Goal: Task Accomplishment & Management: Use online tool/utility

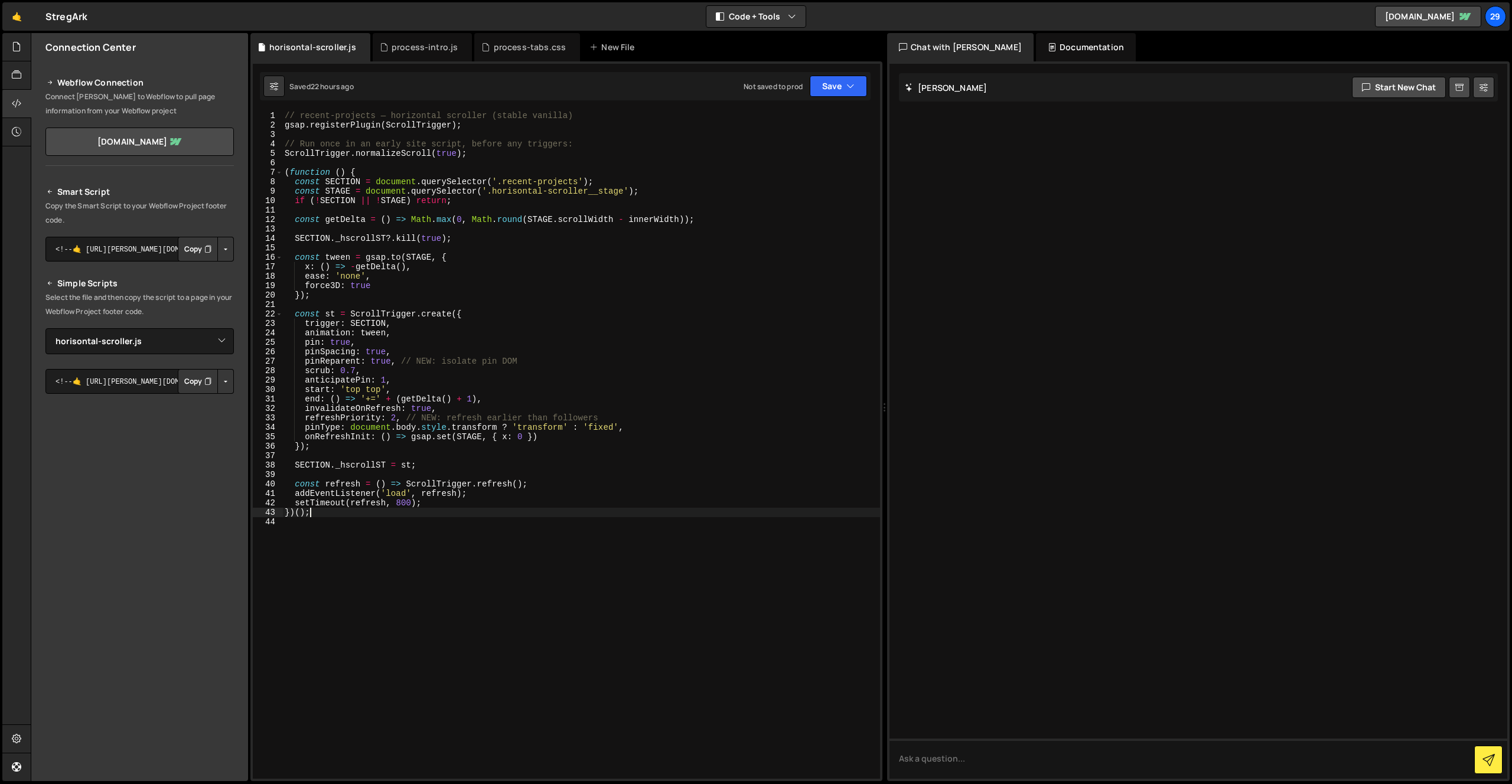
select select "47560"
click at [359, 45] on icon at bounding box center [361, 47] width 8 height 12
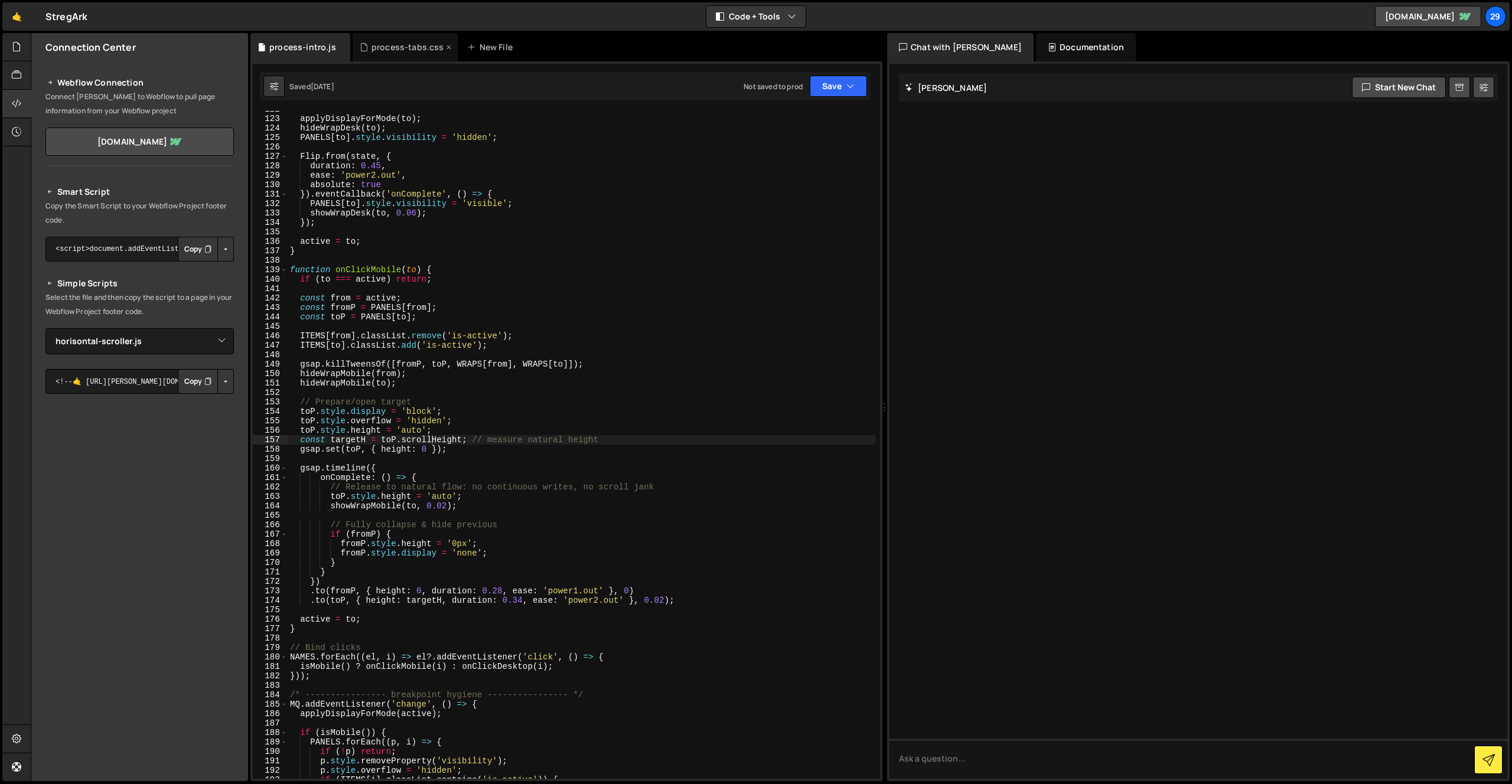
click at [401, 45] on div "process-tabs.css" at bounding box center [407, 47] width 73 height 12
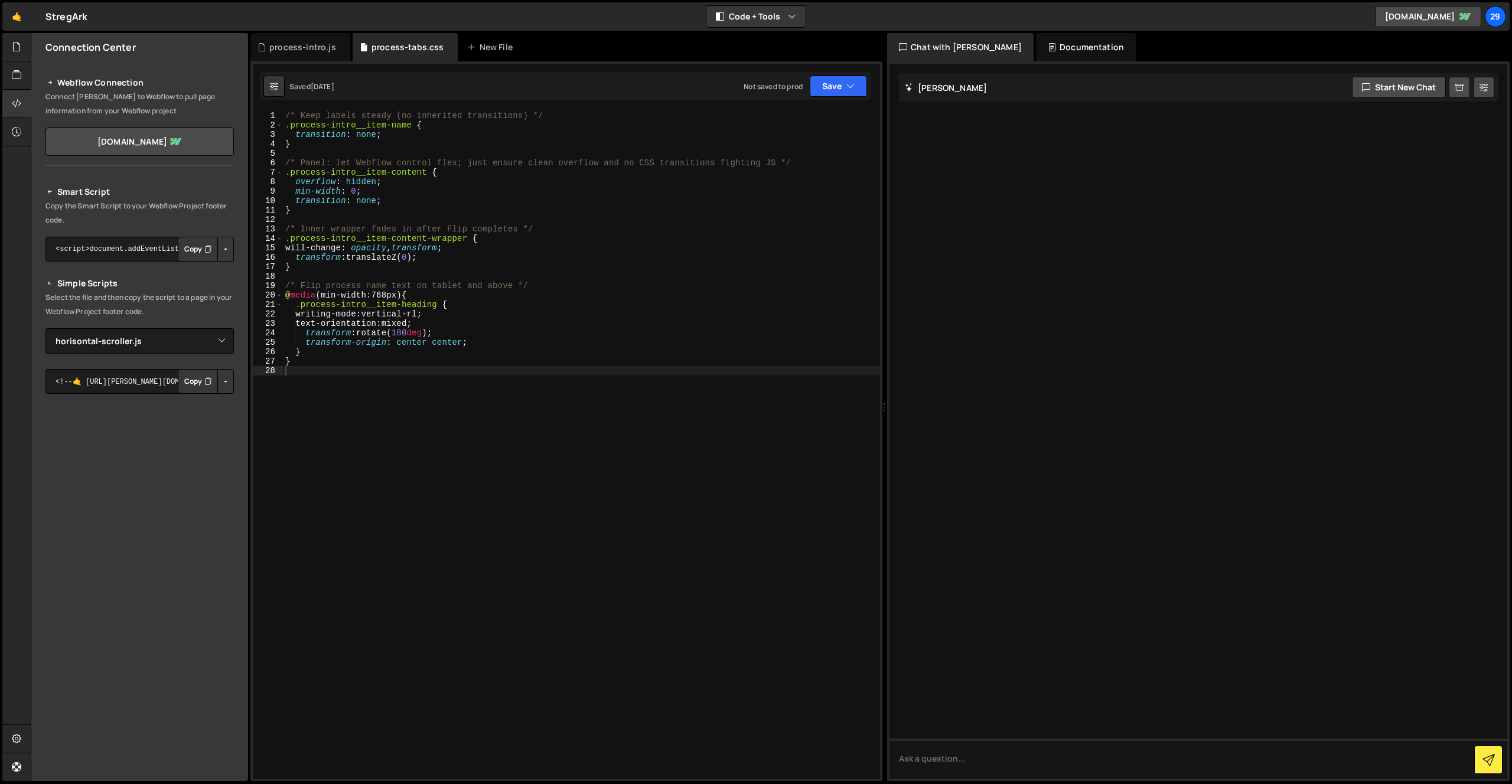
click at [322, 367] on div "/* Keep labels steady (no inherited transitions) */ .process-intro__item-name {…" at bounding box center [581, 454] width 597 height 686
type textarea "}"
type textarea "/* Flip process name text on tablet and above */"
type textarea "}"
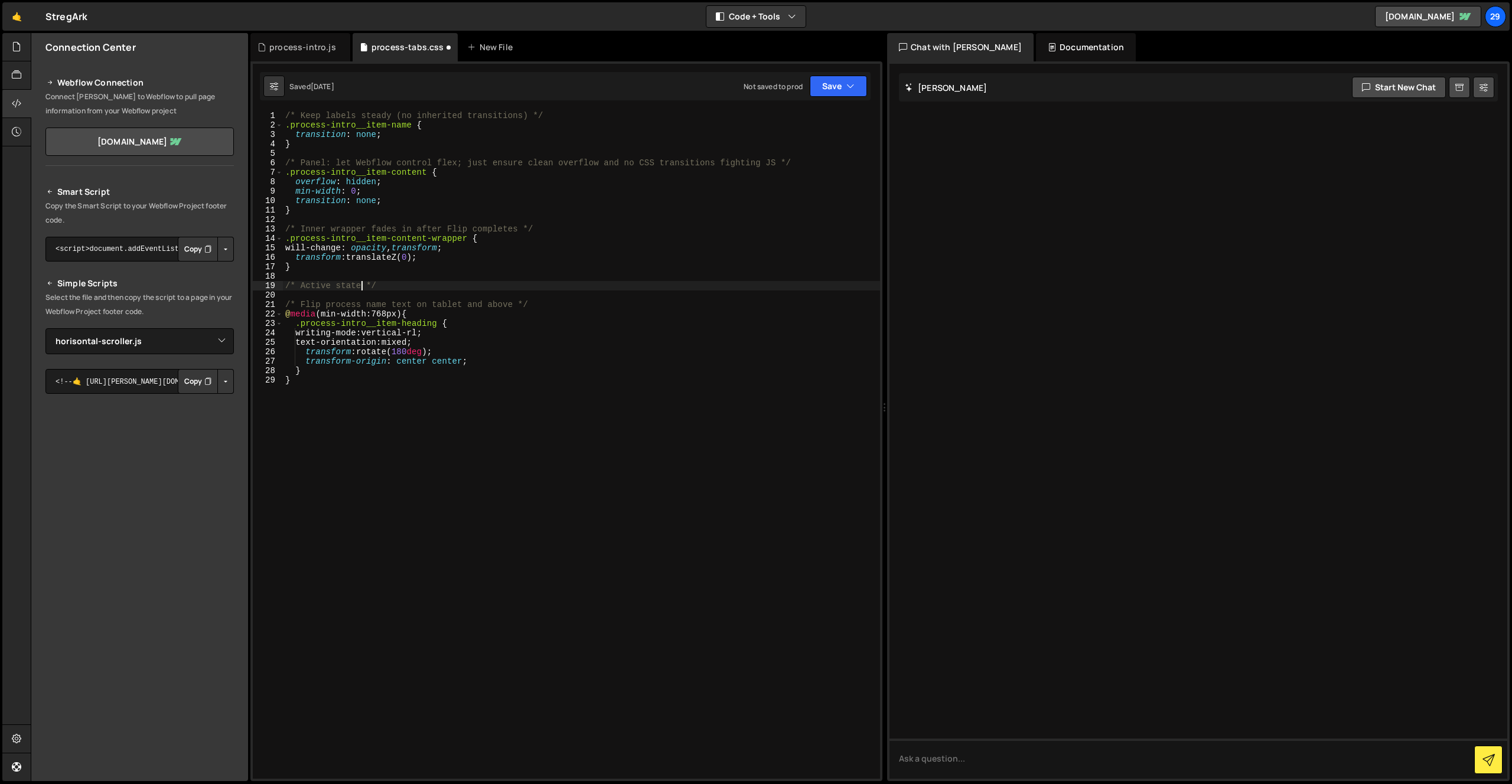
type textarea "/* Active states */"
type textarea "/* Reponsive */"
type textarea "/* Active states */"
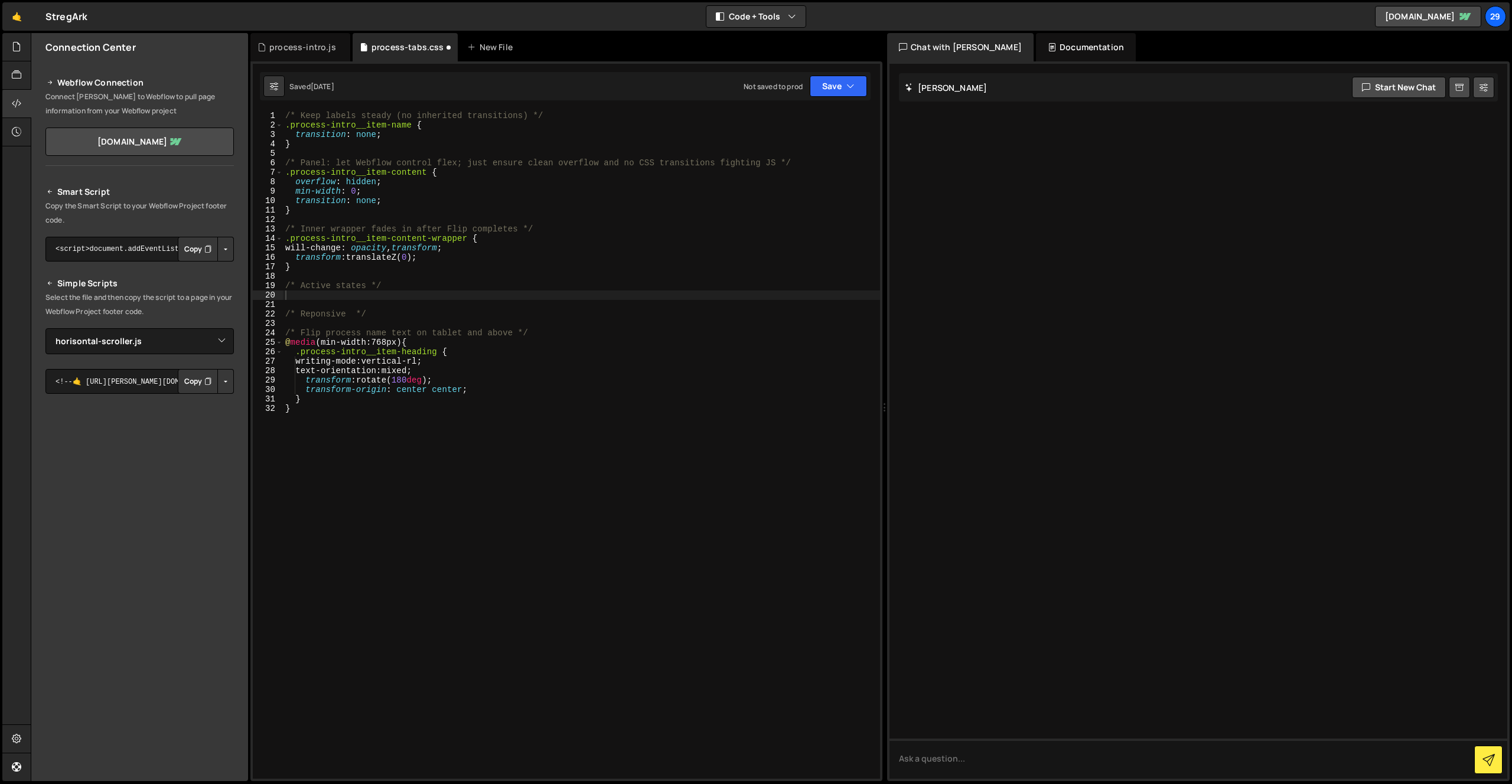
click at [576, 108] on div "1 2 3 4 5 6 7 8 9 10 11 12 13 14 15 16 17 18 19 20 21 22 23 24 25 26 27 28 29 3…" at bounding box center [566, 421] width 632 height 720
drag, startPoint x: 291, startPoint y: 109, endPoint x: 297, endPoint y: 106, distance: 6.7
click at [291, 109] on div "1 2 3 4 5 6 7 8 9 10 11 12 13 14 15 16 17 18 19 20 21 22 23 24 25 26 27 28 29 3…" at bounding box center [566, 421] width 632 height 720
click at [288, 115] on div "/* Keep labels steady (no inherited transitions) */ .process-intro__item-name {…" at bounding box center [581, 454] width 597 height 686
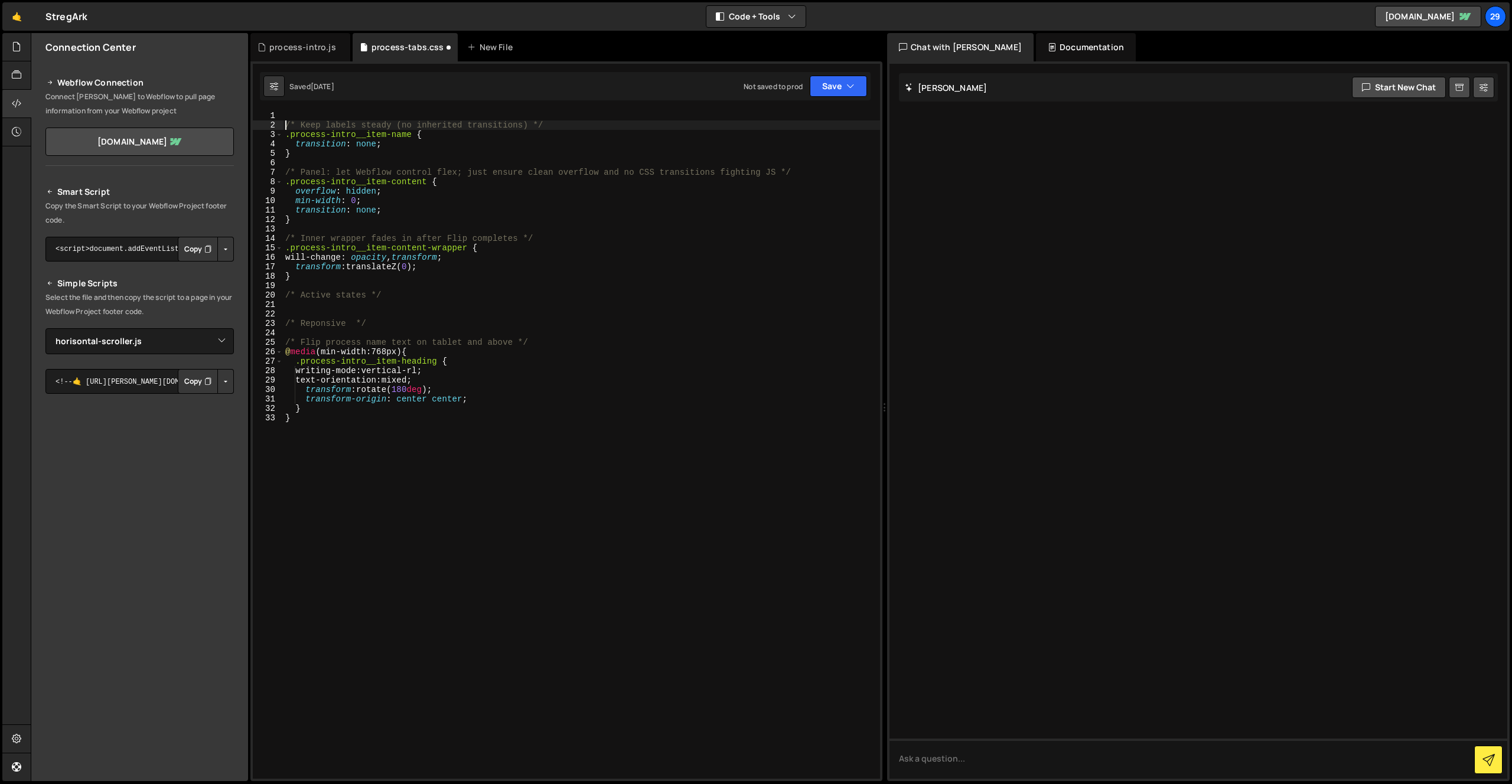
type textarea "/* Keep labels steady (no inherited transitions) */"
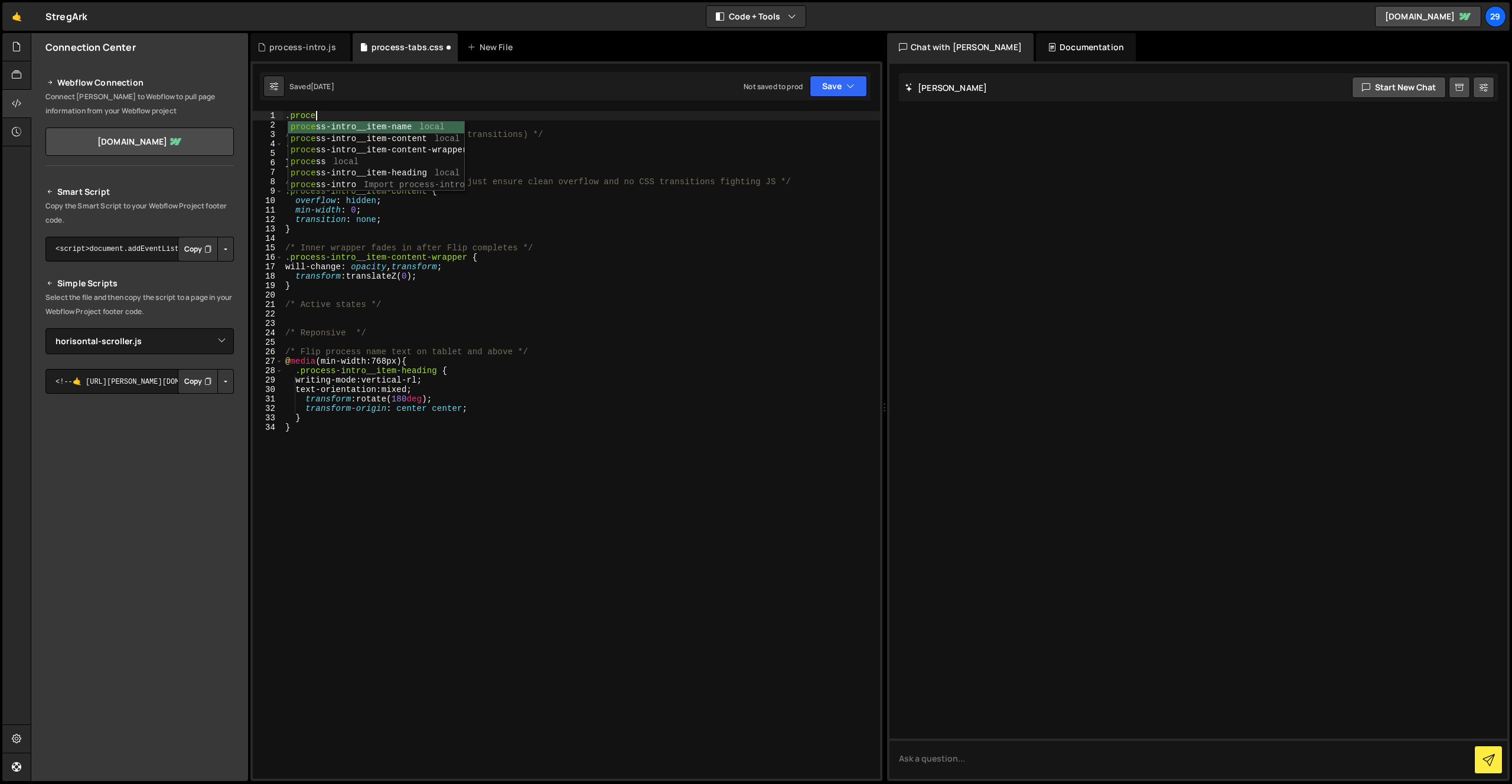
scroll to position [0, 2]
type textarea ".process-intro {}"
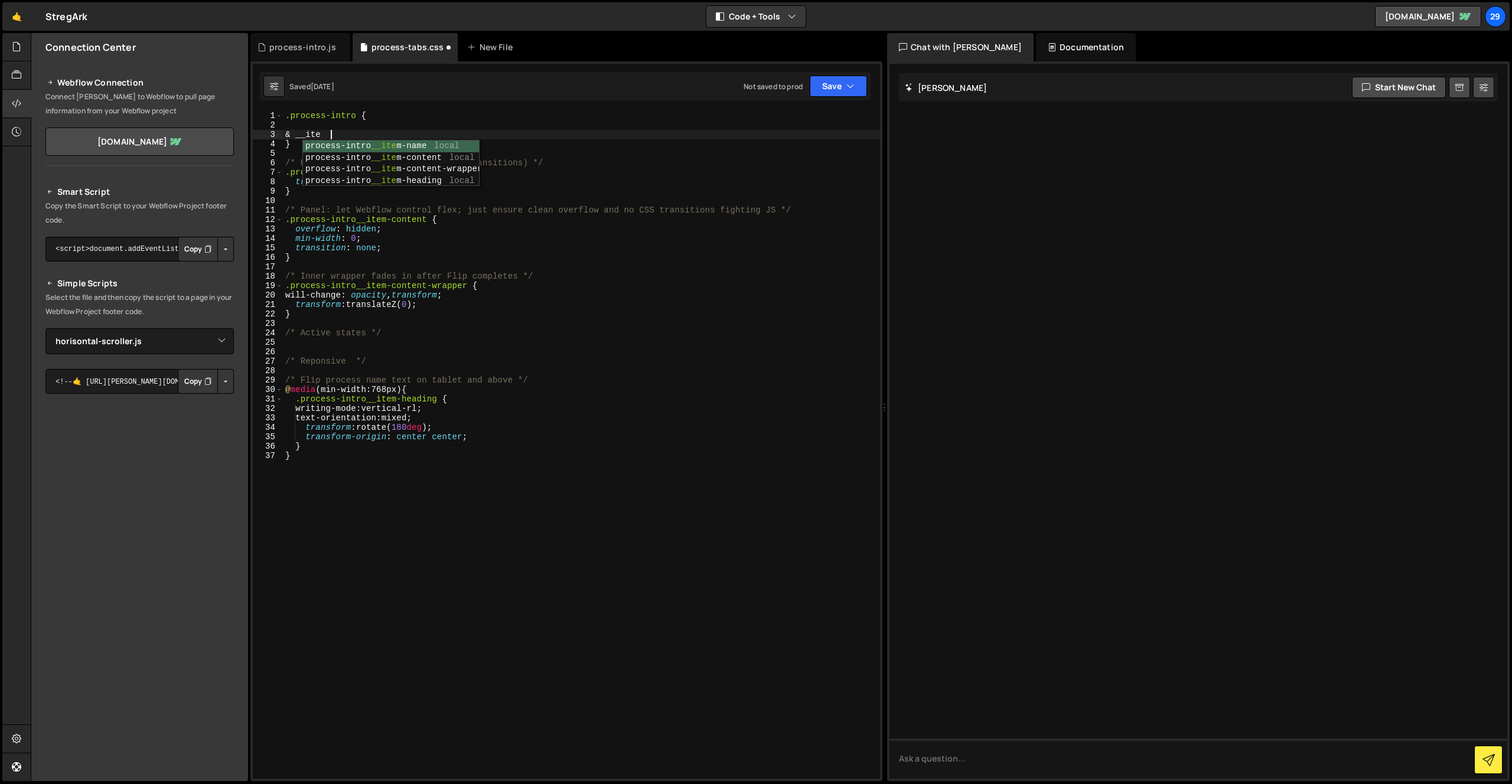
scroll to position [0, 3]
type textarea "& __item {}"
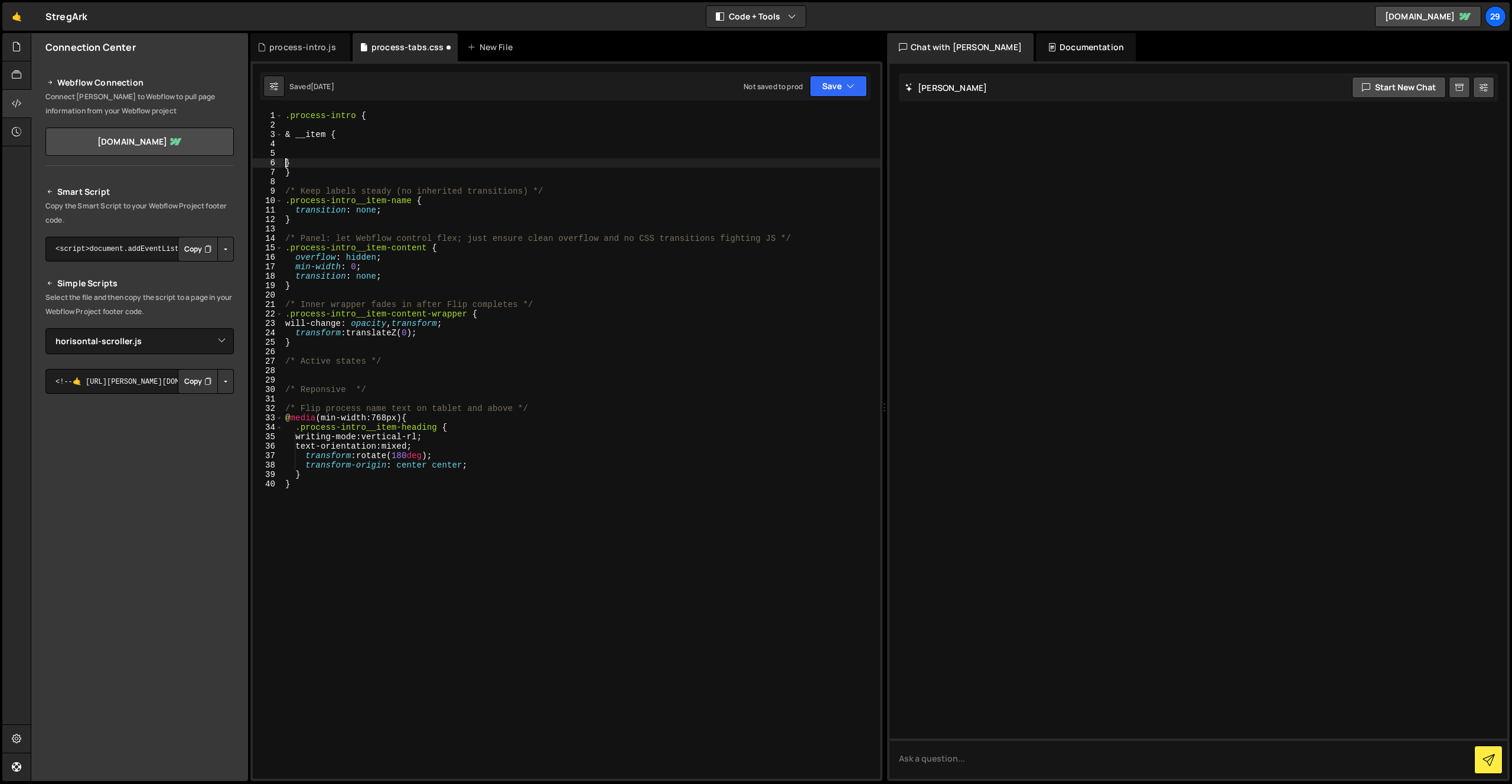
type textarea "}"
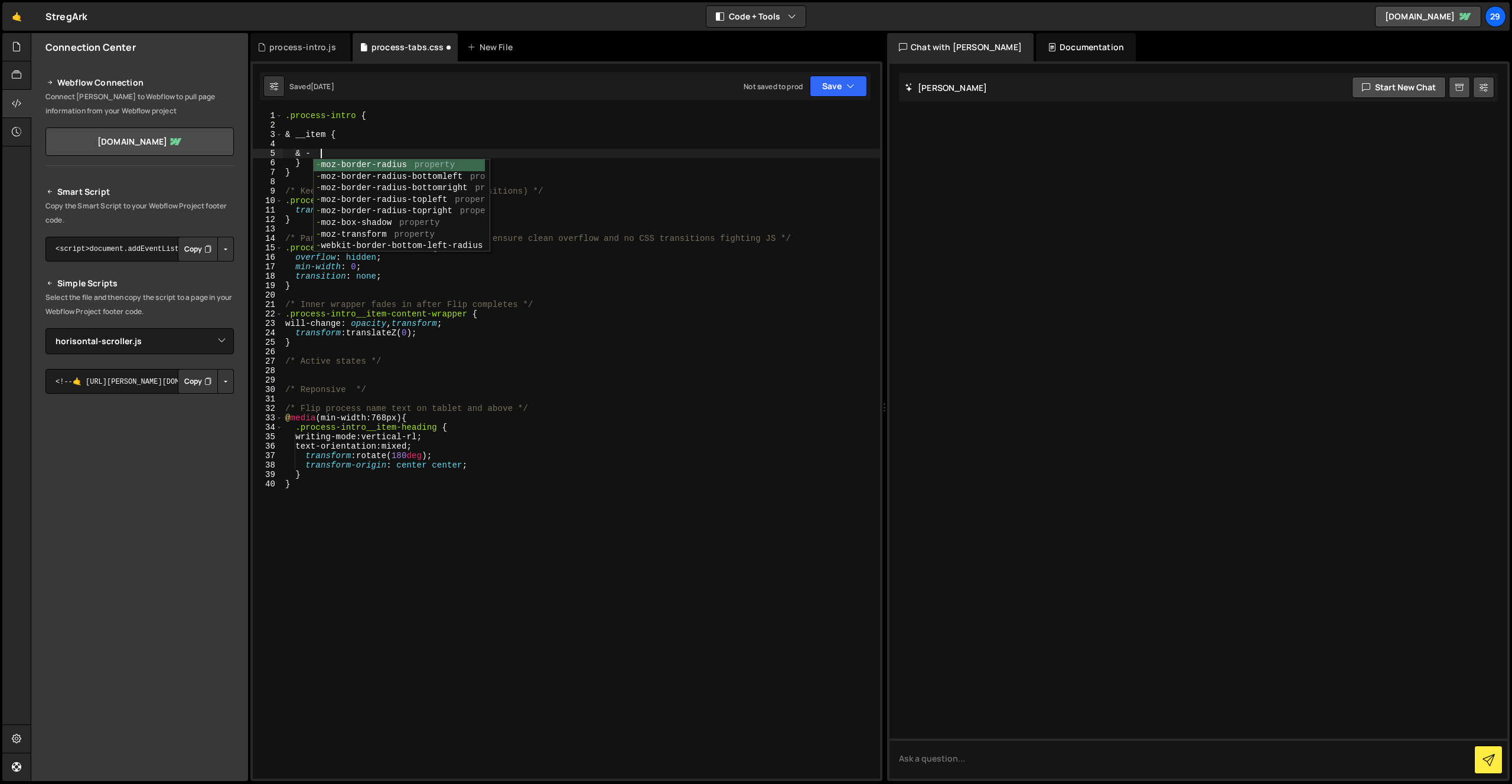
scroll to position [0, 2]
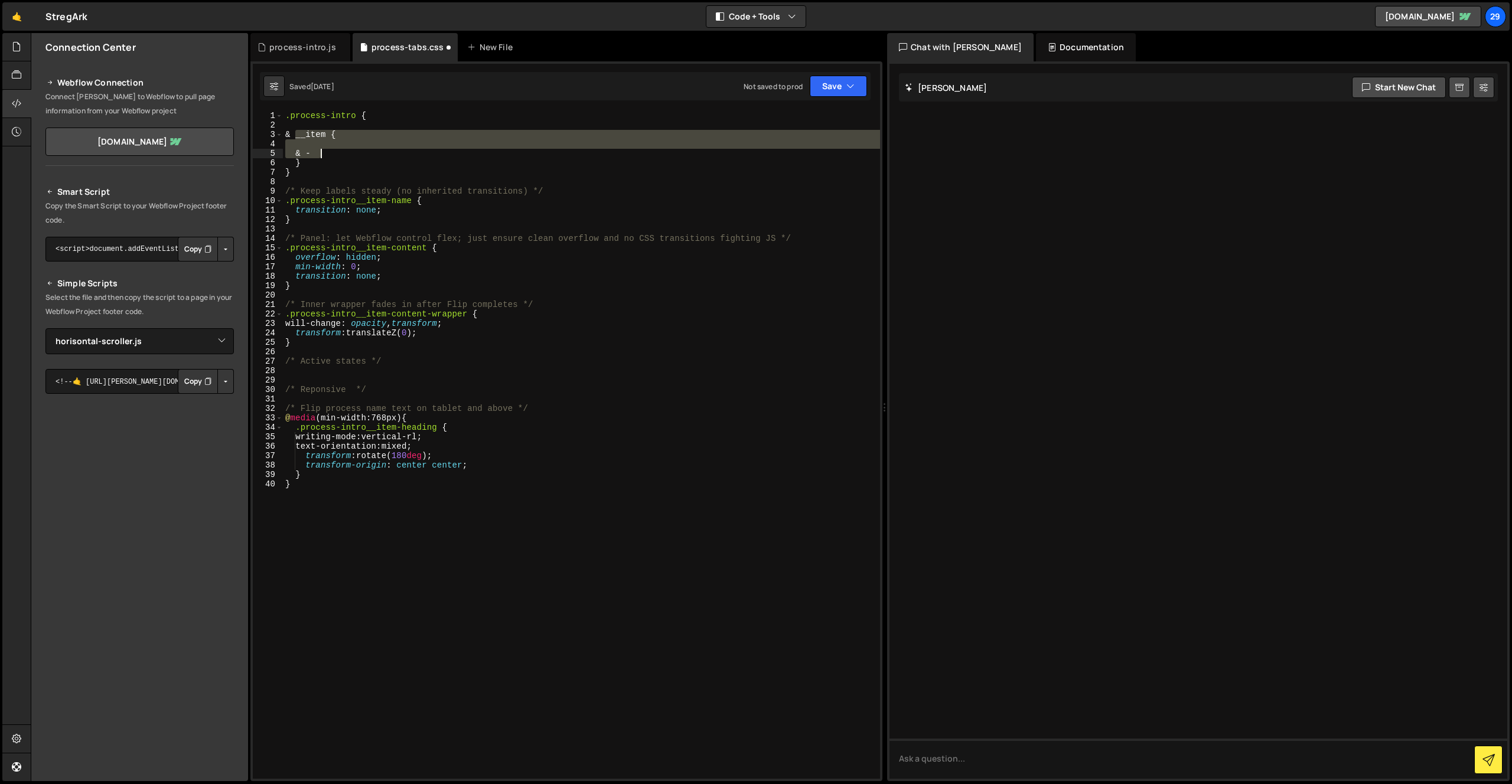
drag, startPoint x: 293, startPoint y: 134, endPoint x: 321, endPoint y: 153, distance: 33.8
click at [321, 153] on div ".process-intro { & __item { & - } } /* Keep labels steady (no inherited transit…" at bounding box center [581, 454] width 597 height 686
click at [329, 153] on div ".process-intro { & __item { & - } } /* Keep labels steady (no inherited transit…" at bounding box center [581, 445] width 597 height 667
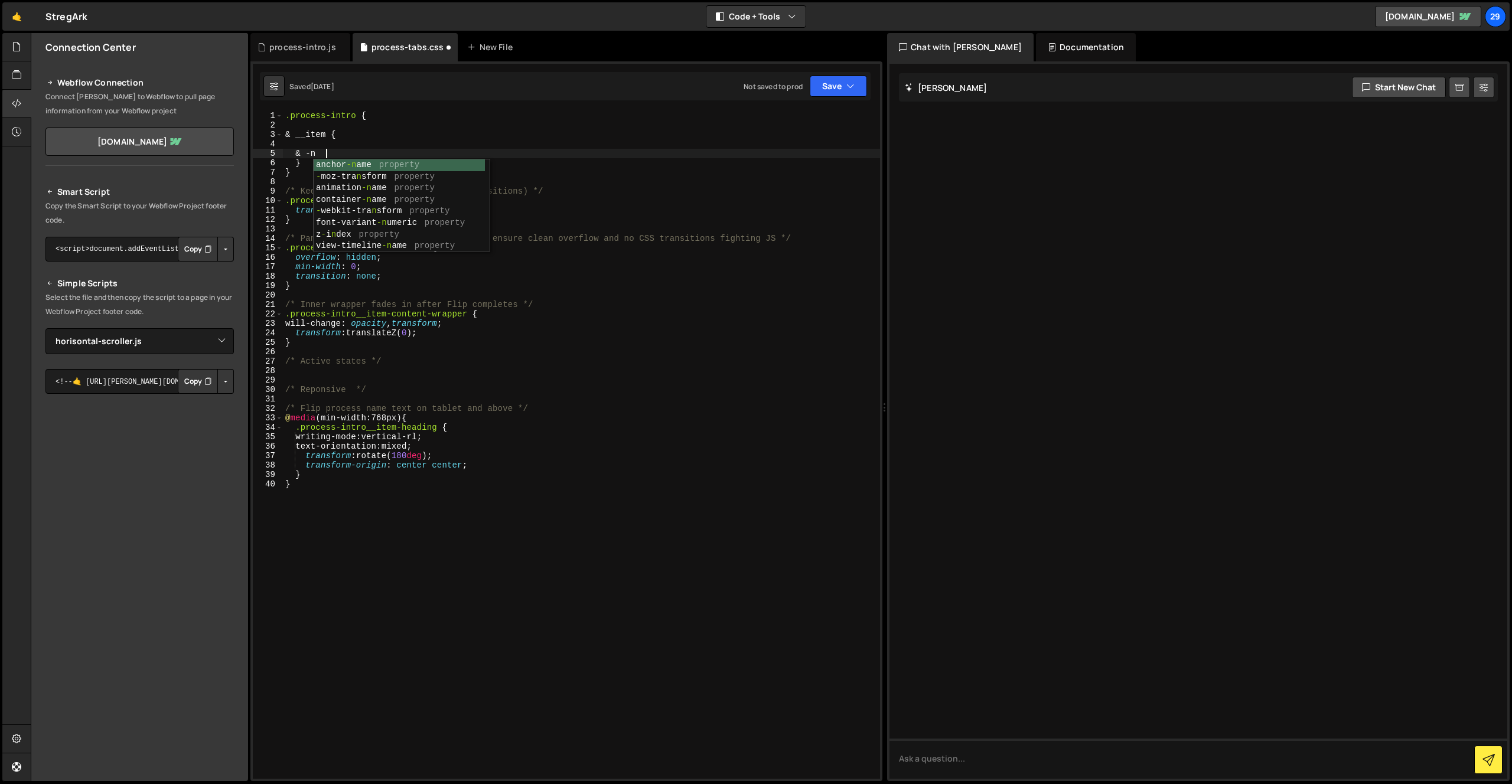
scroll to position [0, 3]
click at [338, 112] on div ".process-intro { & __item { & -name } } /* Keep labels steady (no inherited tra…" at bounding box center [581, 454] width 597 height 686
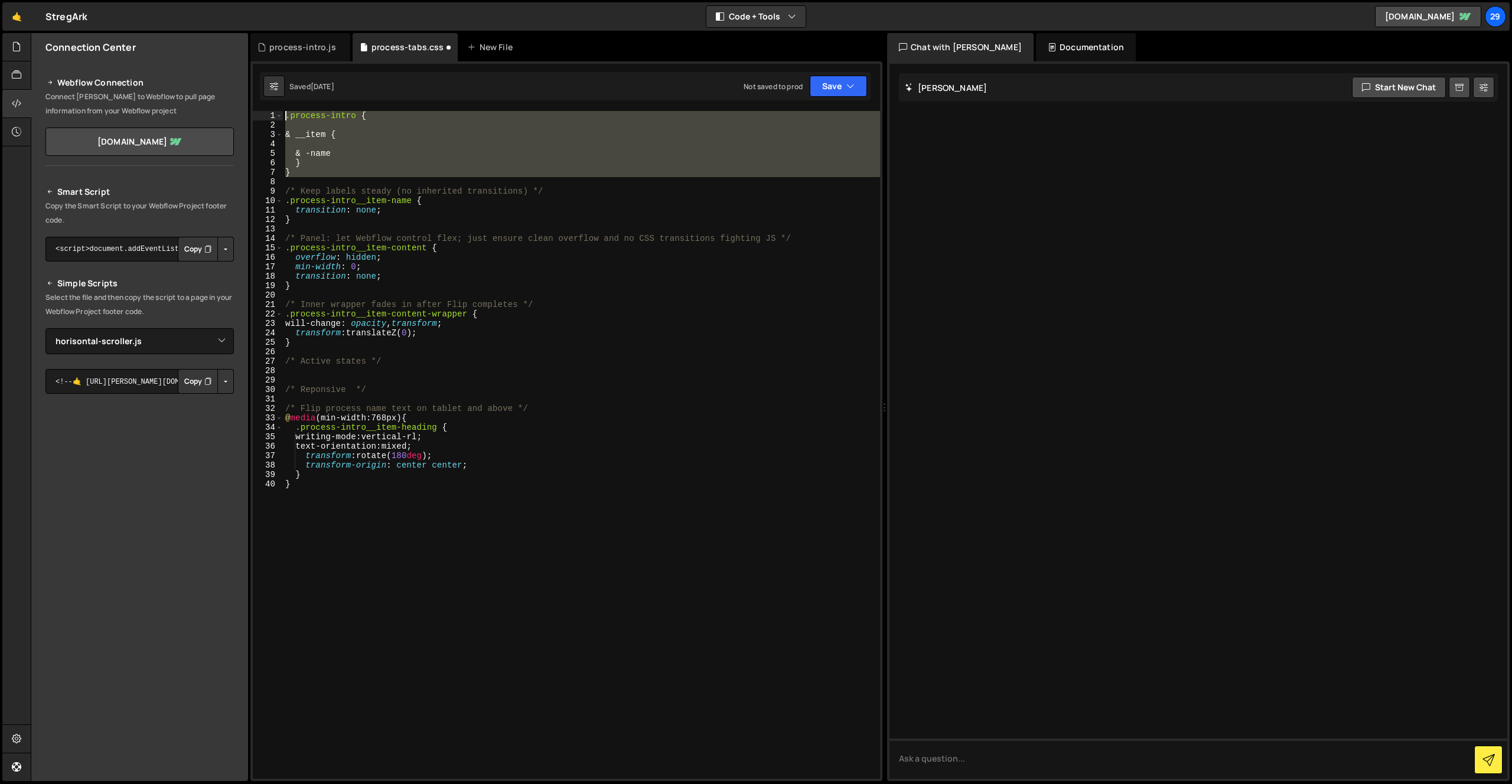
drag, startPoint x: 293, startPoint y: 173, endPoint x: 261, endPoint y: 112, distance: 68.9
click at [261, 112] on div ".process-intro { 1 2 3 4 5 6 7 8 9 10 11 12 13 14 15 16 17 18 19 20 21 22 23 24…" at bounding box center [566, 445] width 627 height 667
click at [352, 153] on div ".process-intro { & __item { & -name } } /* Keep labels steady (no inherited tra…" at bounding box center [581, 445] width 597 height 667
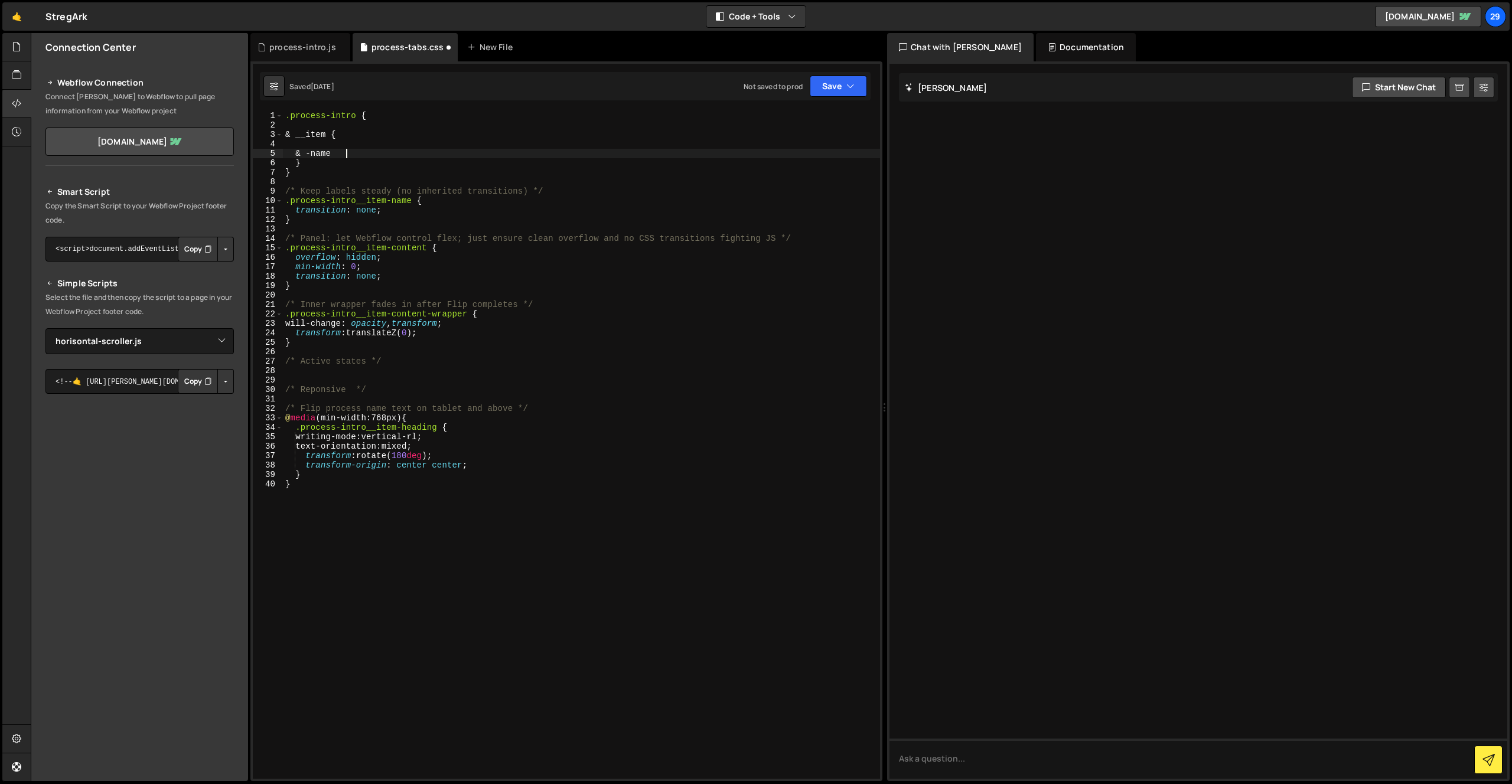
type textarea "& -name {}"
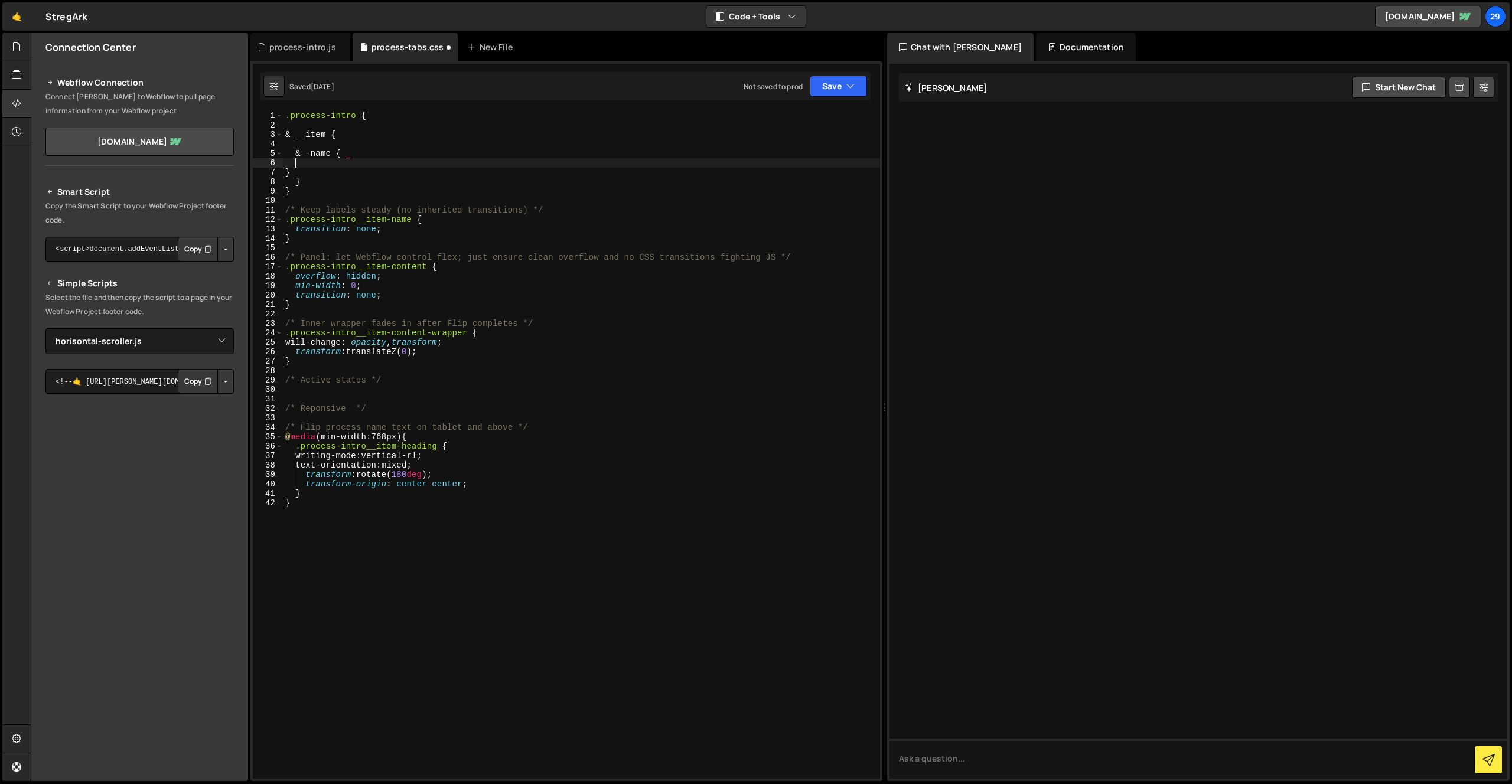
scroll to position [0, 0]
type textarea "}"
click at [619, 170] on div ".process-intro { & __item { & -name { border : 1 px solid red ; } } } /* Keep l…" at bounding box center [581, 454] width 597 height 686
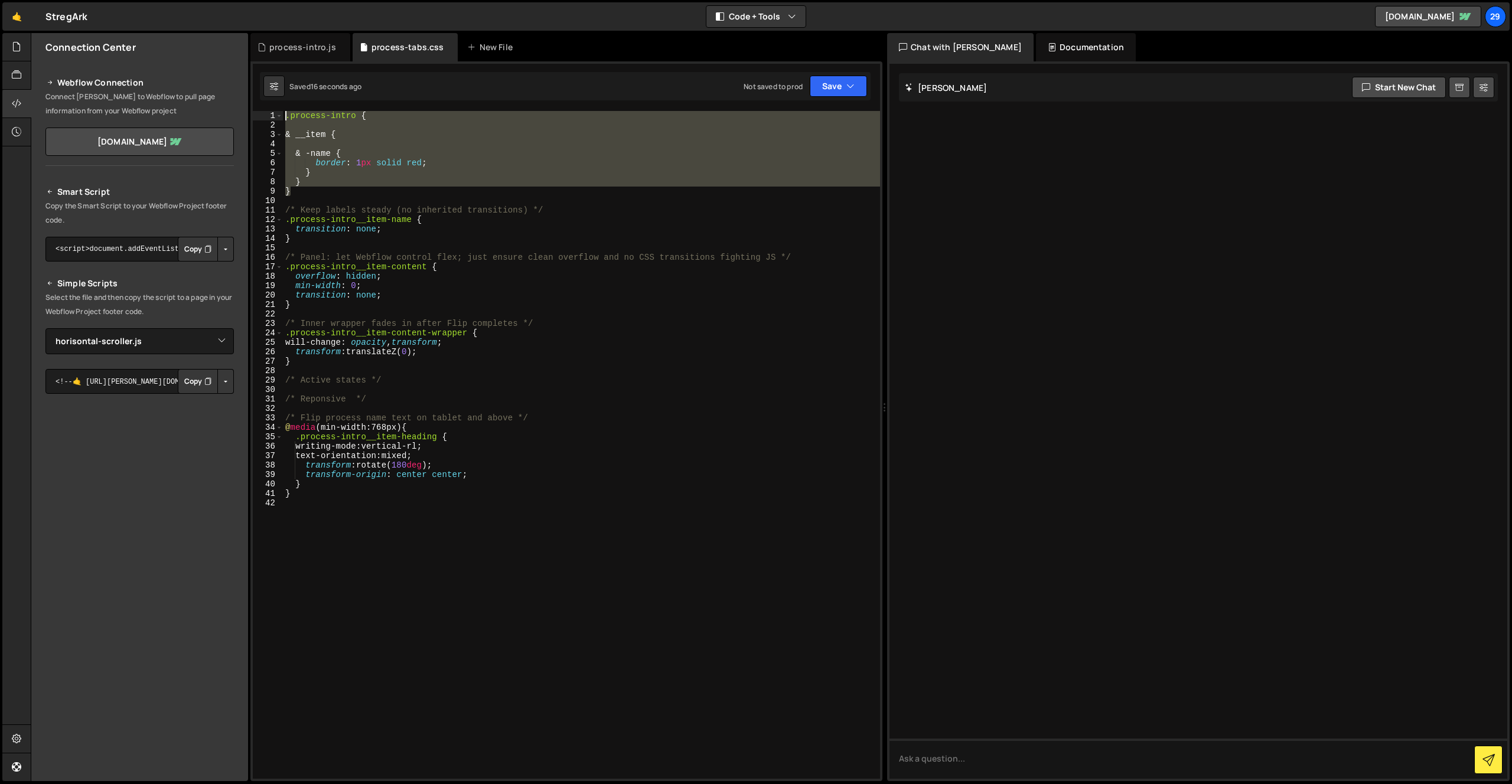
drag, startPoint x: 294, startPoint y: 194, endPoint x: 264, endPoint y: 107, distance: 92.0
click at [264, 107] on div "} 1 2 3 4 5 6 7 8 9 10 11 12 13 14 15 16 17 18 19 20 21 22 23 24 25 26 27 28 29…" at bounding box center [566, 421] width 632 height 720
click at [301, 136] on div ".process-intro { & __item { & -name { border : 1 px solid red ; } } } /* Keep l…" at bounding box center [581, 445] width 597 height 667
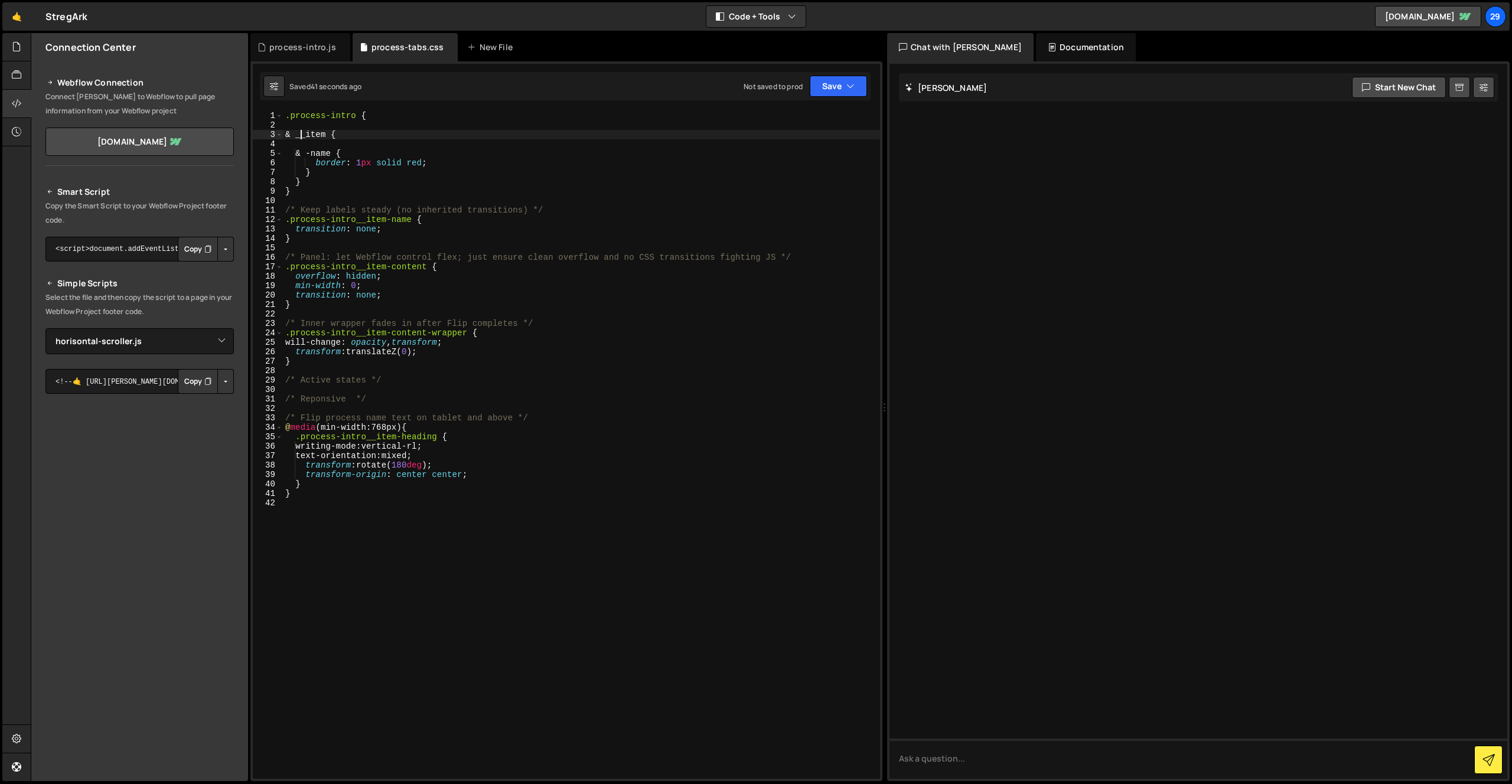
click at [305, 136] on div ".process-intro { & __item { & -name { border : 1 px solid red ; } } } /* Keep l…" at bounding box center [581, 454] width 597 height 686
drag, startPoint x: 314, startPoint y: 153, endPoint x: 338, endPoint y: 152, distance: 24.0
click at [315, 152] on div ".process-intro { &__item { & -name { border : 1 px solid red ; } } } /* Keep la…" at bounding box center [581, 454] width 597 height 686
type textarea "&-name {"
click at [829, 86] on button "Save" at bounding box center [838, 86] width 57 height 21
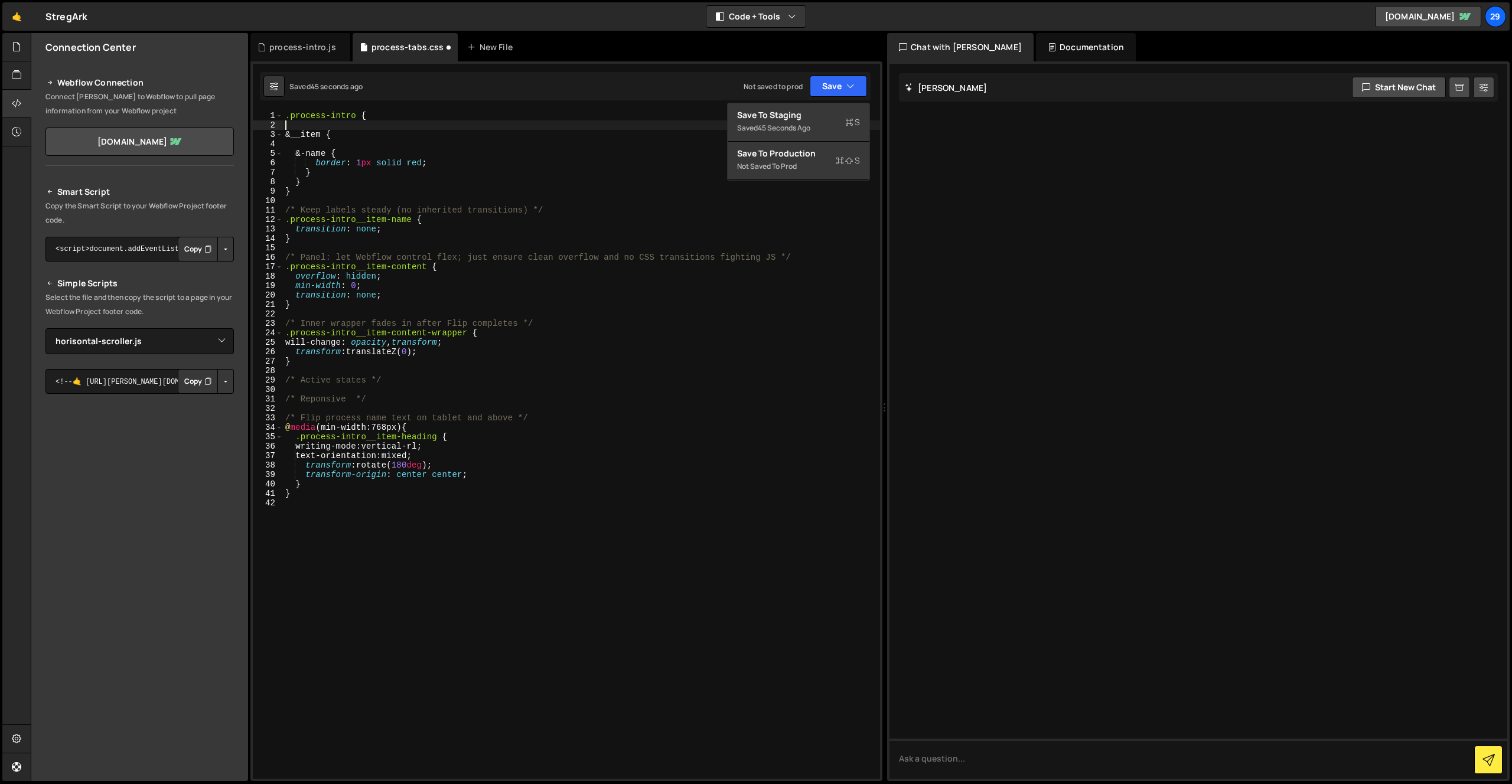
scroll to position [0, 0]
click at [607, 122] on div ".process-intro { &__item { &-name { border : 1 px solid red ; } } } /* Keep lab…" at bounding box center [581, 454] width 597 height 686
click at [643, 153] on div ".process-intro { &__item { &-name { border : 1 px solid red ; } } } /* Keep lab…" at bounding box center [581, 454] width 597 height 686
type textarea "&-name {"
click at [828, 87] on button "Save" at bounding box center [838, 86] width 57 height 21
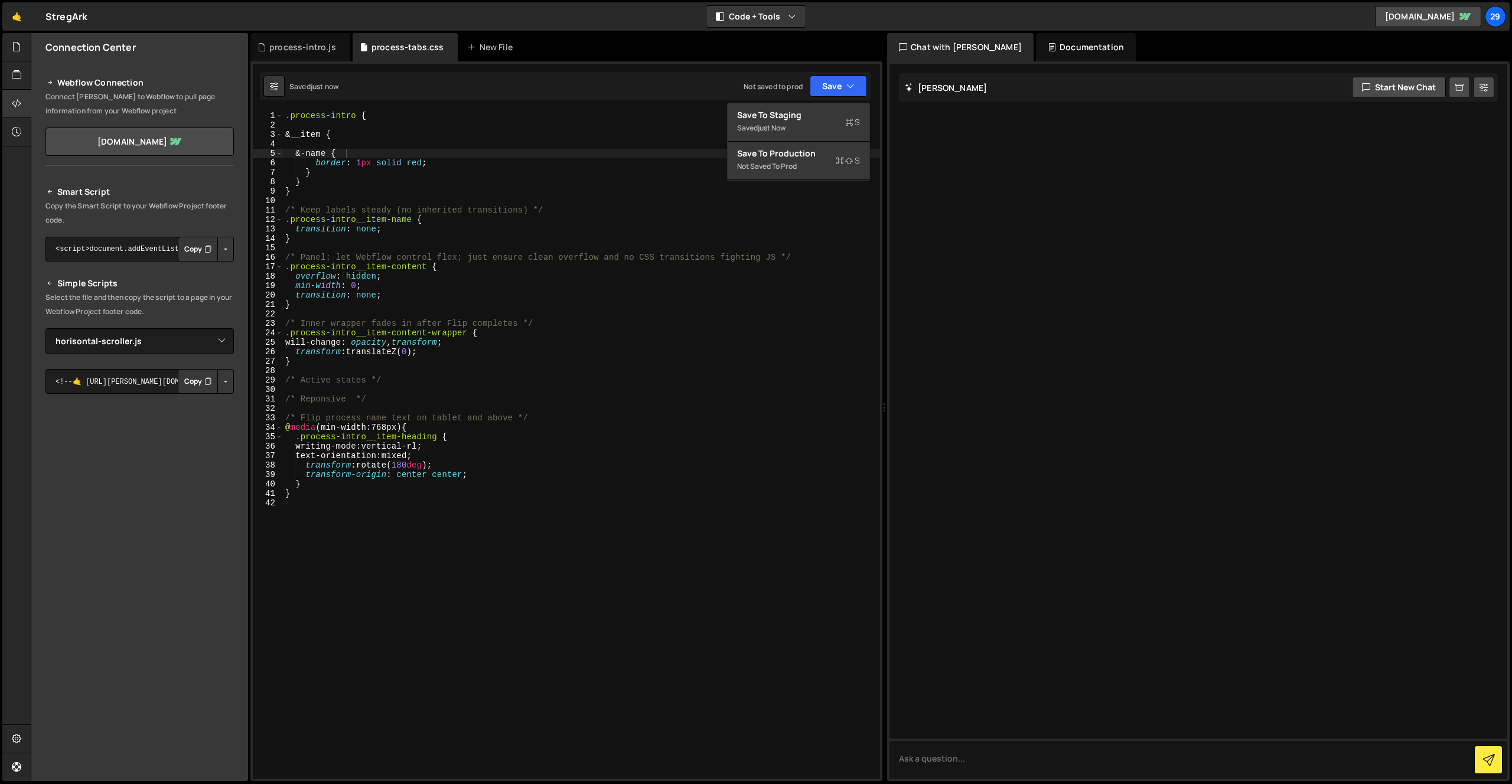
drag, startPoint x: 656, startPoint y: 122, endPoint x: 1069, endPoint y: 96, distance: 413.8
click at [656, 122] on div ".process-intro { &__item { &-name { border : 1 px solid red ; } } } /* Keep lab…" at bounding box center [581, 454] width 597 height 686
click at [356, 160] on div ".process-intro { &__item { &-name { border : 1 px solid red ; } } } /* Keep lab…" at bounding box center [581, 454] width 597 height 686
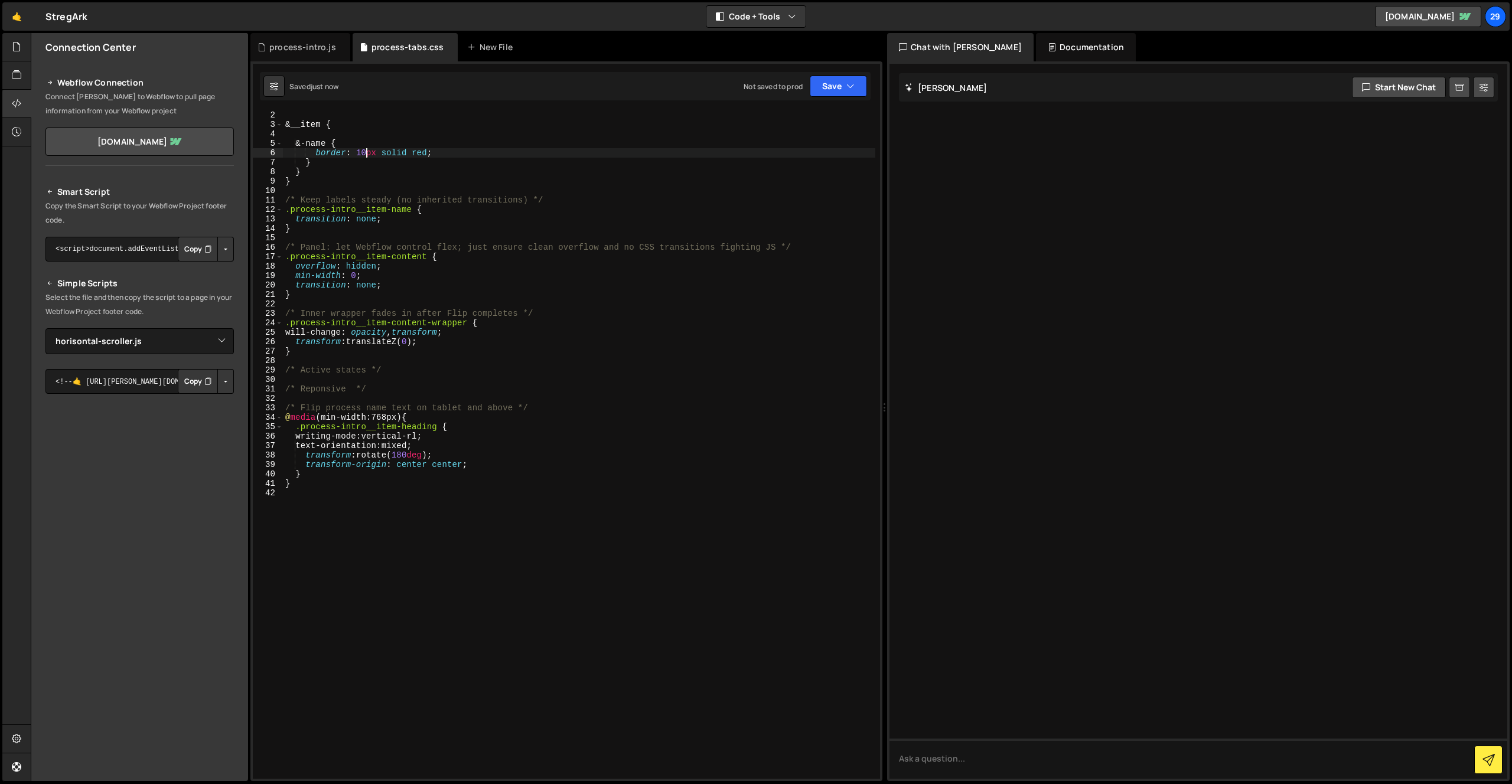
scroll to position [16, 0]
click at [835, 88] on button "Save" at bounding box center [838, 86] width 57 height 21
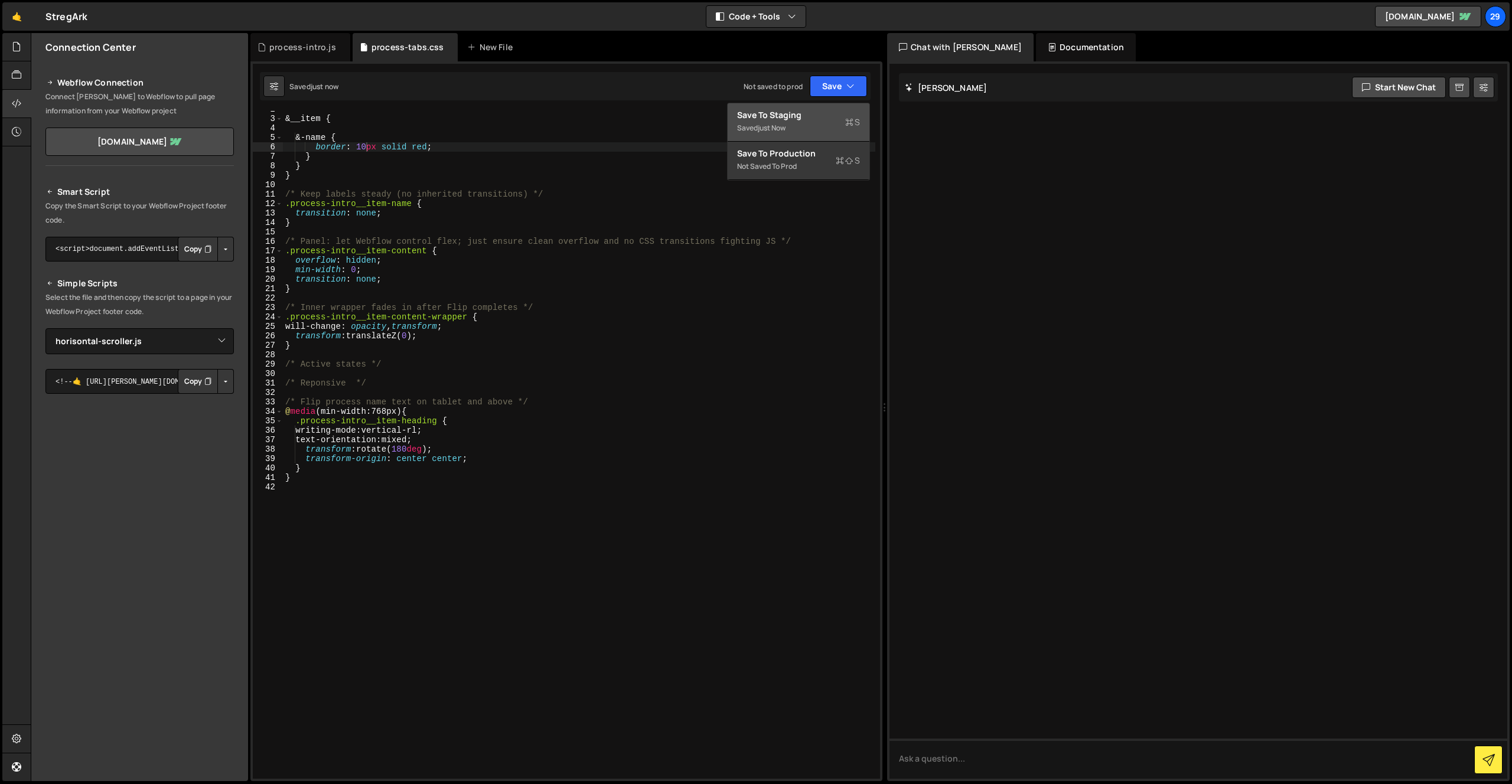
click at [802, 127] on div "Saved just now" at bounding box center [798, 128] width 123 height 14
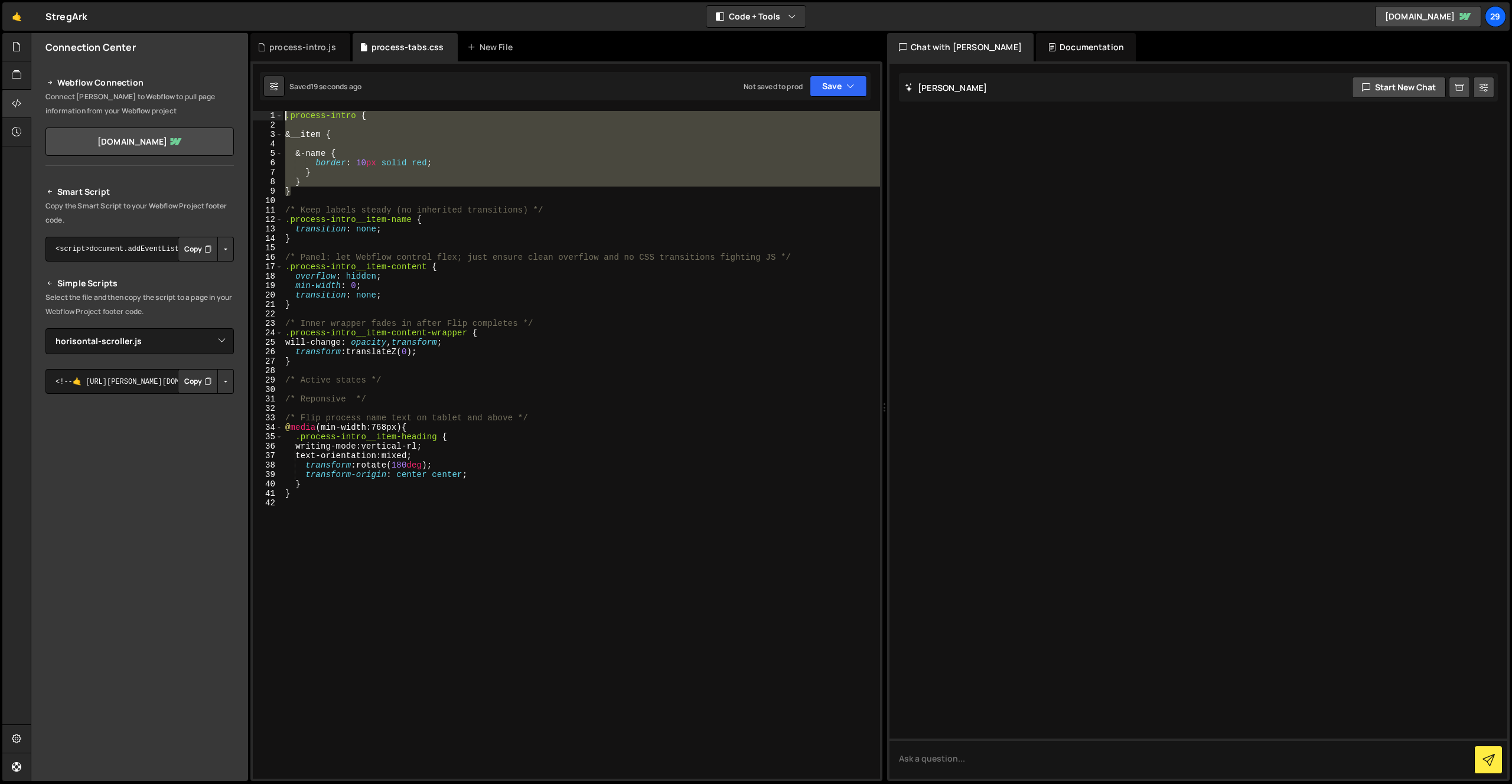
scroll to position [0, 0]
drag, startPoint x: 272, startPoint y: 169, endPoint x: 252, endPoint y: 90, distance: 81.5
click at [252, 90] on div "} 1 2 3 4 5 6 7 8 9 10 11 12 13 14 15 16 17 18 19 20 21 22 23 24 25 26 27 28 29…" at bounding box center [566, 421] width 632 height 720
click at [393, 136] on div ".process-intro { &__item { &-name { border : 10 px solid red ; } } } /* Keep la…" at bounding box center [581, 445] width 597 height 667
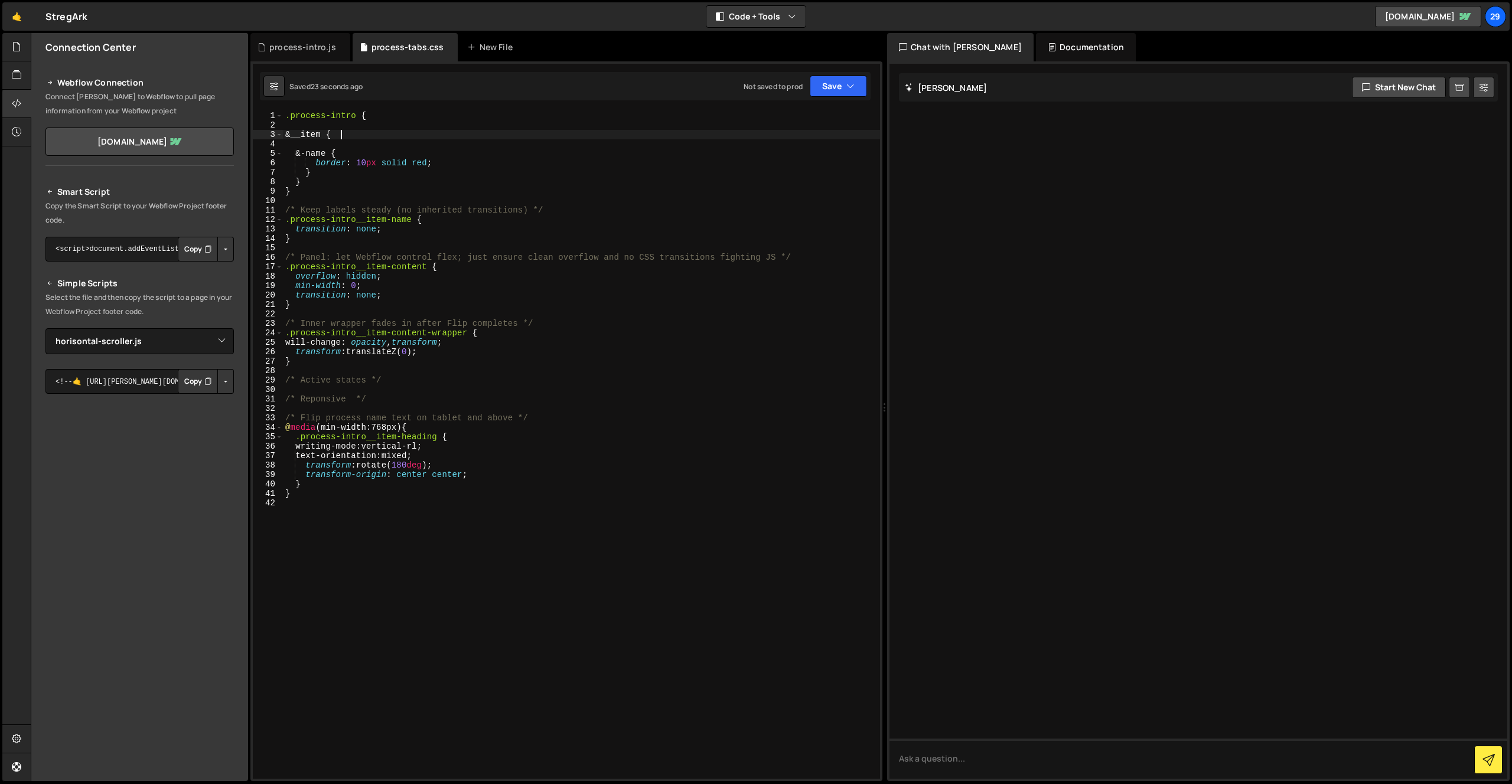
click at [380, 117] on div ".process-intro { &__item { &-name { border : 10 px solid red ; } } } /* Keep la…" at bounding box center [581, 454] width 597 height 686
type textarea ".process-intro {"
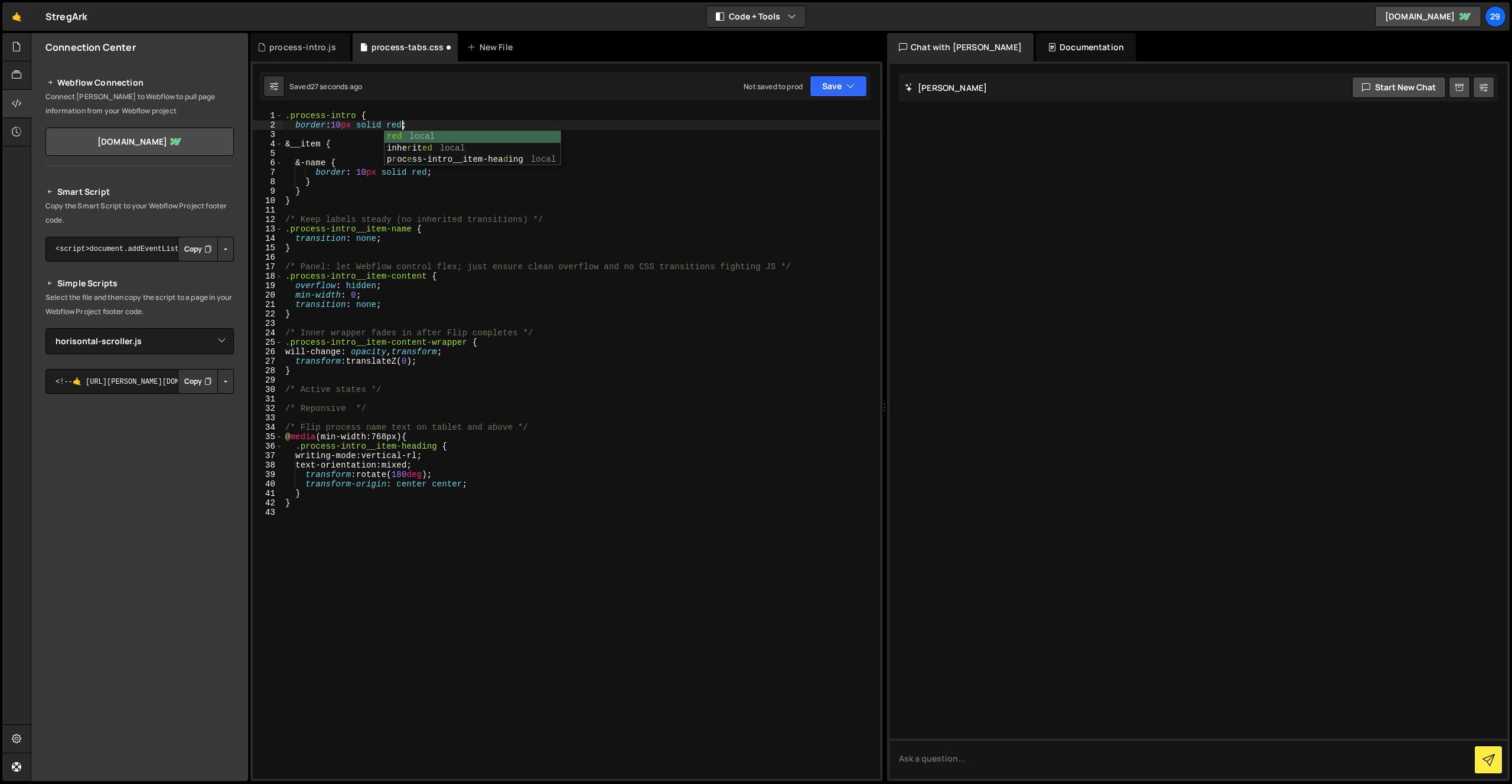
scroll to position [0, 8]
type textarea "border: 10px solid red;"
drag, startPoint x: 295, startPoint y: 124, endPoint x: 414, endPoint y: 127, distance: 119.0
click at [414, 127] on div ".process-intro { border : 10 px solid red ; &__item { &-name { border : 10 px s…" at bounding box center [581, 454] width 597 height 686
click at [415, 122] on div ".process-intro { border : 10 px solid red ; &__item { &-name { border : 10 px s…" at bounding box center [581, 454] width 597 height 686
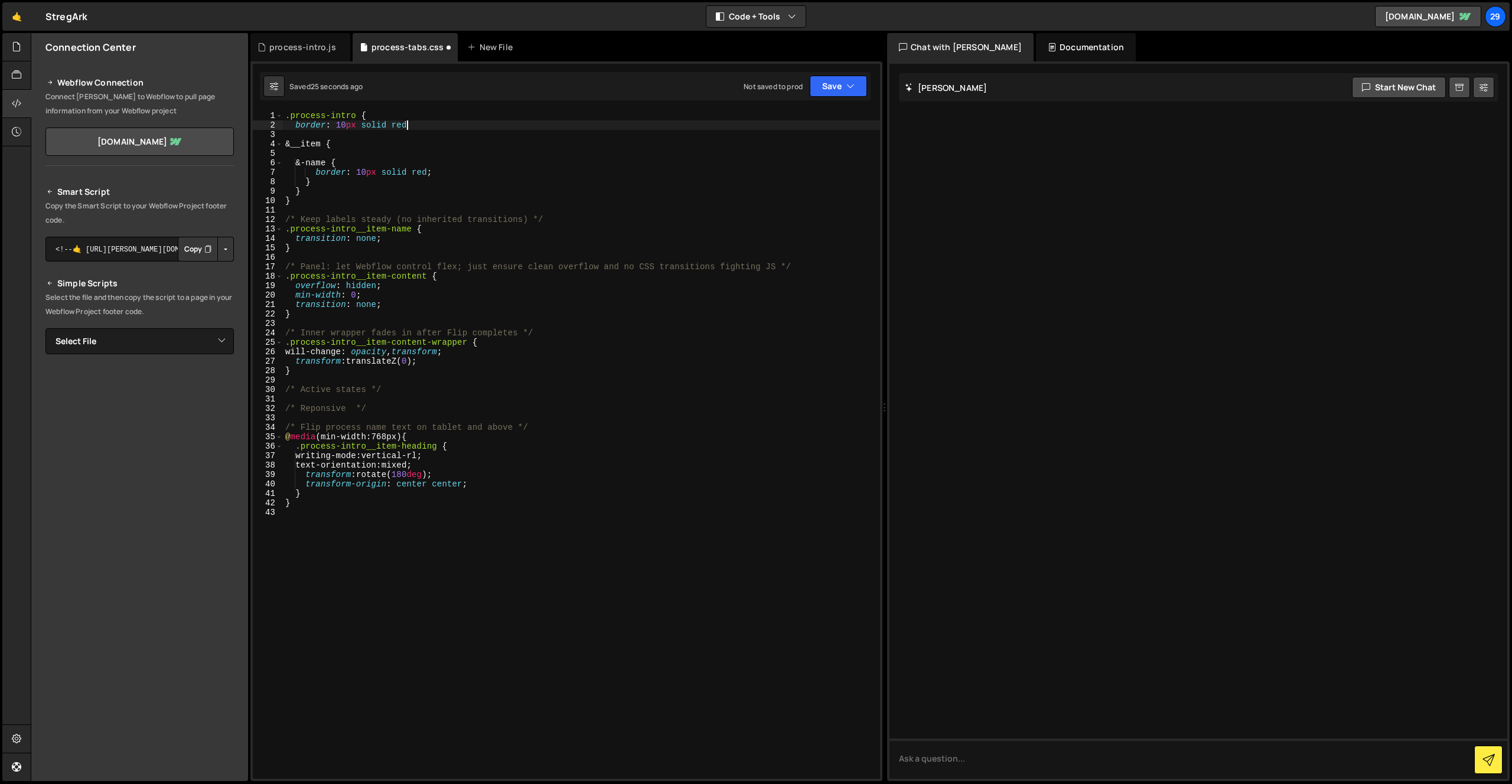
type textarea "border: 10px solid r"
drag, startPoint x: 424, startPoint y: 126, endPoint x: 280, endPoint y: 124, distance: 144.0
click at [280, 124] on div "border: 10px solid r 1 2 3 4 5 6 7 8 9 10 11 12 13 14 15 16 17 18 19 20 21 22 2…" at bounding box center [566, 445] width 627 height 667
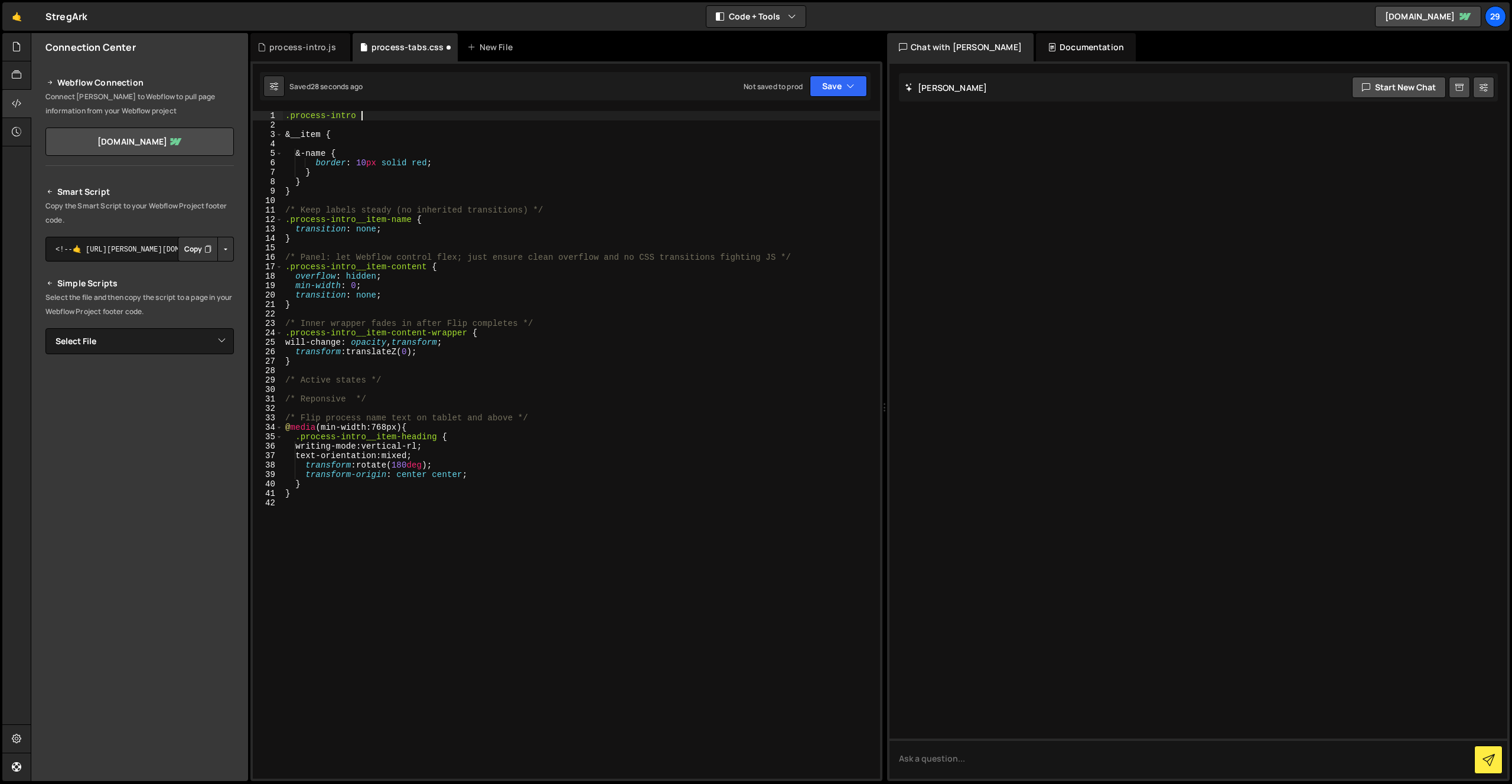
scroll to position [0, 5]
click at [839, 82] on button "Save" at bounding box center [838, 86] width 57 height 21
click at [791, 127] on div "31 seconds ago" at bounding box center [783, 128] width 52 height 10
drag, startPoint x: 313, startPoint y: 189, endPoint x: 306, endPoint y: 195, distance: 9.2
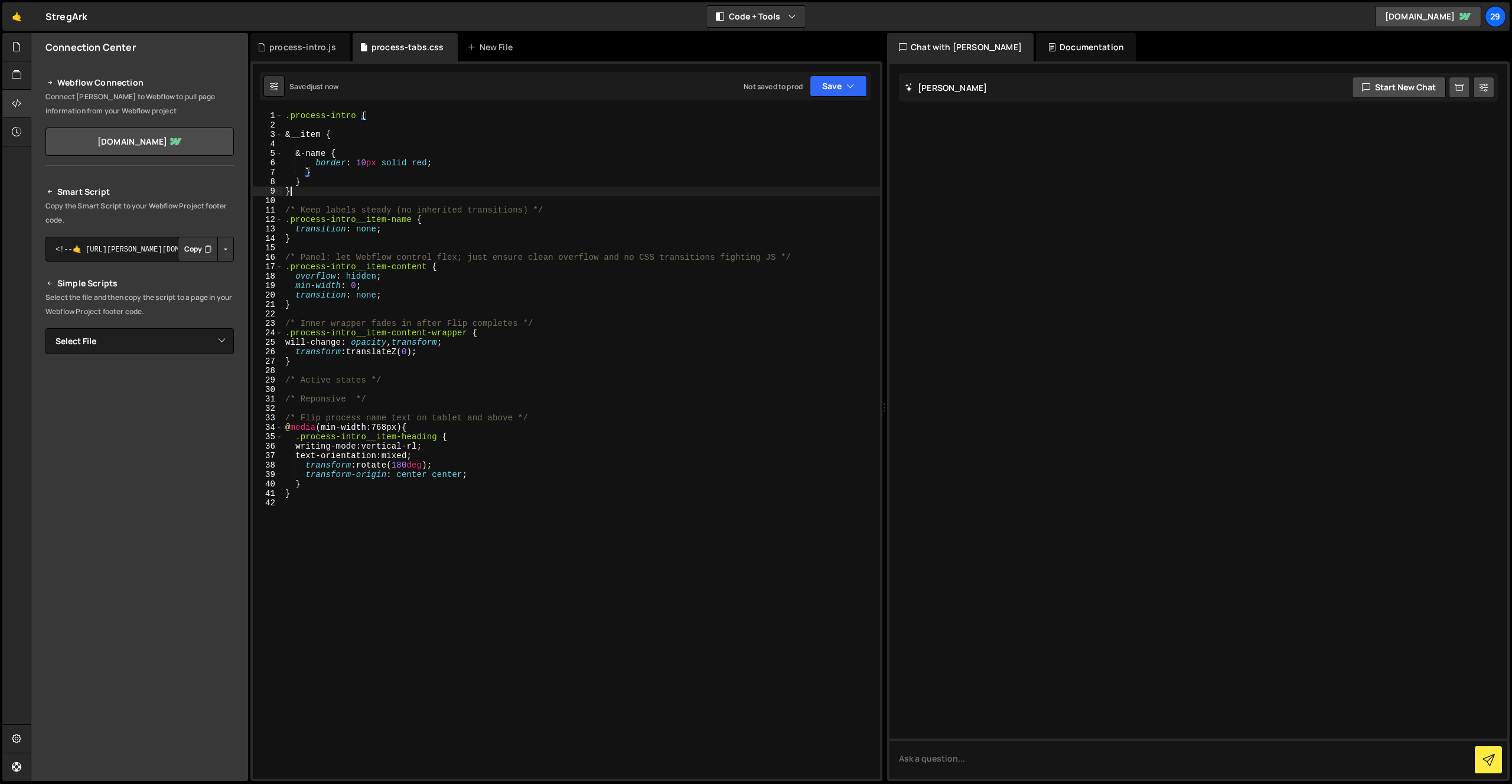
click at [314, 189] on div ".process-intro { &__item { &-name { border : 10 px solid red ; } } } /* Keep la…" at bounding box center [581, 454] width 597 height 686
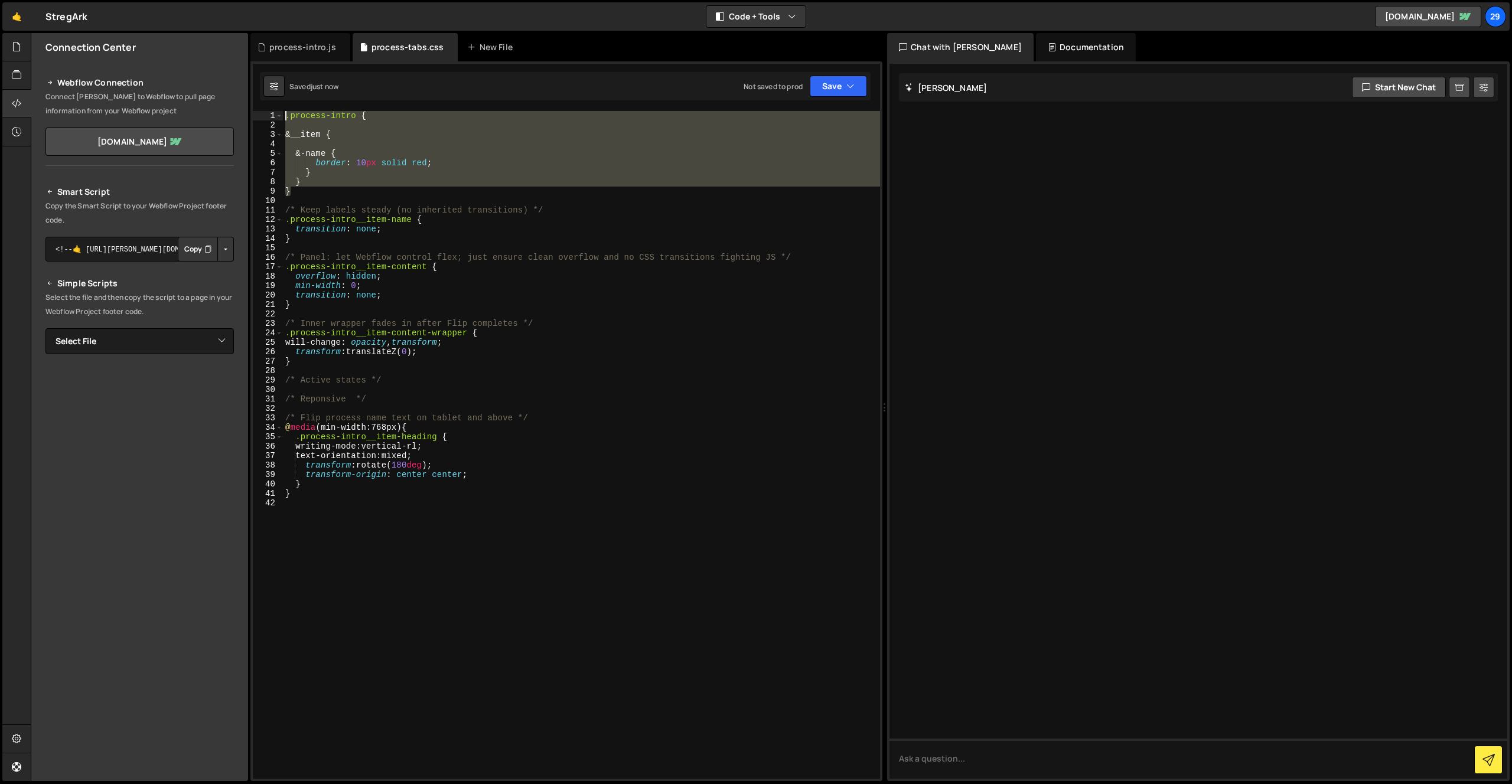
drag, startPoint x: 303, startPoint y: 194, endPoint x: 257, endPoint y: 116, distance: 90.6
click at [257, 116] on div "} 1 2 3 4 5 6 7 8 9 10 11 12 13 14 15 16 17 18 19 20 21 22 23 24 25 26 27 28 29…" at bounding box center [566, 445] width 627 height 667
click at [360, 152] on div ".process-intro { &__item { &-name { border : 10 px solid red ; } } } /* Keep la…" at bounding box center [581, 445] width 597 height 667
type textarea "&-name {"
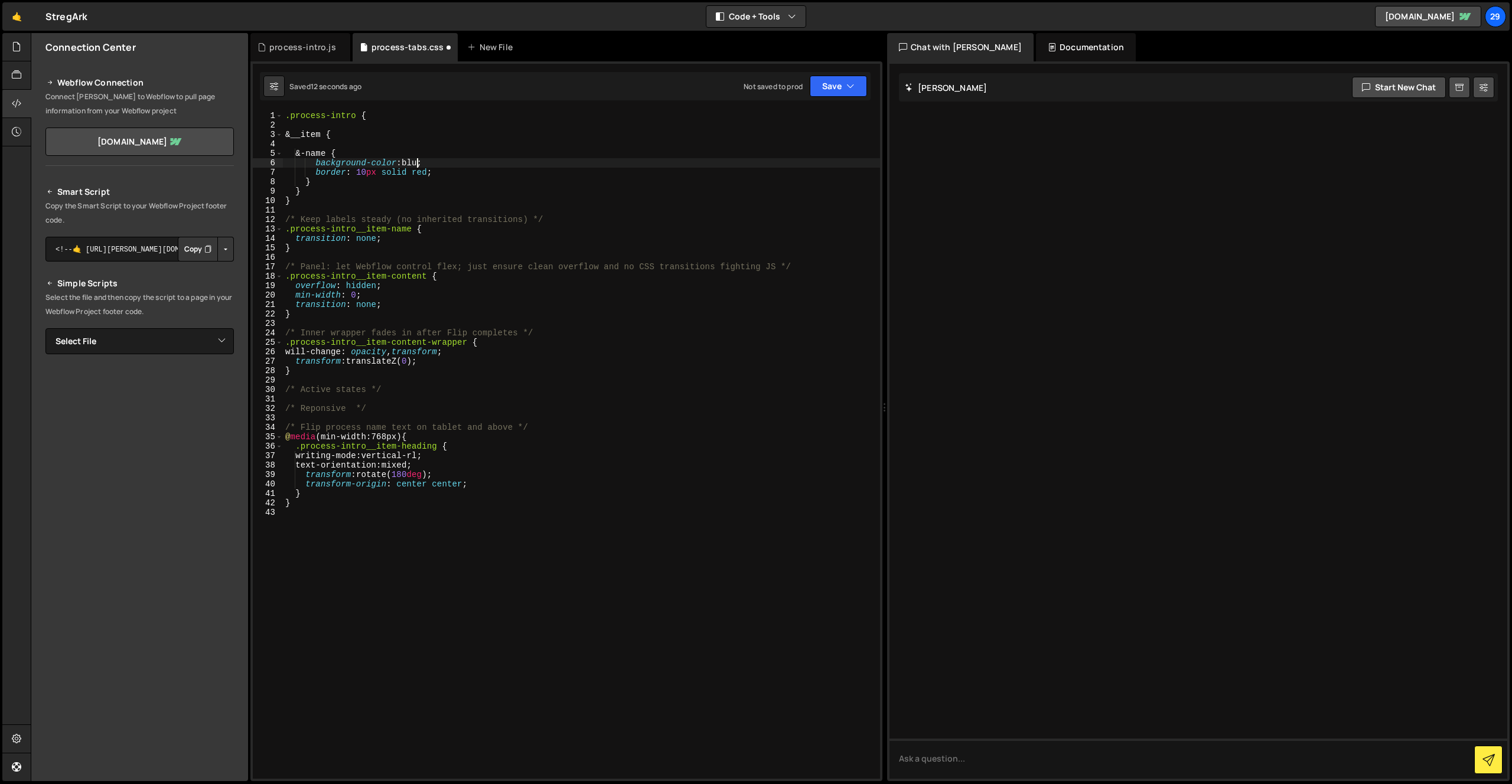
scroll to position [0, 9]
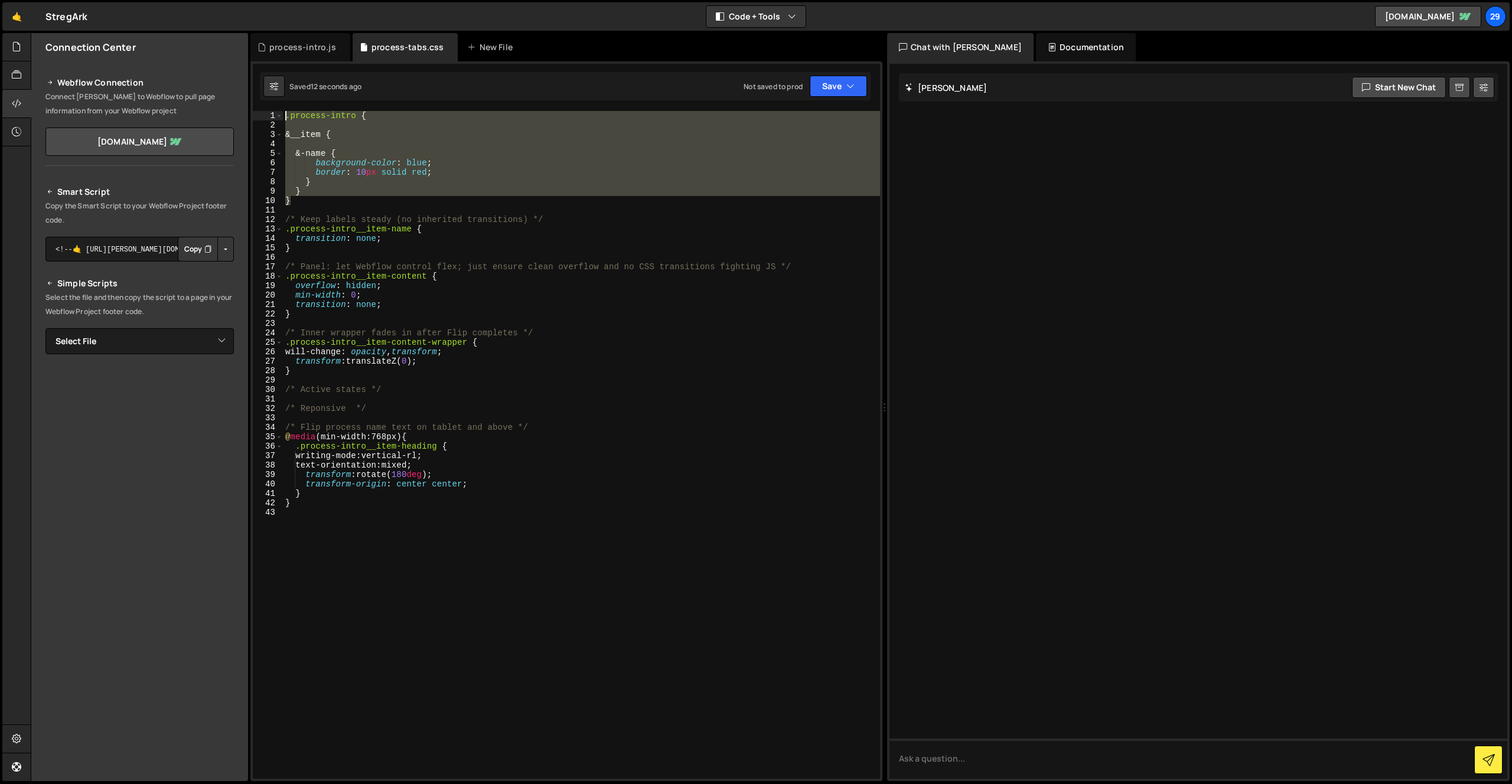
drag, startPoint x: 283, startPoint y: 195, endPoint x: 252, endPoint y: 113, distance: 87.7
click at [252, 113] on div "background-color: blue; 1 2 3 4 5 6 7 8 9 10 11 12 13 14 15 16 17 18 19 20 21 2…" at bounding box center [566, 445] width 627 height 667
click at [353, 131] on div ".process-intro { &__item { &-name { background-color : blue ; border : 10 px so…" at bounding box center [581, 445] width 597 height 667
type textarea "&__item {"
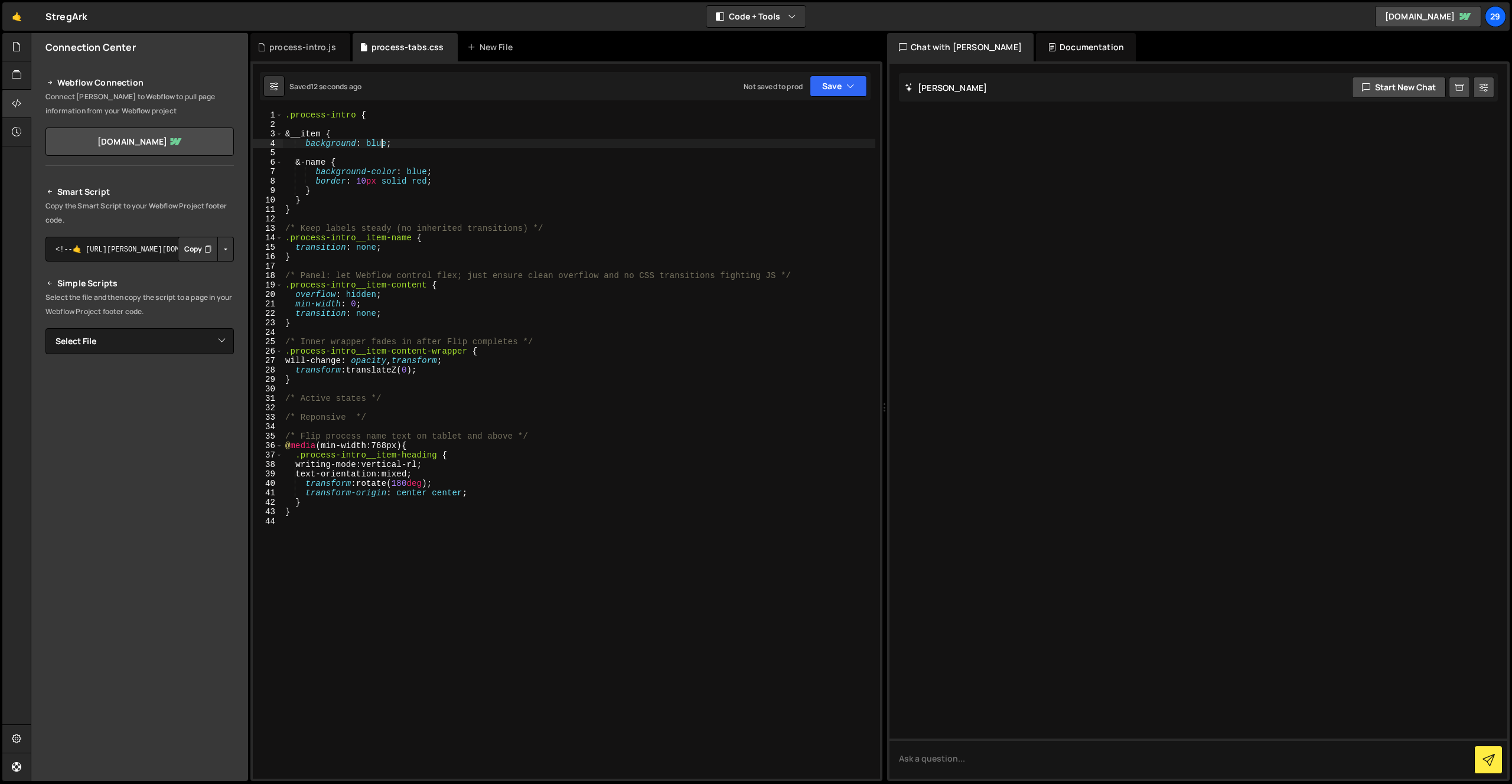
scroll to position [1, 0]
drag, startPoint x: 311, startPoint y: 135, endPoint x: 337, endPoint y: 127, distance: 27.2
click at [313, 134] on div ".process-intro { &__item { background : blue ; &-name { background-color : blue…" at bounding box center [578, 453] width 592 height 686
paste textarea "__item"
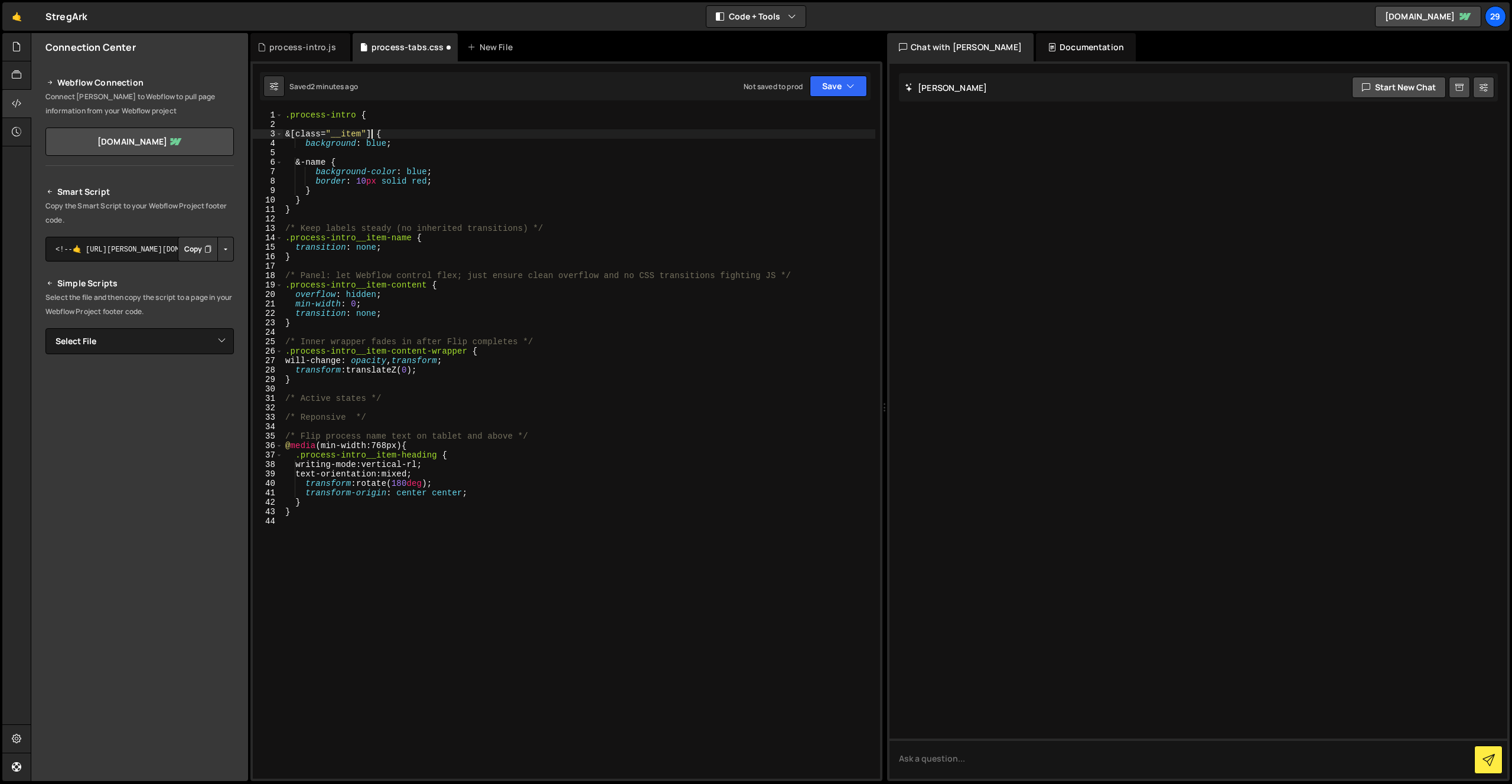
type textarea "background: blue;"
paste textarea "-name"
type textarea "&[class="-name"] {"
type textarea "background: blue;"
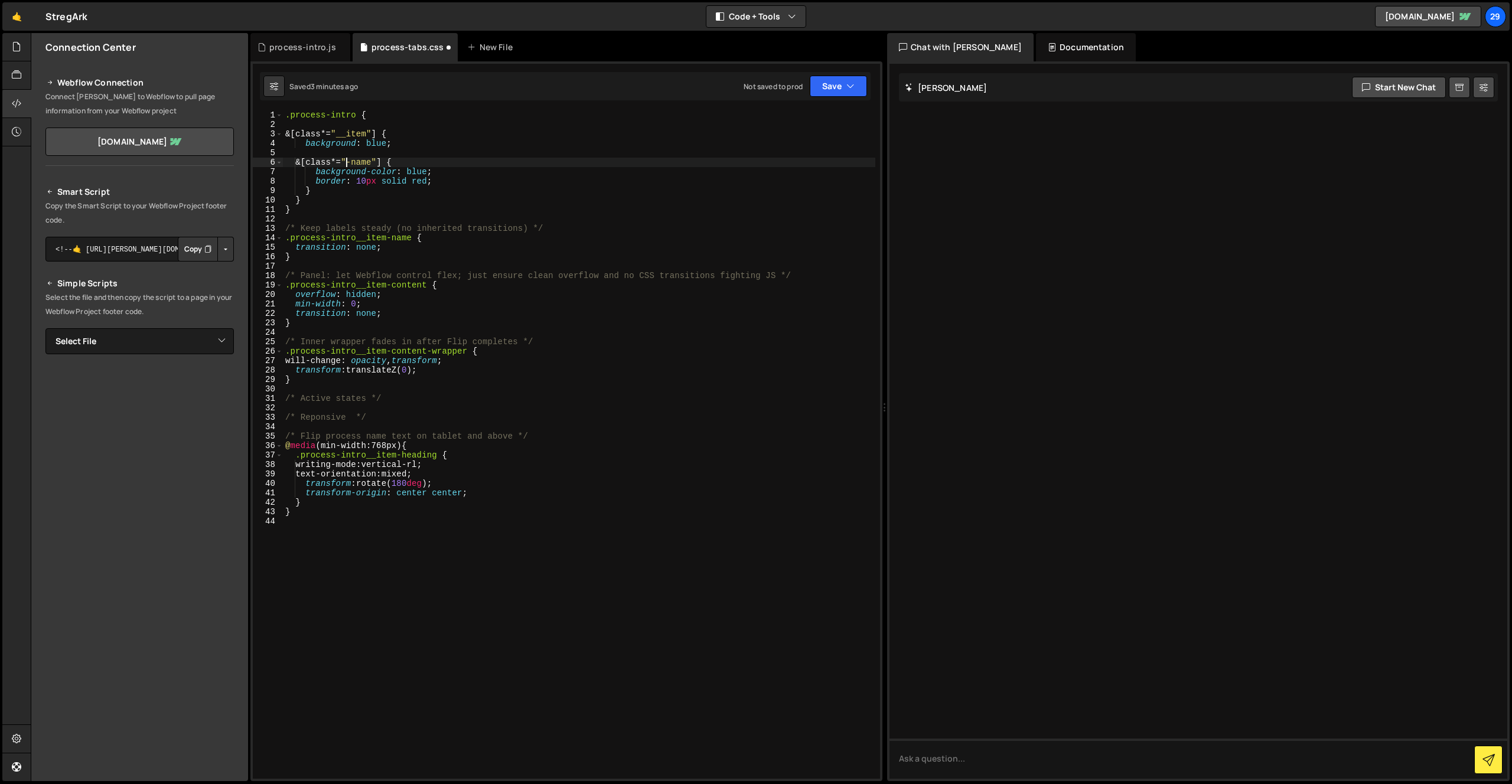
scroll to position [0, 4]
drag, startPoint x: 356, startPoint y: 116, endPoint x: 284, endPoint y: 116, distance: 72.0
click at [284, 116] on div ".process-intro { &[class*= " __item " ] { background : blue ; &[class*= " -name…" at bounding box center [581, 454] width 597 height 686
drag, startPoint x: 346, startPoint y: 134, endPoint x: 295, endPoint y: 134, distance: 51.0
click at [295, 134] on div ".process-intro { &[class*= " __item " ] { background : blue ; &[class*= " -name…" at bounding box center [581, 454] width 597 height 686
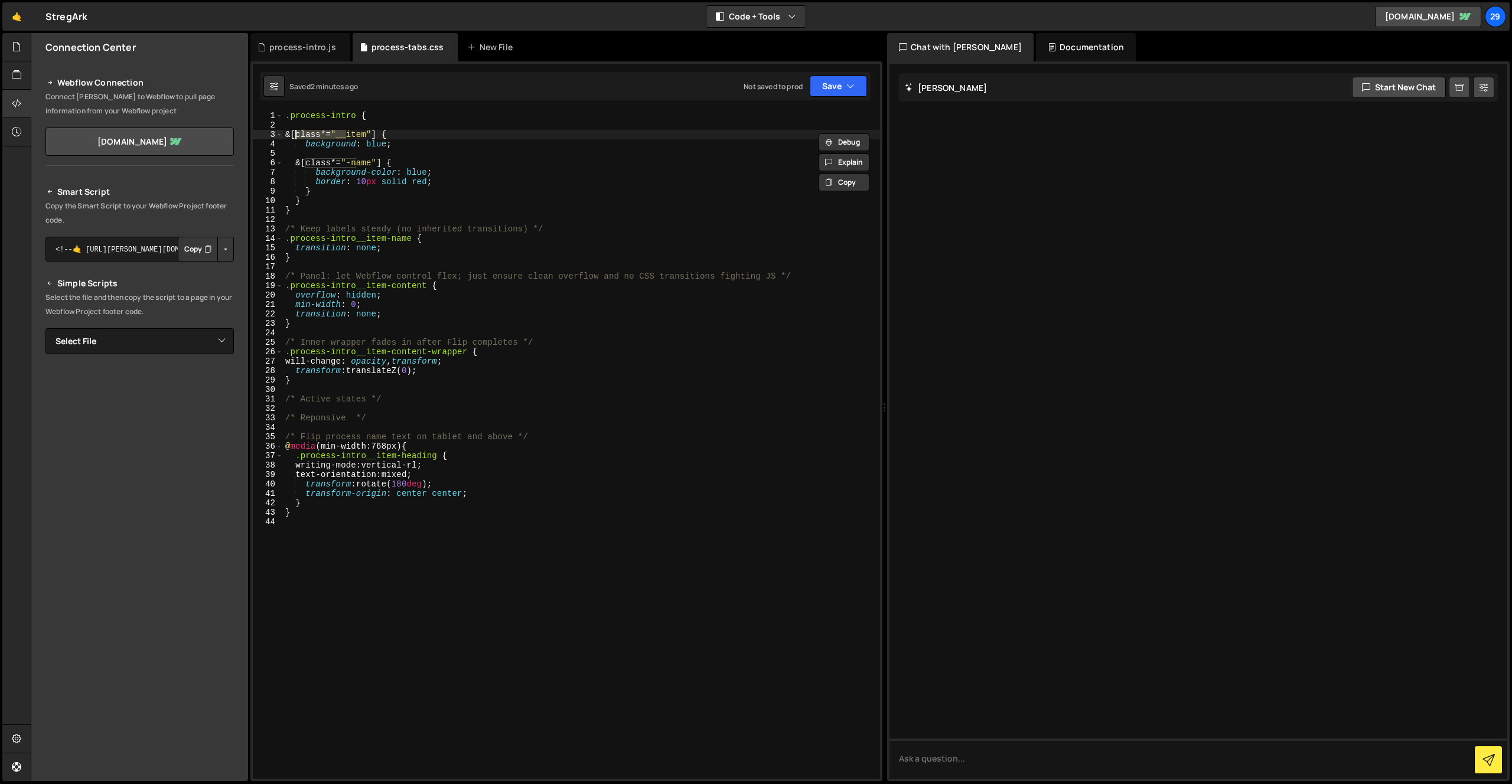
scroll to position [0, 1]
paste textarea ".process-intro"
drag, startPoint x: 306, startPoint y: 134, endPoint x: 409, endPoint y: 134, distance: 103.0
click at [409, 134] on div ".process-intro { & .process-intro__item { background : blue ; &[class*= " -name…" at bounding box center [581, 454] width 597 height 686
drag, startPoint x: 356, startPoint y: 162, endPoint x: 312, endPoint y: 160, distance: 44.0
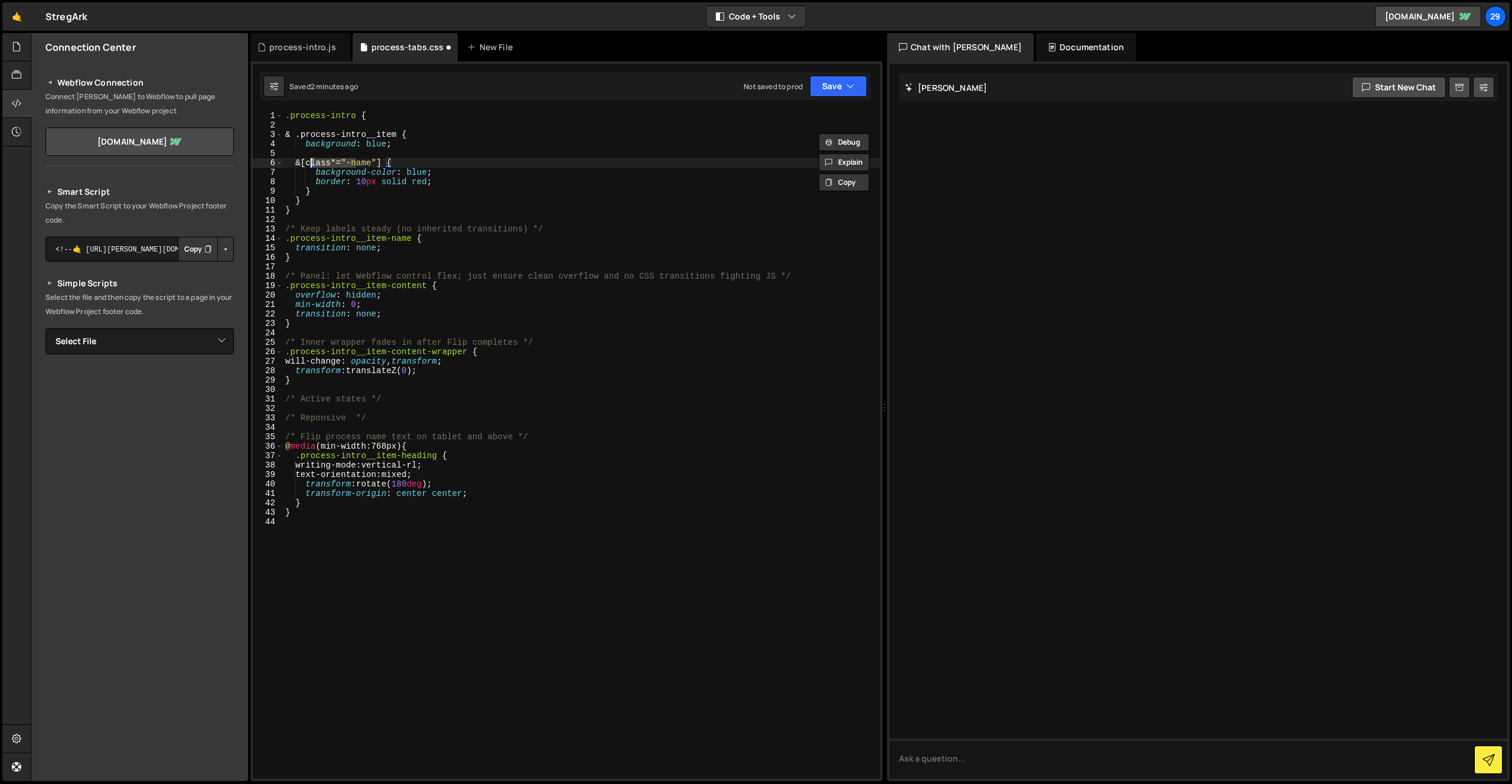
click at [312, 160] on div ".process-intro { & .process-intro__item { background : blue ; &[class*= " -name…" at bounding box center [581, 454] width 597 height 686
paste textarea ".process-intro__item"
click at [404, 146] on div ".process-intro { & .process-intro__item { background : blue ; & .process-intro_…" at bounding box center [581, 454] width 597 height 686
type textarea "background: blue;"
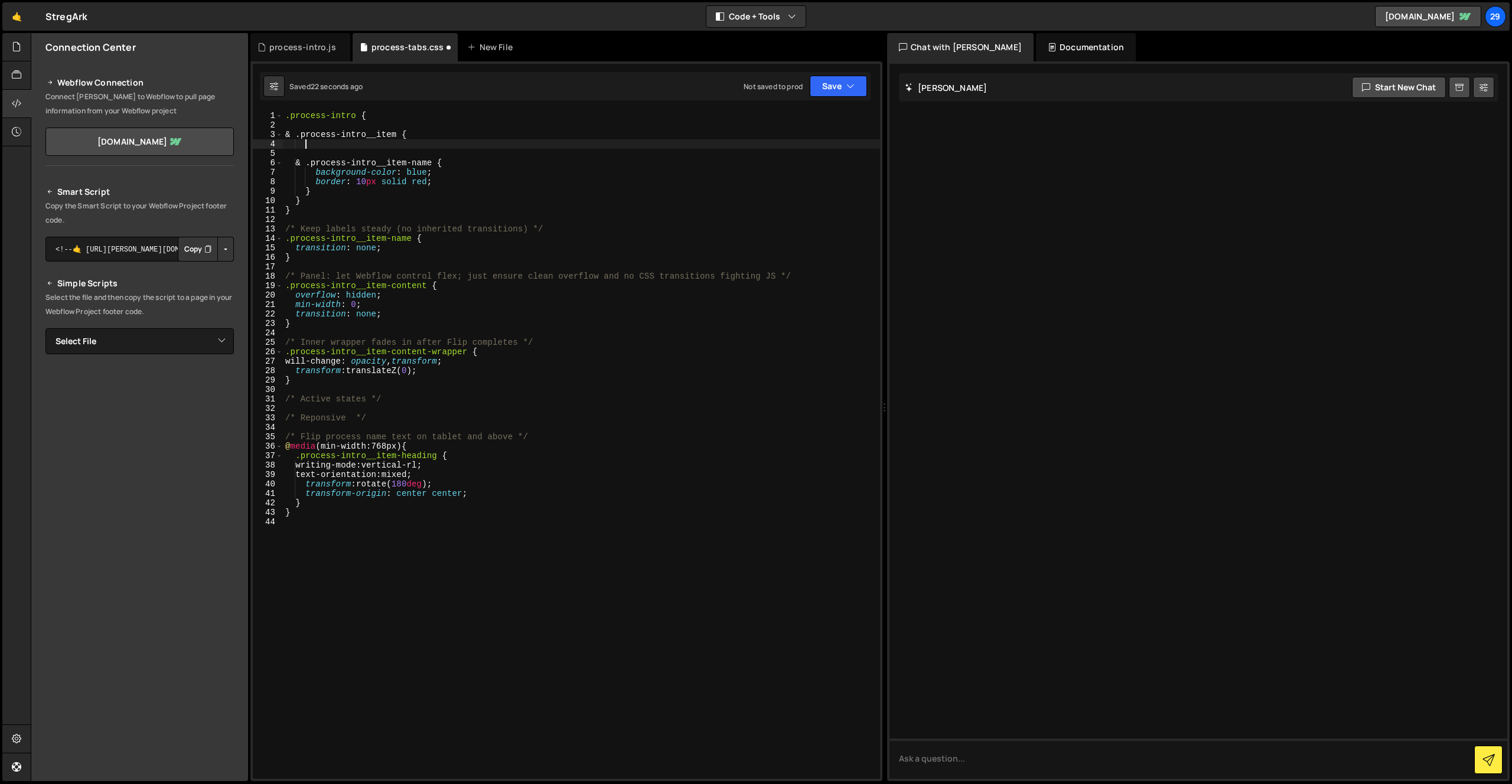
scroll to position [0, 0]
click at [354, 115] on div ".process-intro { & .process-intro__item { & .process-intro__item-name { backgro…" at bounding box center [581, 454] width 597 height 686
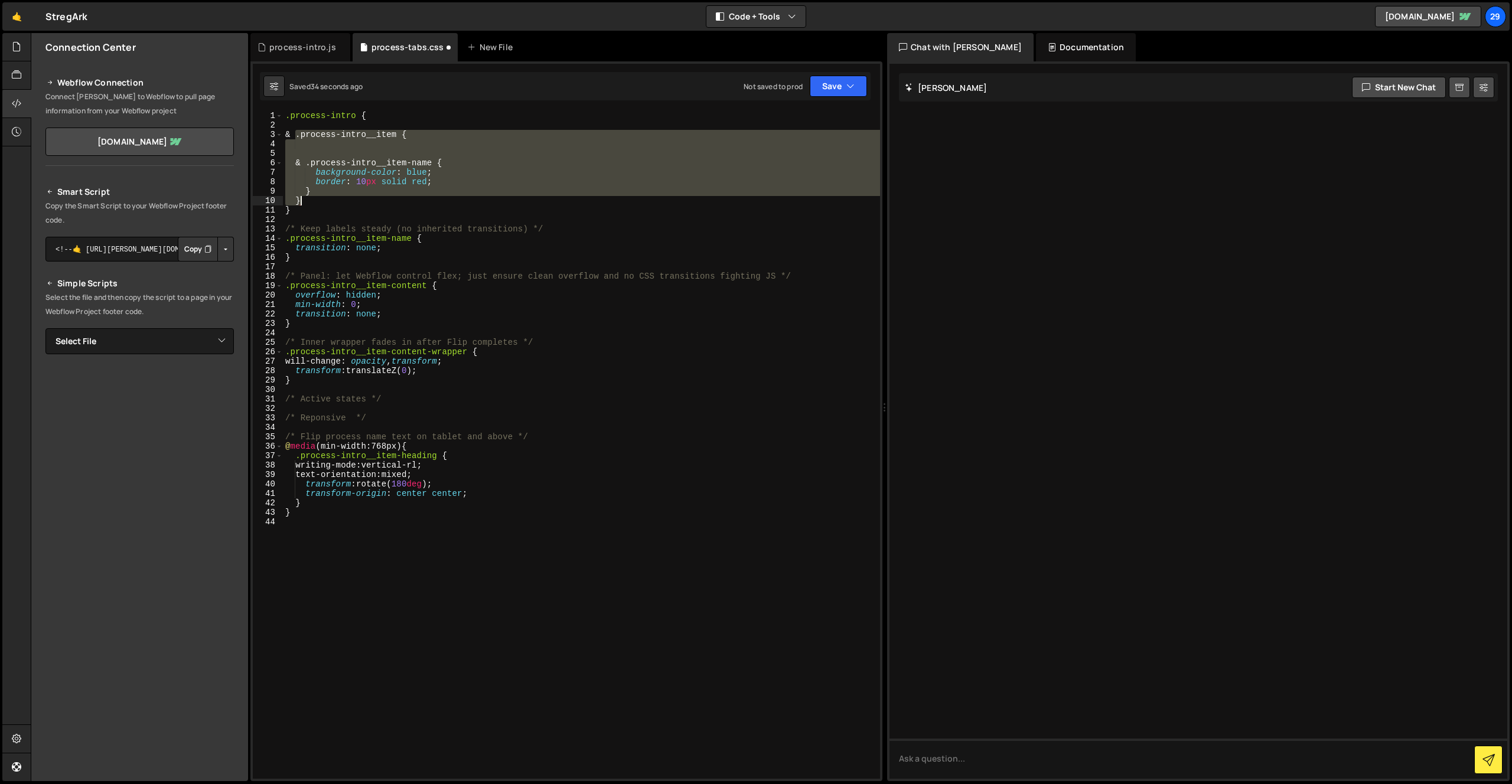
drag, startPoint x: 295, startPoint y: 134, endPoint x: 320, endPoint y: 202, distance: 72.4
click at [320, 202] on div ".process-intro { & .process-intro__item { & .process-intro__item-name { backgro…" at bounding box center [581, 454] width 597 height 686
click at [373, 113] on div ".process-intro { & .process-intro__item { & .process-intro__item-name { backgro…" at bounding box center [581, 454] width 597 height 686
type textarea ".process-intro {"
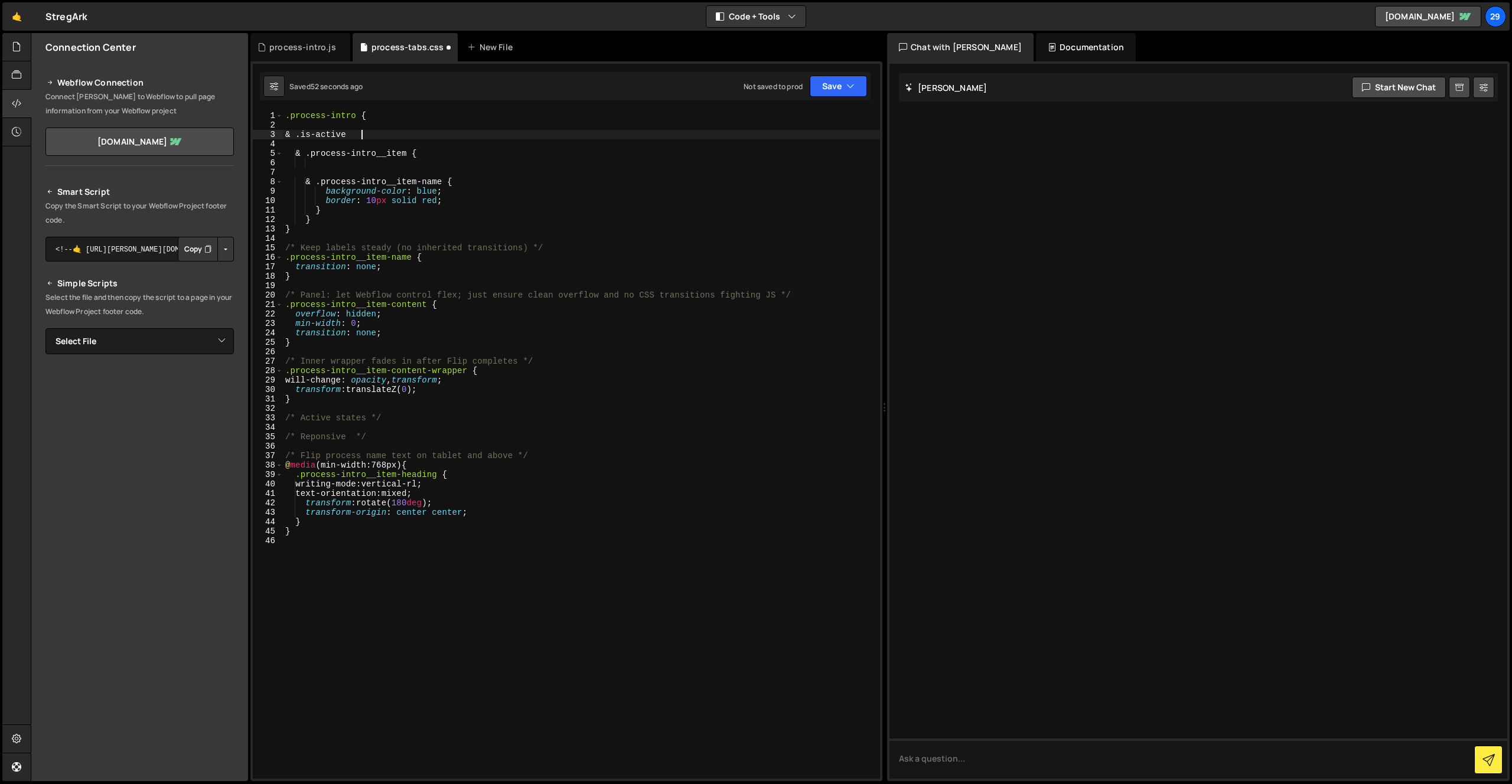
scroll to position [0, 5]
type textarea "& .is-active {"
type textarea "& .process-intro__item {"
type textarea "}"
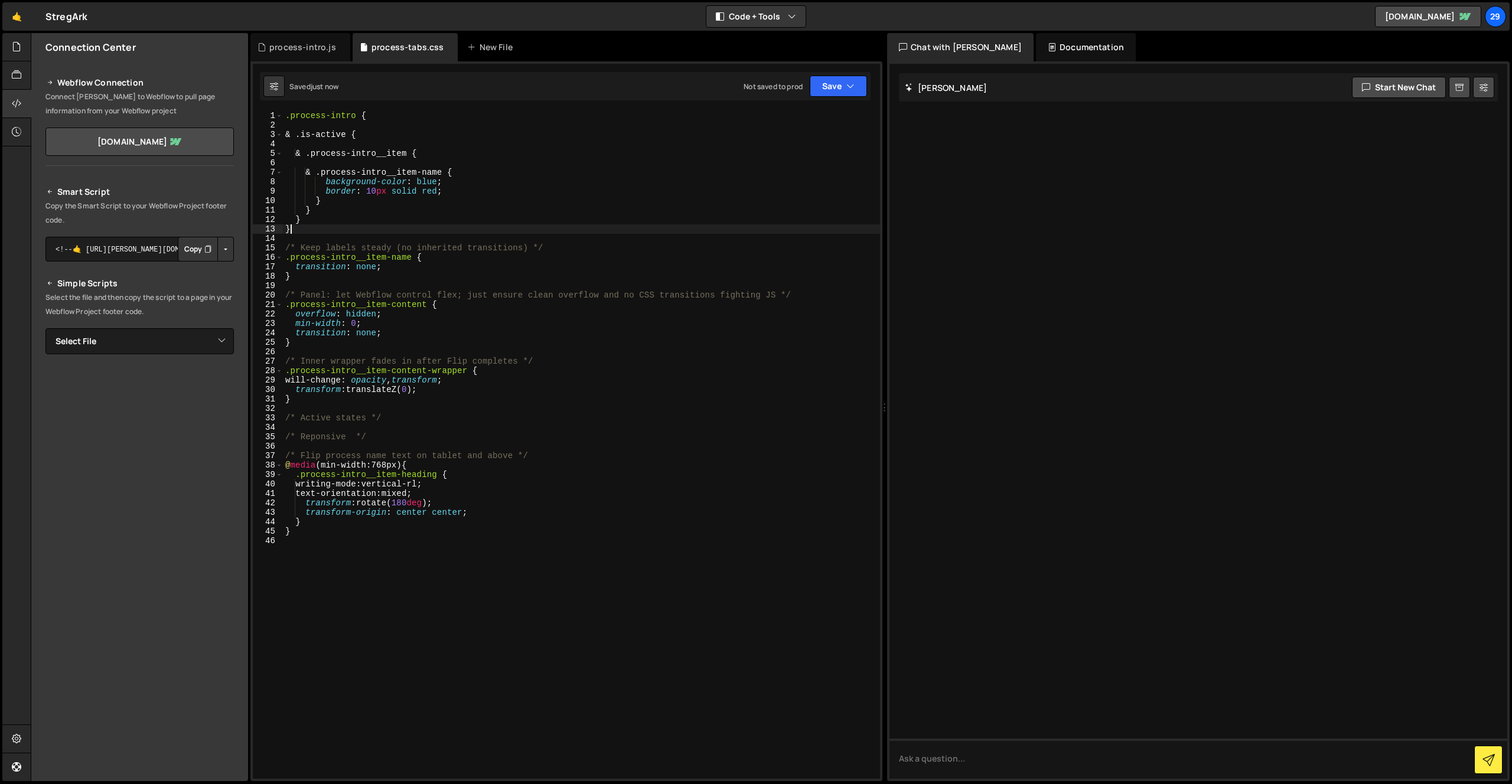
click at [306, 133] on div ".process-intro { & .is-active { & .process-intro__item { & .process-intro__item…" at bounding box center [581, 454] width 597 height 686
type textarea "& .is-active {"
click at [377, 134] on div ".process-intro { & .is-active { & .process-intro__item { & .process-intro__item…" at bounding box center [581, 454] width 597 height 686
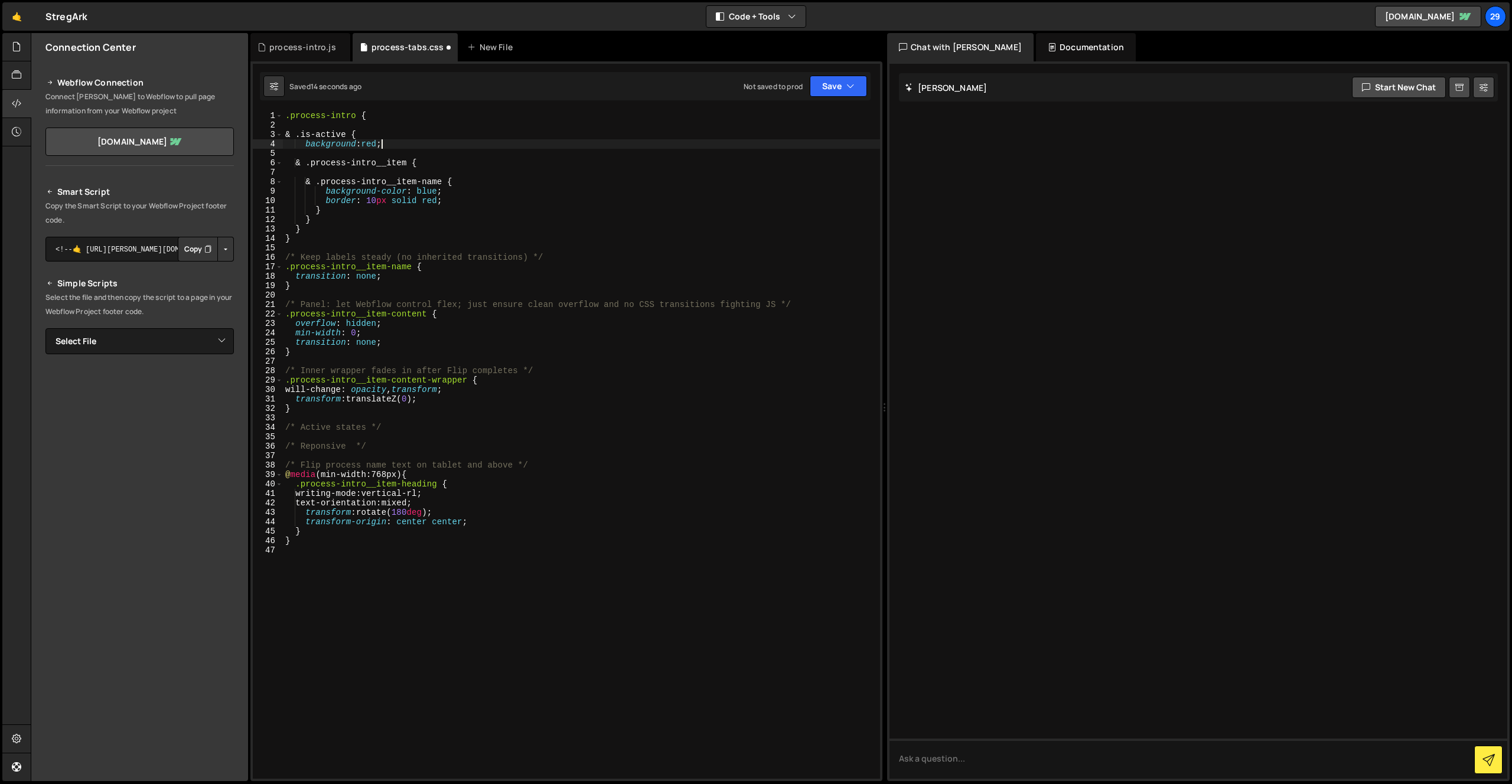
scroll to position [0, 6]
click at [374, 138] on div ".process-intro { & .is-active { background : red ; & .process-intro__item { & .…" at bounding box center [581, 454] width 597 height 686
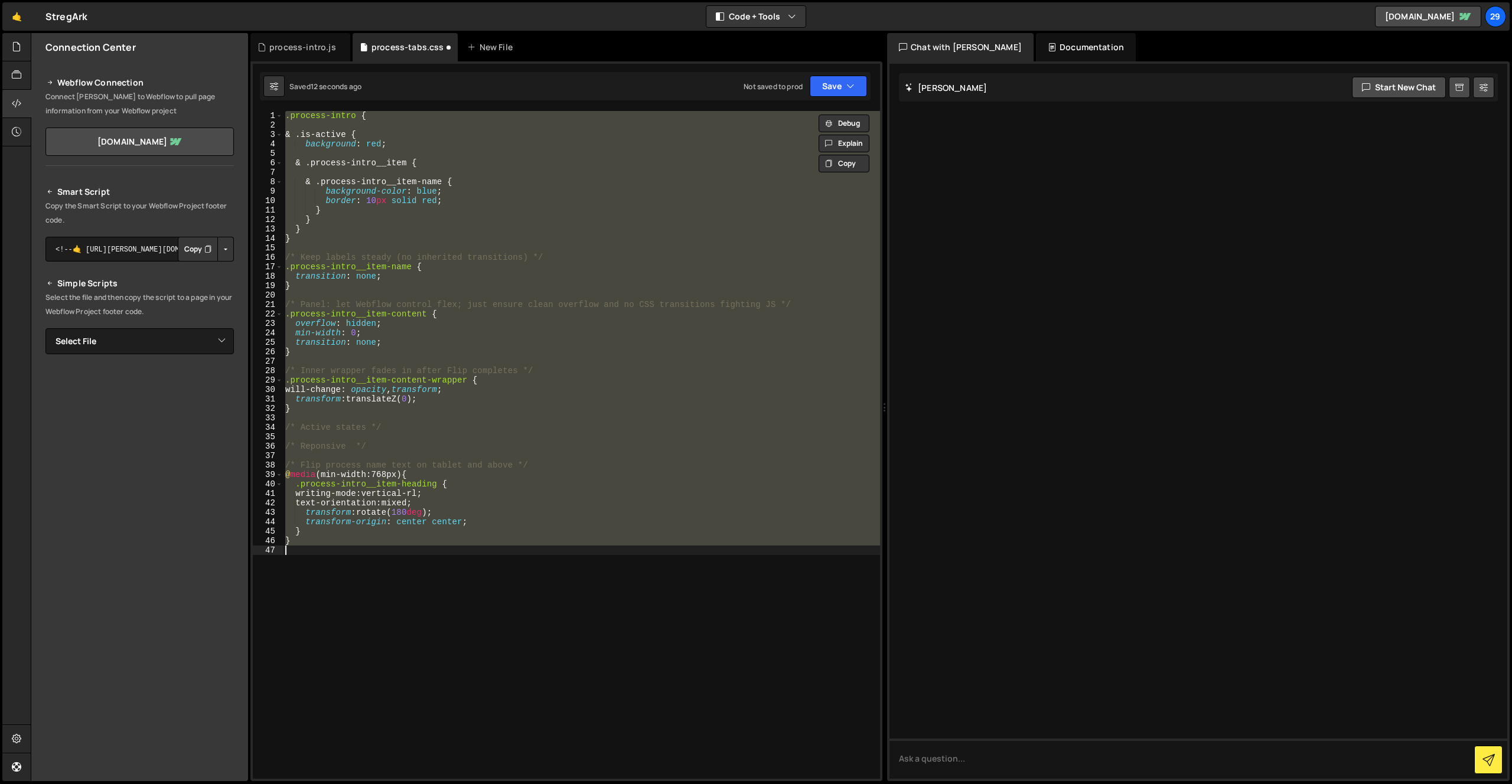
click at [329, 139] on div ".process-intro { & .is-active { background : red ; & .process-intro__item { & .…" at bounding box center [581, 445] width 597 height 667
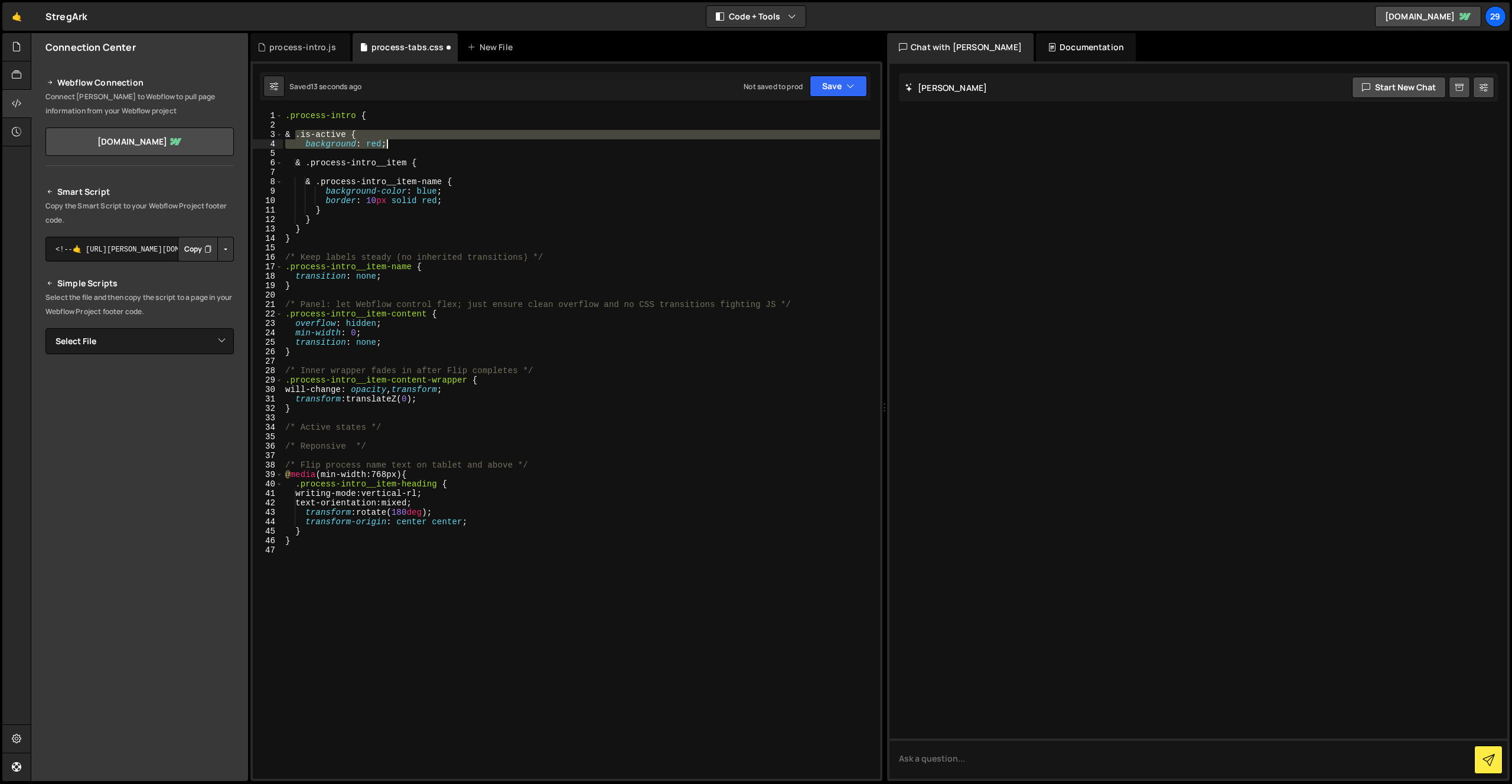
drag, startPoint x: 294, startPoint y: 134, endPoint x: 403, endPoint y: 145, distance: 109.6
click at [403, 145] on div ".process-intro { & .is-active { background : red ; & .process-intro__item { & .…" at bounding box center [581, 454] width 597 height 686
type textarea "& .is-active { background: red;"
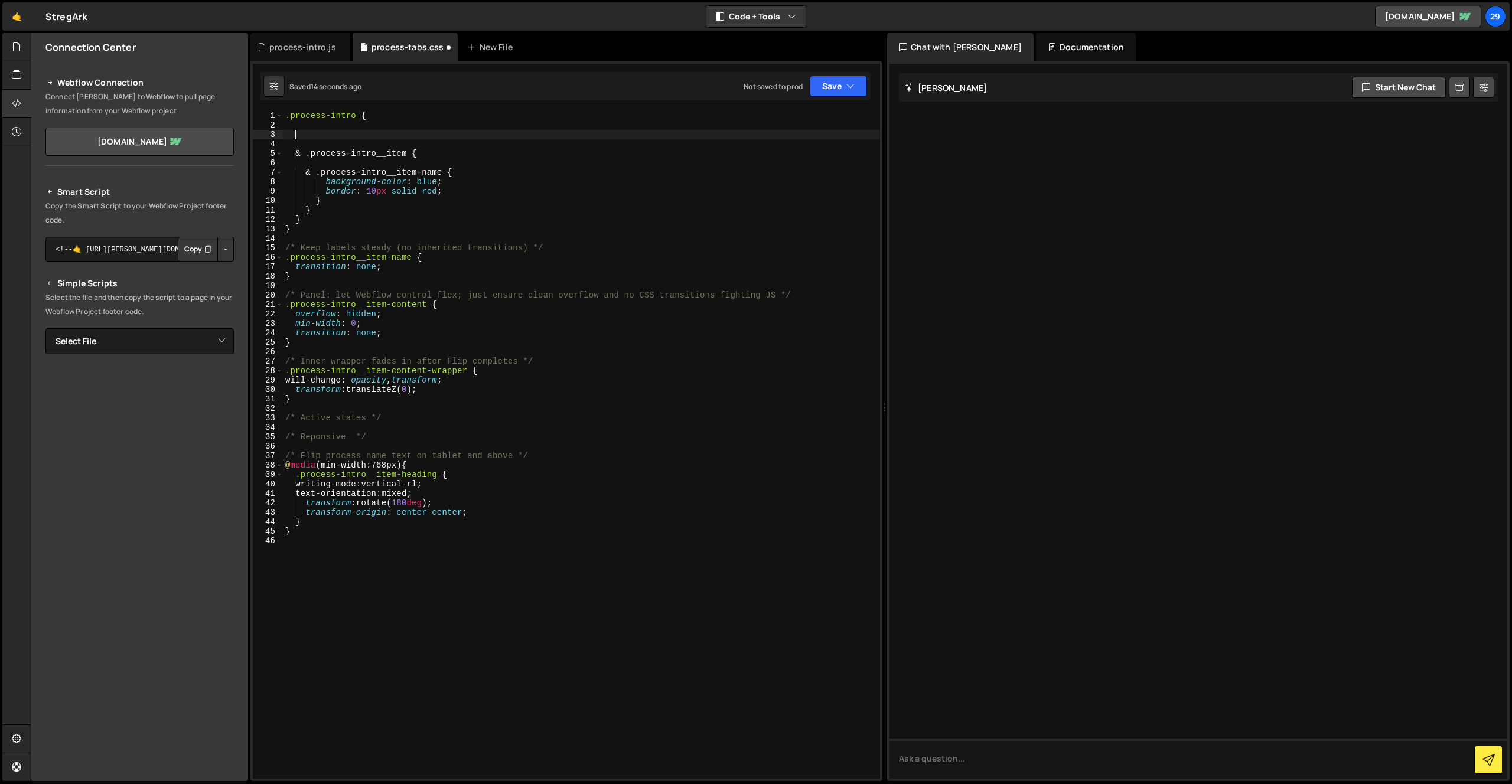
click at [303, 221] on div ".process-intro { & .process-intro__item { & .process-intro__item-name { backgro…" at bounding box center [581, 454] width 597 height 686
type textarea "}"
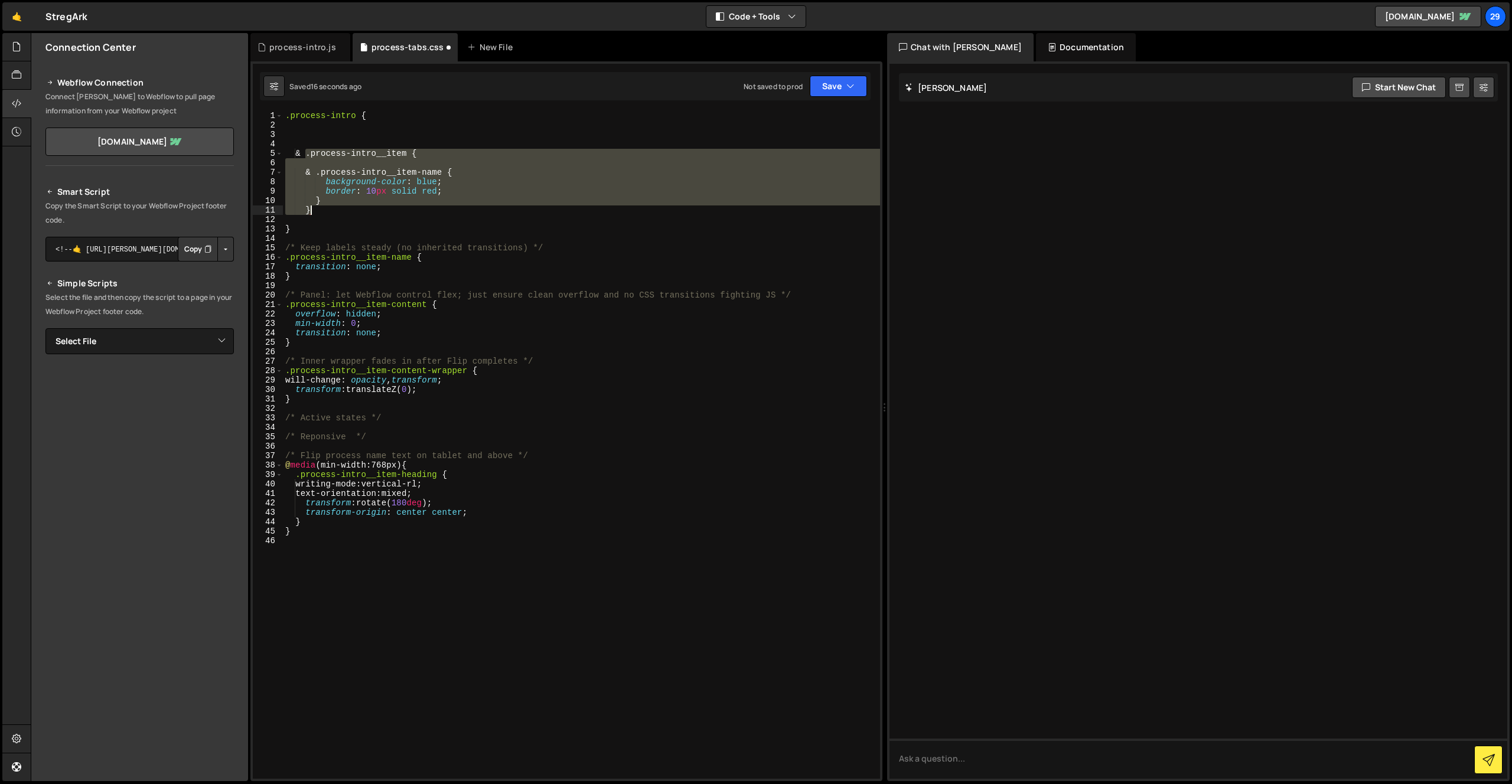
drag, startPoint x: 306, startPoint y: 153, endPoint x: 325, endPoint y: 209, distance: 59.1
click at [325, 209] on div ".process-intro { & .process-intro__item { & .process-intro__item-name { backgro…" at bounding box center [581, 454] width 597 height 686
click at [374, 116] on div ".process-intro { & .process-intro__item { & .process-intro__item-name { backgro…" at bounding box center [581, 454] width 597 height 686
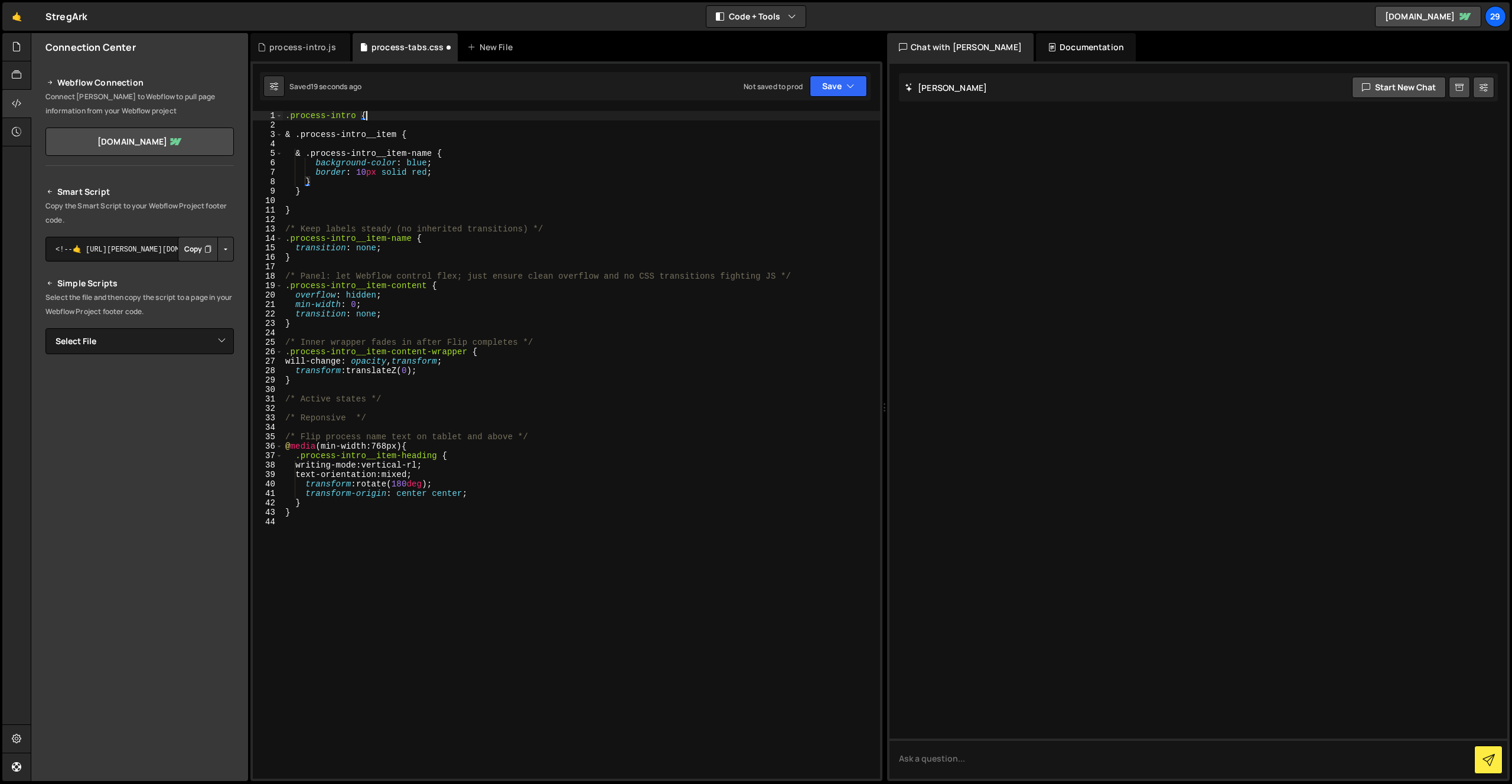
click at [303, 192] on div ".process-intro { & .process-intro__item { & .process-intro__item-name { backgro…" at bounding box center [581, 454] width 597 height 686
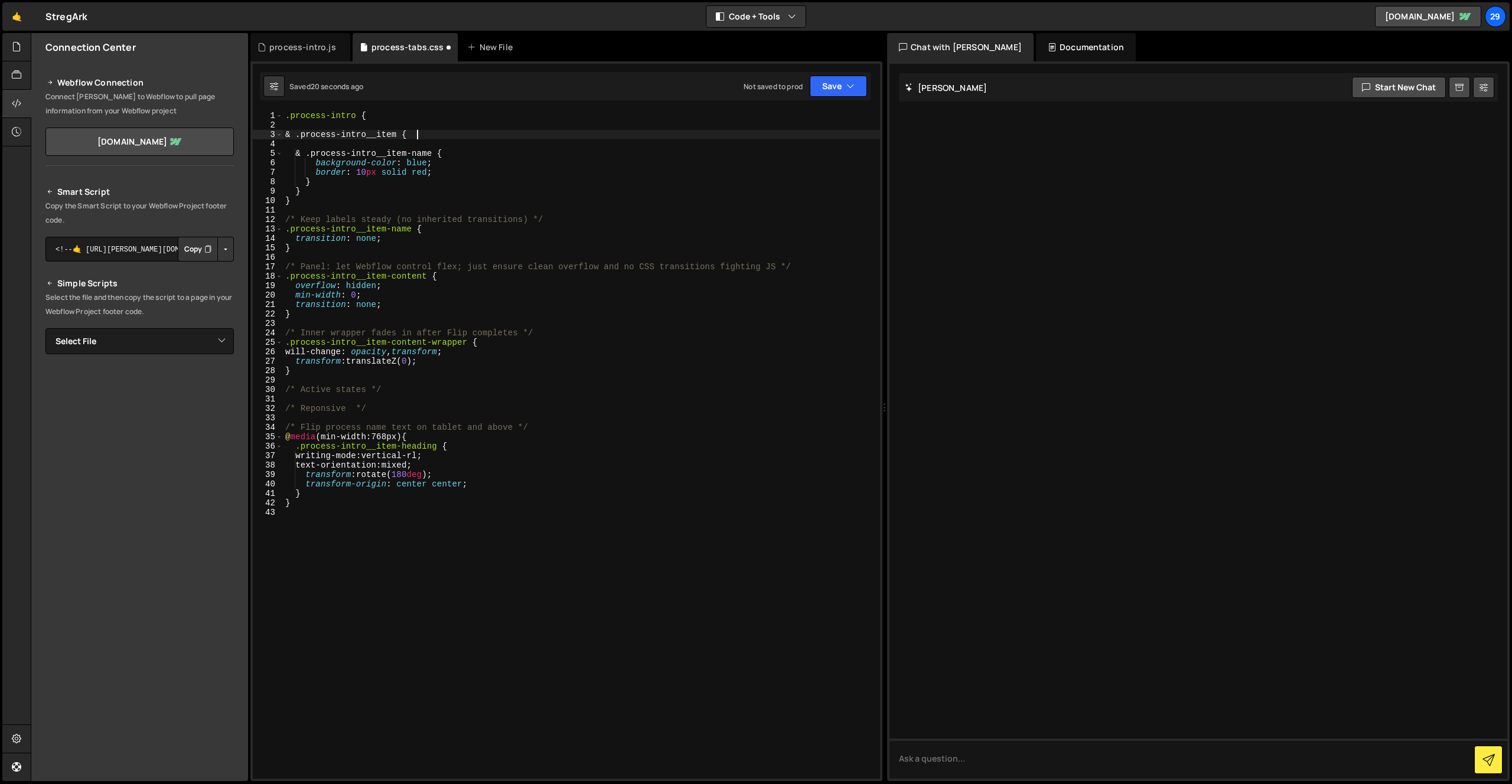
click at [424, 131] on div ".process-intro { & .process-intro__item { & .process-intro__item-name { backgro…" at bounding box center [581, 454] width 597 height 686
type textarea "& .process-intro__item {"
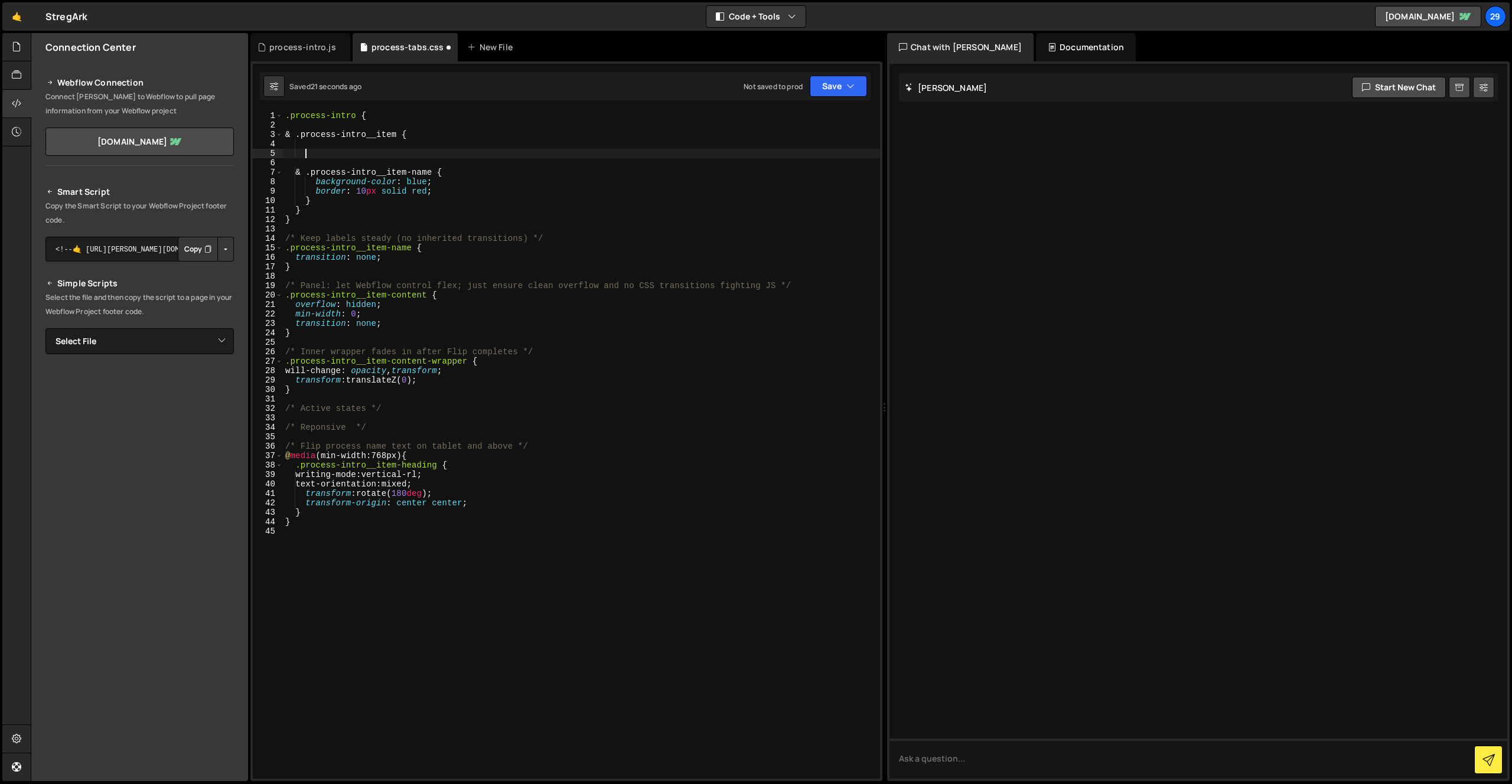
paste textarea "background: red;"
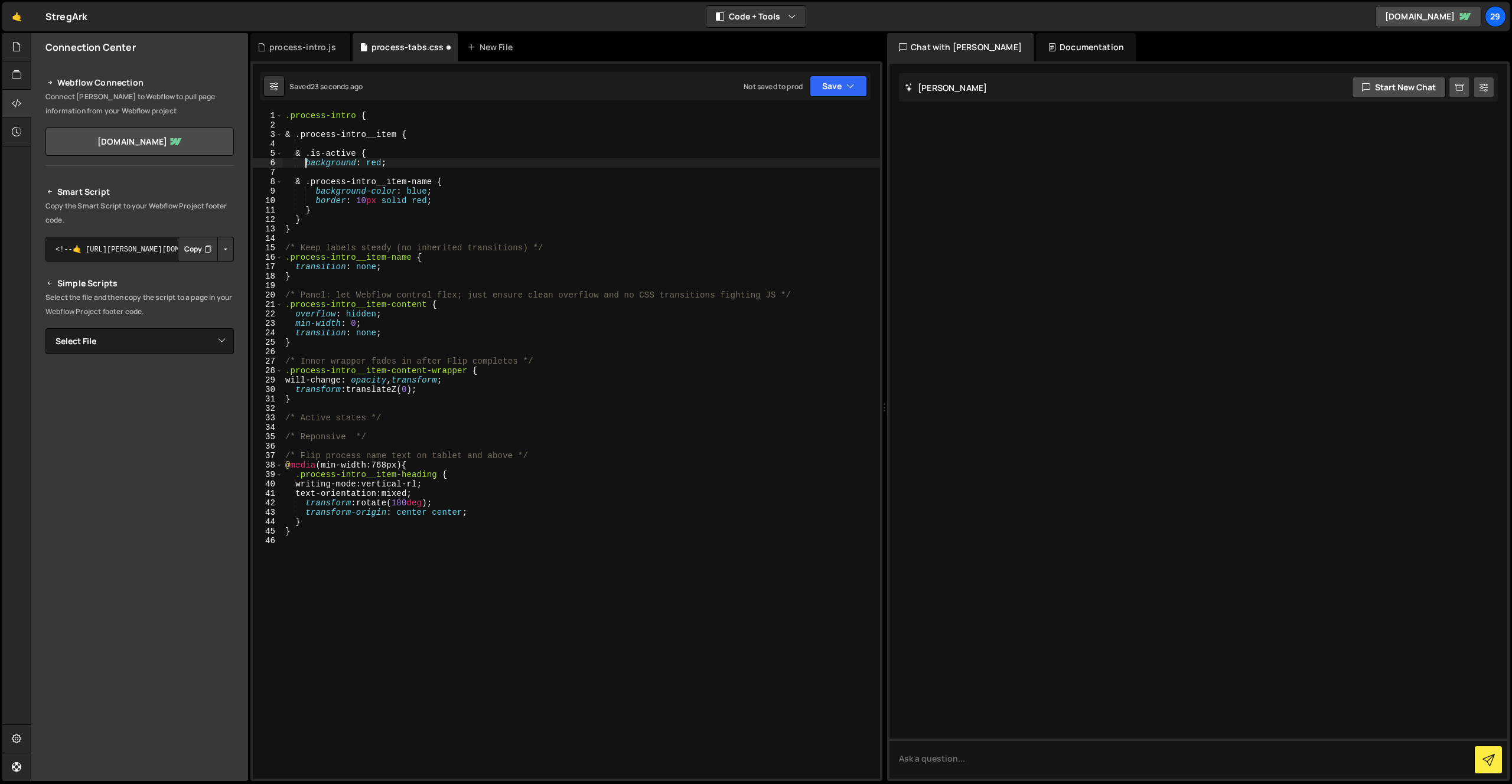
type textarea "background: red;"
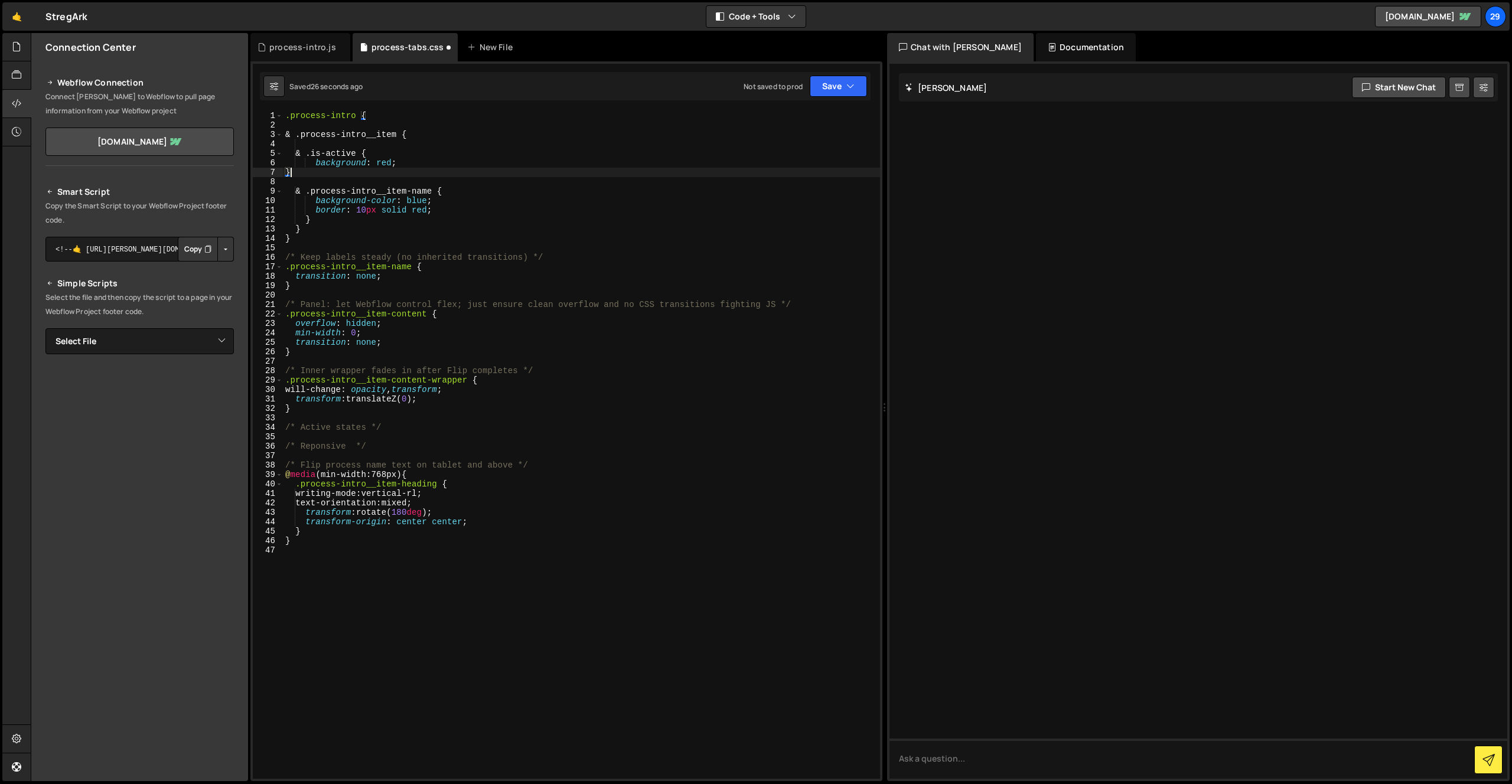
scroll to position [0, 0]
type textarea "}"
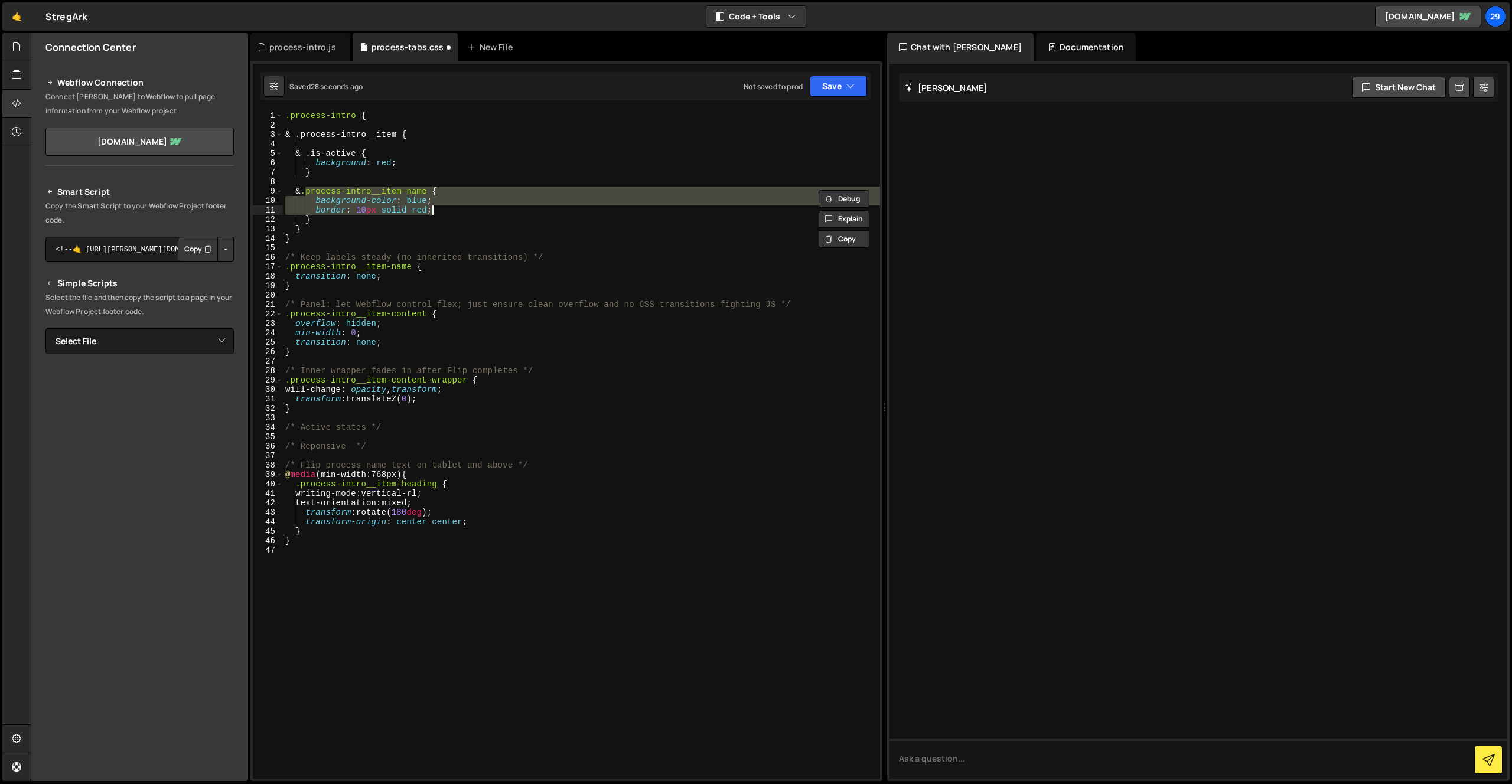
type textarea "border: 10px solid red; }"
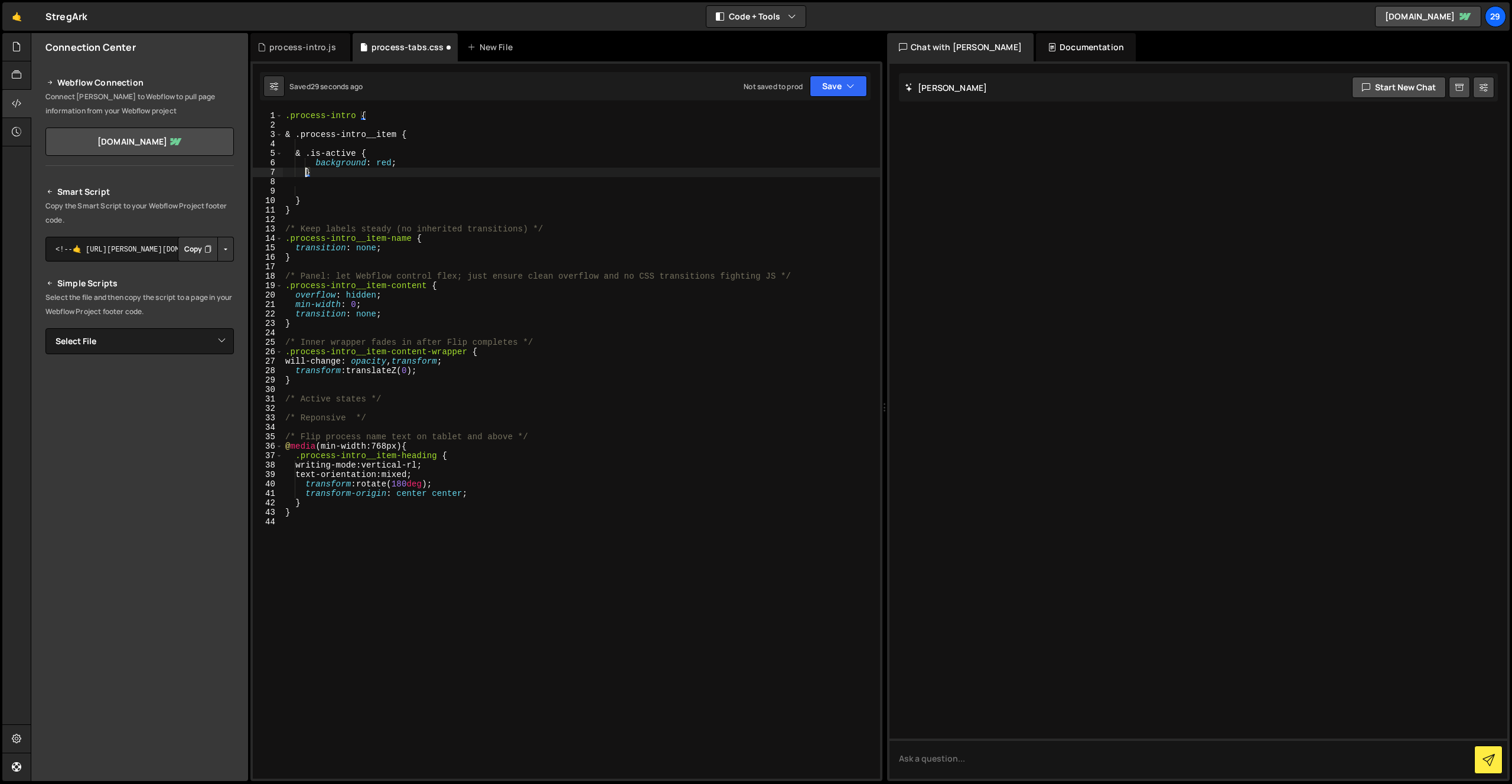
type textarea "background: red;"
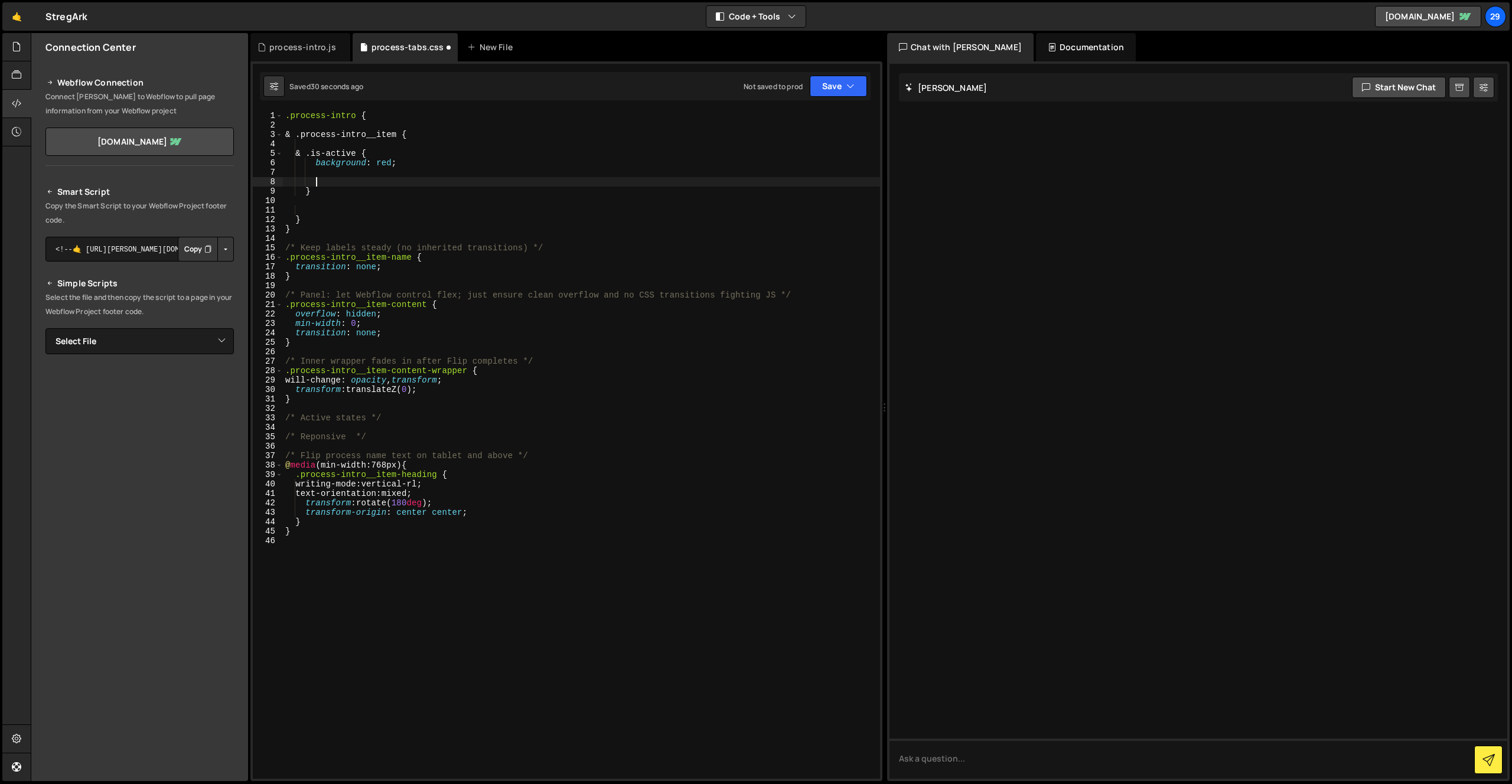
paste textarea "}"
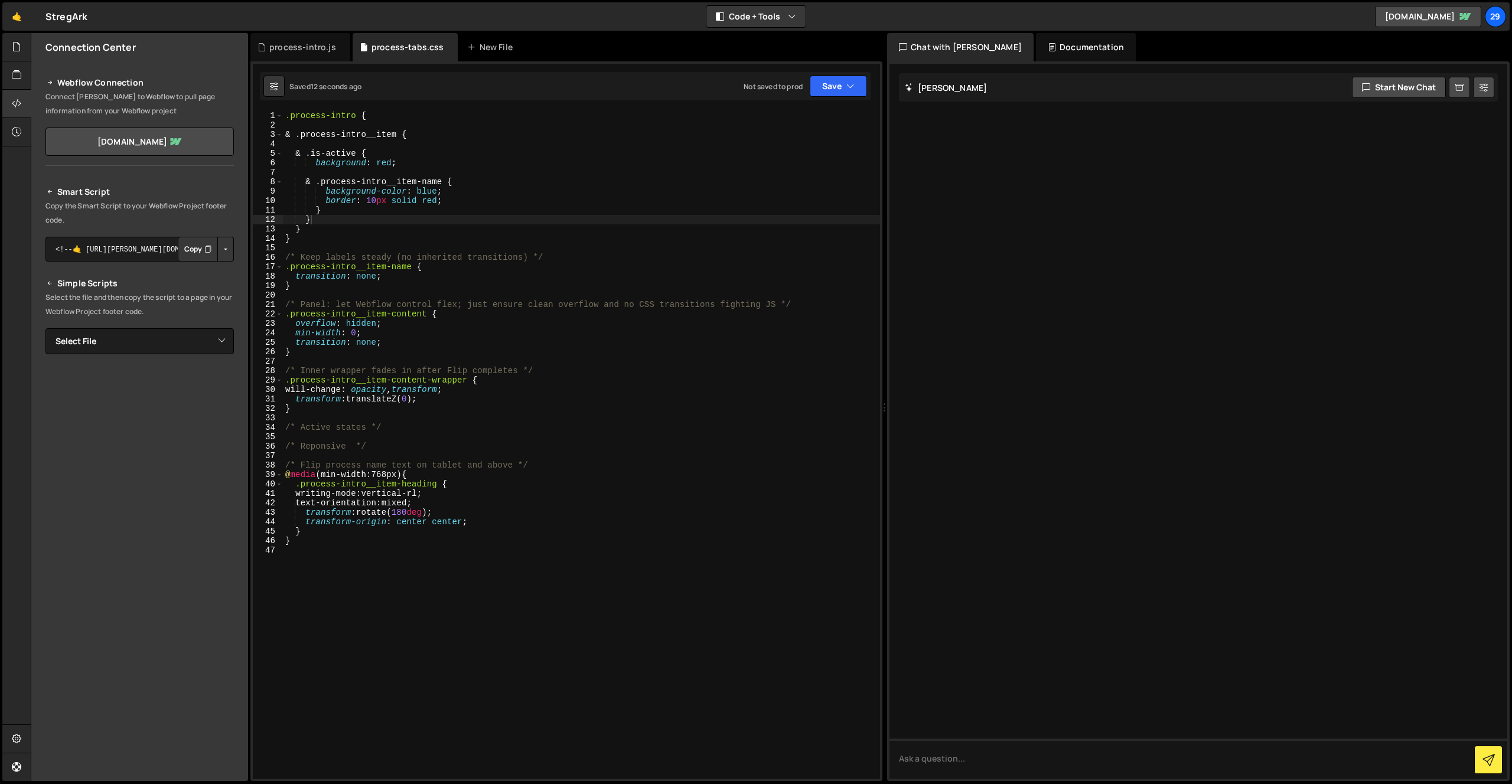
scroll to position [0, 0]
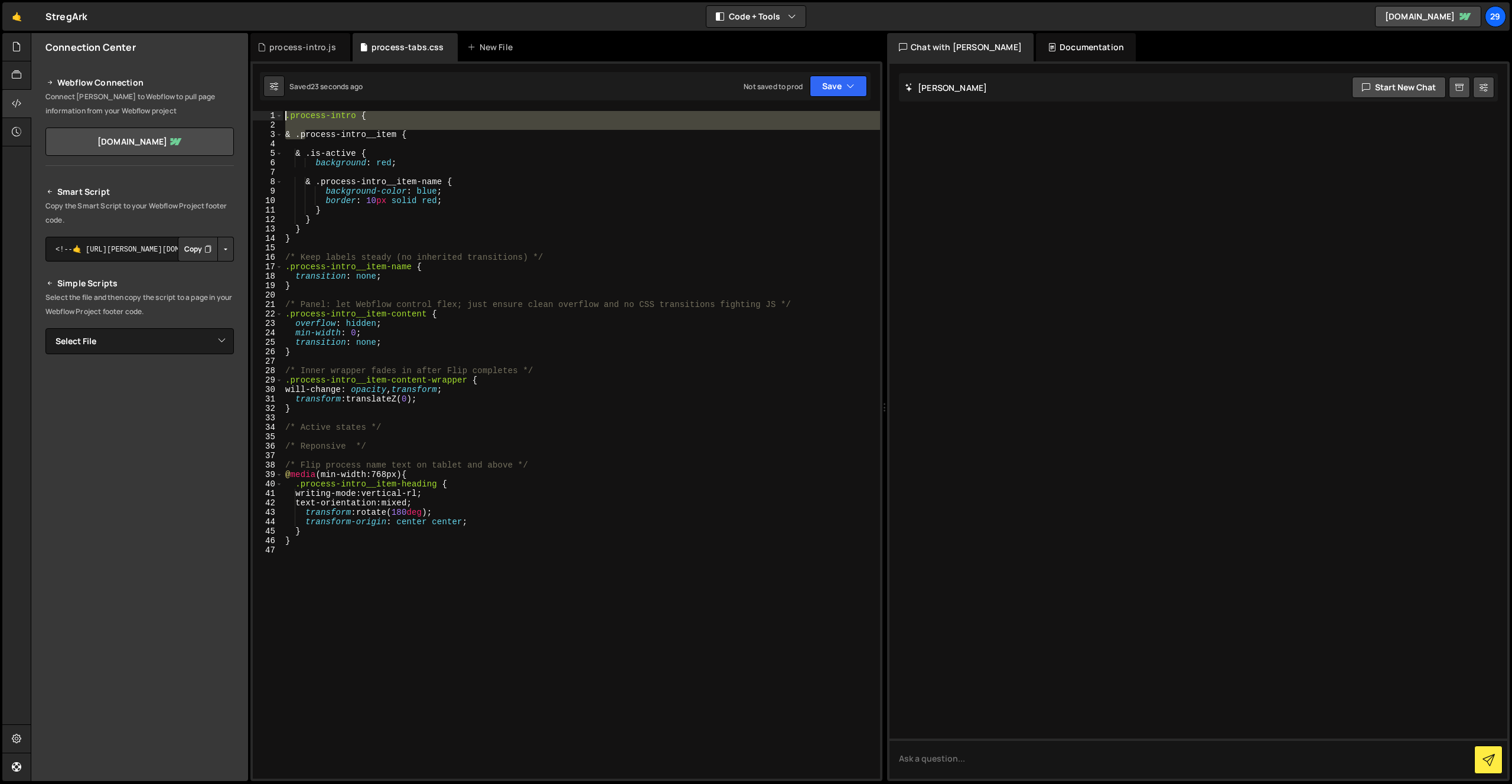
drag, startPoint x: 306, startPoint y: 135, endPoint x: 252, endPoint y: 112, distance: 58.7
click at [252, 112] on div "} 1 2 3 4 5 6 7 8 9 10 11 12 13 14 15 16 17 18 19 20 21 22 23 24 25 26 27 28 29…" at bounding box center [566, 421] width 632 height 720
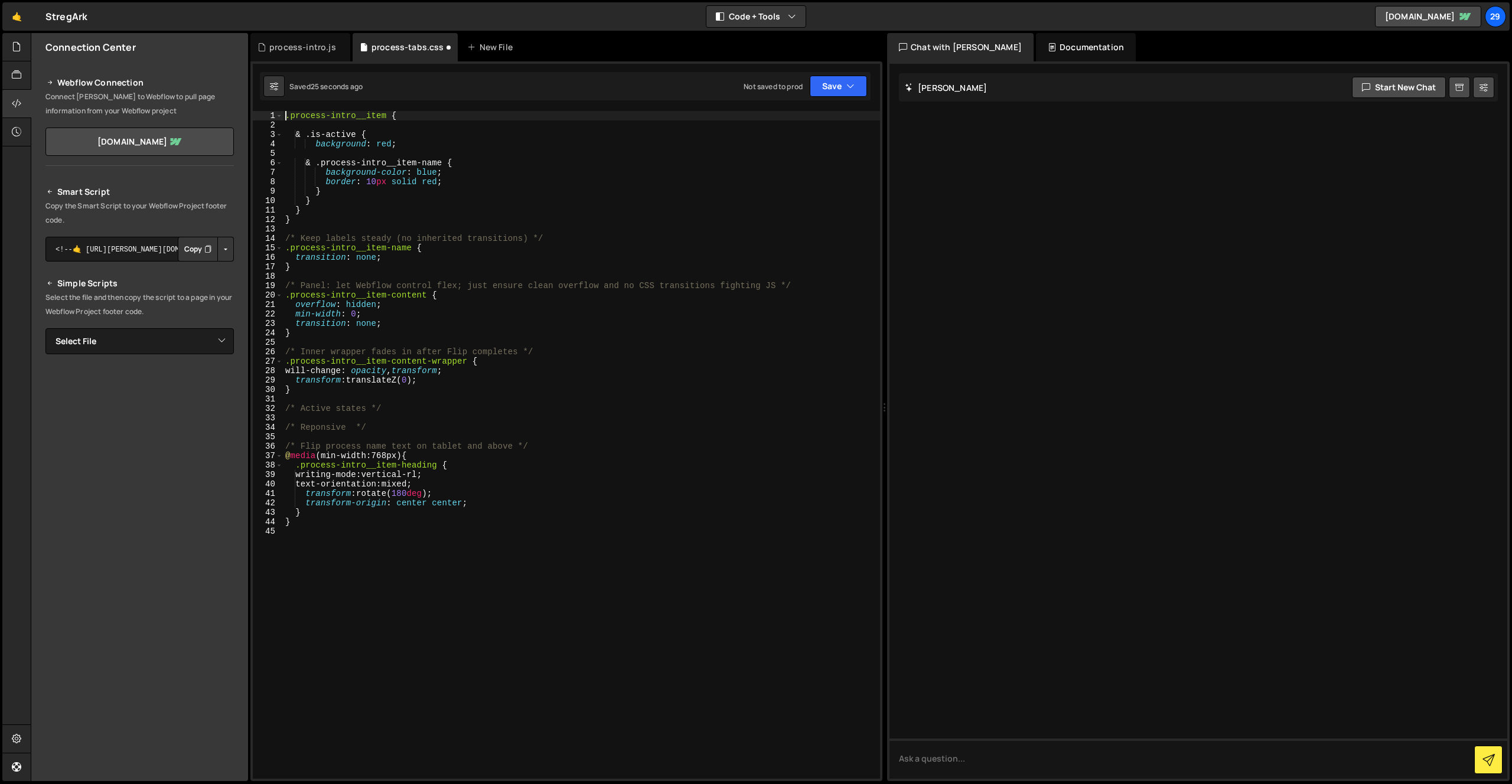
click at [291, 221] on div ".process-intro__item { & .is-active { background : red ; & .process-intro__item…" at bounding box center [581, 454] width 597 height 686
type textarea "}"
click at [295, 208] on div ".process-intro__item { & .is-active { background : red ; & .process-intro__item…" at bounding box center [581, 454] width 597 height 686
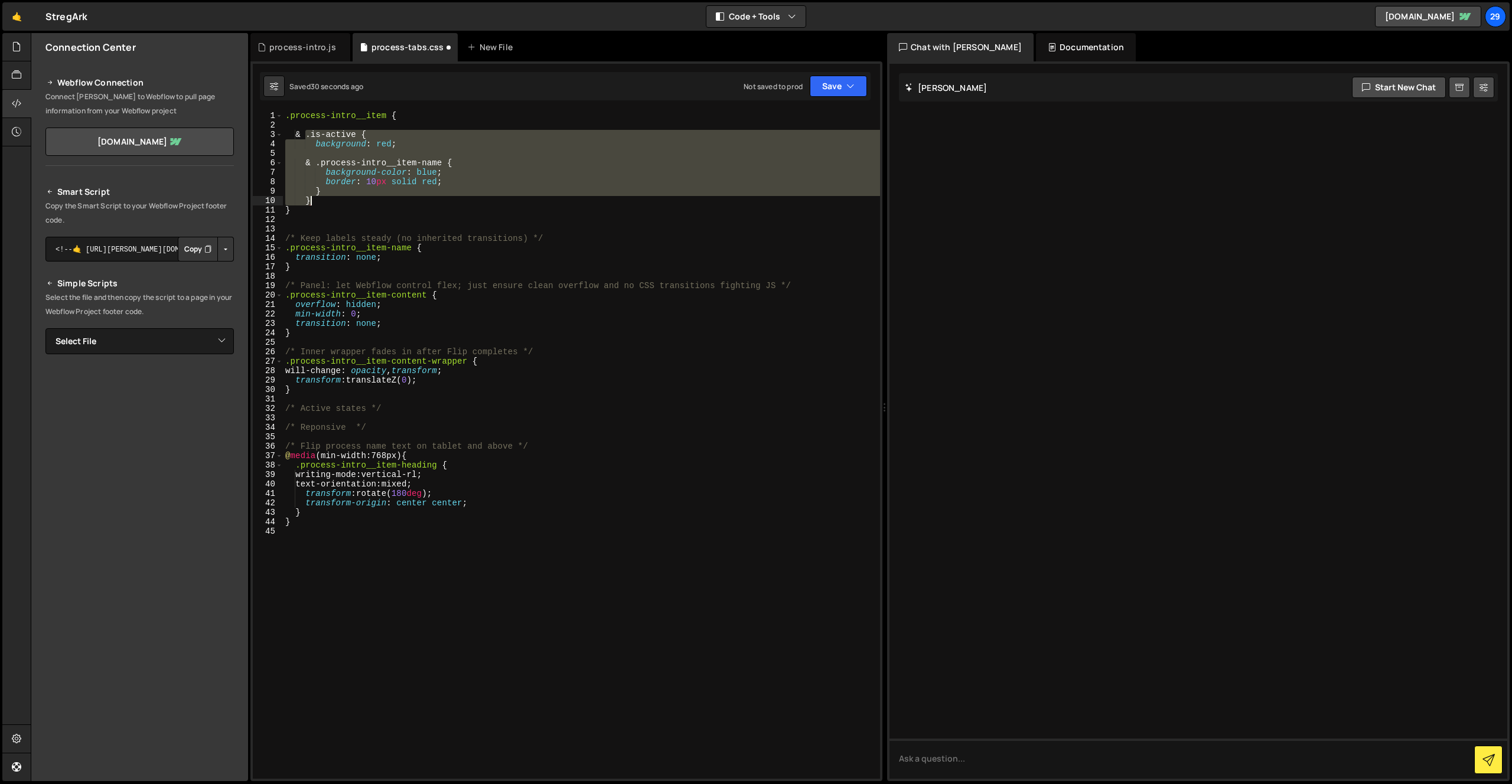
drag, startPoint x: 320, startPoint y: 143, endPoint x: 335, endPoint y: 201, distance: 59.9
click at [335, 201] on div ".process-intro__item { & .is-active { background : red ; & .process-intro__item…" at bounding box center [581, 454] width 597 height 686
click at [835, 88] on button "Save" at bounding box center [838, 86] width 57 height 21
click at [791, 123] on div "36 seconds ago" at bounding box center [784, 128] width 52 height 10
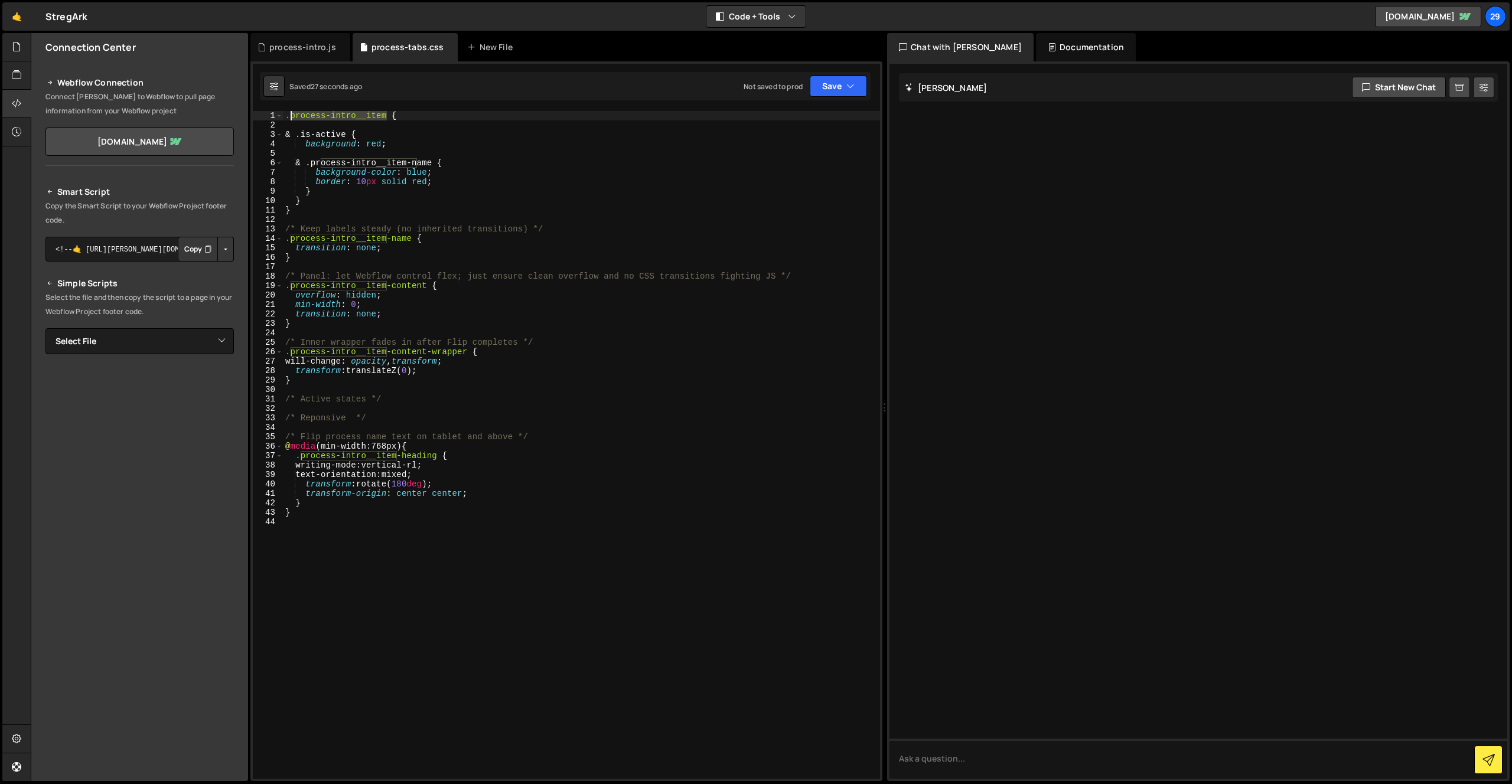
drag, startPoint x: 388, startPoint y: 115, endPoint x: 291, endPoint y: 115, distance: 97.0
click at [291, 115] on div ".process-intro__item { & .is-active { background : red ; & .process-intro__item…" at bounding box center [581, 454] width 597 height 686
click at [306, 132] on div ".process-intro__item { & .is-active { background : red ; & .process-intro__item…" at bounding box center [581, 454] width 597 height 686
click at [397, 146] on div ".process-intro__item { &.is-active { background : red ; & .process-intro__item-…" at bounding box center [581, 454] width 597 height 686
type textarea "background: red;"
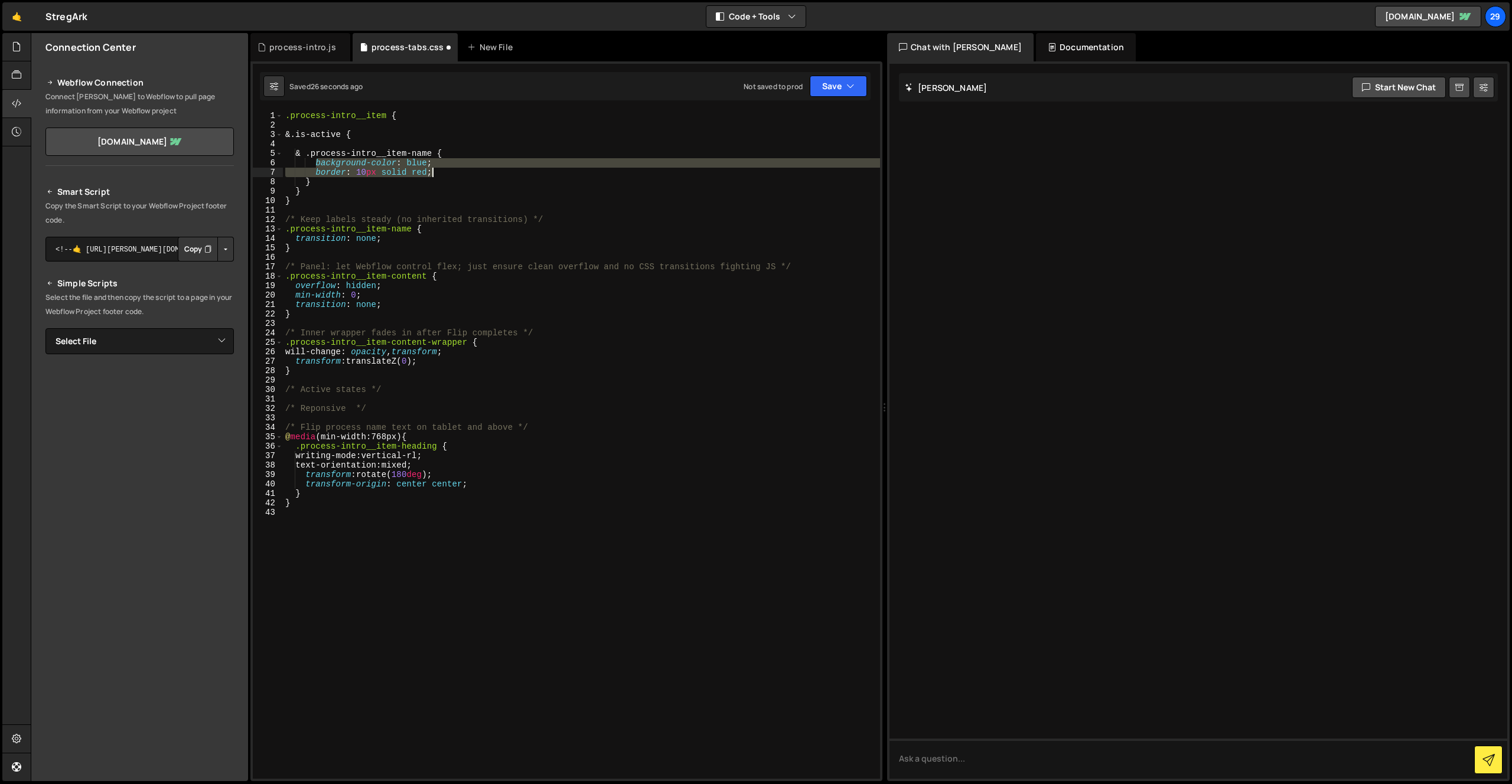
drag, startPoint x: 316, startPoint y: 161, endPoint x: 456, endPoint y: 171, distance: 140.4
click at [456, 171] on div ".process-intro__item { &.is-active { & .process-intro__item-name { background-c…" at bounding box center [581, 454] width 597 height 686
click at [315, 161] on div ".process-intro__item { &.is-active { & .process-intro__item-name { background-c…" at bounding box center [578, 445] width 592 height 667
drag, startPoint x: 421, startPoint y: 165, endPoint x: 446, endPoint y: 172, distance: 26.0
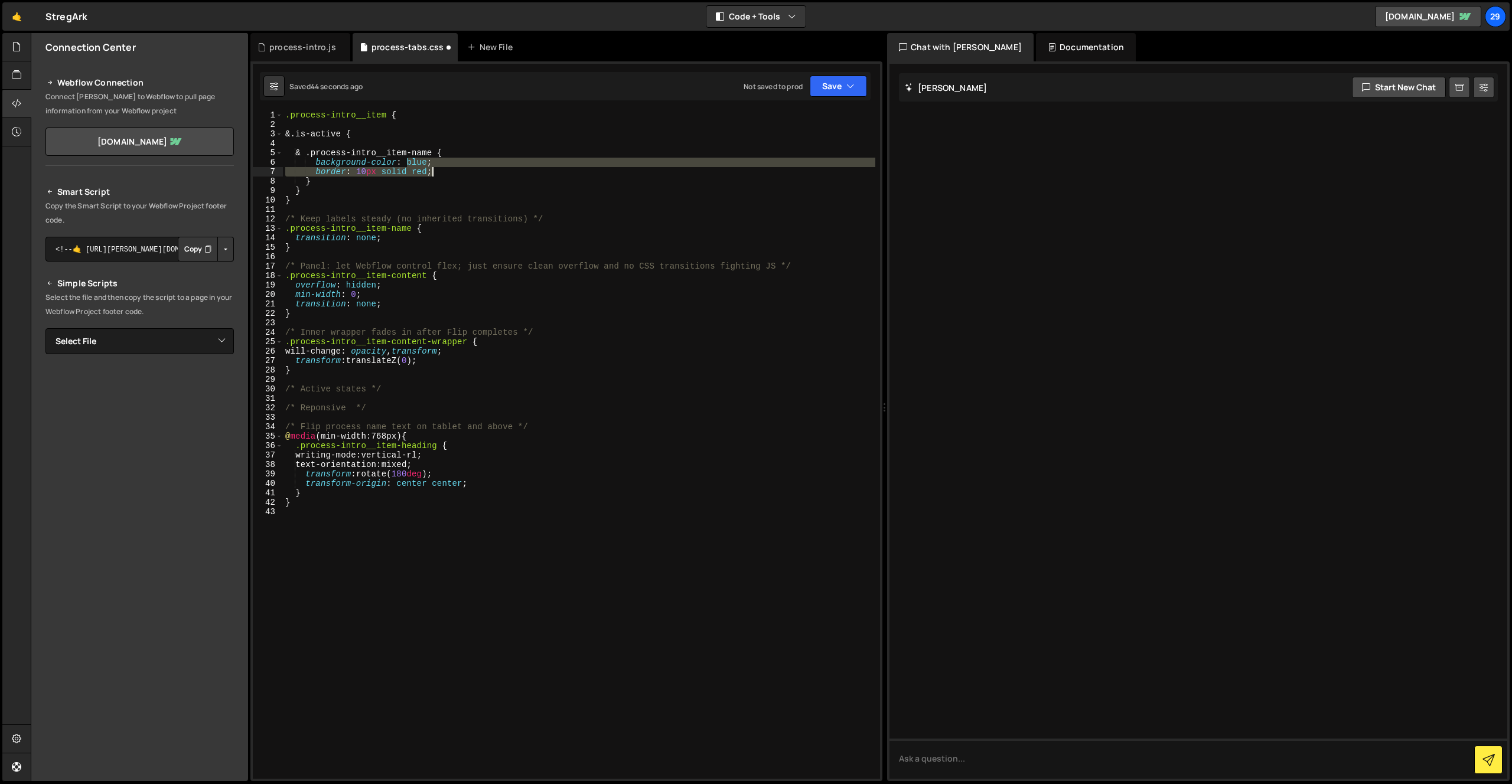
click at [446, 172] on div ".process-intro__item { &.is-active { & .process-intro__item-name { background-c…" at bounding box center [578, 453] width 592 height 686
paste textarea "var(--_colors---hope)"
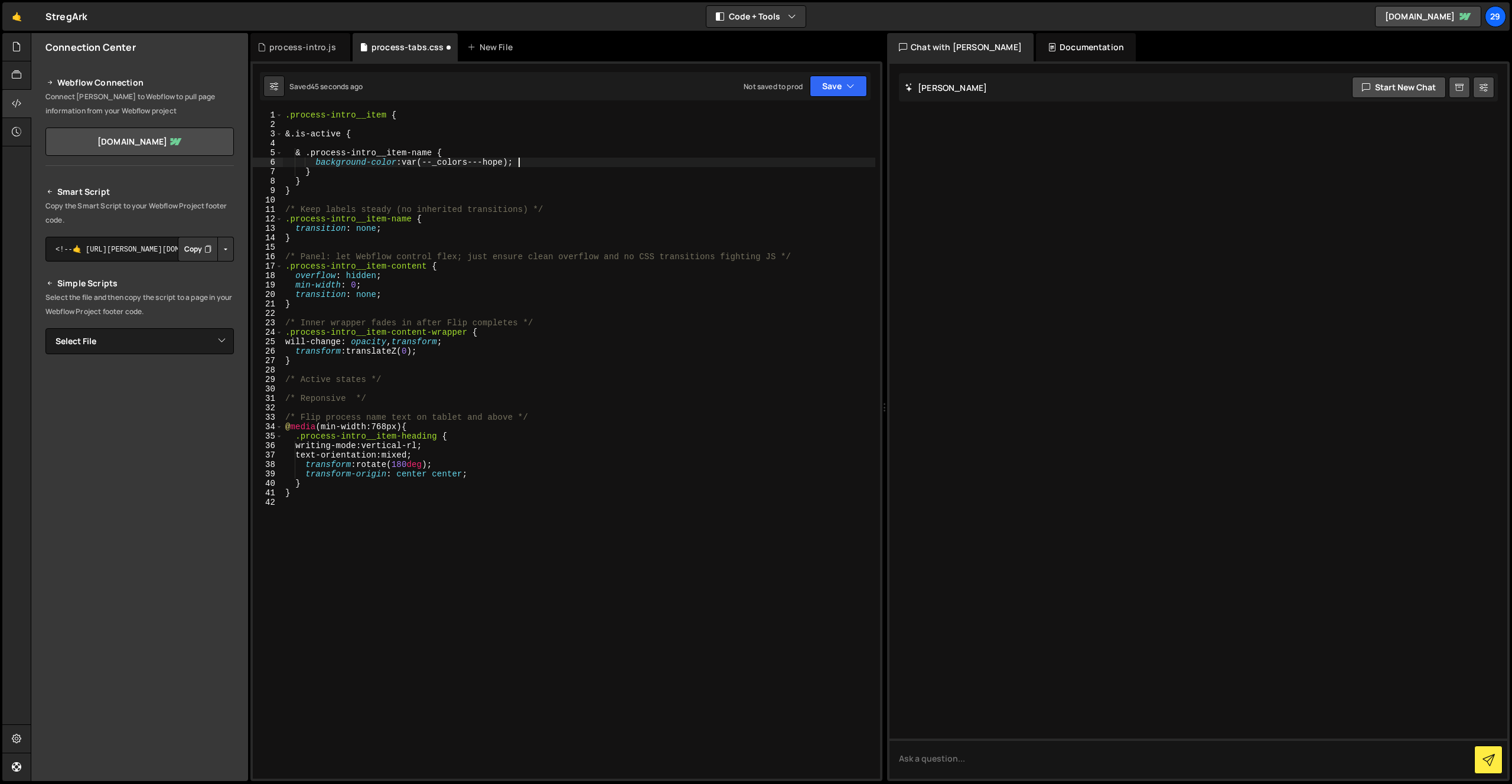
scroll to position [0, 16]
click at [832, 90] on button "Save" at bounding box center [838, 86] width 57 height 21
click at [649, 98] on div "Saved just now Not saved to prod Upgrade to Edit Save Save to Staging S Saved j…" at bounding box center [564, 86] width 610 height 28
click at [499, 160] on div ".process-intro__item { &.is-active { & .process-intro__item-name { background-c…" at bounding box center [578, 453] width 592 height 686
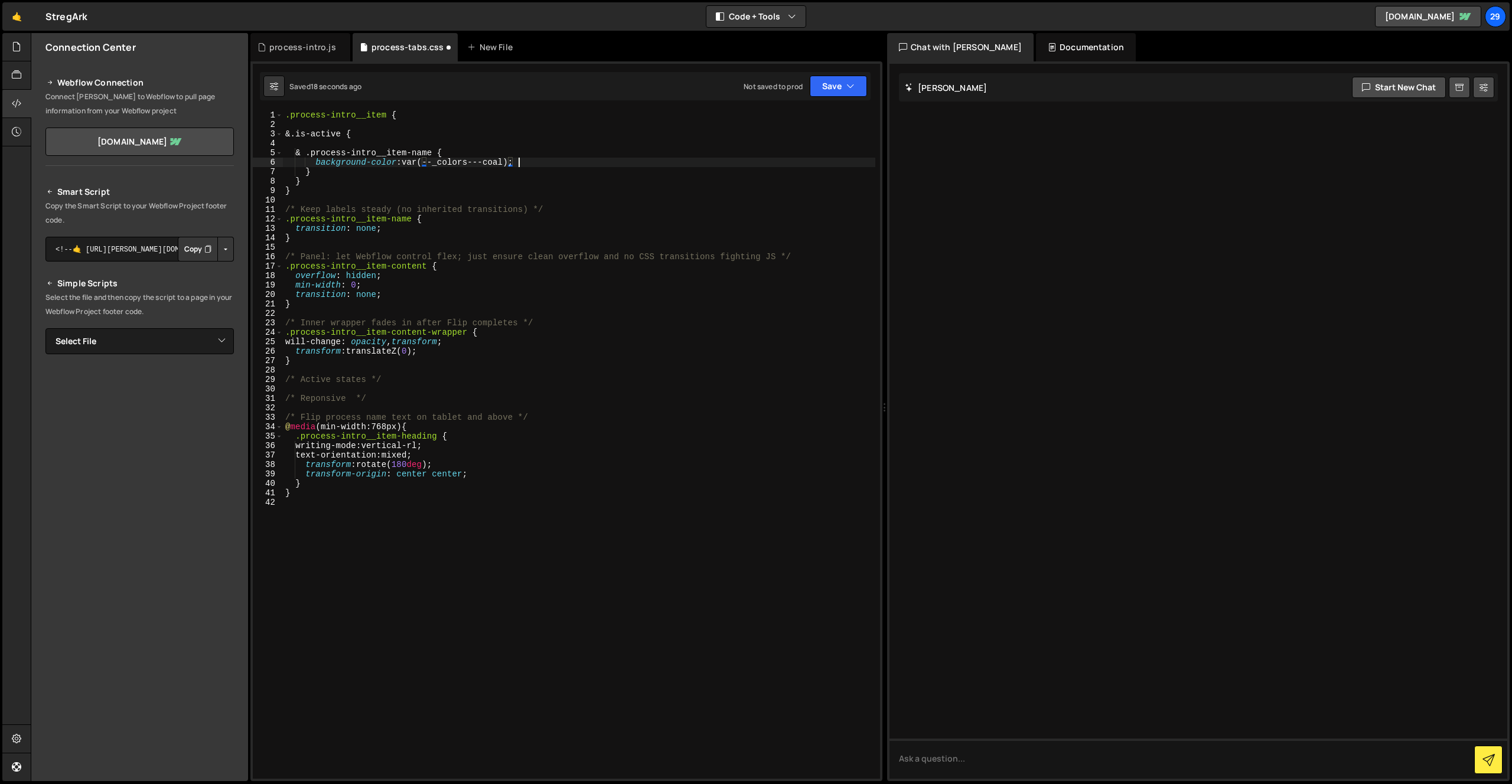
click at [521, 163] on div ".process-intro__item { &.is-active { & .process-intro__item-name { background-c…" at bounding box center [578, 453] width 592 height 686
type textarea "background-color: var(--_colors---coal);"
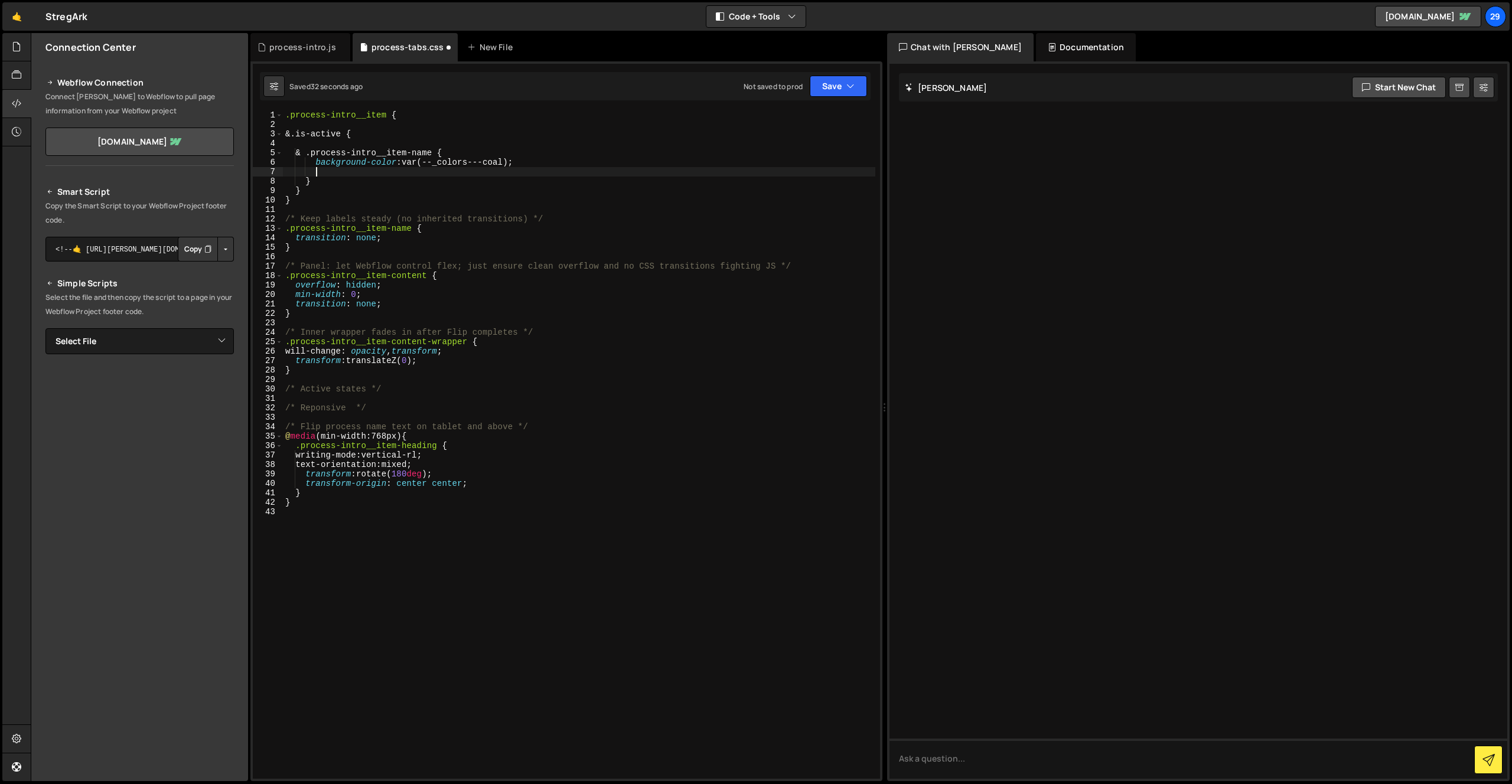
scroll to position [0, 2]
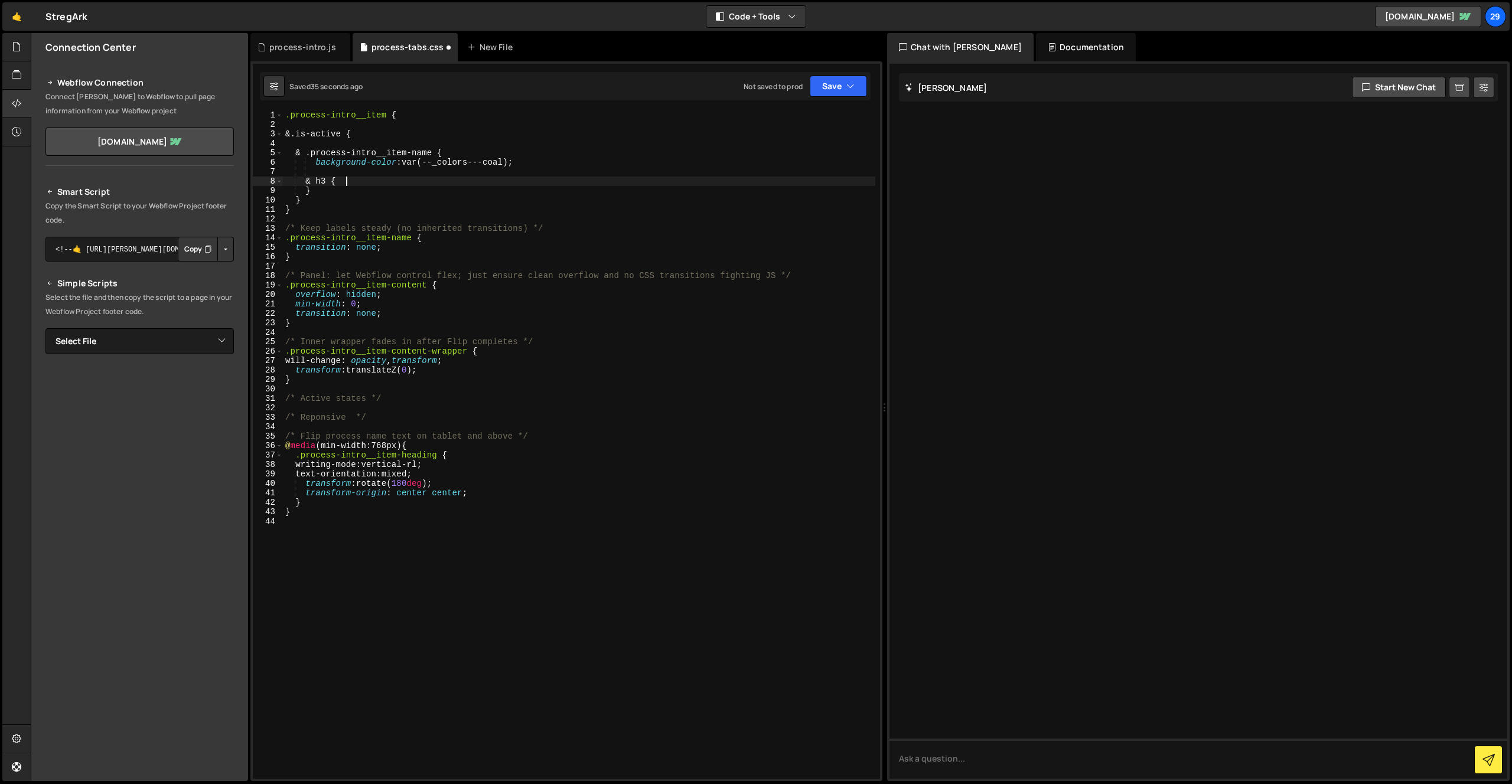
type textarea "& h3 {}"
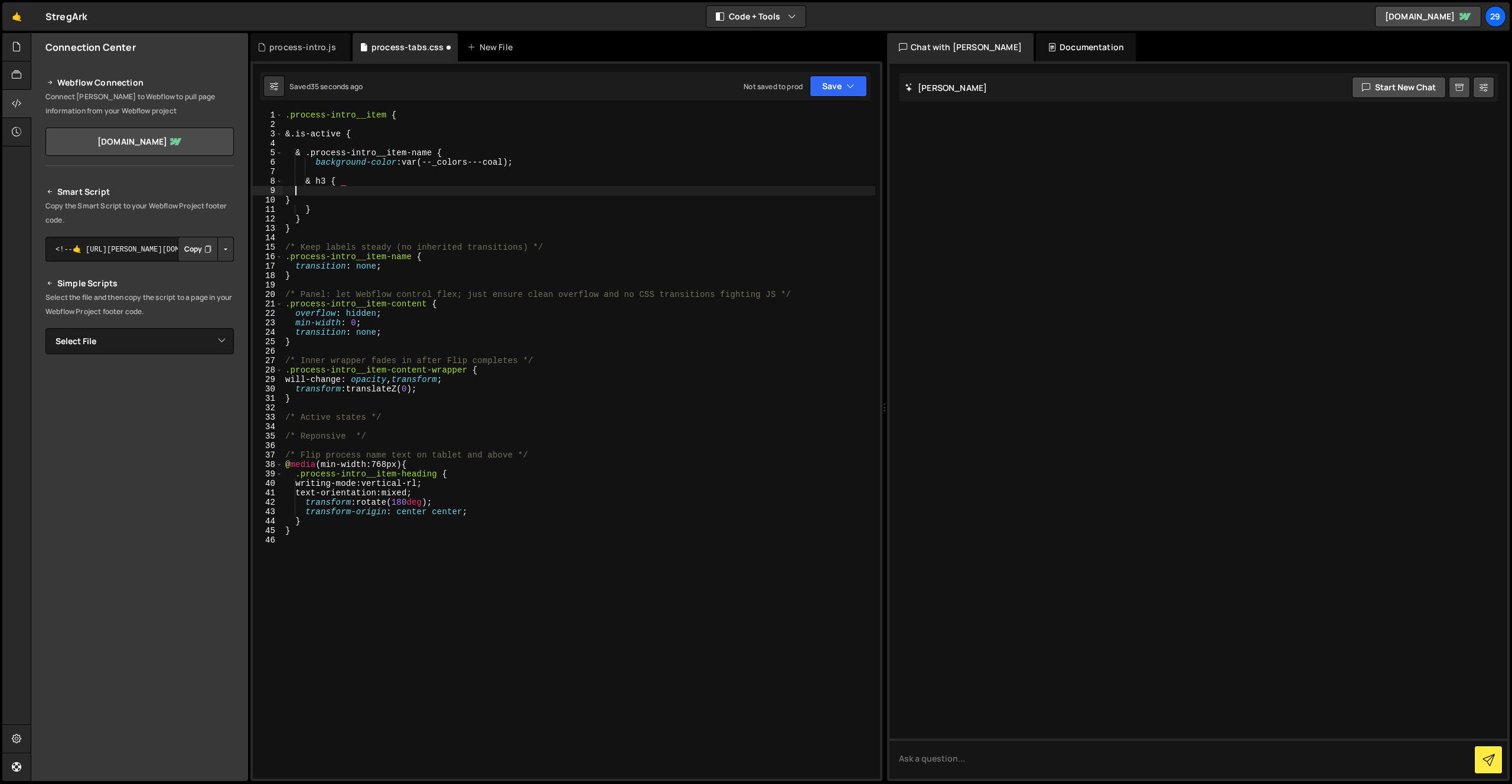
scroll to position [0, 0]
type textarea "}"
type textarea "c"
drag, startPoint x: 406, startPoint y: 163, endPoint x: 518, endPoint y: 165, distance: 112.0
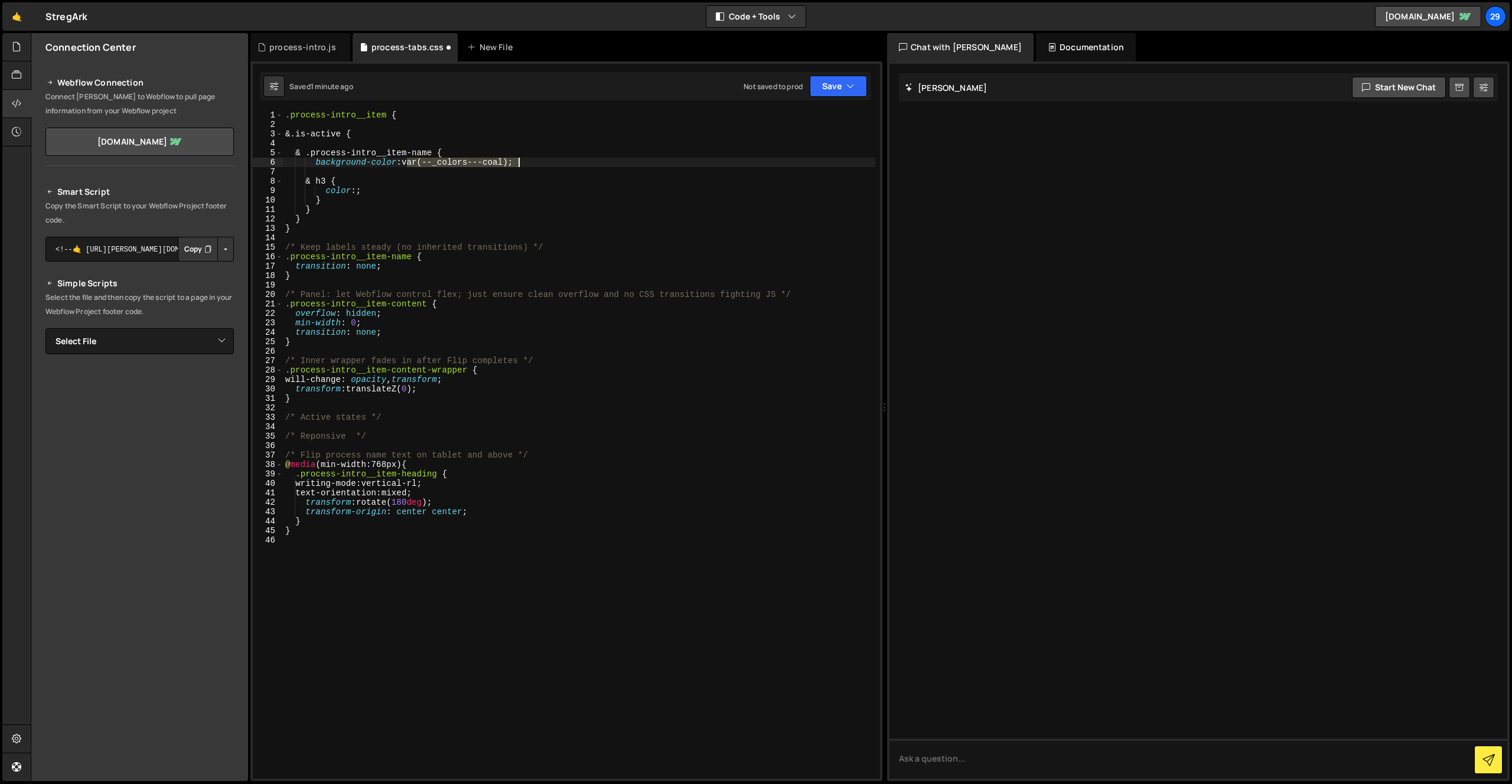
click at [518, 165] on div ".process-intro__item { &.is-active { & .process-intro__item-name { background-c…" at bounding box center [578, 453] width 592 height 686
click at [355, 191] on div ".process-intro__item { &.is-active { & .process-intro__item-name { background-c…" at bounding box center [578, 453] width 592 height 686
paste textarea "var(--_colors---coal);"
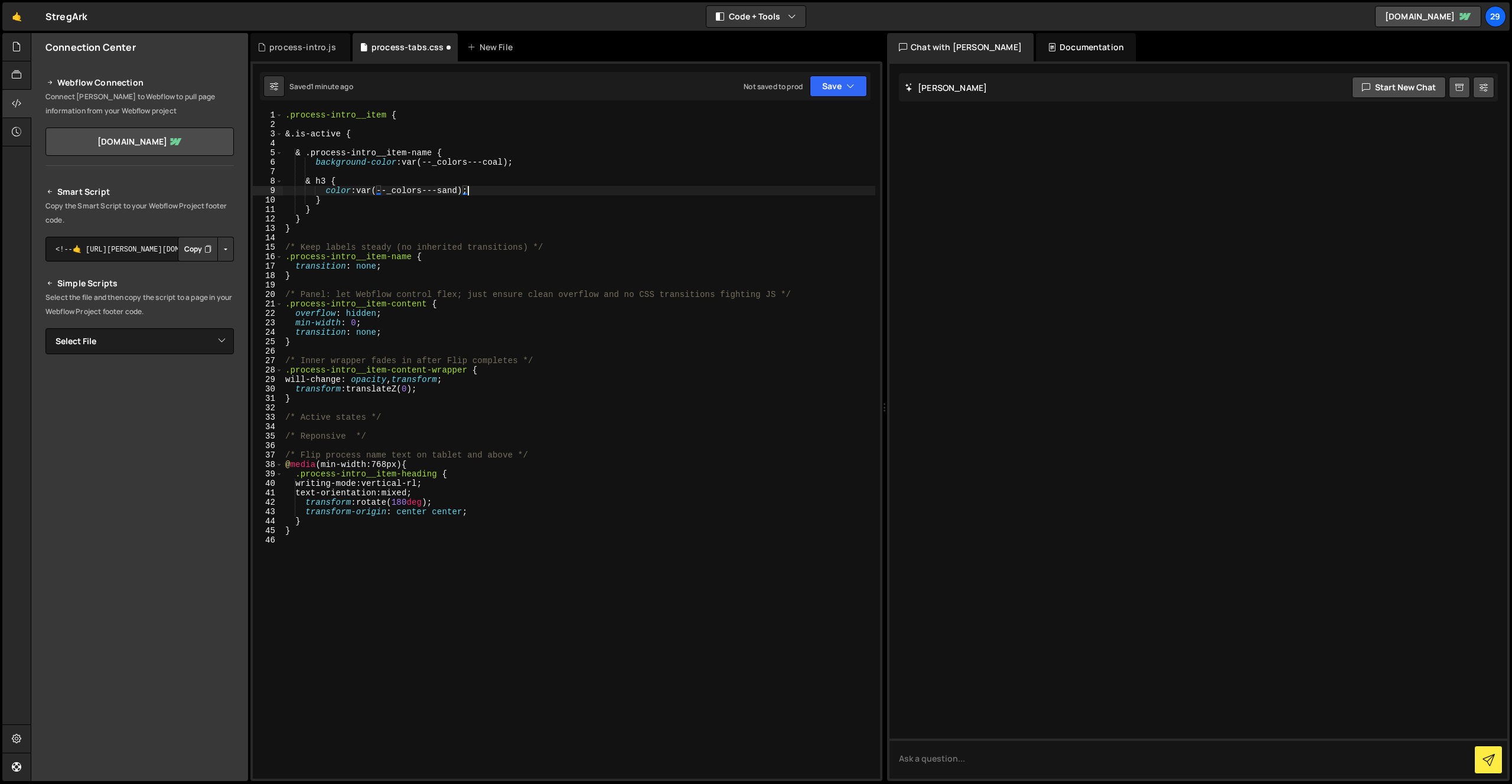
click at [478, 192] on div ".process-intro__item { &.is-active { & .process-intro__item-name { background-c…" at bounding box center [578, 453] width 592 height 686
click at [525, 163] on div ".process-intro__item { &.is-active { & .process-intro__item-name { background-c…" at bounding box center [578, 453] width 592 height 686
type textarea "background-color: var(--_colors---coal);"
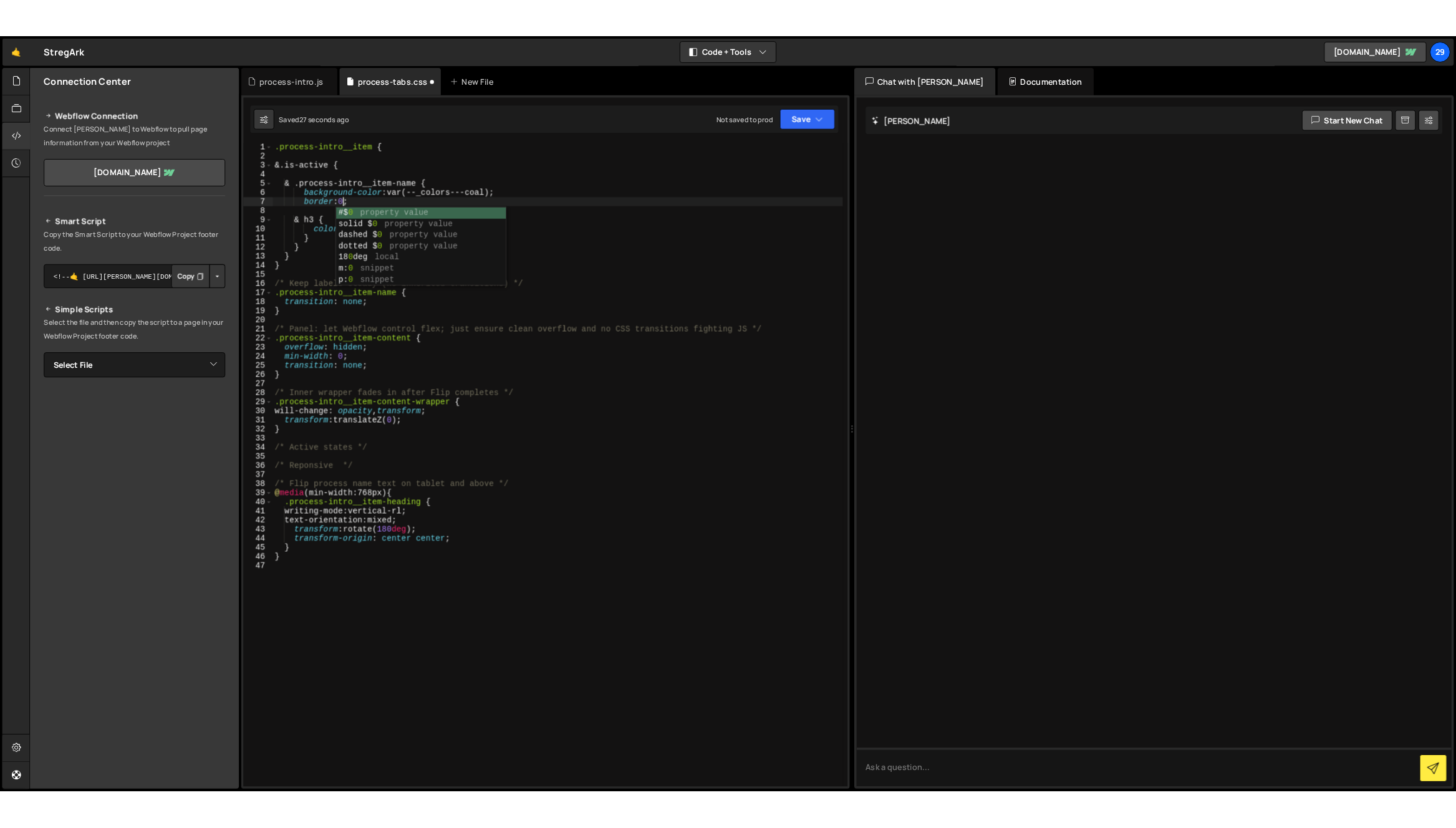
scroll to position [0, 4]
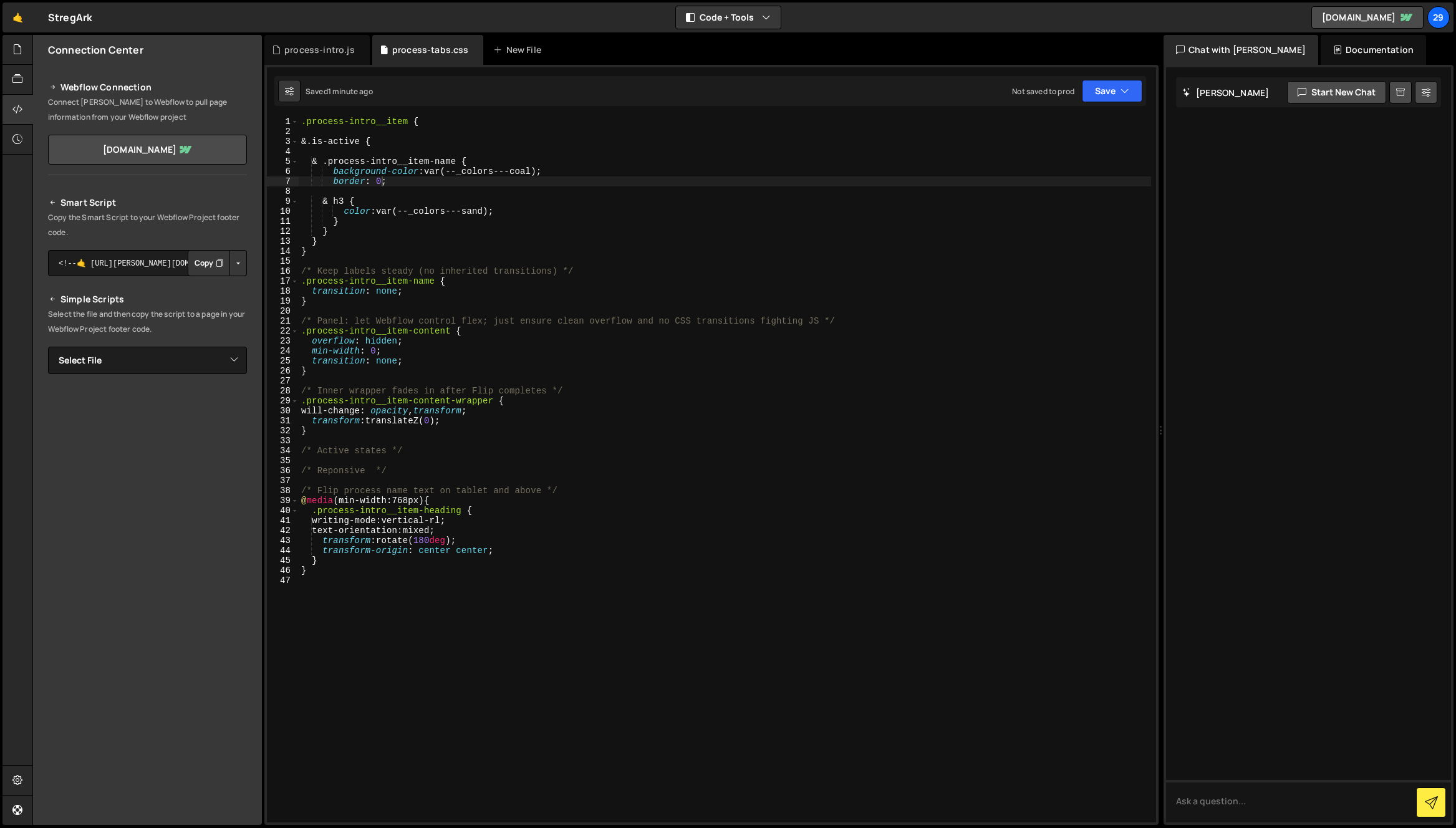
drag, startPoint x: 864, startPoint y: 308, endPoint x: 1151, endPoint y: 299, distance: 287.1
click at [1151, 299] on div "Files New File Javascript files 1 horisontal-scroller.js 0 1 navbar.js 0 1 proc…" at bounding box center [744, 430] width 1423 height 791
click at [527, 172] on div ".process-intro__item { &.is-active { & .process-intro__item-name { background-c…" at bounding box center [724, 479] width 850 height 725
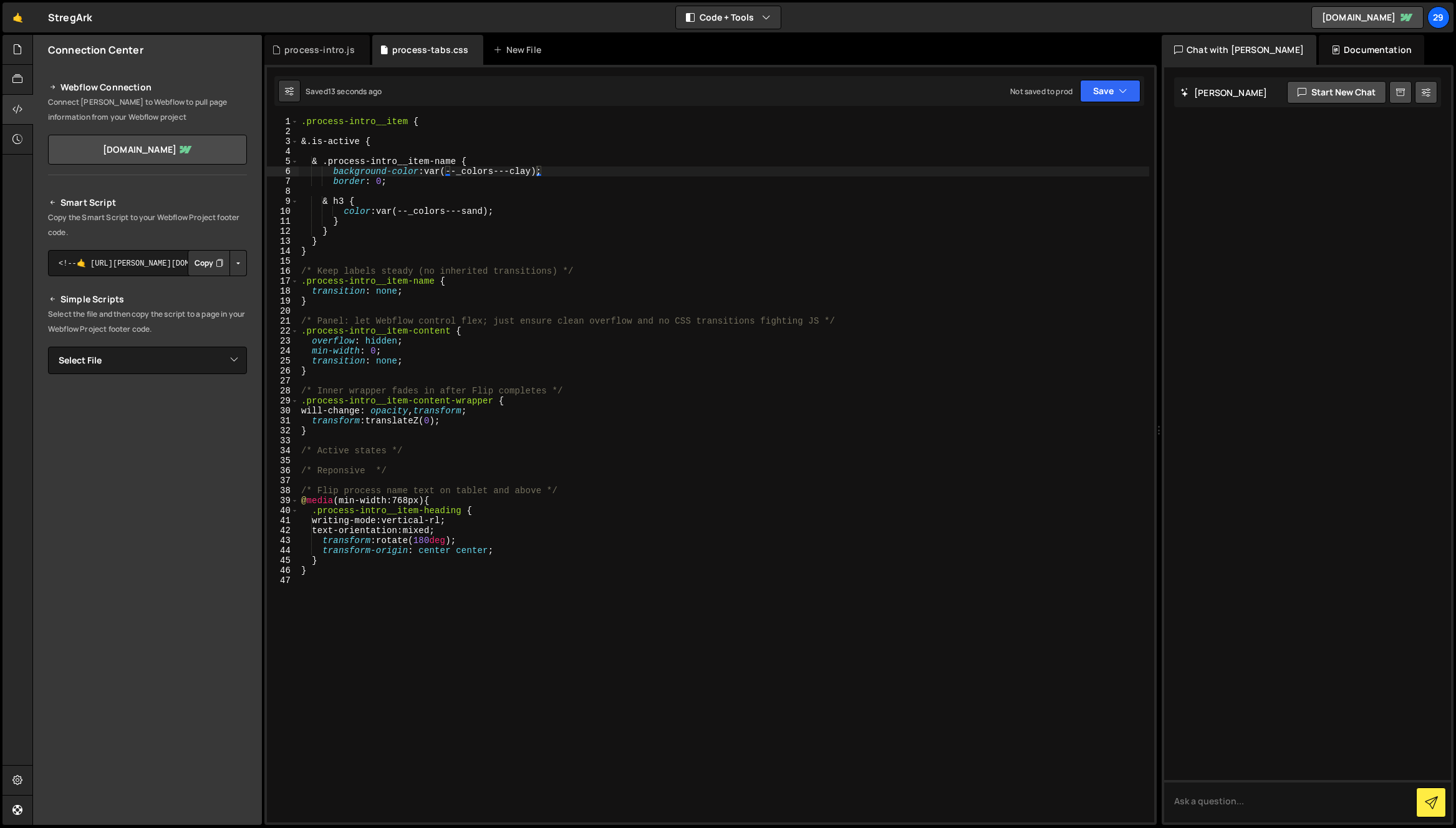
click at [523, 168] on div ".process-intro__item { &.is-active { & .process-intro__item-name { background-c…" at bounding box center [724, 479] width 850 height 725
click at [390, 144] on div ".process-intro__item { &.is-active { & .process-intro__item-name { background-c…" at bounding box center [724, 479] width 850 height 725
type textarea "&.is-active {"
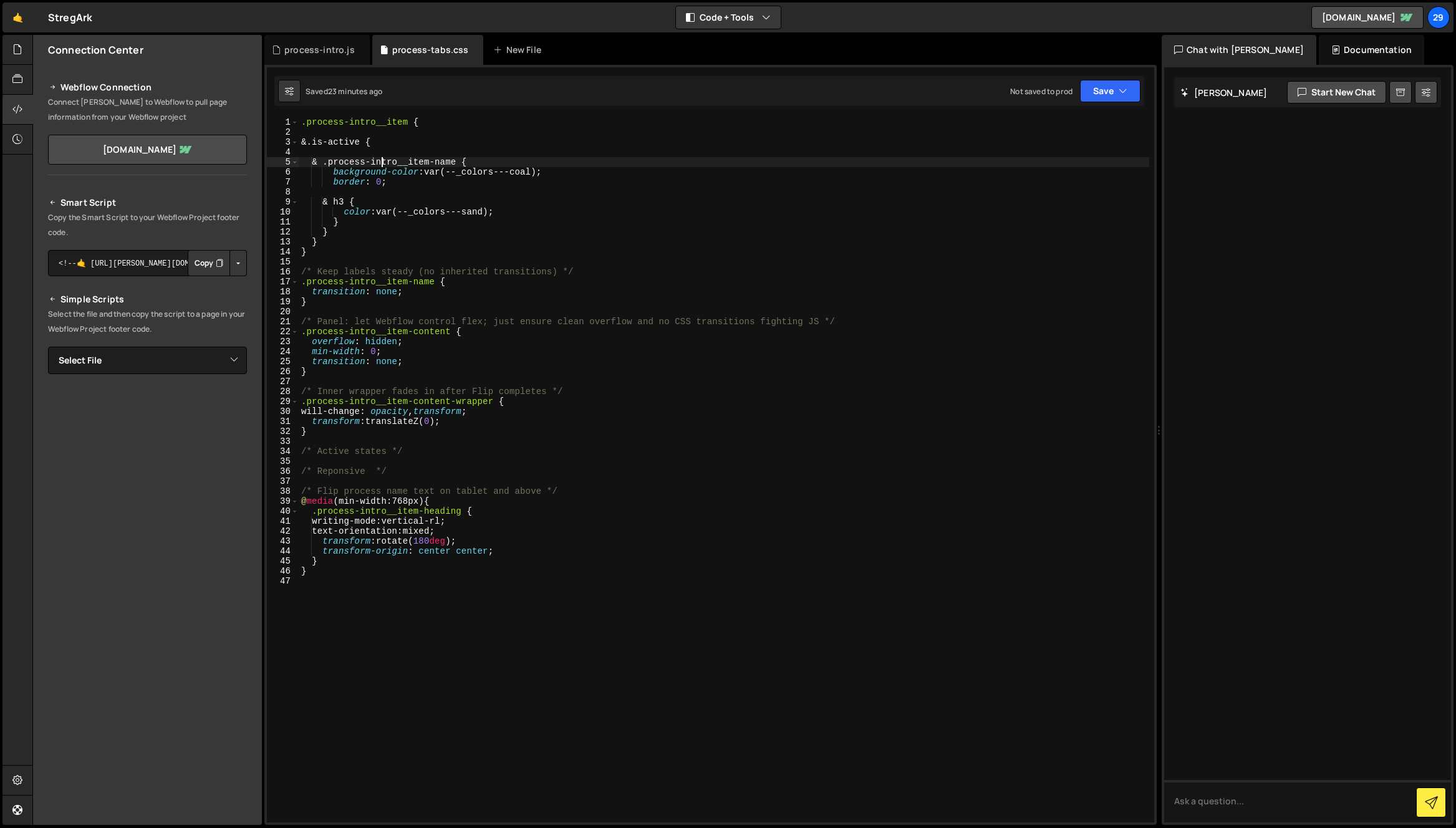
type textarea "background-color: var(--_colors---coal);"
type textarea "& .process-intro__item-name {"
paste textarea "background-color: var(--_colors---coal);"
type textarea "background-color: var(--_colors---coal);"
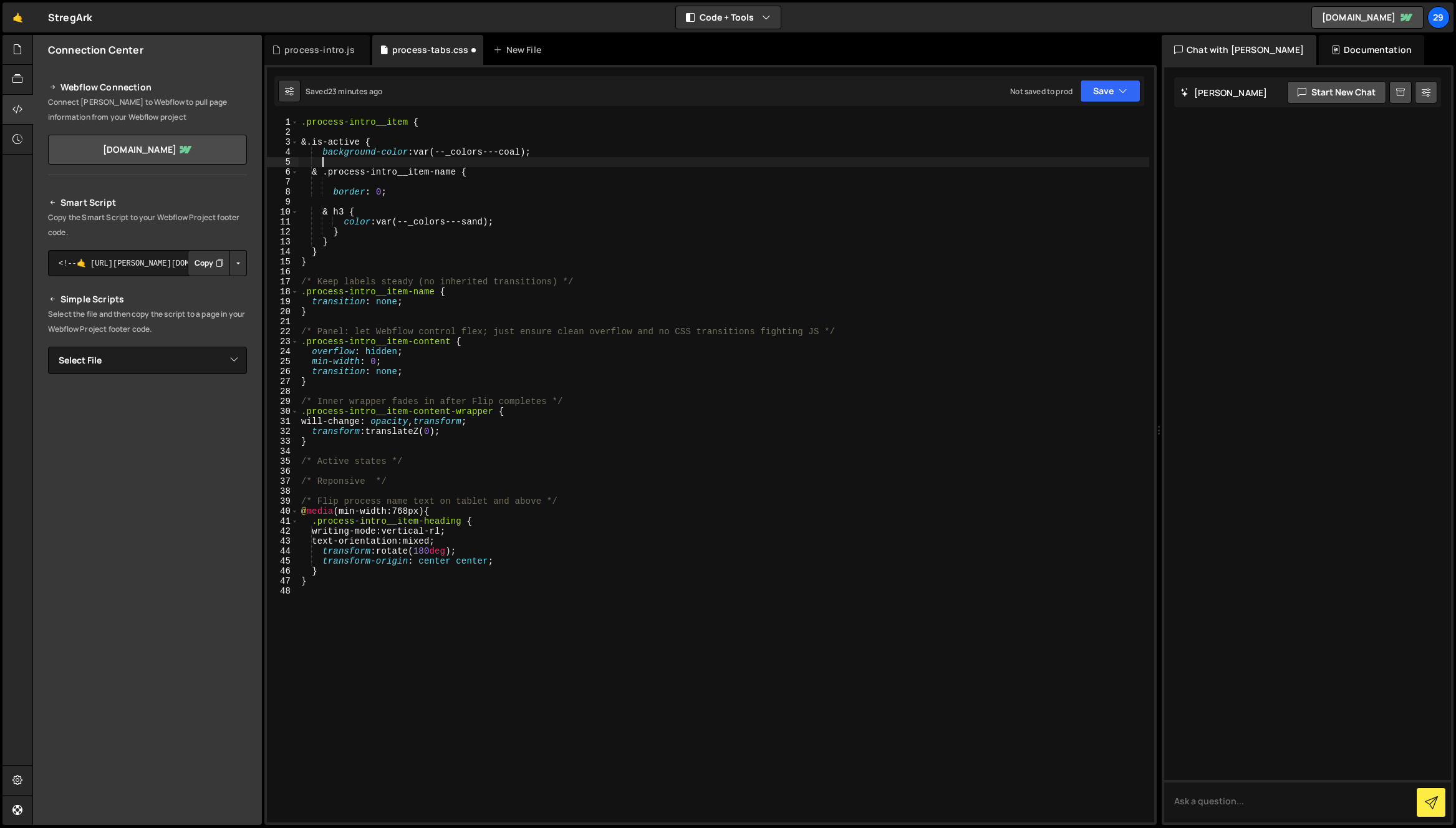
scroll to position [0, 1]
click at [1108, 94] on button "Save" at bounding box center [1110, 91] width 60 height 22
click at [1059, 134] on div "23 minutes ago" at bounding box center [1051, 135] width 53 height 10
type textarea "& .process-intro__item-name {"
click at [483, 170] on div ".process-intro__item { &.is-active { background-color : var(--_colors---coal) ;…" at bounding box center [724, 479] width 850 height 725
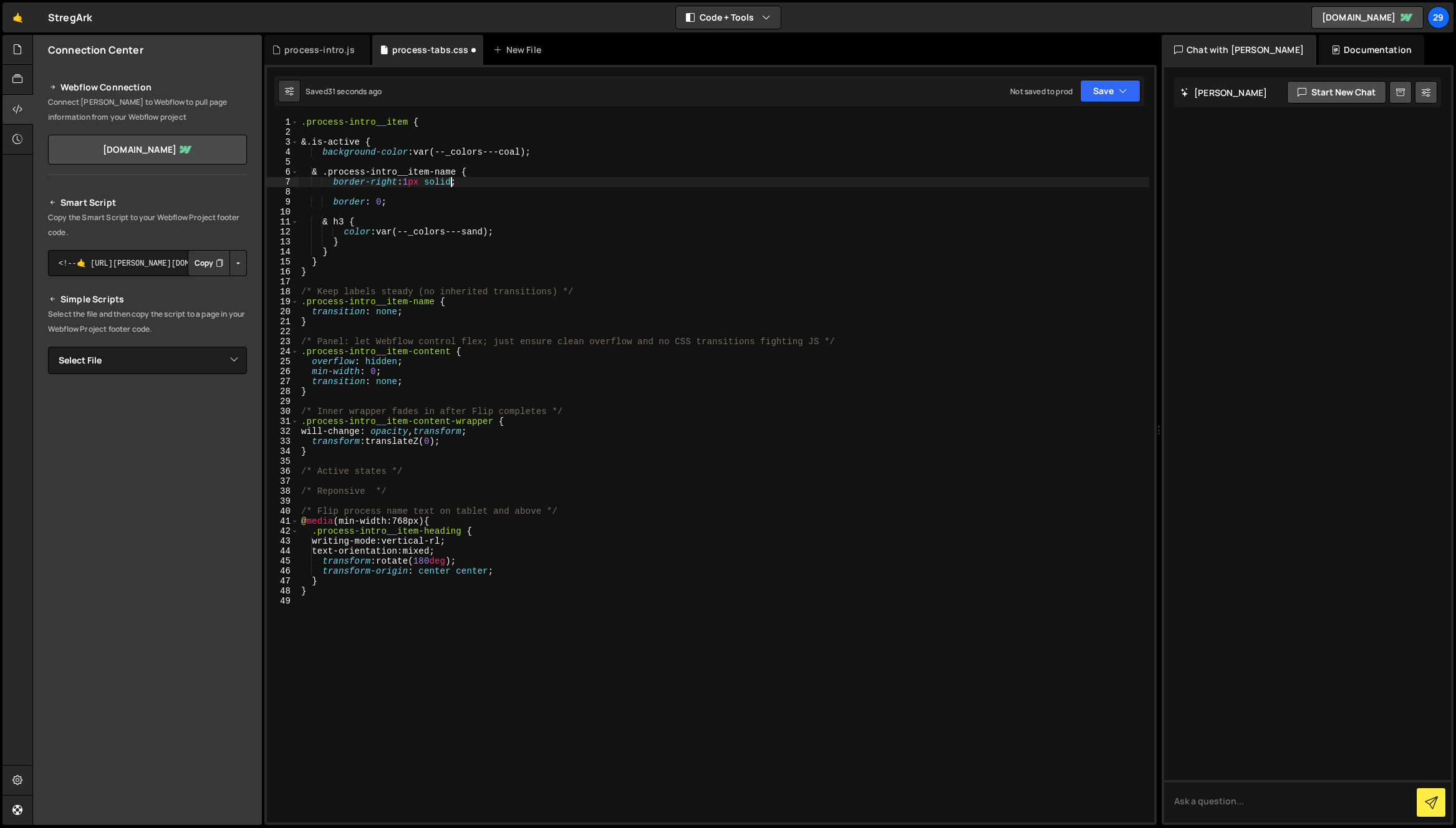
scroll to position [0, 10]
type textarea "& .process-intro__item-name {"
type textarea "background-color: var(--_colors---coal);"
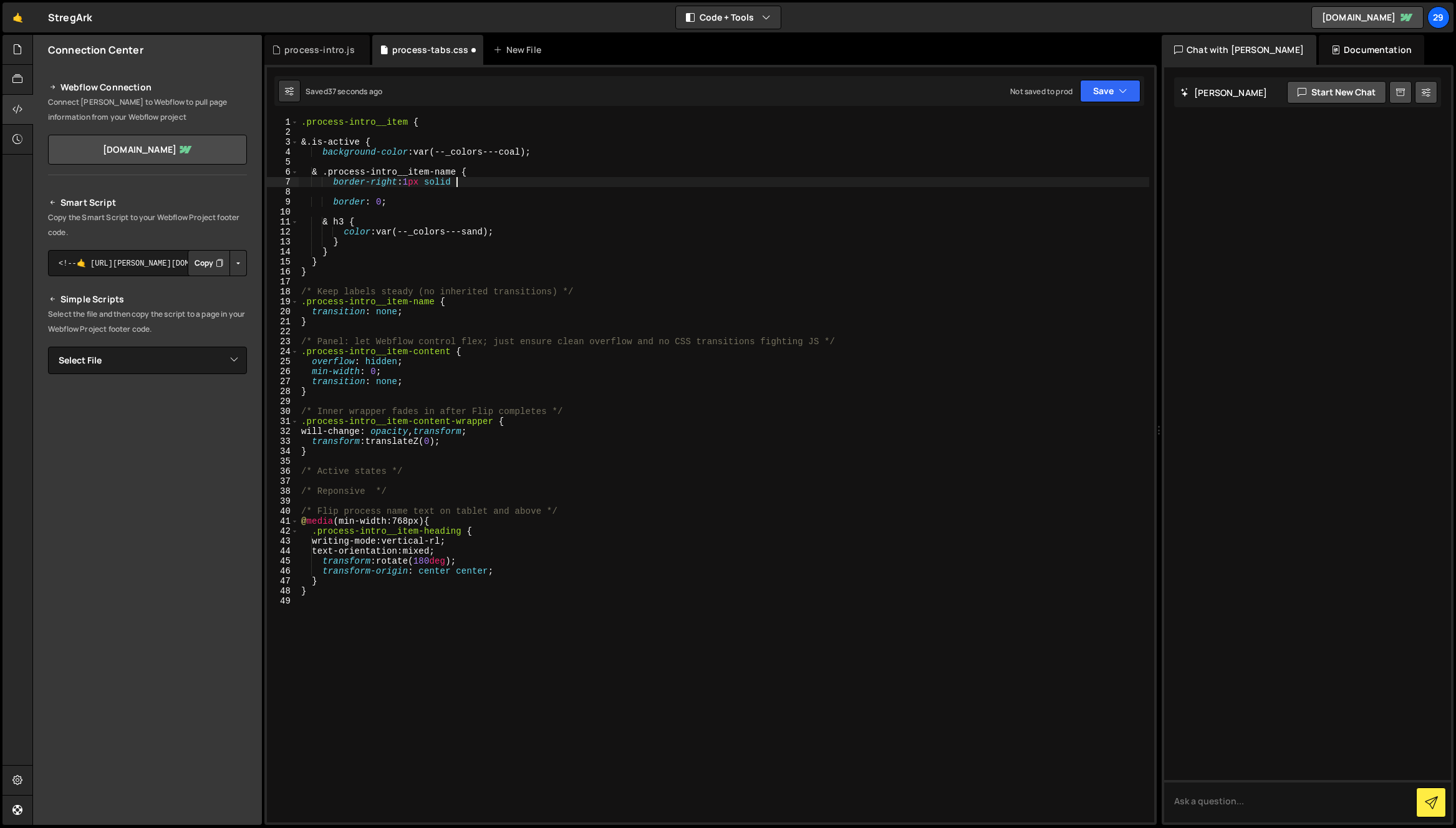
paste textarea "var(--_colors---coal);"
type textarea "border-right:1px solid var(--_colors---sand);"
type textarea "border: 0;"
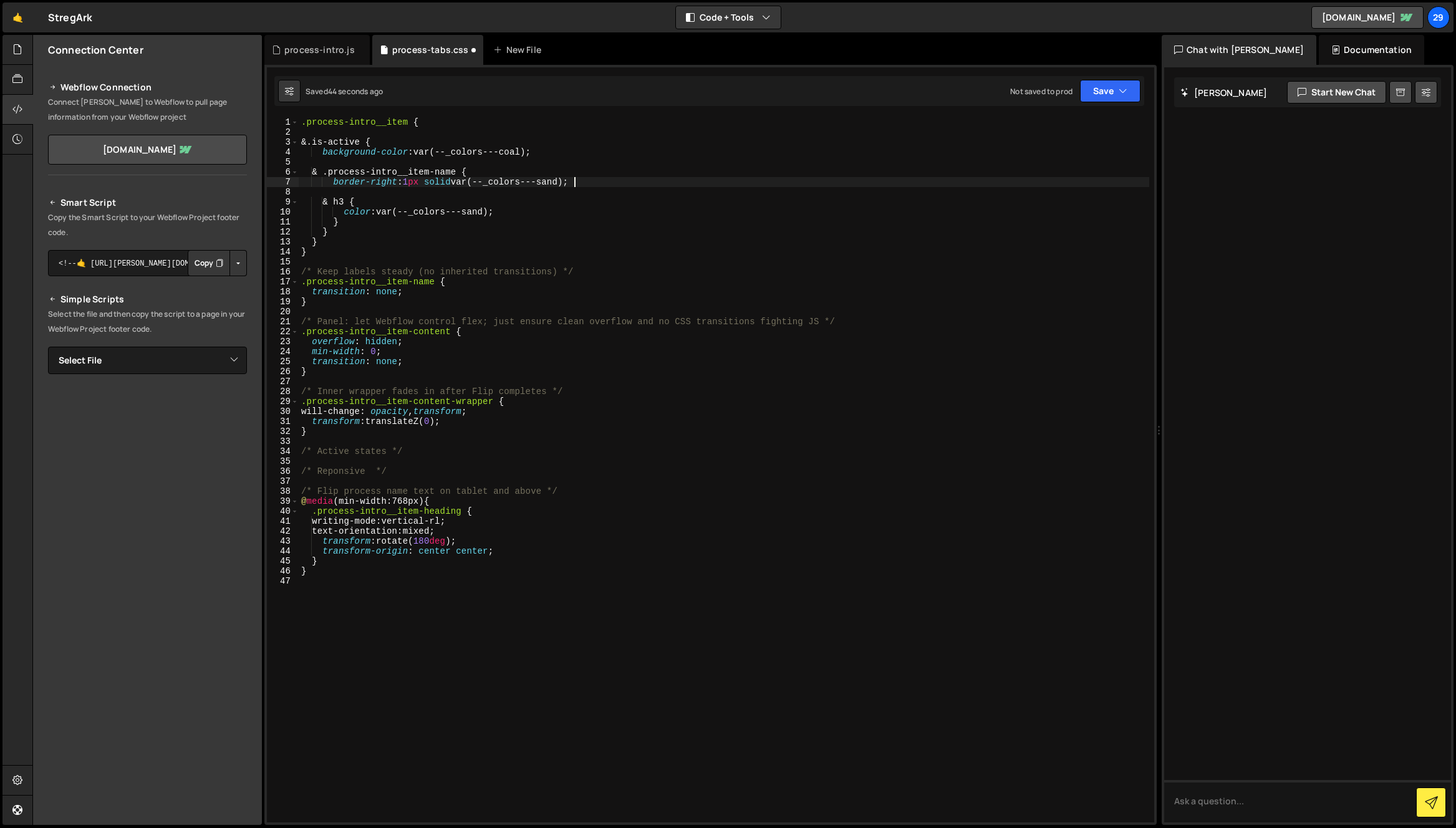
type textarea "& .process-intro__item-name {"
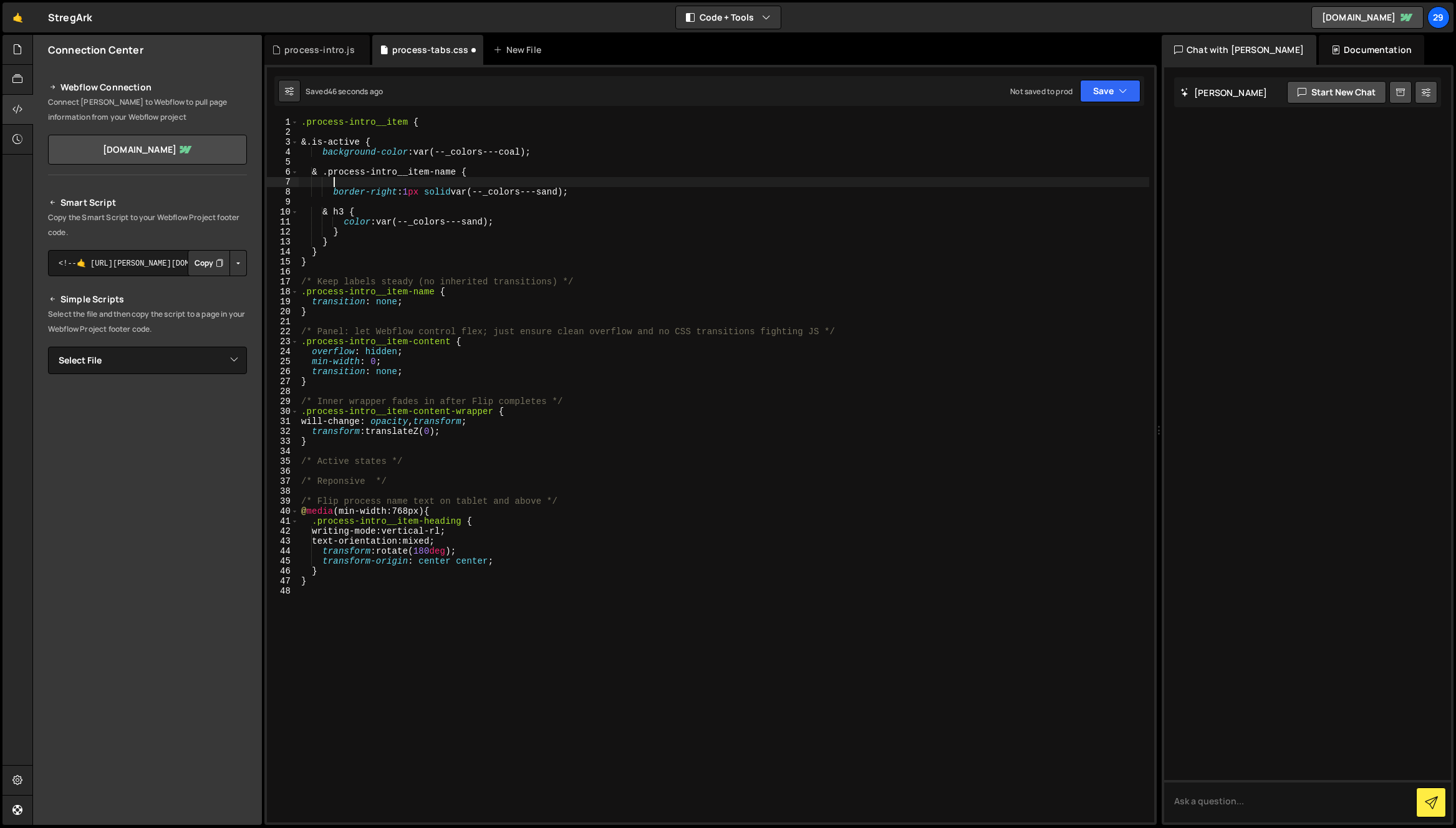
paste textarea "border: 0;"
drag, startPoint x: 323, startPoint y: 172, endPoint x: 467, endPoint y: 172, distance: 144.0
click at [467, 172] on div ".process-intro__item { &.is-active { background-color : var(--_colors---coal) ;…" at bounding box center [724, 479] width 850 height 725
drag, startPoint x: 333, startPoint y: 240, endPoint x: 346, endPoint y: 237, distance: 13.3
click at [333, 240] on div ".process-intro__item { &.is-active { background-color : var(--_colors---coal) ;…" at bounding box center [724, 479] width 850 height 725
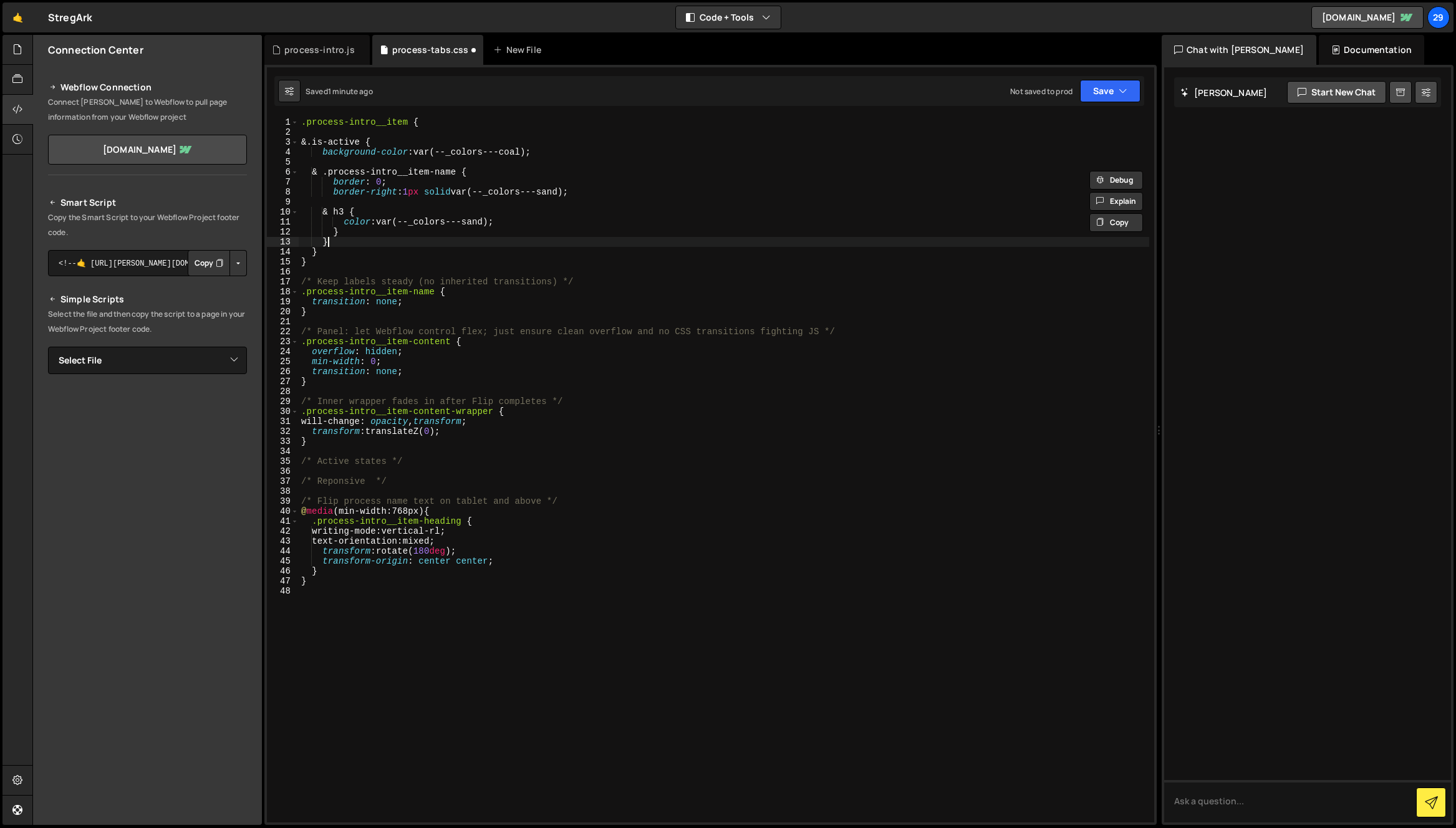
type textarea "}"
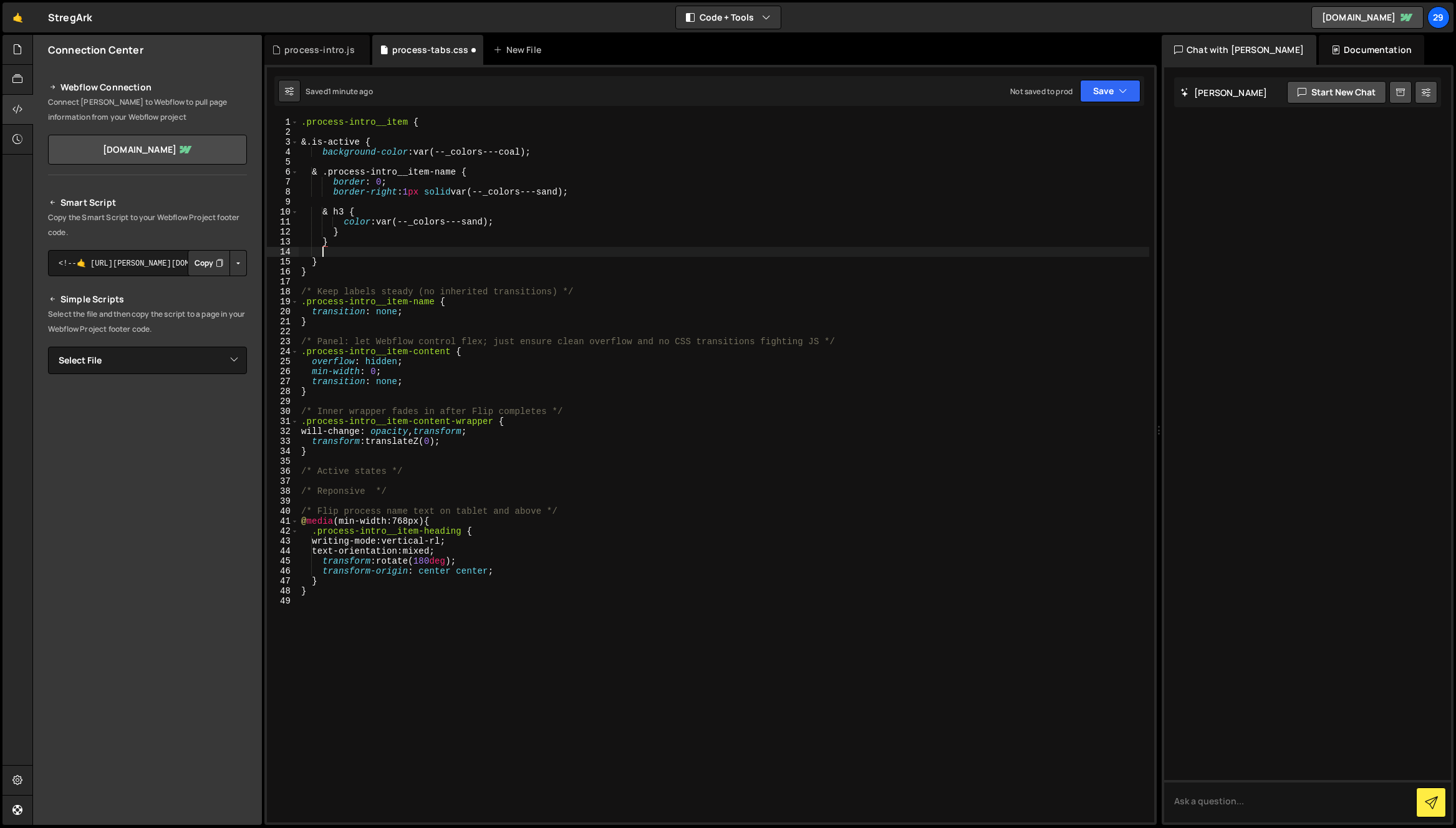
scroll to position [0, 1]
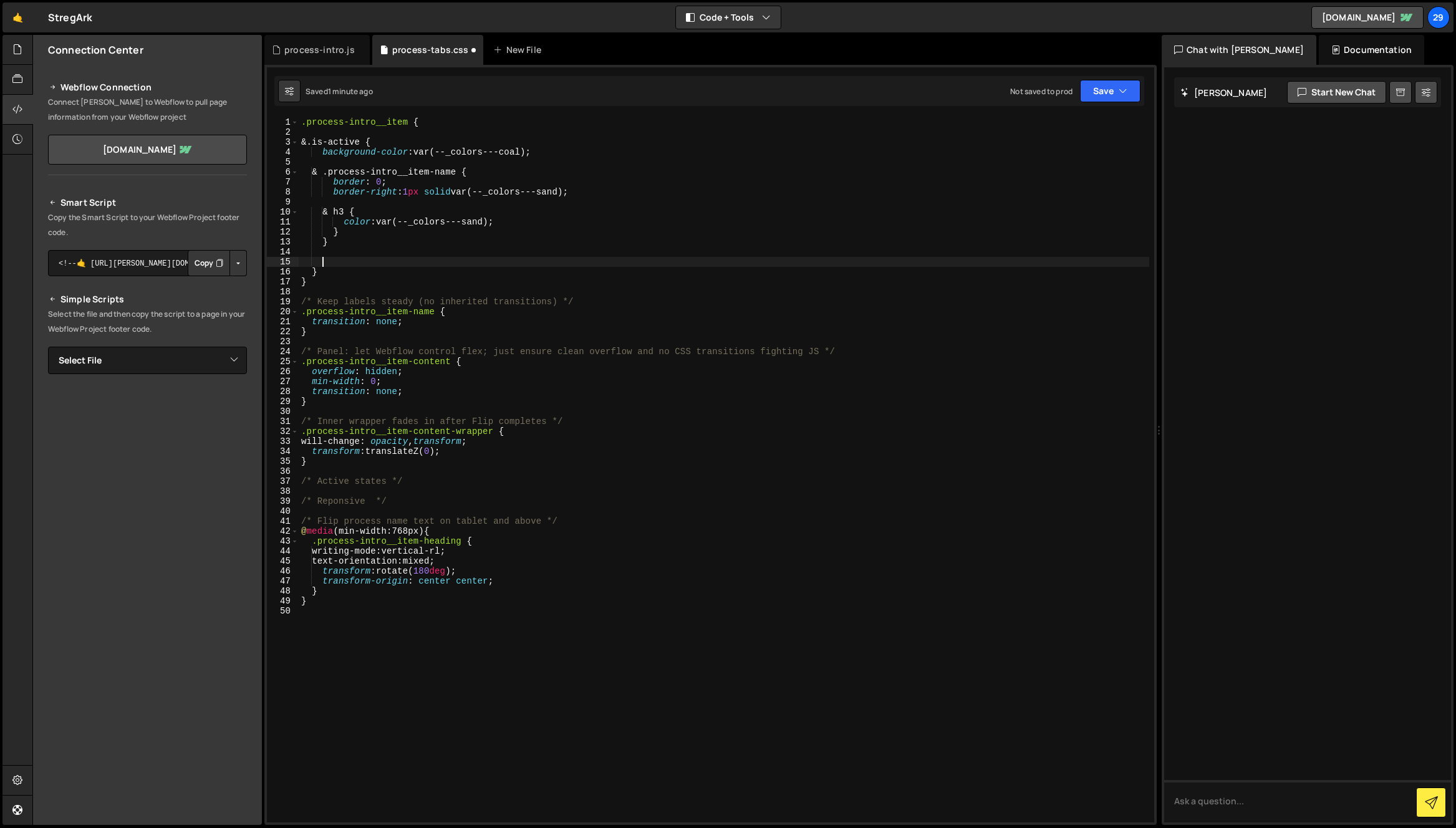
paste textarea "& .process-intro__item-name"
type textarea "& .process-intro__item-description {}"
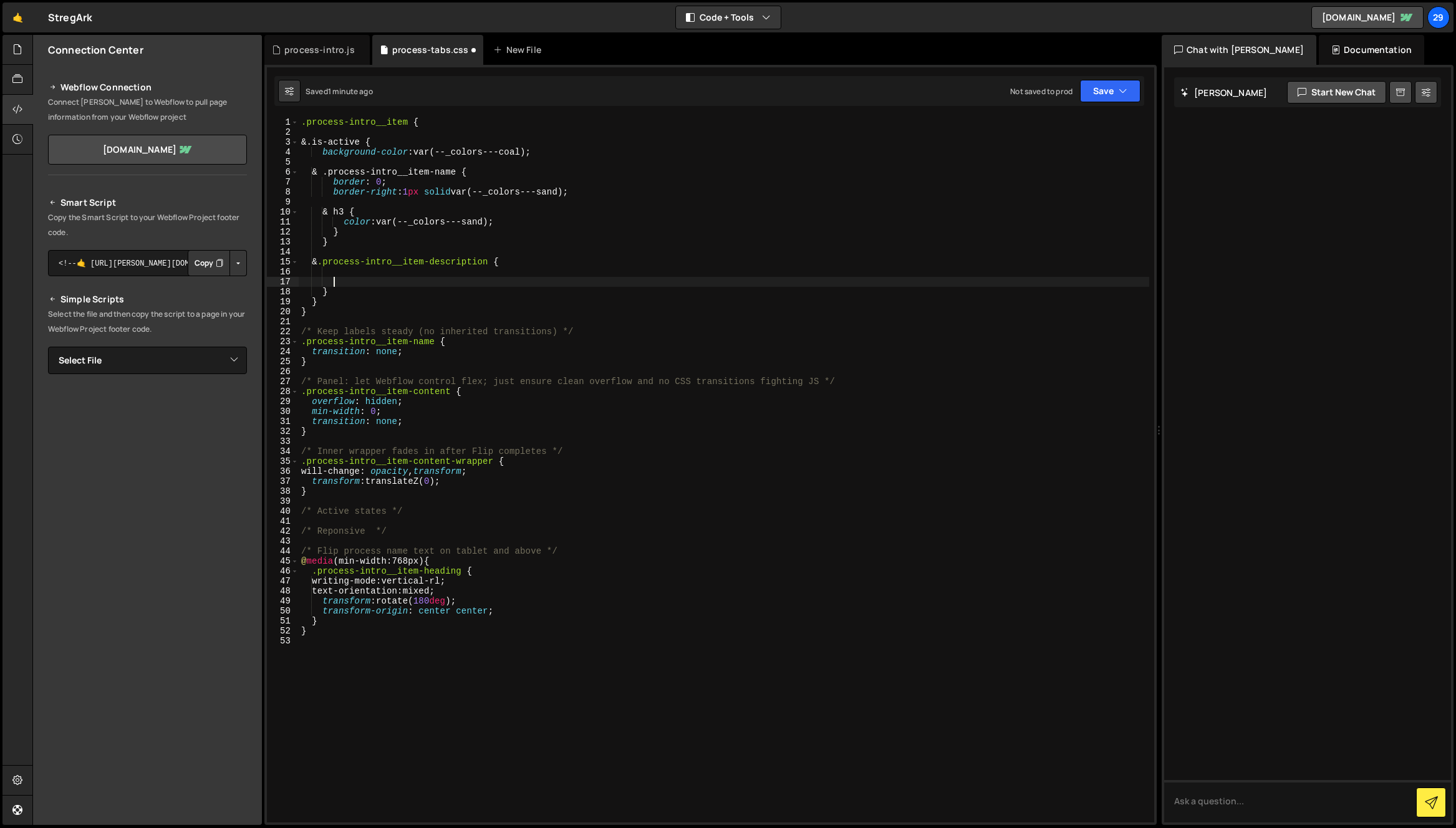
type textarea "&"
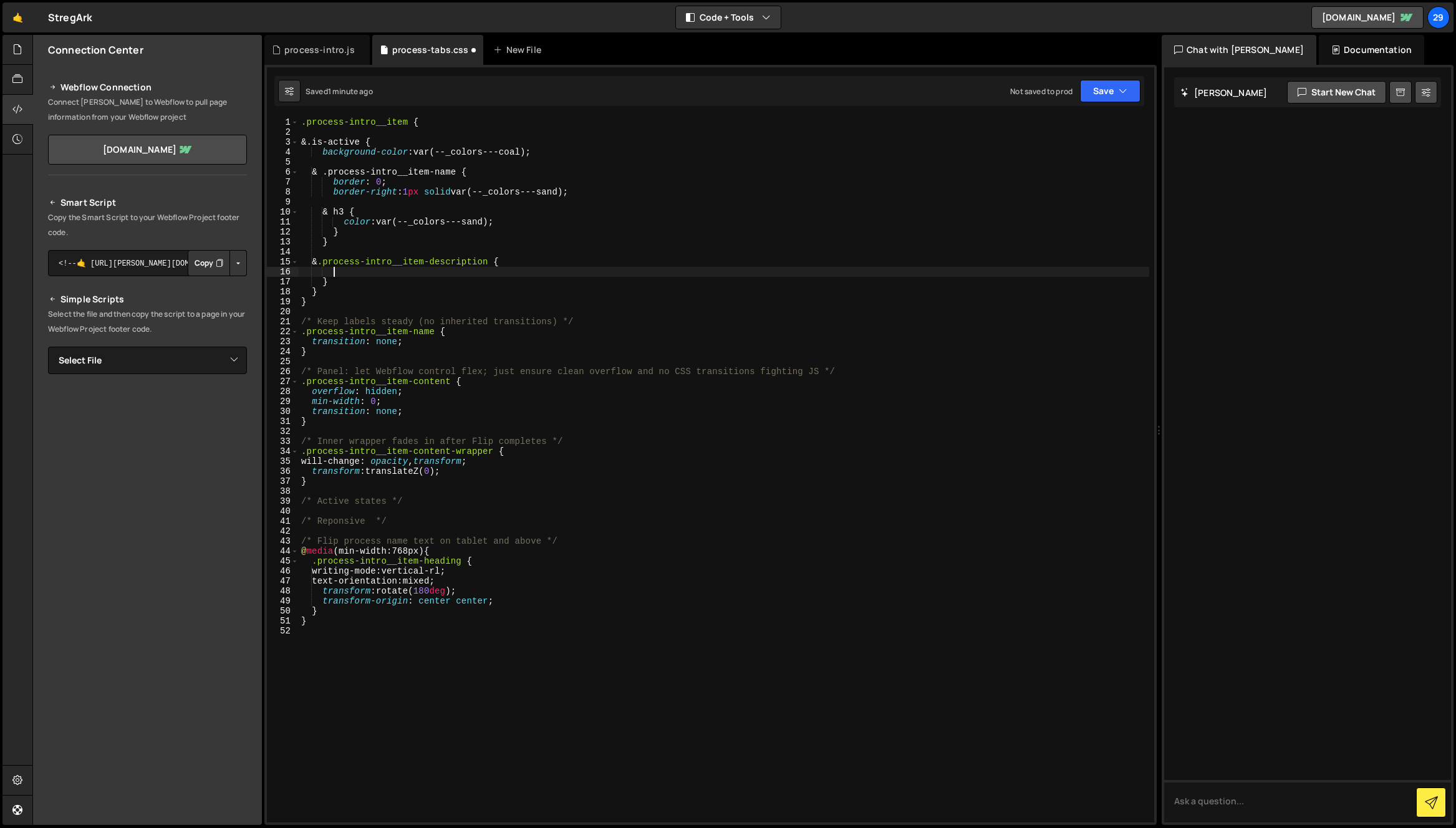
type textarea "o"
type textarea "c"
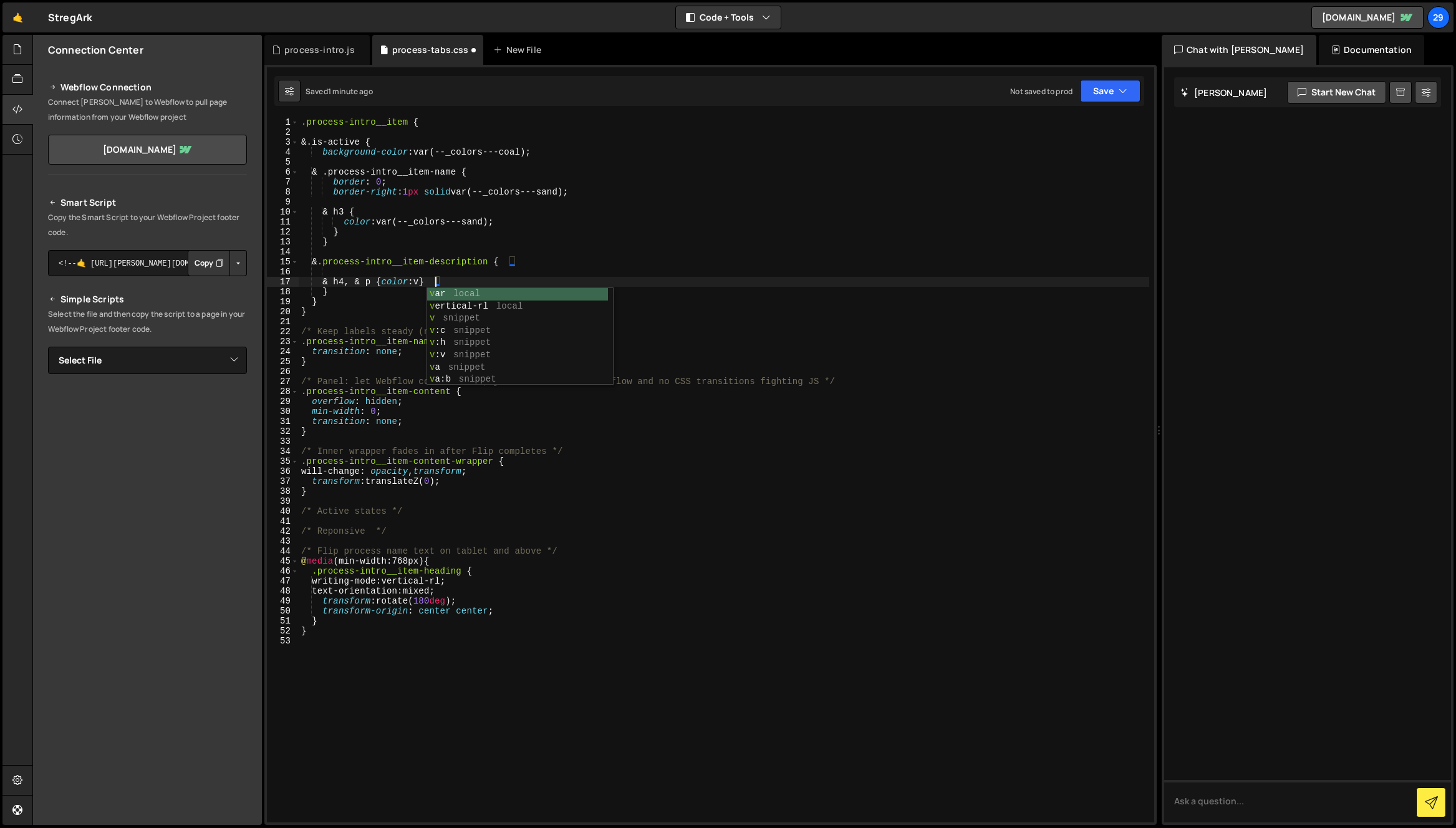
scroll to position [0, 10]
click at [520, 187] on div ".process-intro__item { &.is-active { background-color : var(--_colors---coal) ;…" at bounding box center [724, 479] width 850 height 725
drag, startPoint x: 585, startPoint y: 194, endPoint x: 458, endPoint y: 187, distance: 127.2
click at [458, 187] on div ".process-intro__item { &.is-active { background-color : var(--_colors---coal) ;…" at bounding box center [724, 479] width 850 height 725
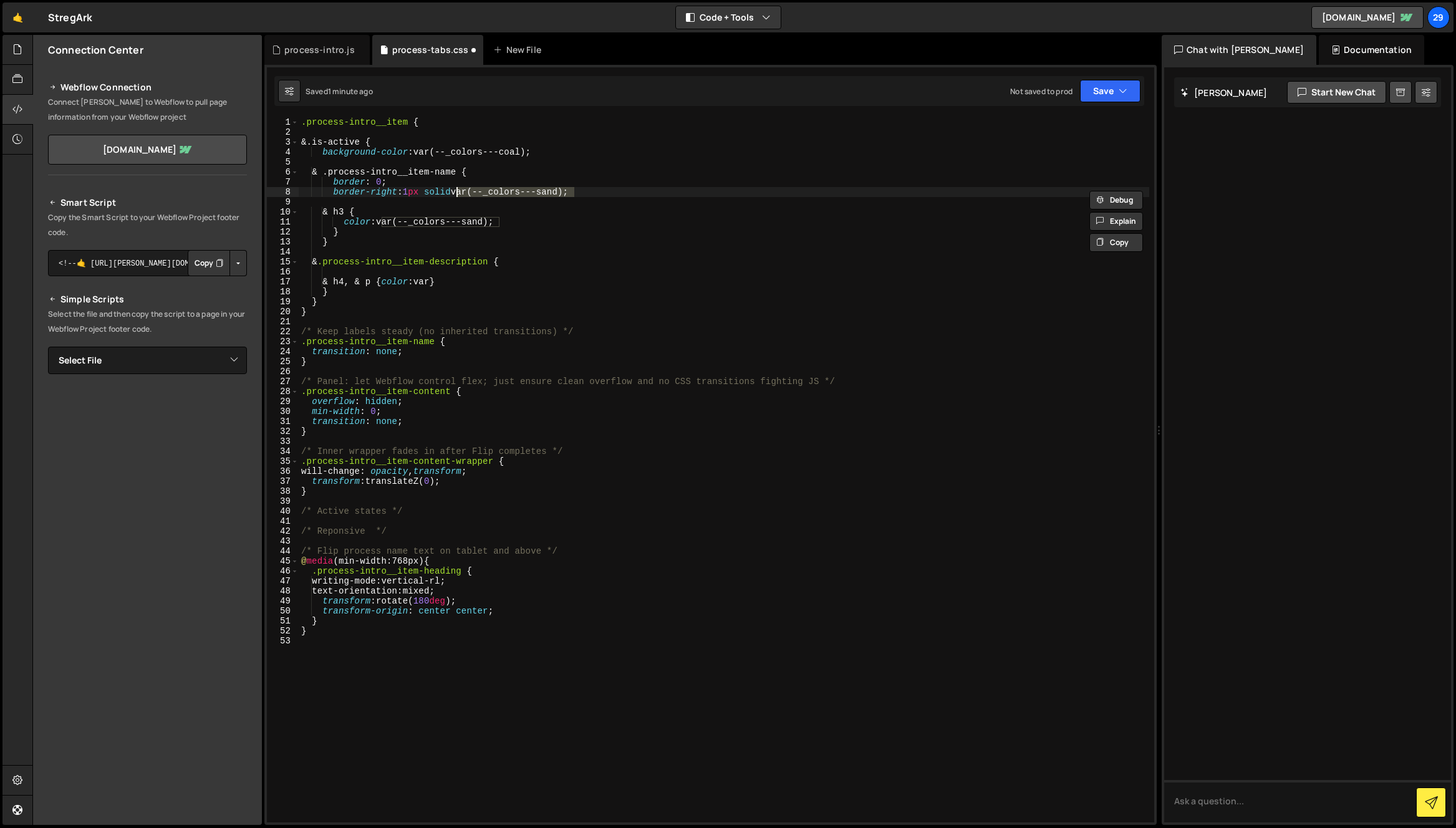
click at [439, 280] on div ".process-intro__item { &.is-active { background-color : var(--_colors---coal) ;…" at bounding box center [724, 479] width 850 height 725
paste textarea "(--_colors---sand);"
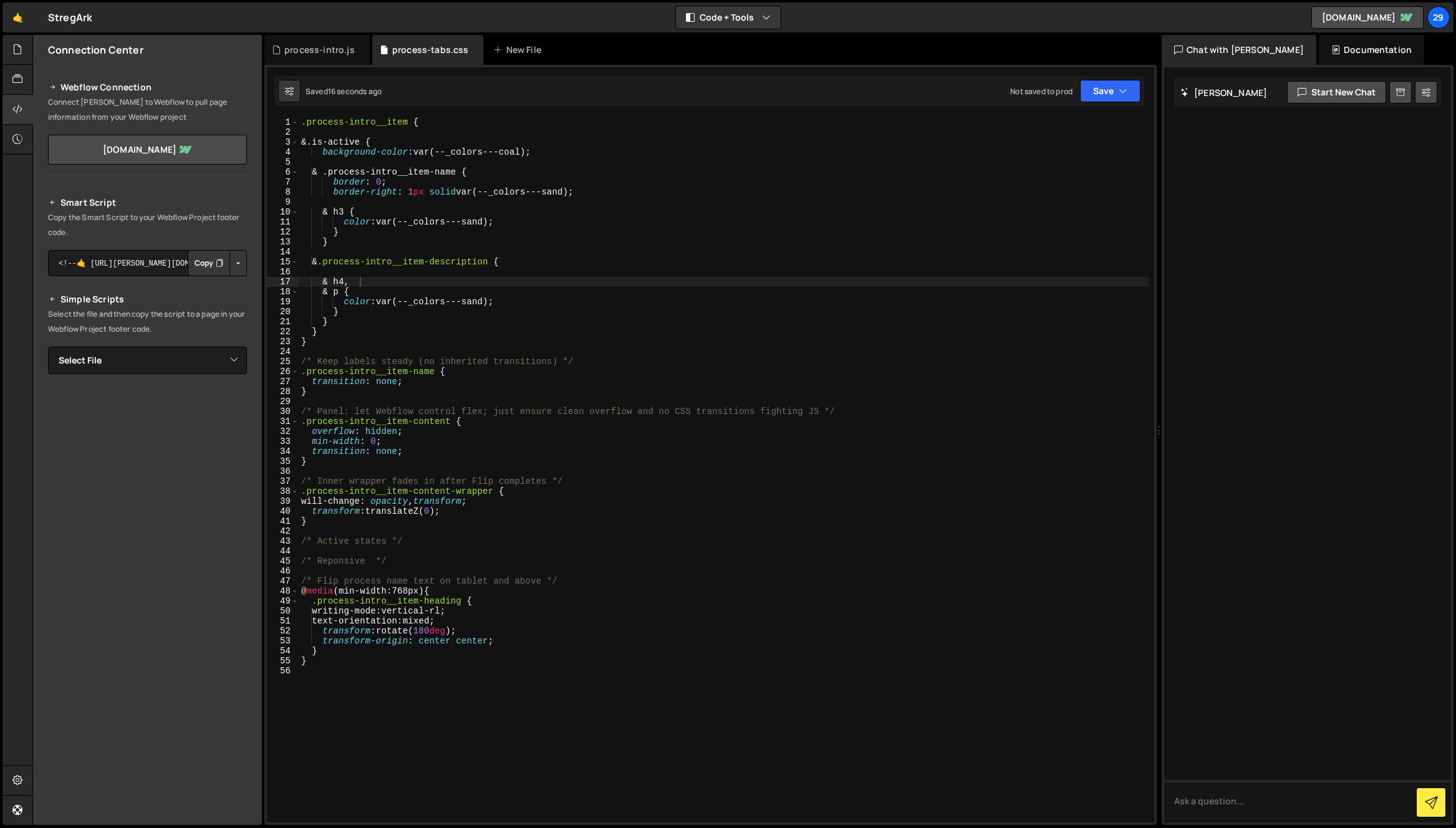
click at [515, 150] on div ".process-intro__item { &.is-active { background-color : var(--_colors---coal) ;…" at bounding box center [724, 479] width 850 height 725
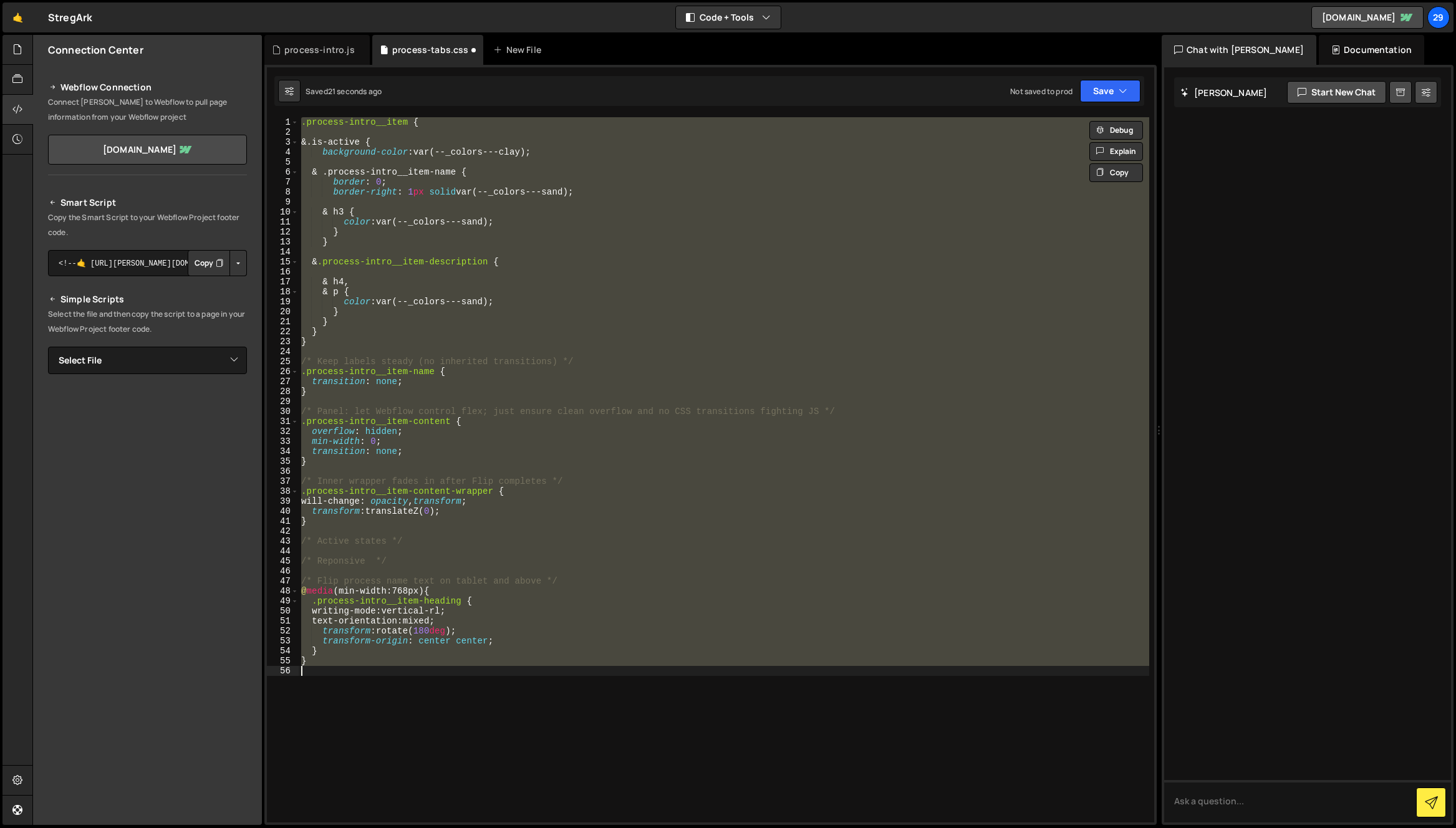
scroll to position [0, 0]
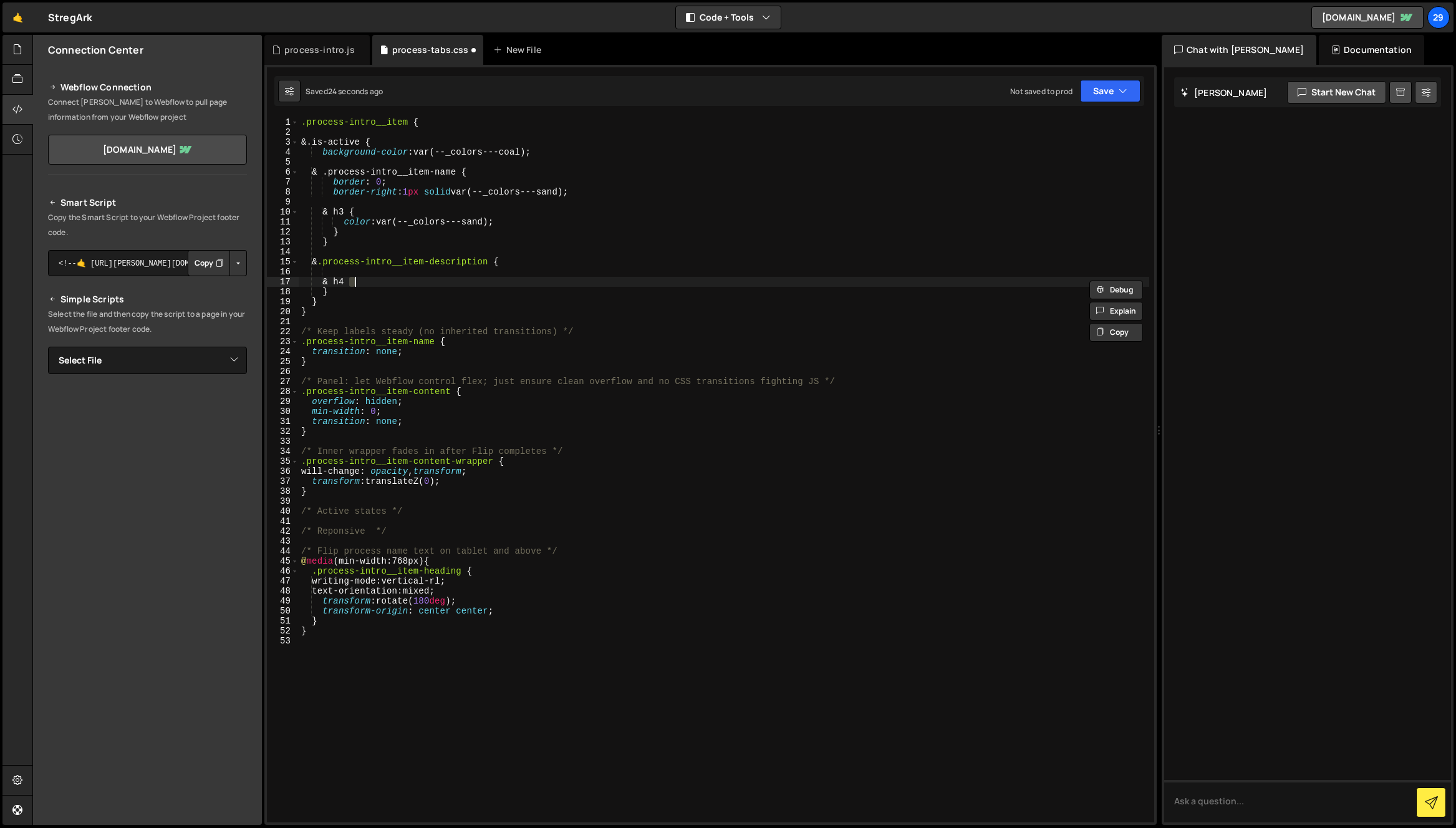
type textarea "&"
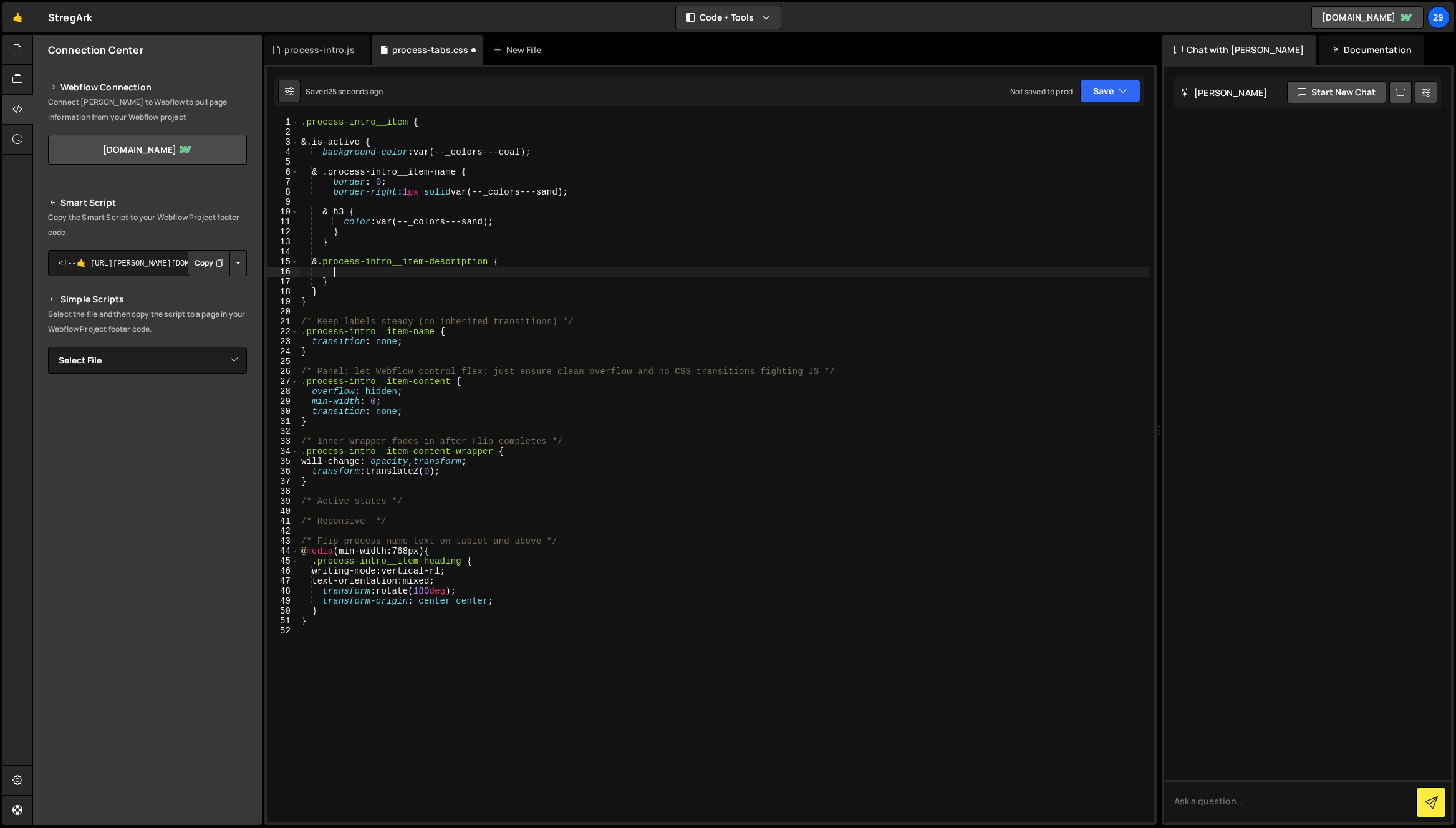
type textarea "color"
type textarea "o"
type textarea "&"
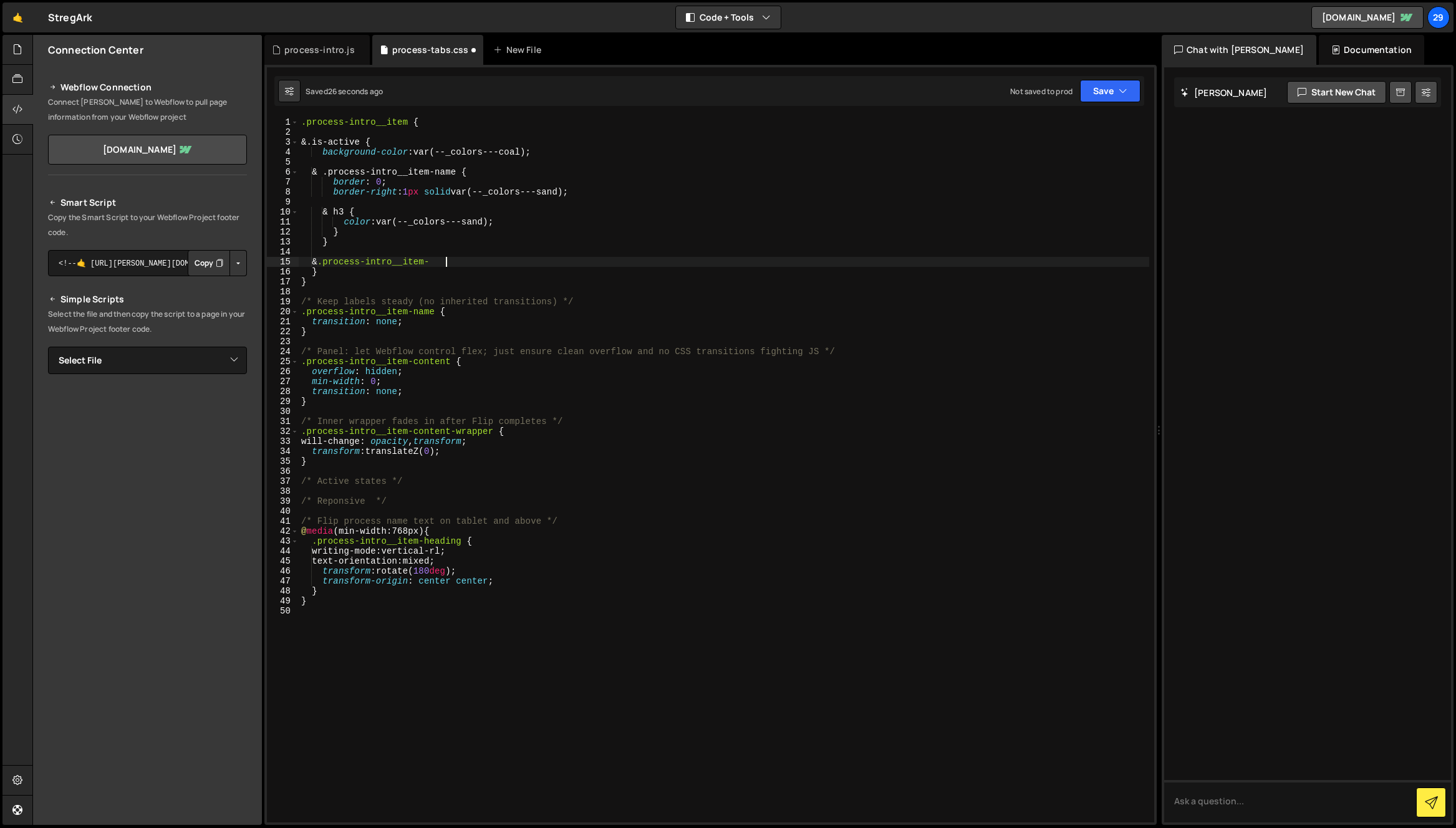
type textarea "& .process-intro__item-name"
type textarea "}"
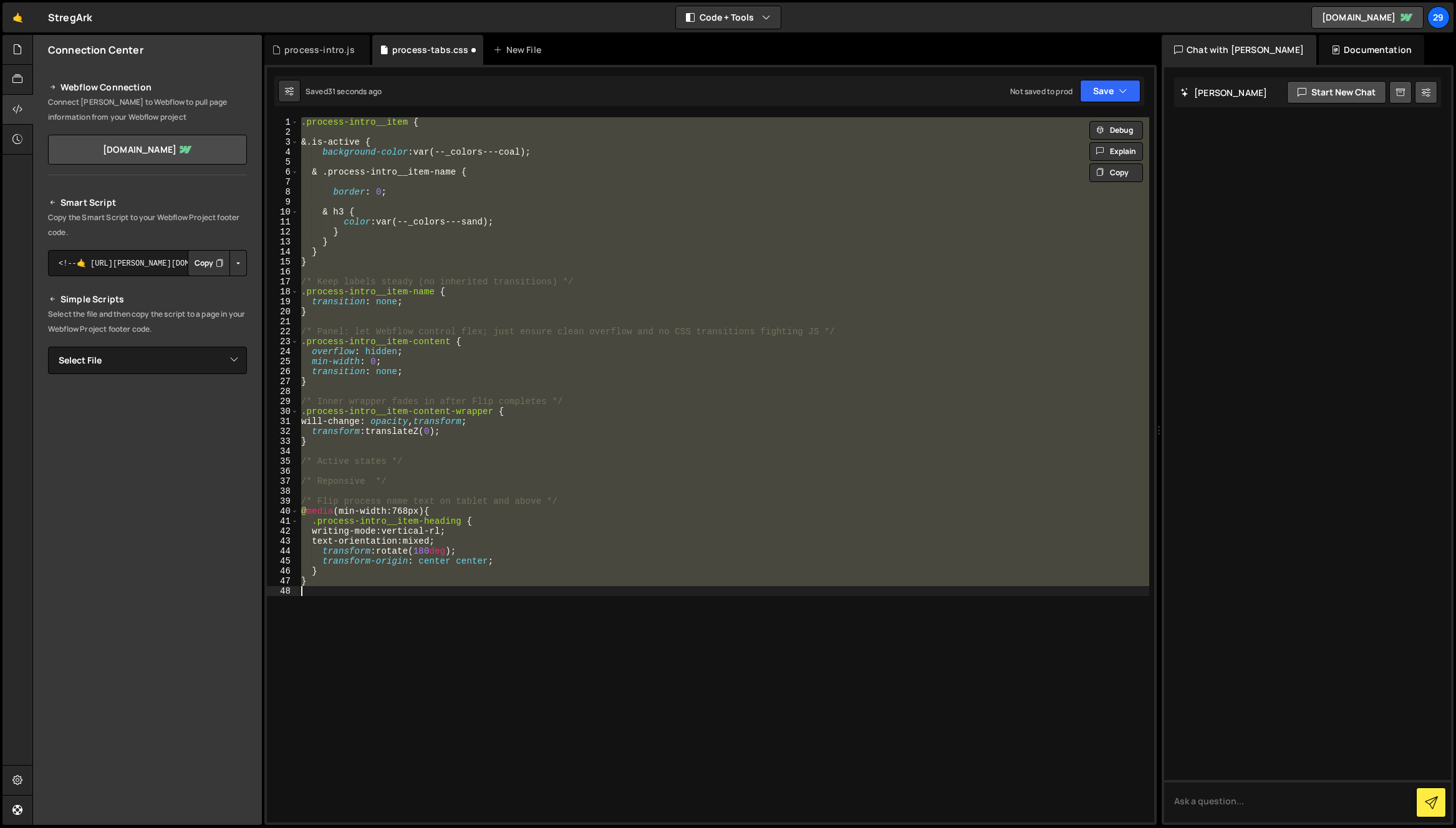
type textarea "background-color: var(--_colors---coal);"
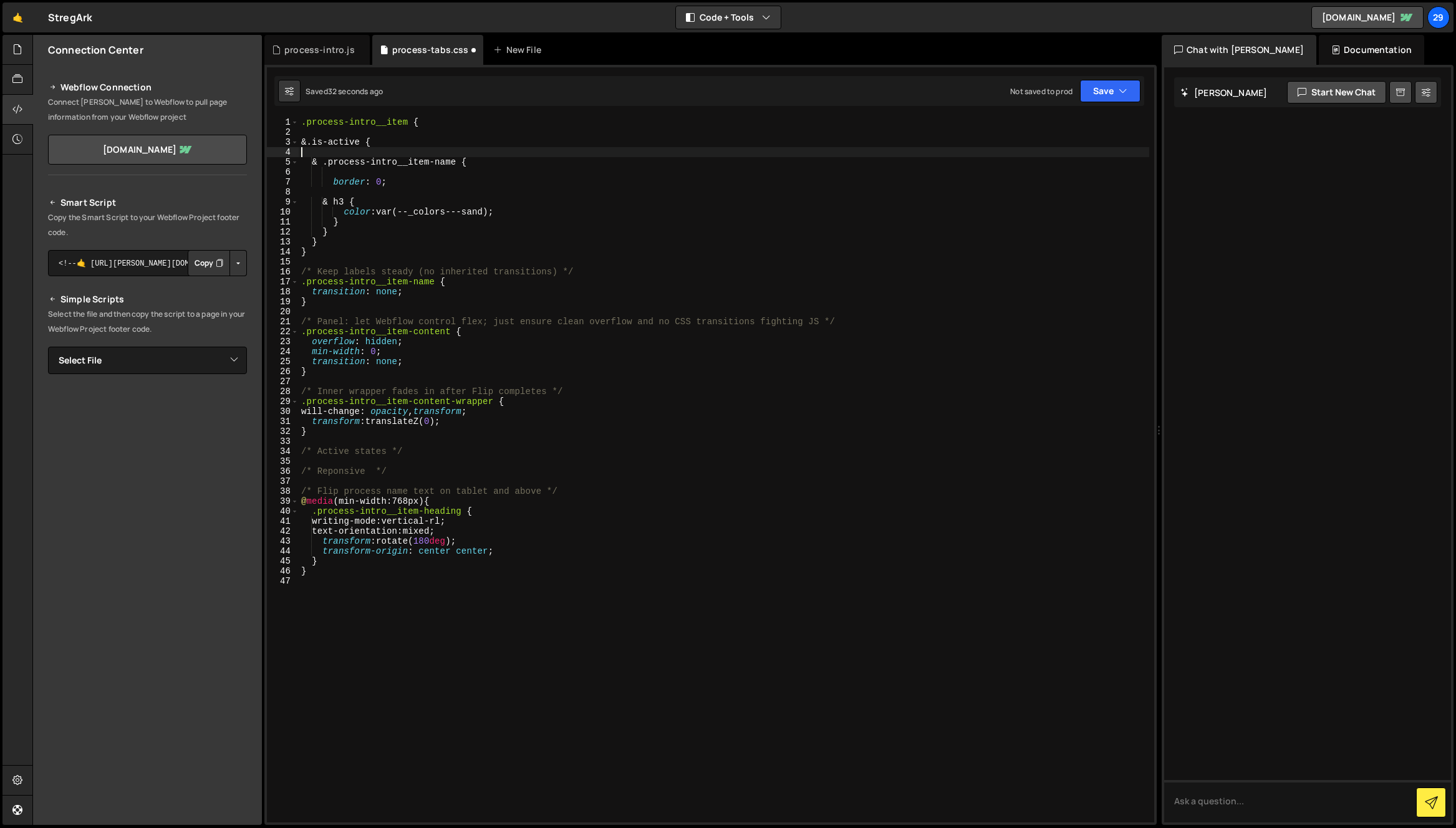
type textarea "background-color: var(--_colors---coal);"
click at [16, 47] on icon at bounding box center [17, 49] width 10 height 13
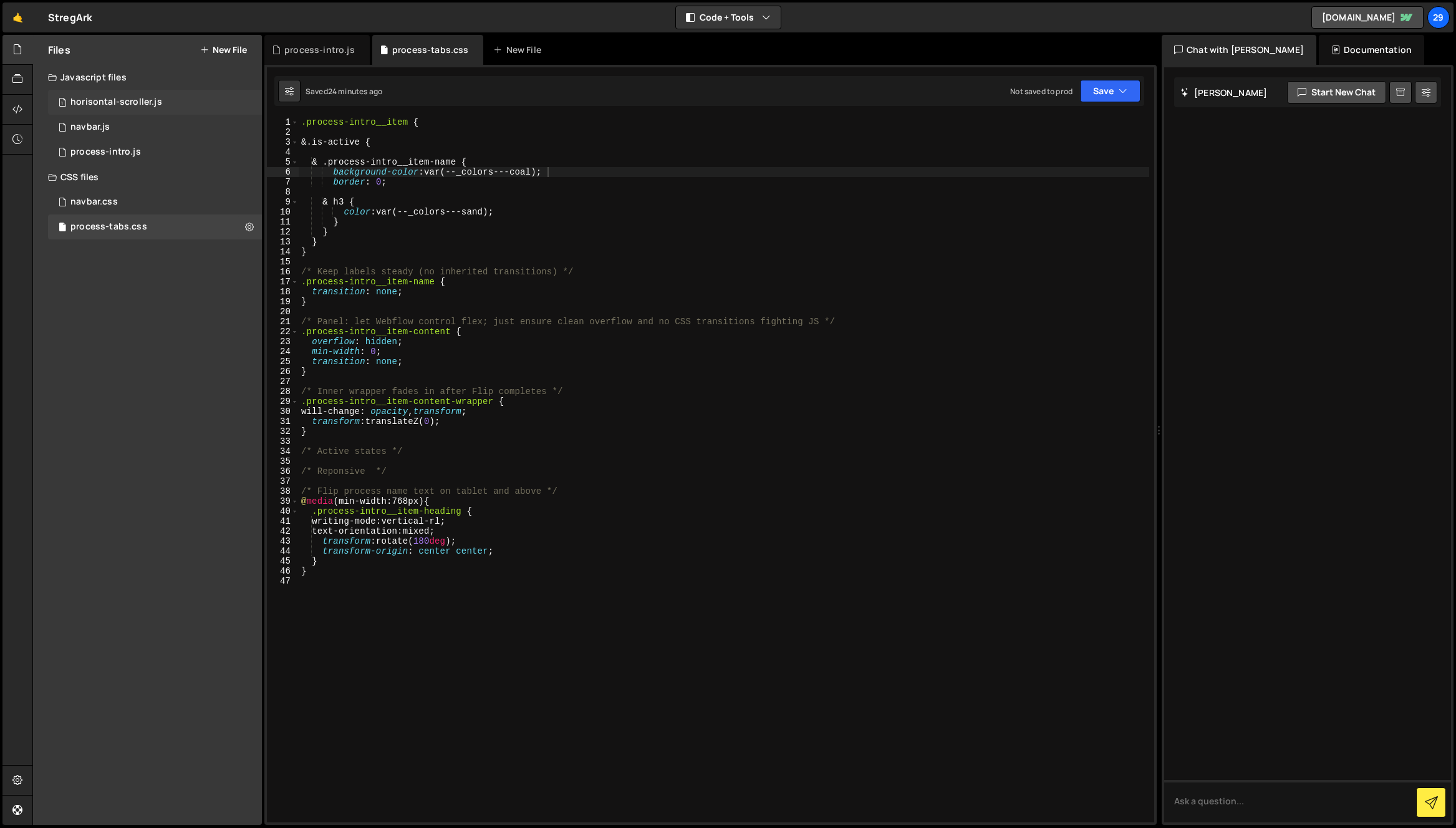
click at [129, 101] on div "horisontal-scroller.js" at bounding box center [116, 102] width 92 height 11
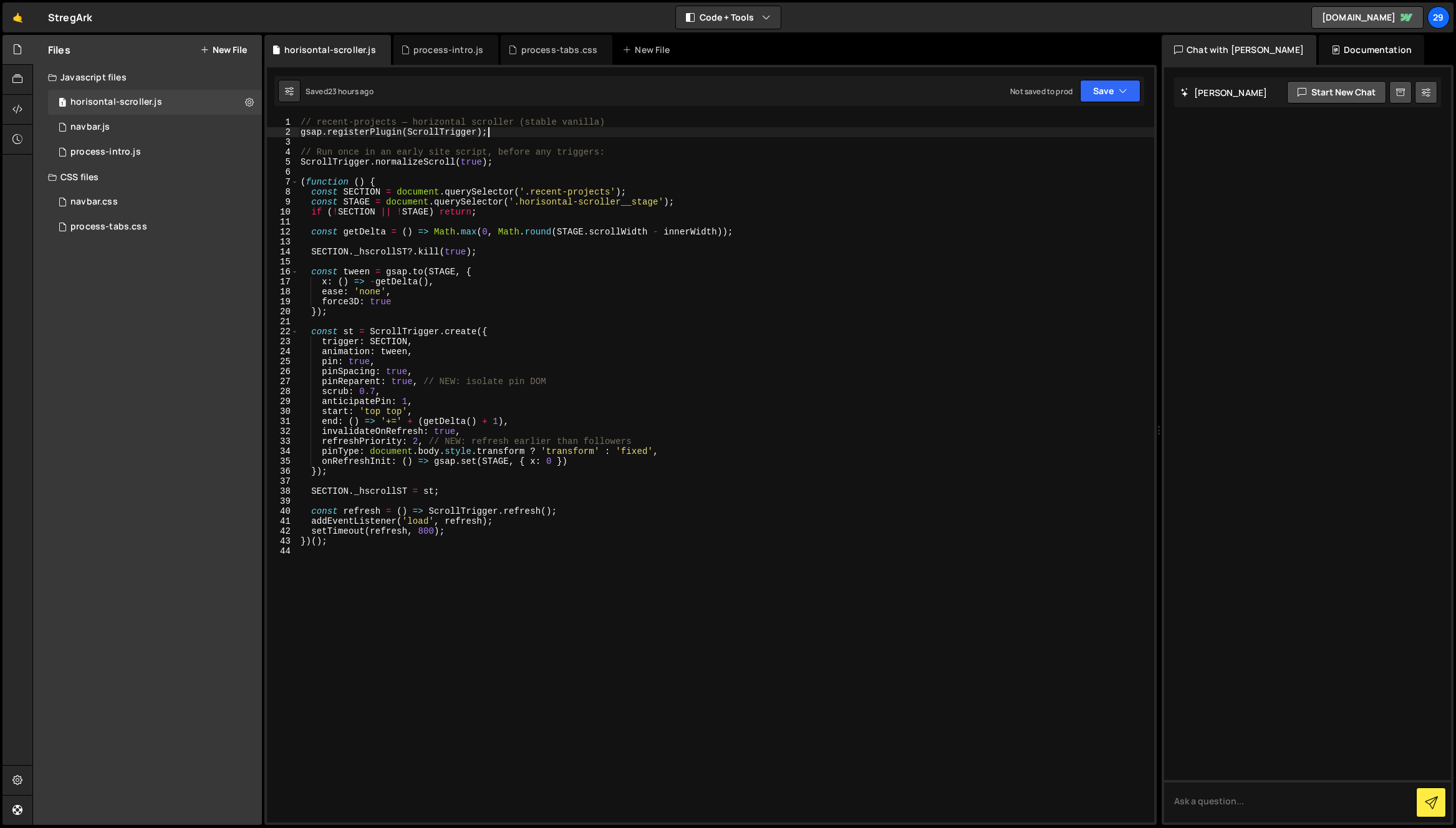
click at [510, 137] on div "// recent-projects — horizontal scroller (stable vanilla) gsap . registerPlugin…" at bounding box center [726, 479] width 856 height 725
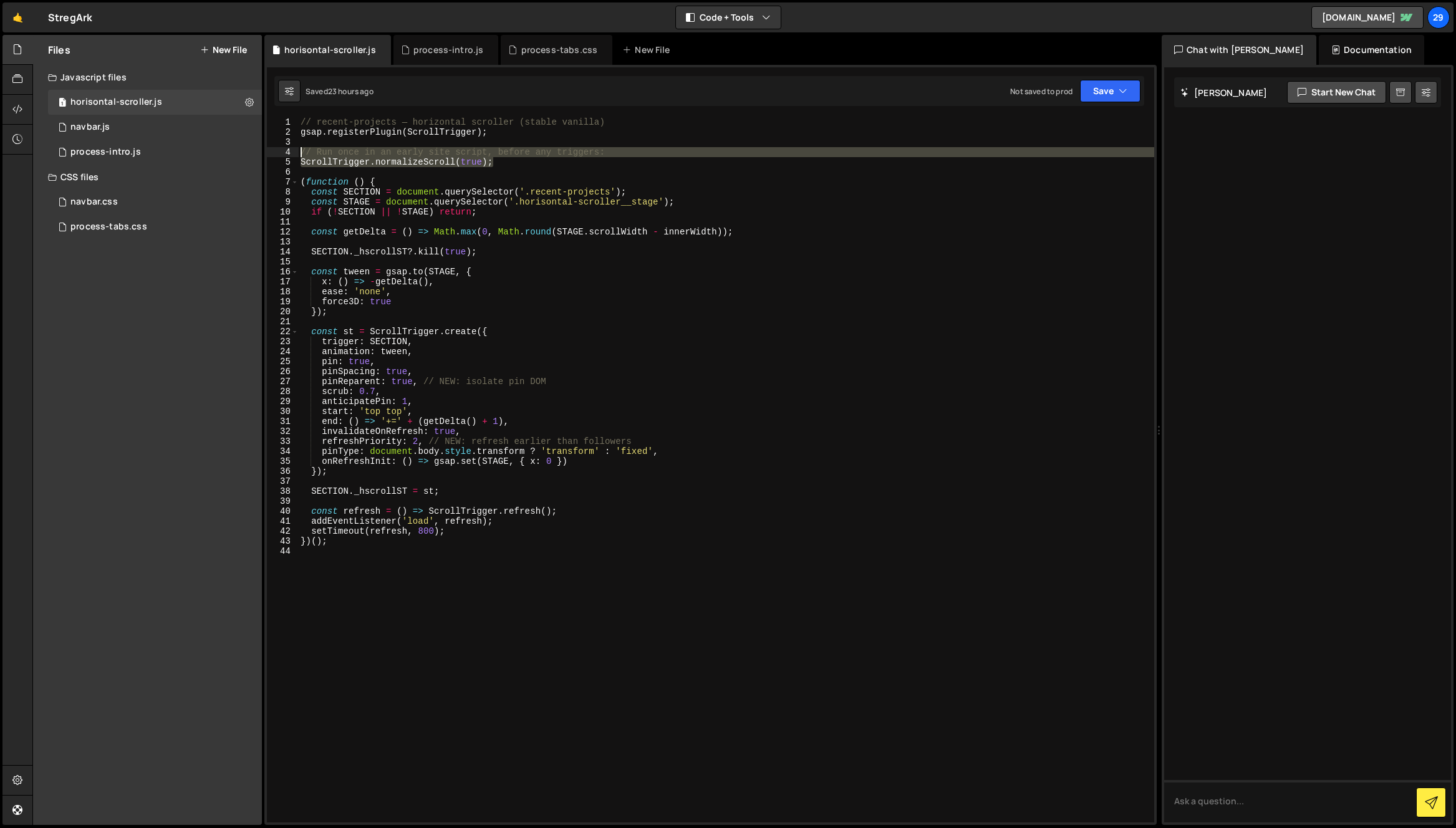
drag, startPoint x: 508, startPoint y: 164, endPoint x: 274, endPoint y: 151, distance: 234.4
click at [274, 151] on div "gsap.registerPlugin(ScrollTrigger); 1 2 3 4 5 6 7 8 9 10 11 12 13 14 15 16 17 1…" at bounding box center [710, 470] width 887 height 705
click at [507, 164] on div "// recent-projects — horizontal scroller (stable vanilla) gsap . registerPlugin…" at bounding box center [726, 470] width 856 height 705
drag, startPoint x: 519, startPoint y: 165, endPoint x: 272, endPoint y: 154, distance: 247.2
click at [272, 154] on div "ScrollTrigger.normalizeScroll(true); 1 2 3 4 5 6 7 8 9 10 11 12 13 14 15 16 17 …" at bounding box center [710, 470] width 887 height 705
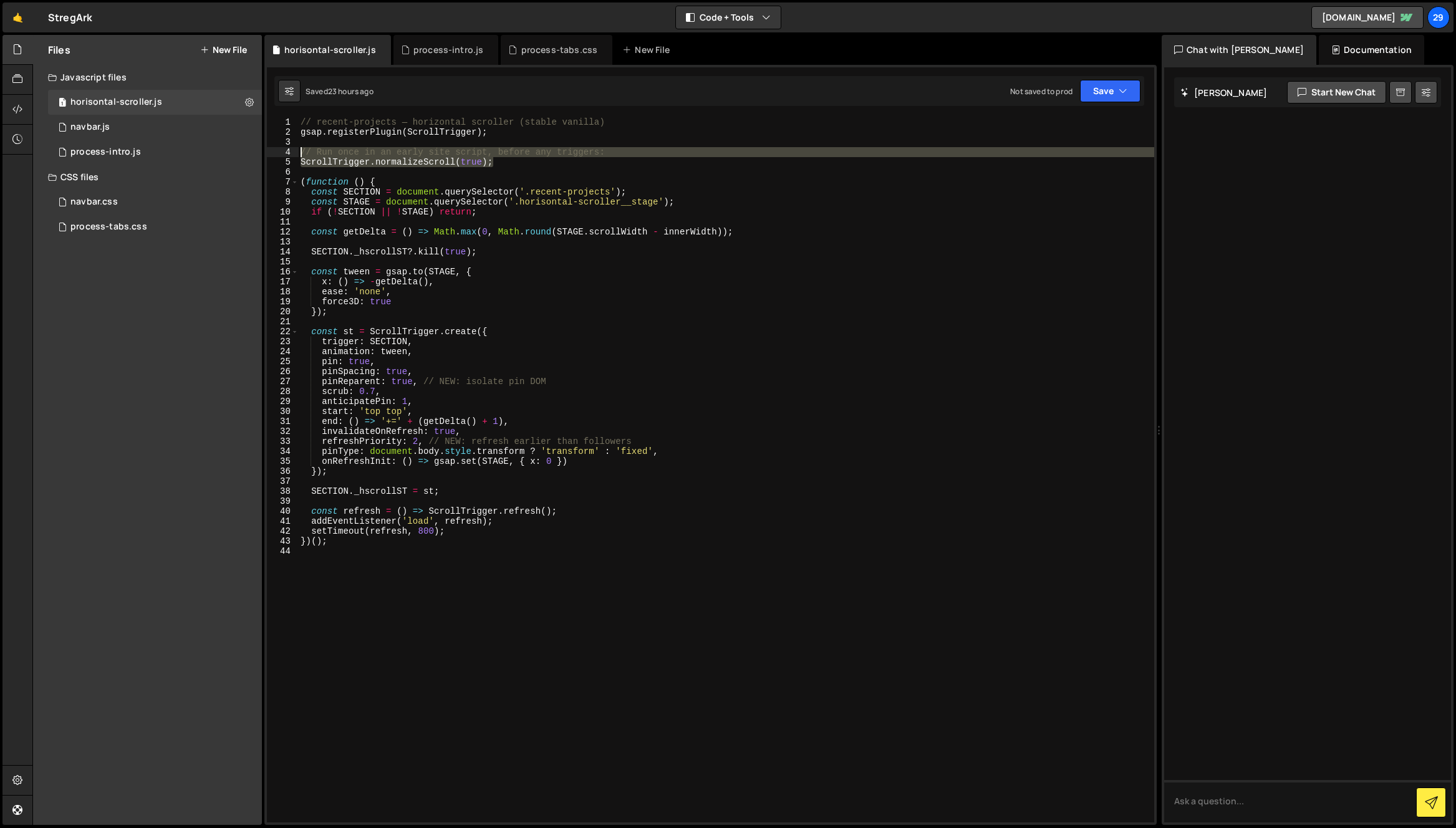
type textarea "// Run once in an early site script, before any triggers: ScrollTrigger.normali…"
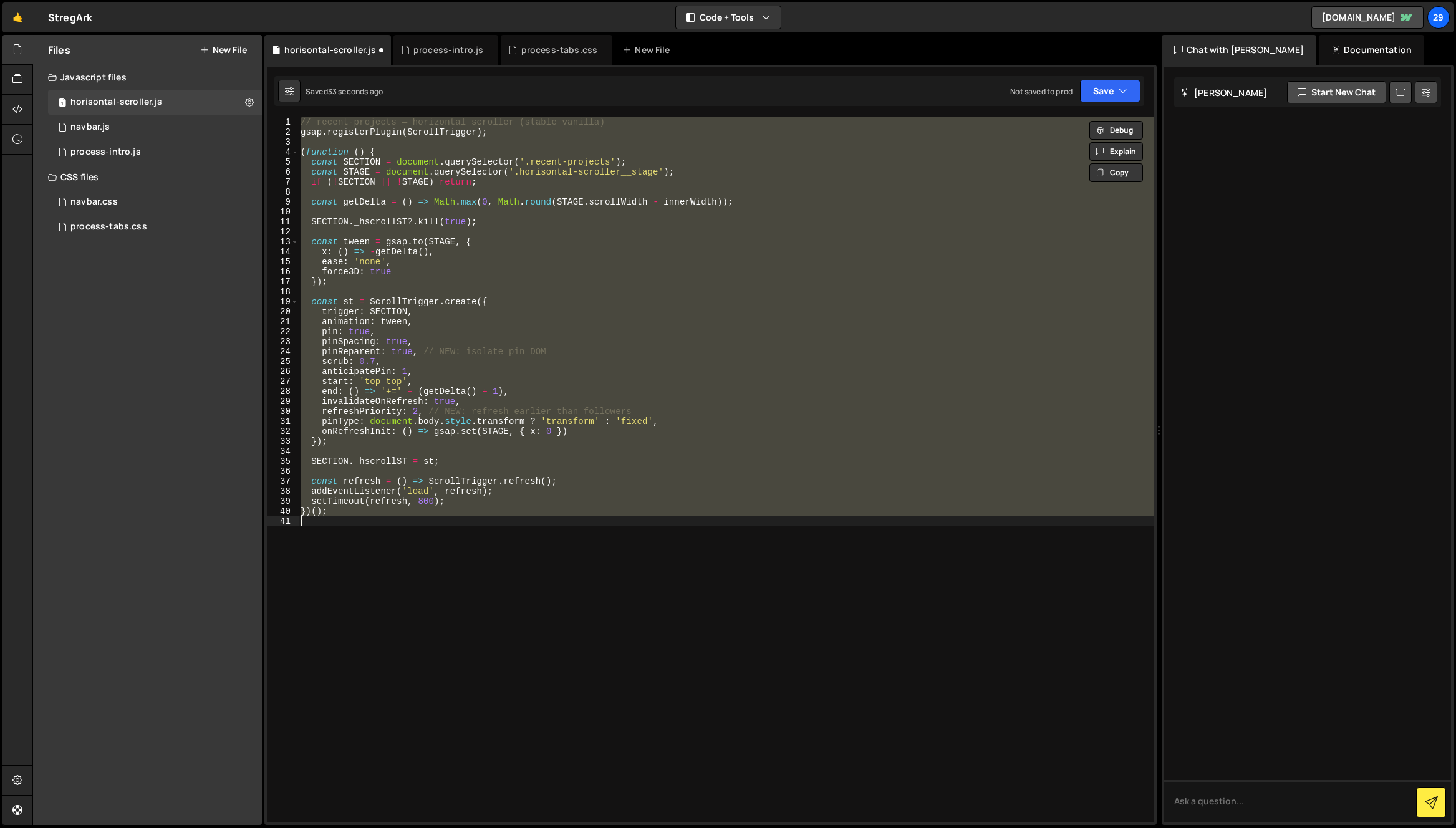
click at [576, 137] on div "// recent-projects — horizontal scroller (stable vanilla) gsap . registerPlugin…" at bounding box center [726, 470] width 856 height 705
type textarea "gsap.registerPlugin(ScrollTrigger);"
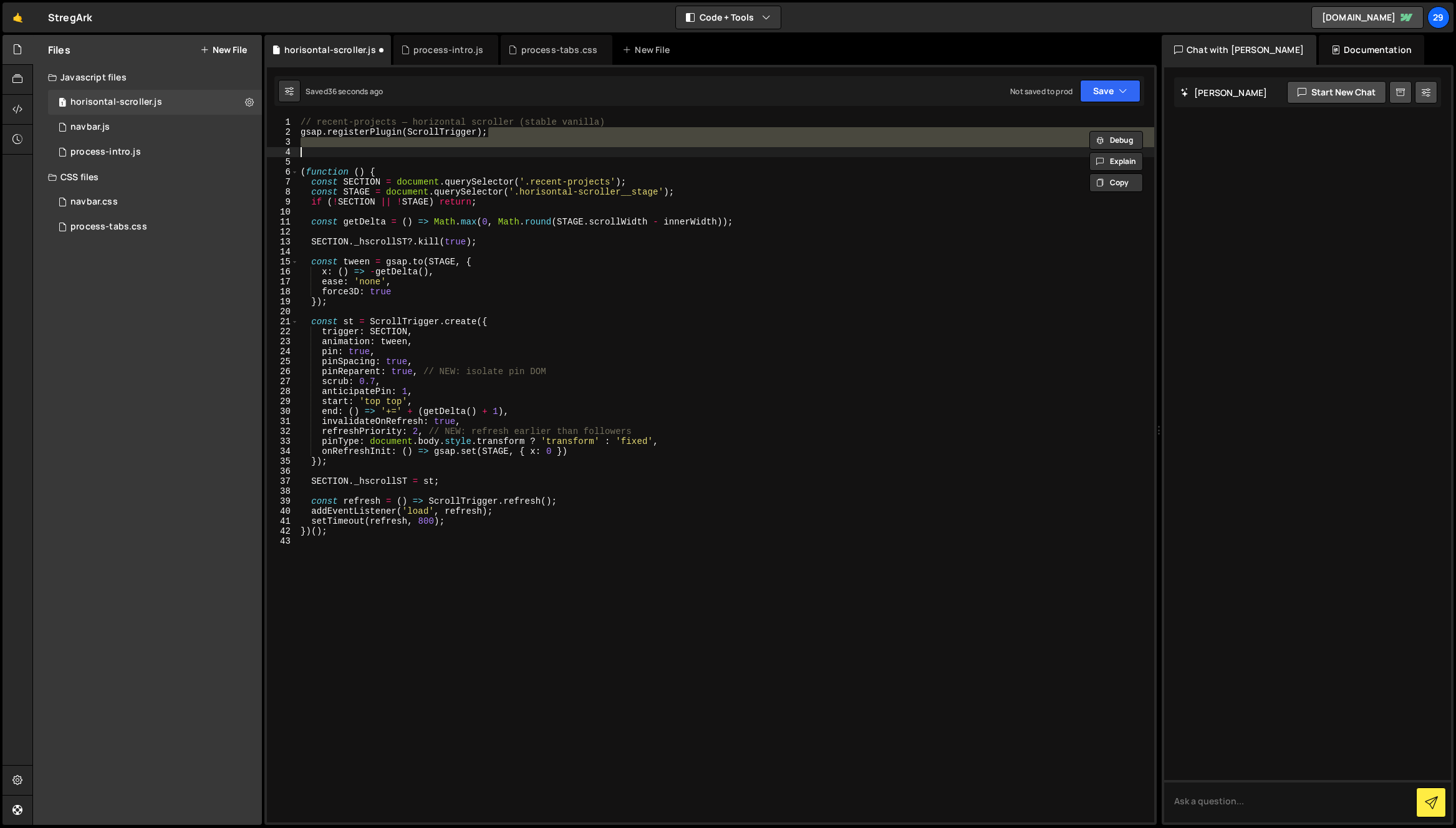
click at [535, 135] on div "// recent-projects — horizontal scroller (stable vanilla) gsap . registerPlugin…" at bounding box center [726, 470] width 856 height 705
type textarea "gsap.registerPlugin(ScrollTrigger);"
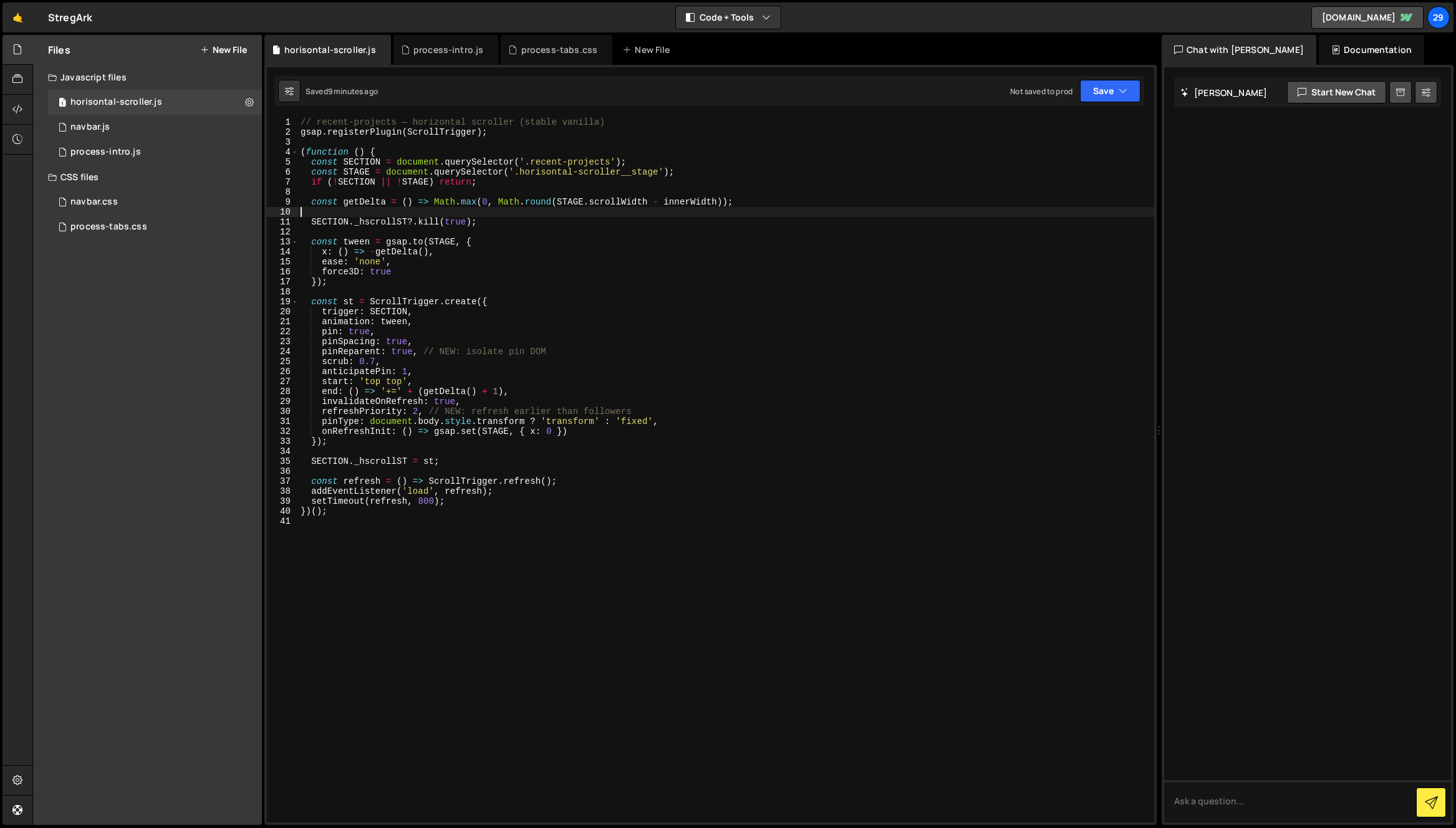
click at [533, 212] on div "// recent-projects — horizontal scroller (stable vanilla) gsap . registerPlugin…" at bounding box center [726, 479] width 856 height 725
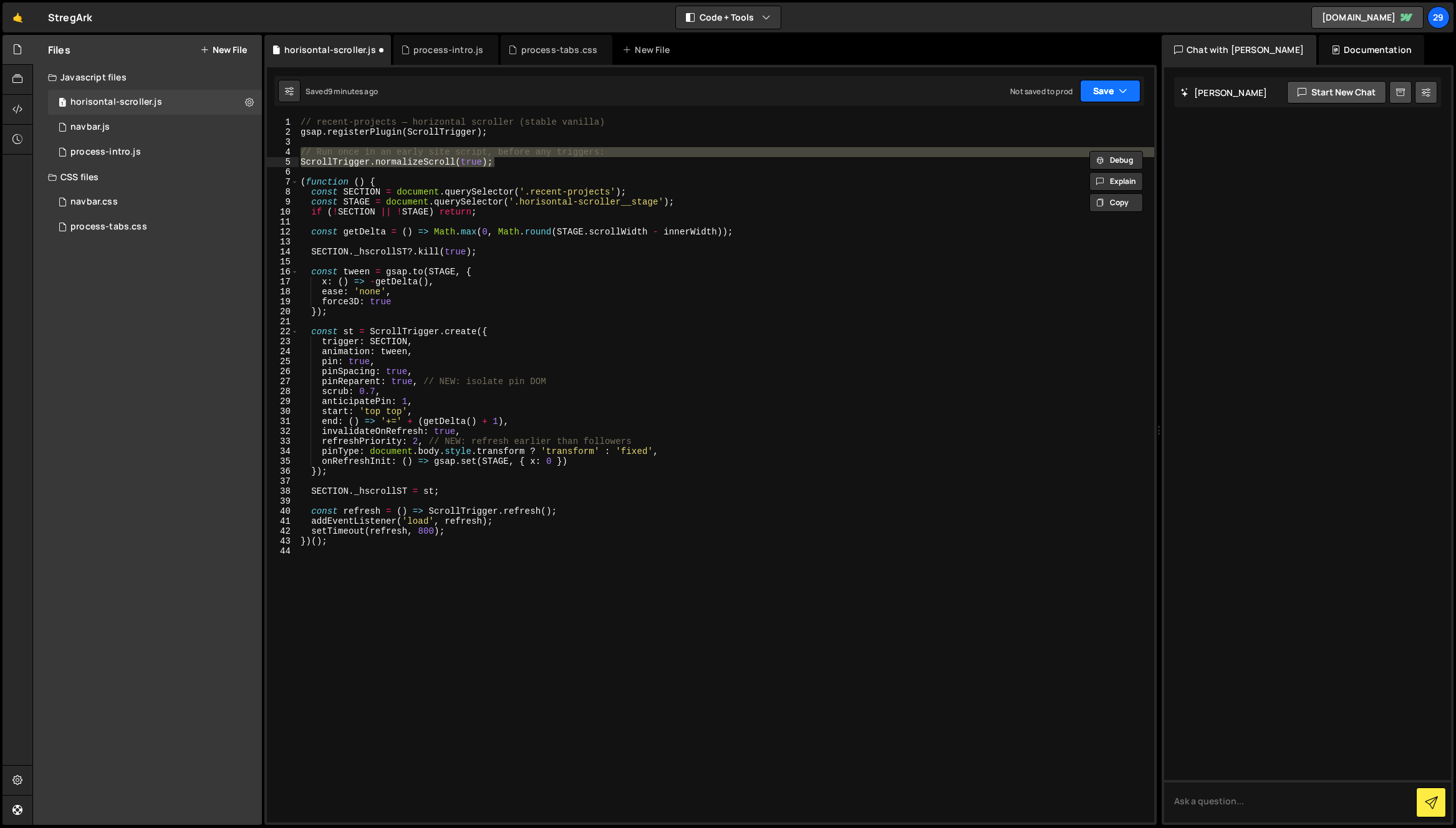
click at [1109, 87] on button "Save" at bounding box center [1110, 91] width 60 height 22
click at [1039, 125] on div "Save to Staging S" at bounding box center [1068, 121] width 130 height 13
drag, startPoint x: 499, startPoint y: 163, endPoint x: 287, endPoint y: 154, distance: 212.2
click at [287, 154] on div "ScrollTrigger.normalizeScroll(true); 1 2 3 4 5 6 7 8 9 10 11 12 13 14 15 16 17 …" at bounding box center [710, 470] width 887 height 705
type textarea "// Run once in an early site script, before any triggers: ScrollTrigger.normali…"
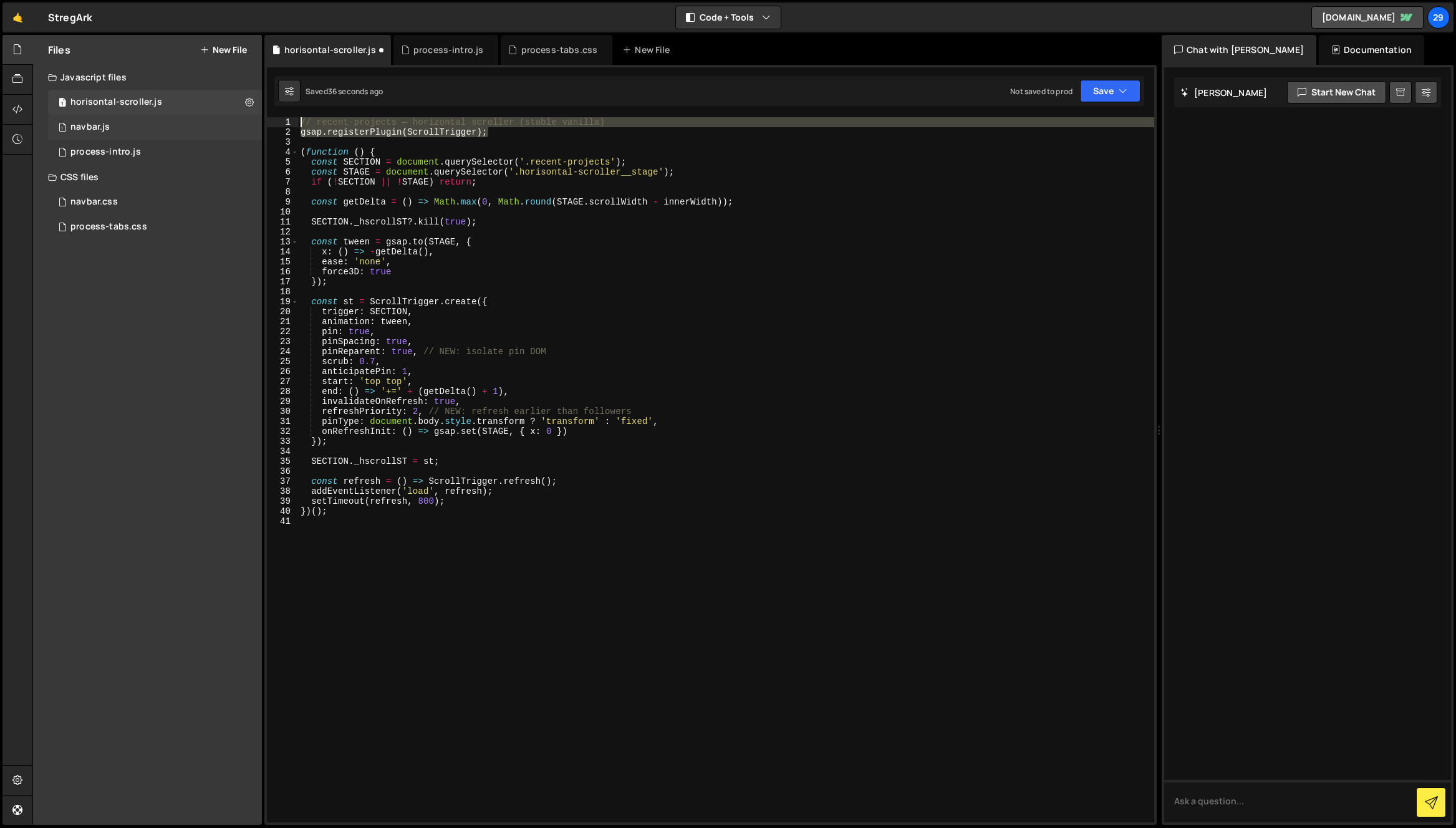
drag, startPoint x: 508, startPoint y: 131, endPoint x: 254, endPoint y: 125, distance: 254.1
click at [254, 125] on div "Files New File Javascript files 1 horisontal-scroller.js 0 1 navbar.js 0 1 proc…" at bounding box center [744, 430] width 1423 height 791
type textarea "// recent-projects — horizontal scroller (stable vanilla) gsap.registerPlugin(S…"
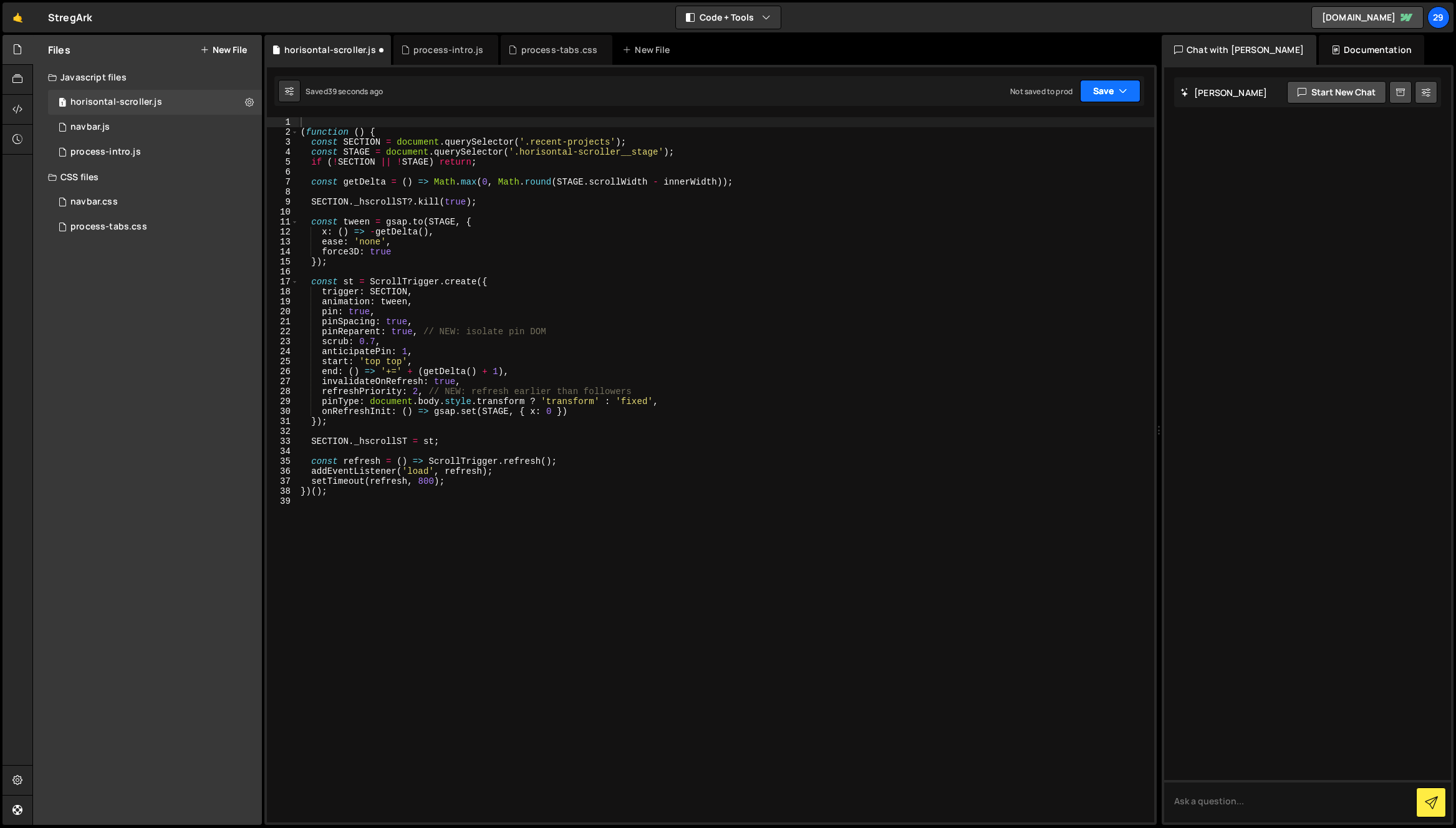
click at [1102, 90] on button "Save" at bounding box center [1110, 91] width 60 height 22
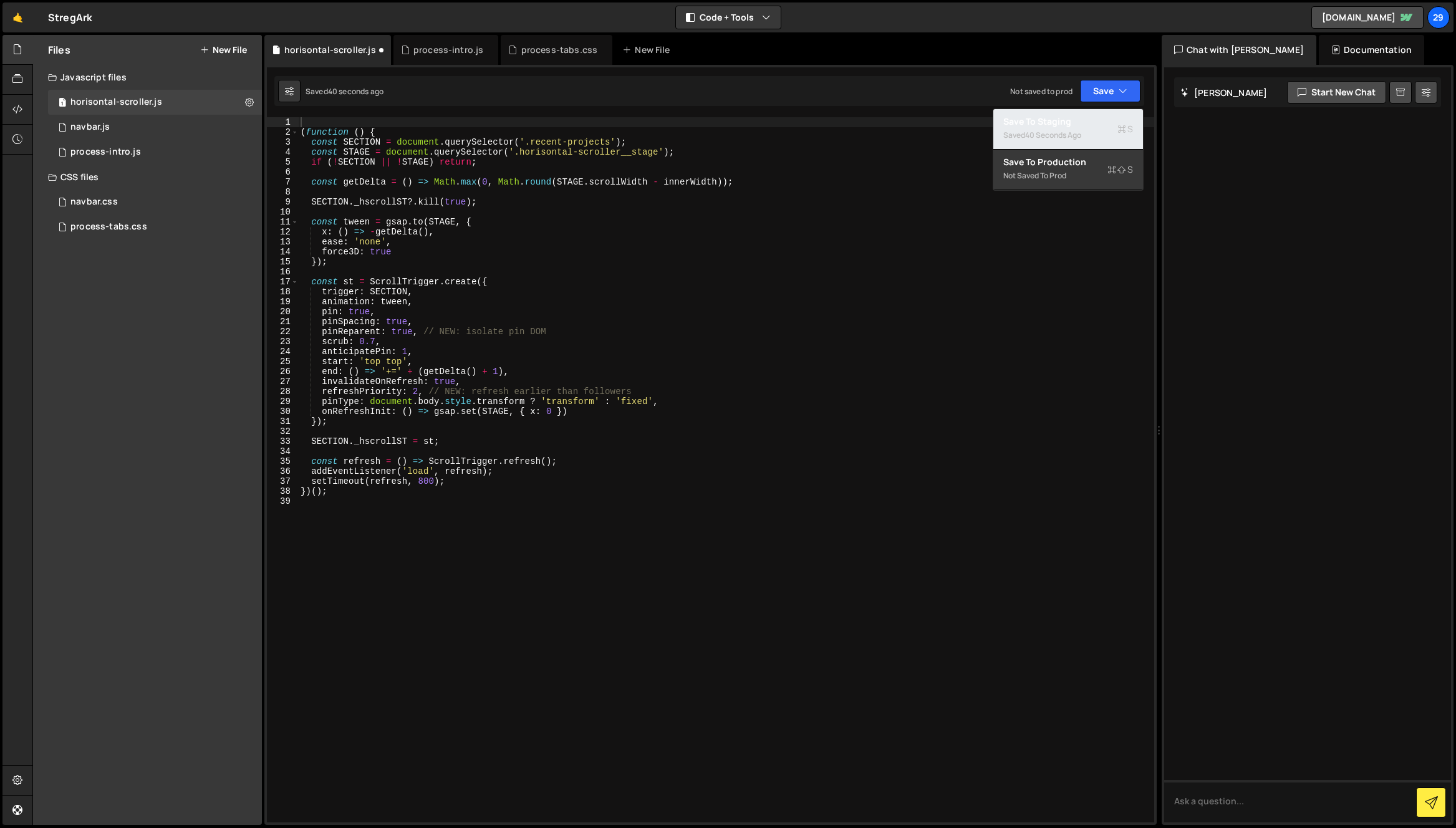
click at [1045, 130] on div "40 seconds ago" at bounding box center [1053, 135] width 56 height 10
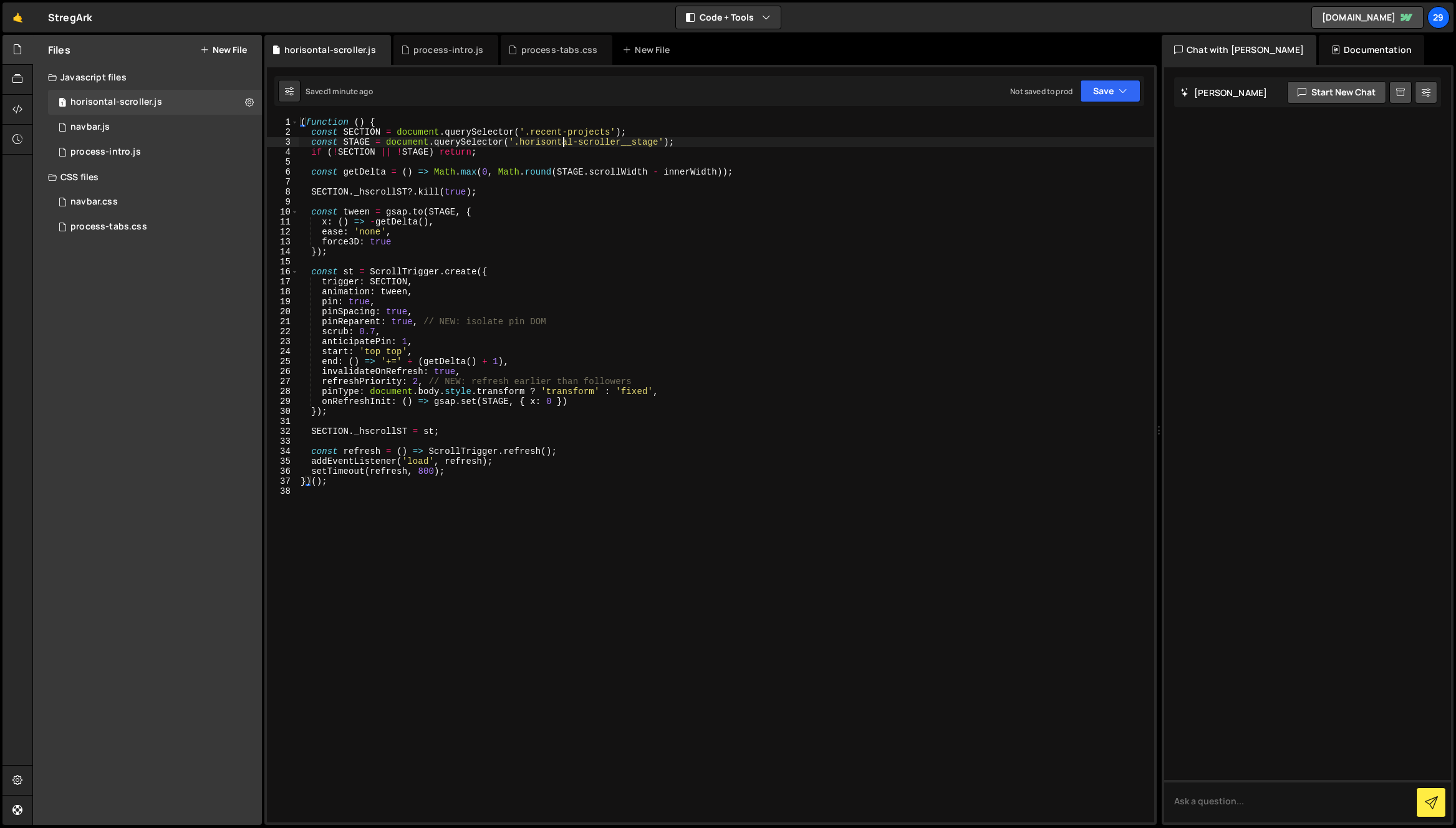
click at [561, 140] on div "( function ( ) { const SECTION = document . querySelector ( '.recent-projects' …" at bounding box center [726, 479] width 856 height 725
type textarea "})();"
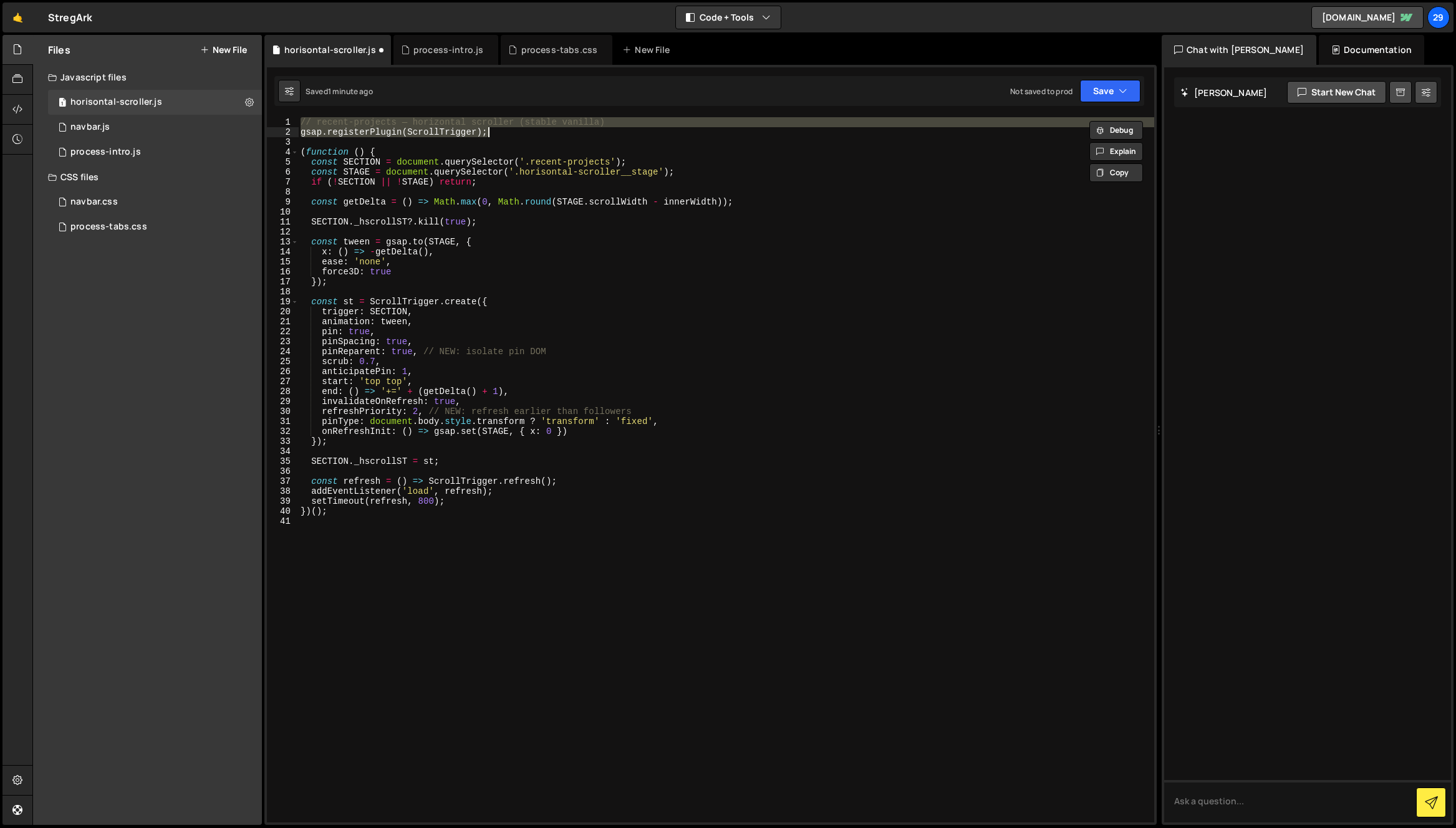
click at [512, 134] on div "// recent-projects — horizontal scroller (stable vanilla) gsap . registerPlugin…" at bounding box center [726, 470] width 856 height 705
drag, startPoint x: 498, startPoint y: 132, endPoint x: 302, endPoint y: 134, distance: 196.0
click at [276, 120] on div "gsap.registerPlugin(ScrollTrigger); 1 2 3 4 5 6 7 8 9 10 11 12 13 14 15 16 17 1…" at bounding box center [710, 470] width 887 height 705
type textarea "// recent-projects — horizontal scroller (stable vanilla) gsap.registerPlugin(S…"
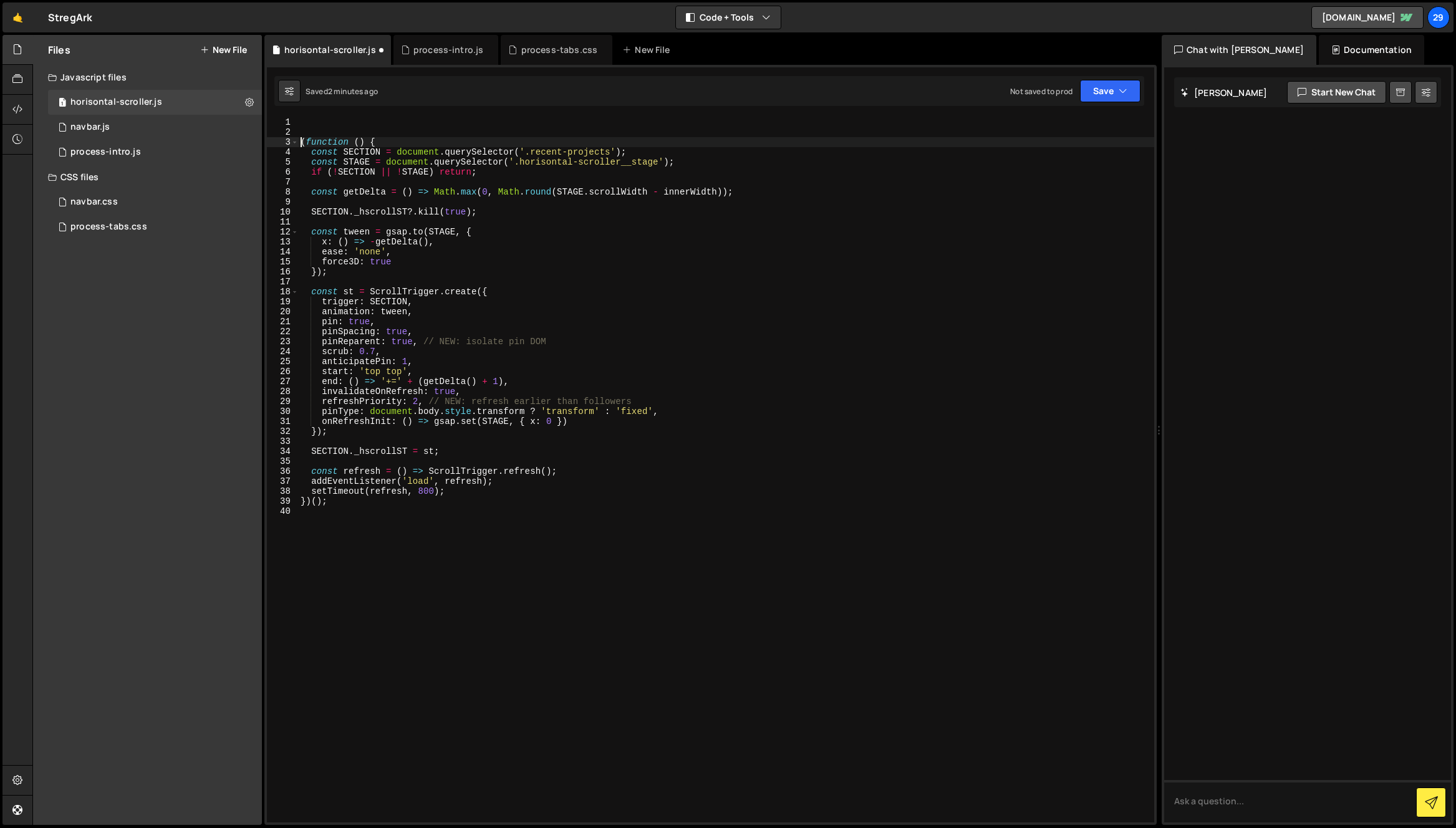
click at [300, 140] on div "( function ( ) { const SECTION = document . querySelector ( '.recent-projects' …" at bounding box center [726, 479] width 856 height 725
type textarea "(function () {"
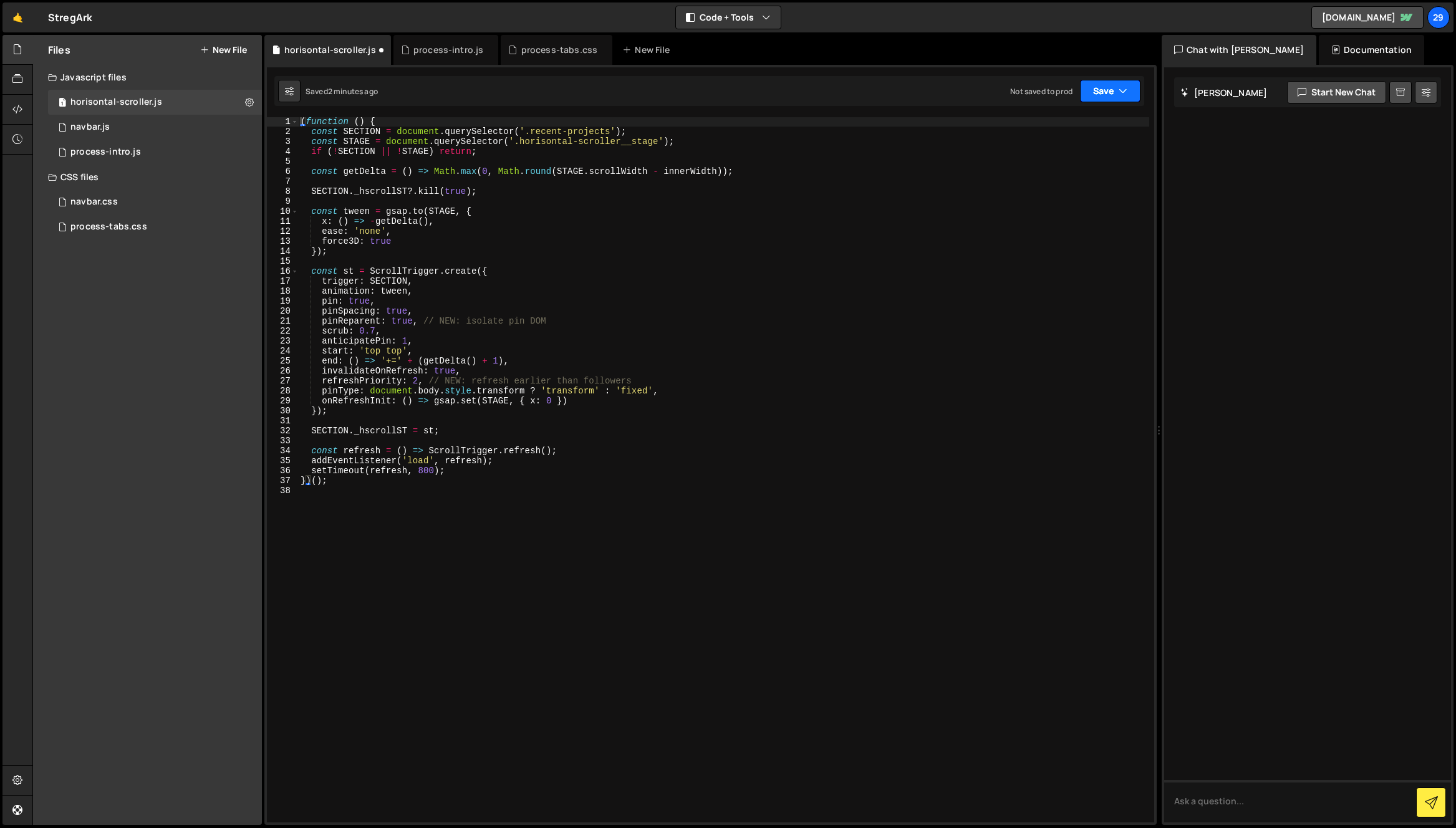
click at [1105, 93] on button "Save" at bounding box center [1110, 91] width 60 height 22
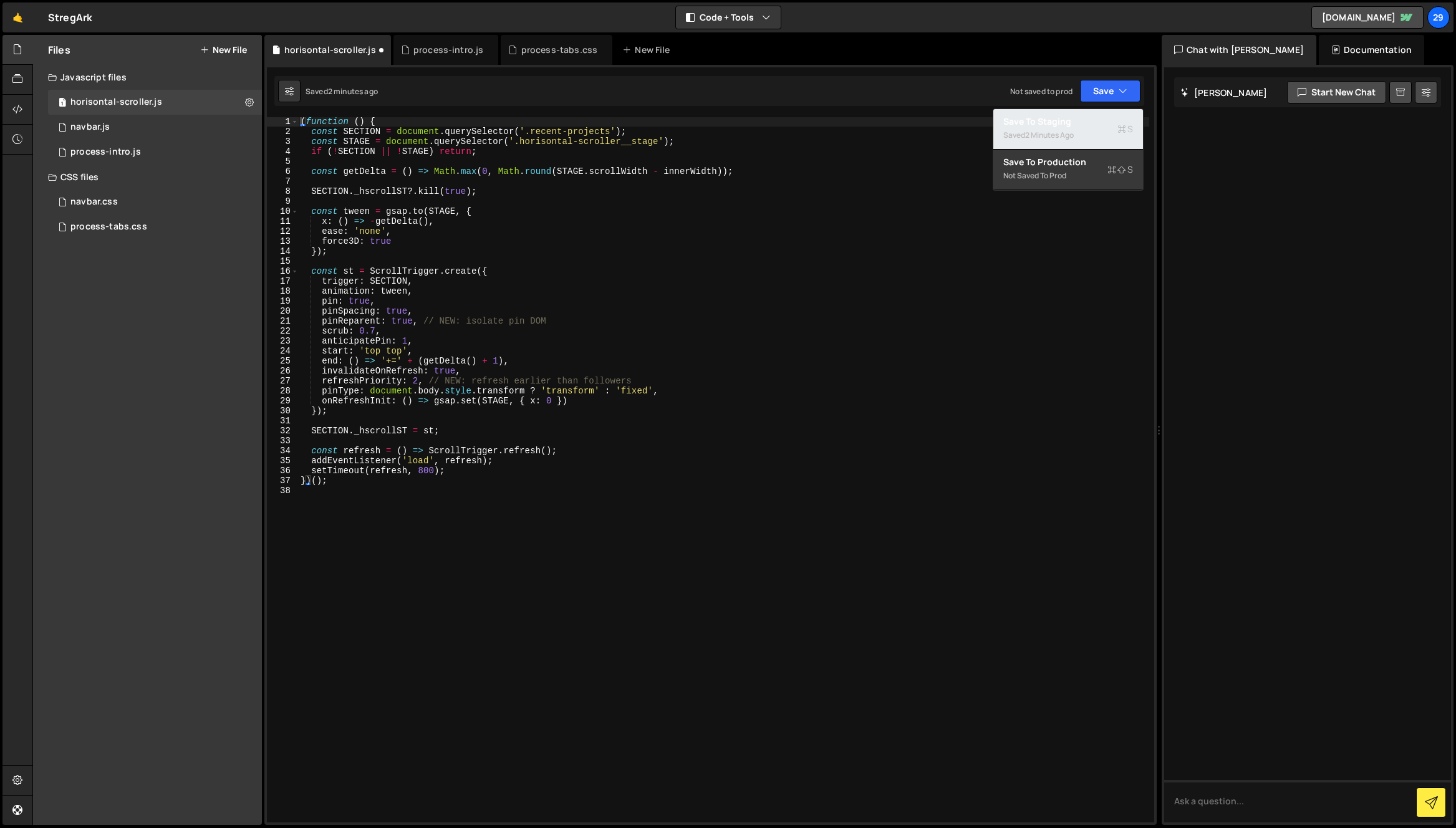
click at [1039, 130] on div "2 minutes ago" at bounding box center [1049, 135] width 49 height 10
click at [111, 153] on div "process-intro.js" at bounding box center [105, 152] width 70 height 11
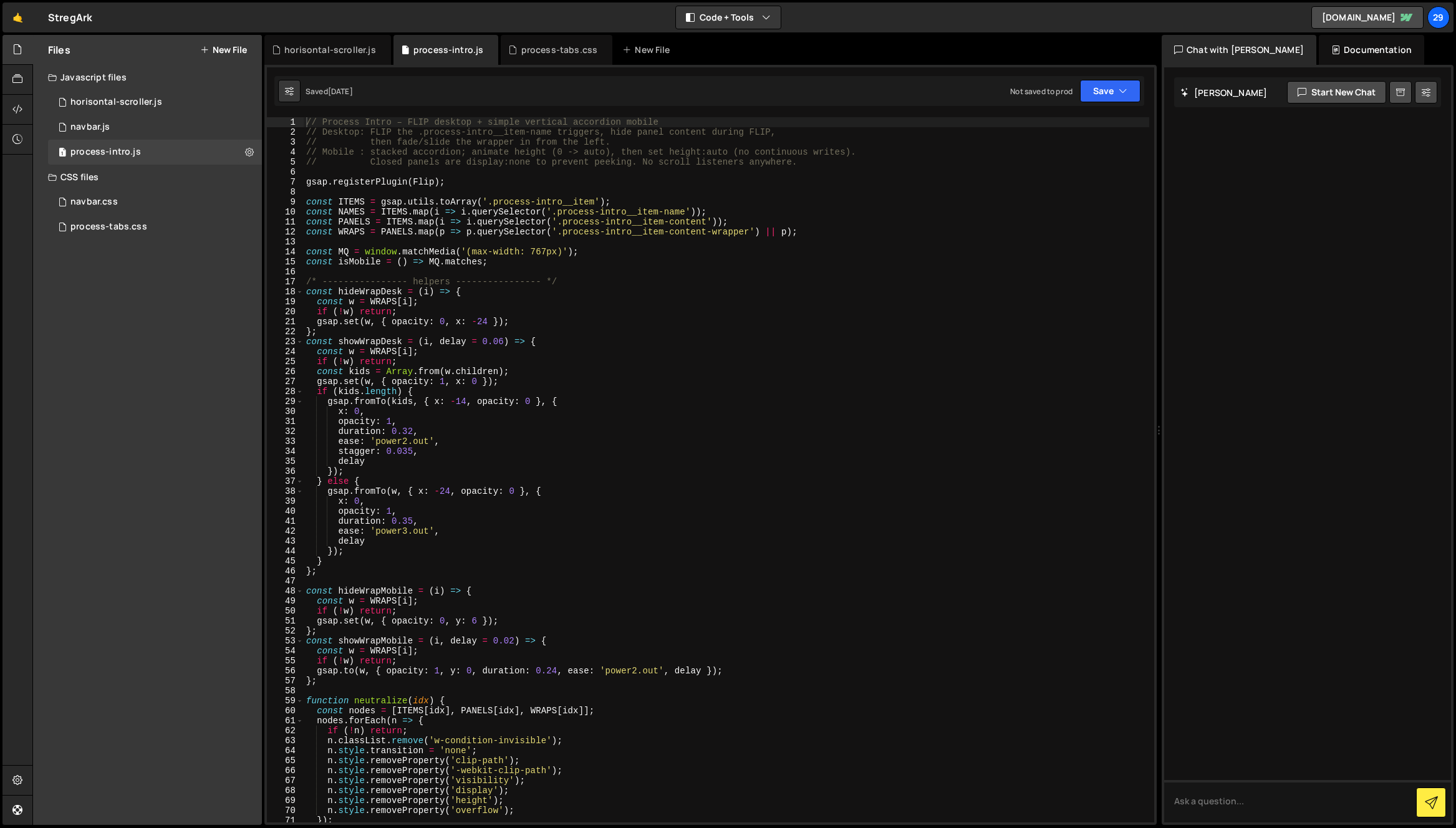
type textarea "gsap.registerPlugin(Flip);"
click at [463, 184] on div "// Process Intro – FLIP desktop + simple vertical accordion mobile // Desktop: …" at bounding box center [727, 479] width 845 height 725
click at [335, 49] on div "horisontal-scroller.js" at bounding box center [330, 49] width 92 height 13
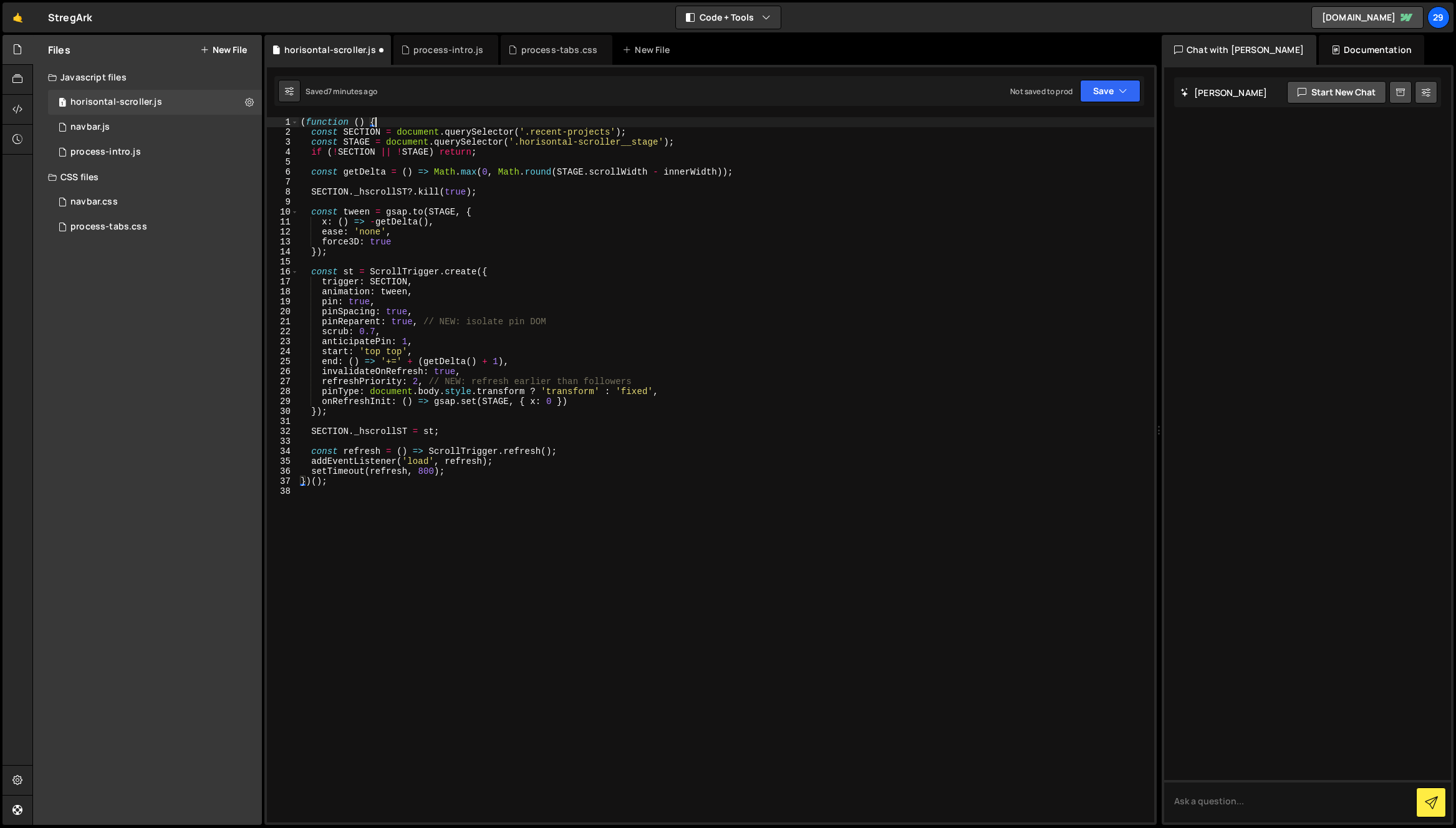
click at [406, 123] on div "( function ( ) { const SECTION = document . querySelector ( '.recent-projects' …" at bounding box center [726, 479] width 856 height 725
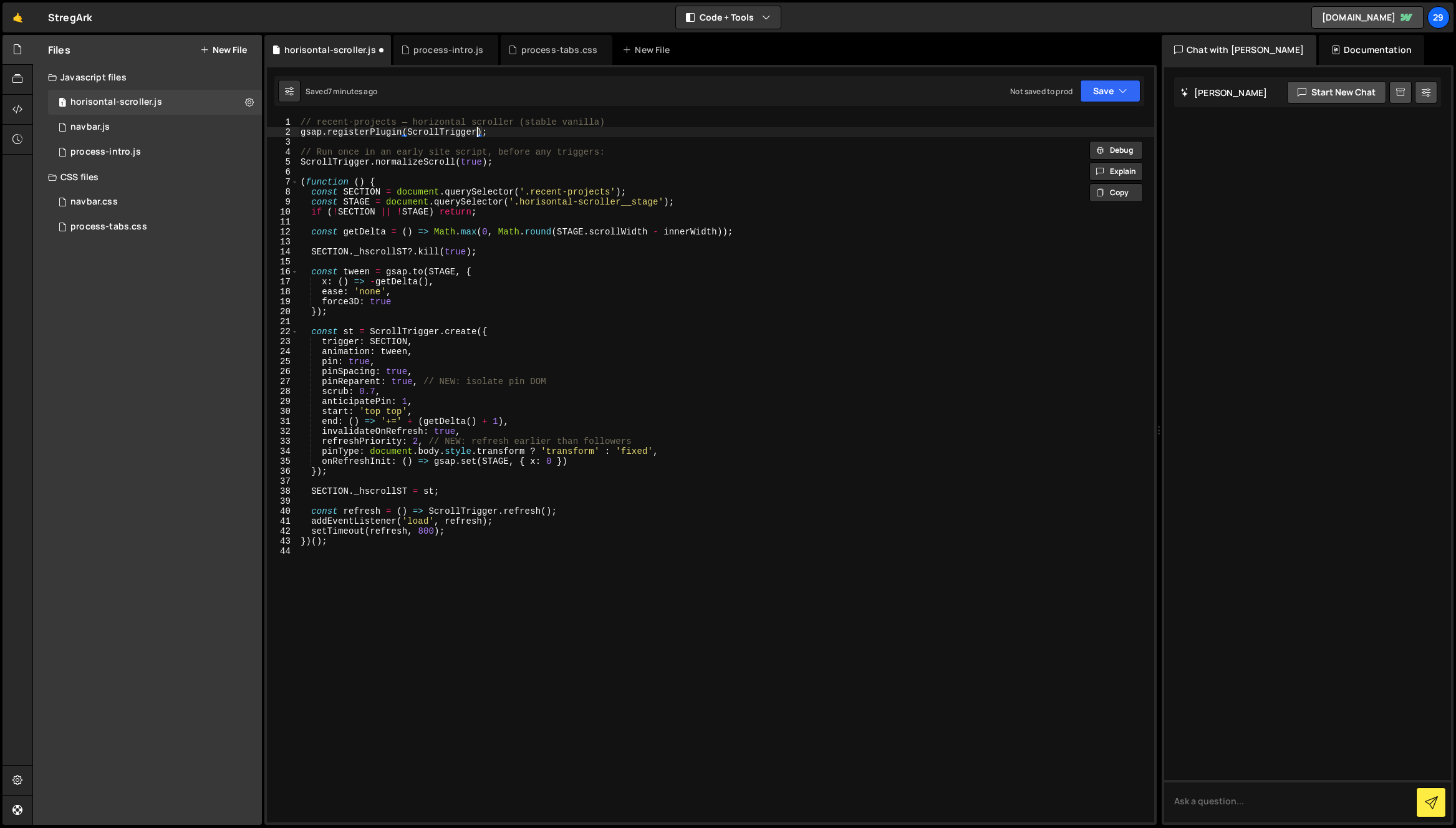
drag, startPoint x: 479, startPoint y: 131, endPoint x: 503, endPoint y: 135, distance: 24.3
click at [482, 134] on div "// recent-projects — horizontal scroller (stable vanilla) gsap . registerPlugin…" at bounding box center [726, 479] width 856 height 725
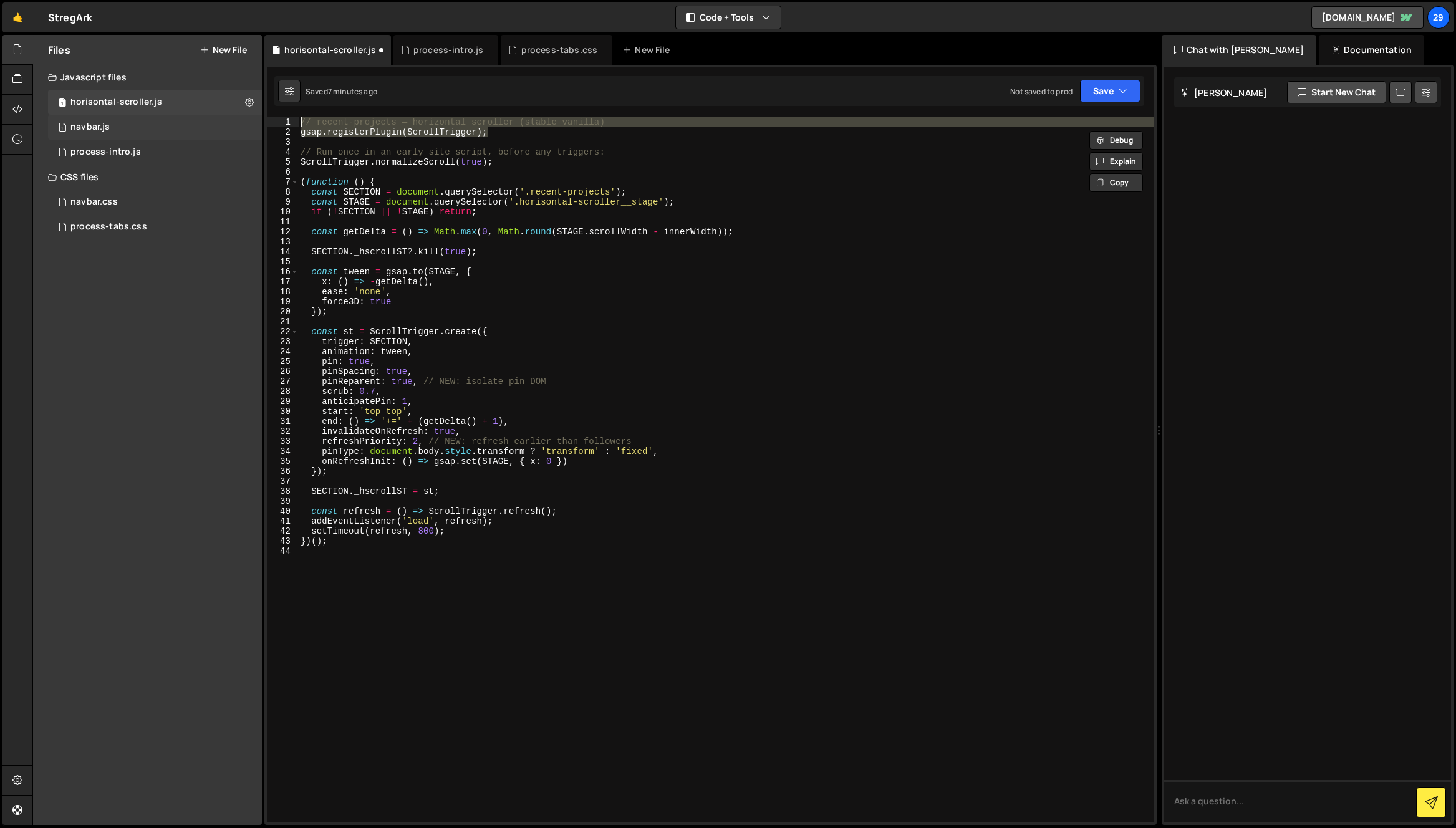
drag, startPoint x: 511, startPoint y: 135, endPoint x: 237, endPoint y: 118, distance: 274.5
click at [237, 118] on div "Files New File Javascript files 1 horisontal-scroller.js 0 1 navbar.js 0 1 proc…" at bounding box center [744, 430] width 1423 height 791
type textarea "// recent-projects — horizontal scroller (stable vanilla) gsap.registerPlugin(S…"
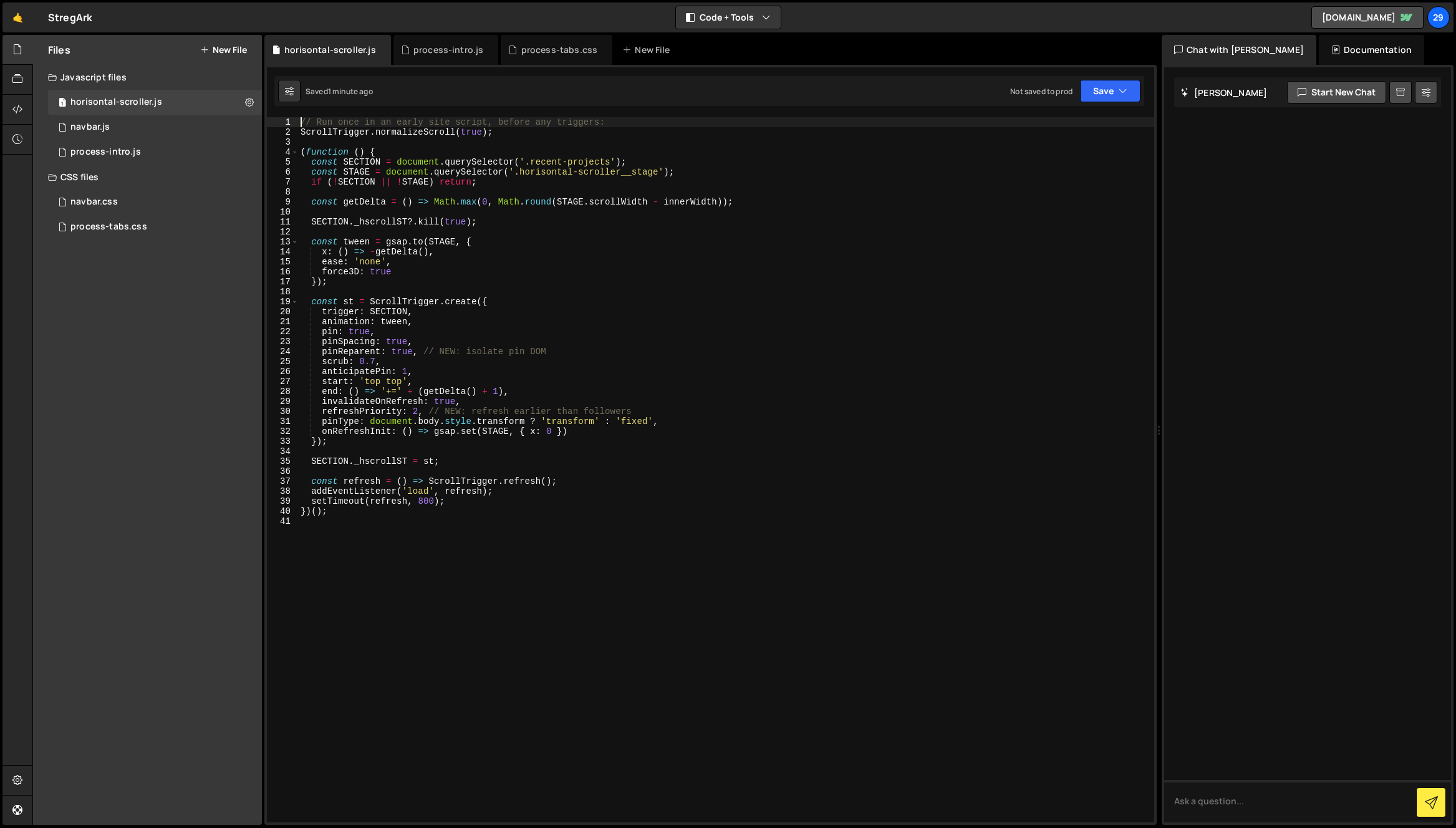
click at [512, 133] on div "// Run once in an early site script, before any triggers: ScrollTrigger . norma…" at bounding box center [726, 479] width 856 height 725
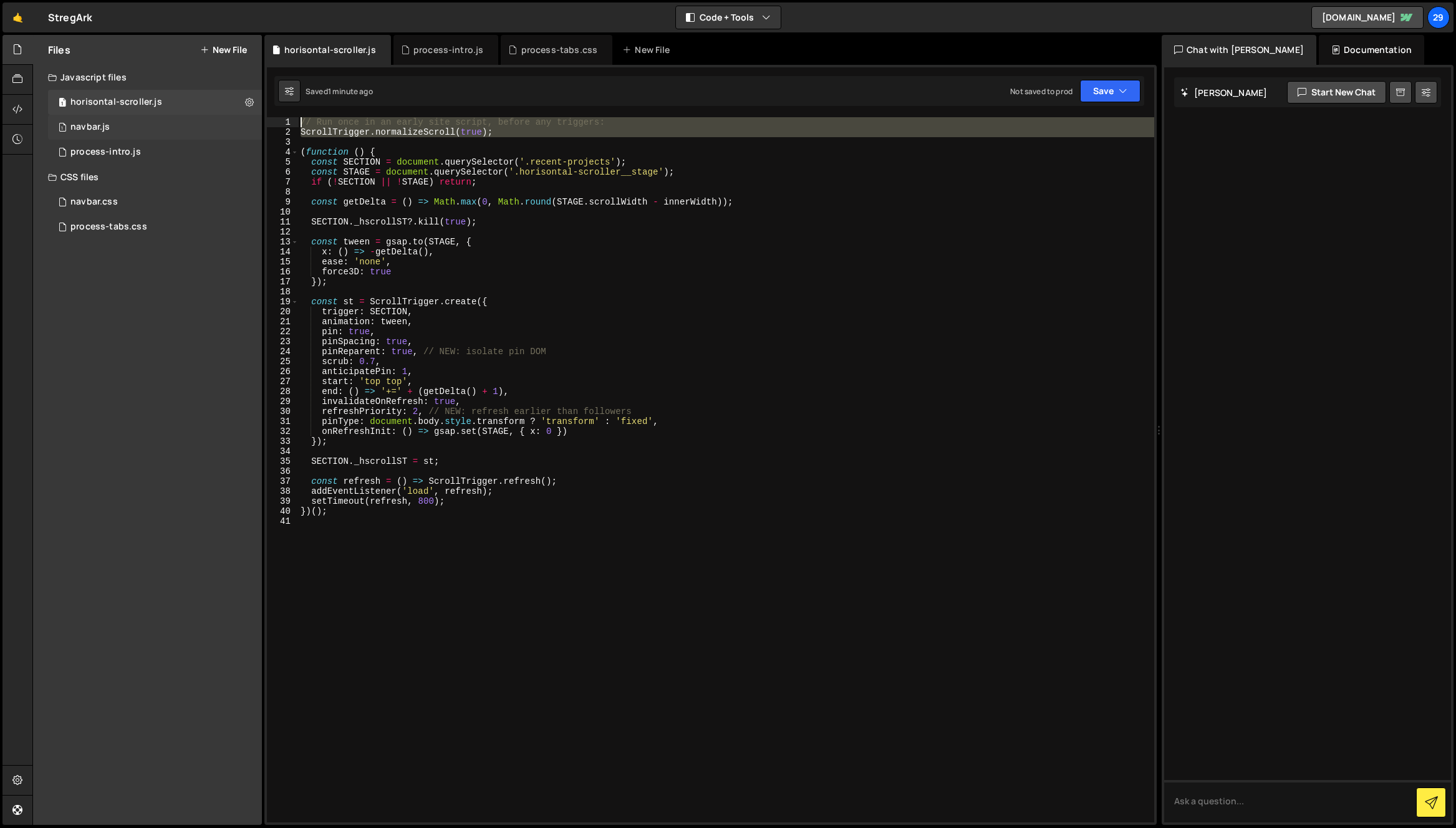
drag, startPoint x: 517, startPoint y: 137, endPoint x: 256, endPoint y: 118, distance: 261.7
click at [256, 118] on div "Files New File Javascript files 1 horisontal-scroller.js 0 1 navbar.js 0 1 proc…" at bounding box center [744, 430] width 1423 height 791
type textarea "// Run once in an early site script, before any triggers: ScrollTrigger.normali…"
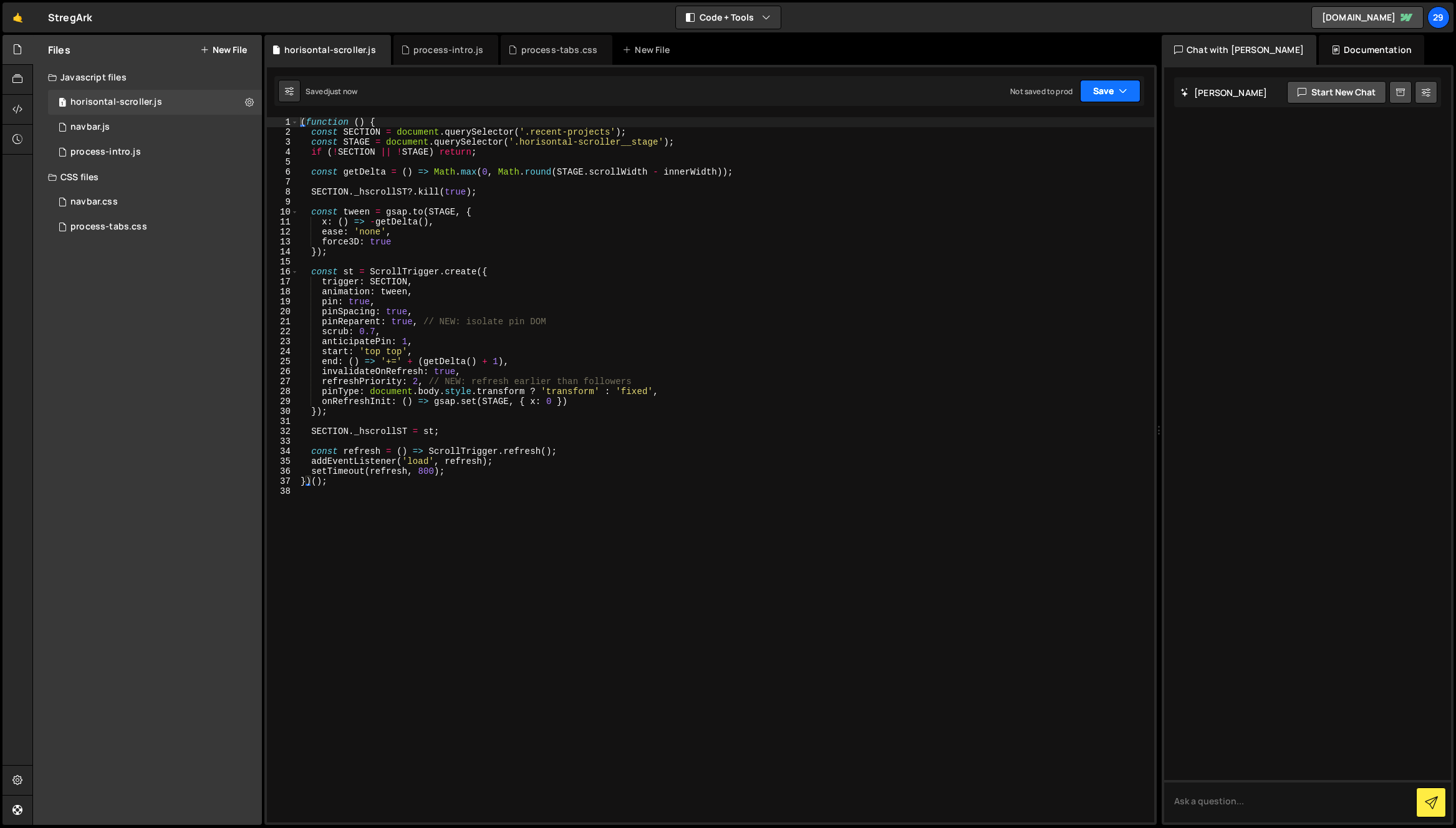
click at [1114, 92] on button "Save" at bounding box center [1110, 91] width 60 height 22
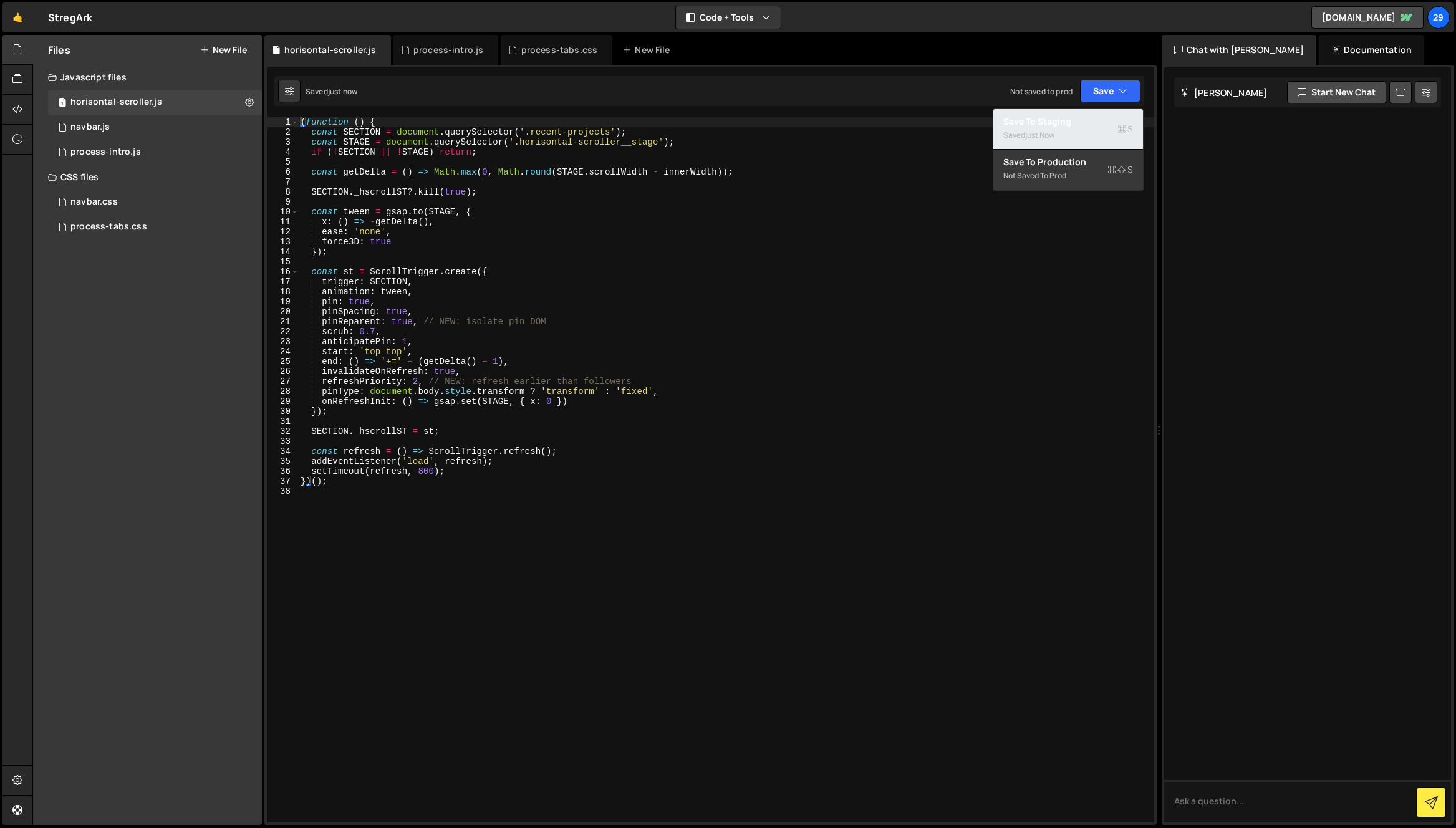
click at [1066, 132] on div "Saved just now" at bounding box center [1068, 135] width 130 height 15
click at [501, 235] on div "( function ( ) { const SECTION = document . querySelector ( '.recent-projects' …" at bounding box center [726, 479] width 856 height 725
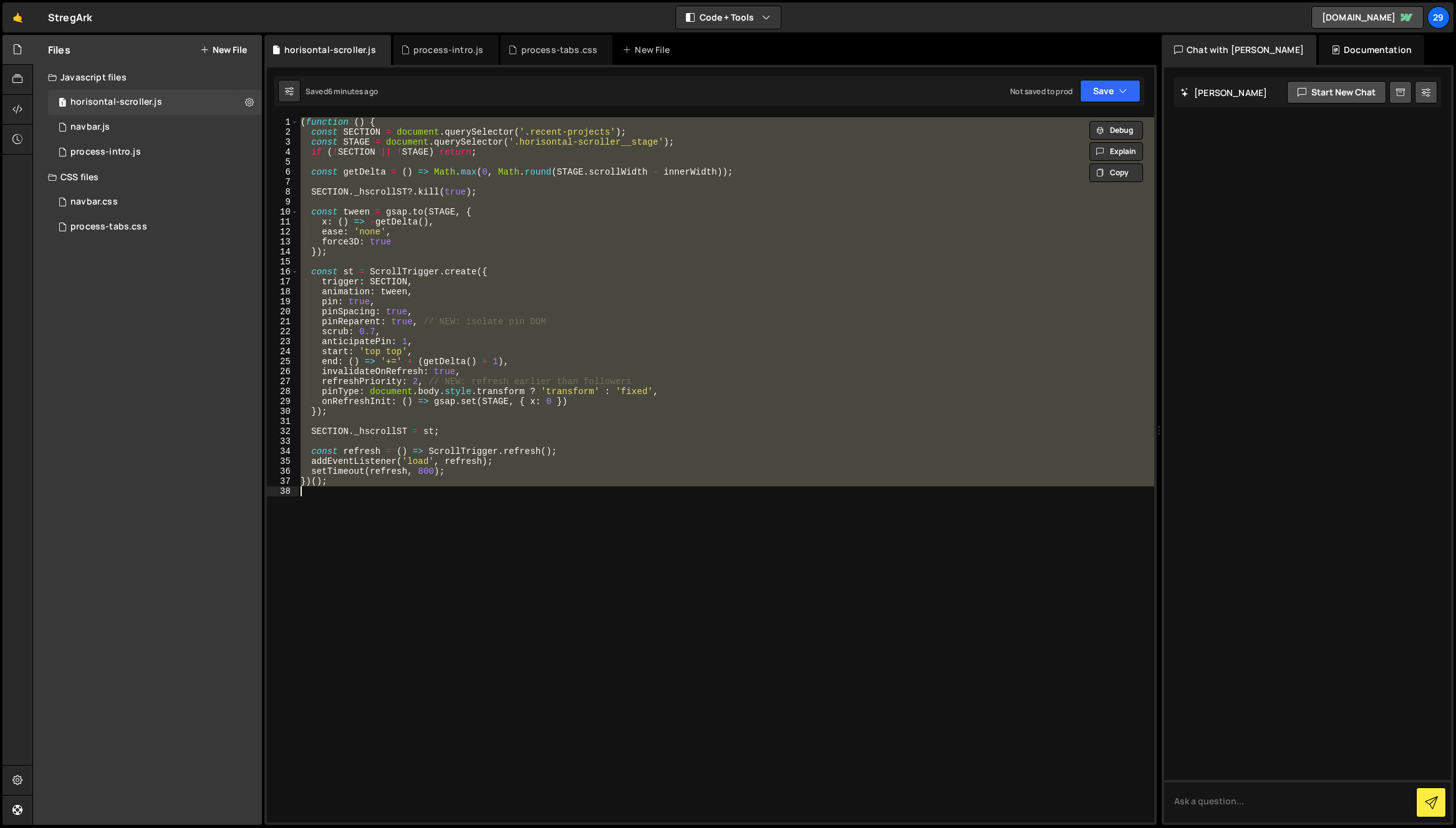
click at [663, 321] on div "( function ( ) { const SECTION = document . querySelector ( '.recent-projects' …" at bounding box center [726, 470] width 856 height 705
paste textarea
type textarea "})();"
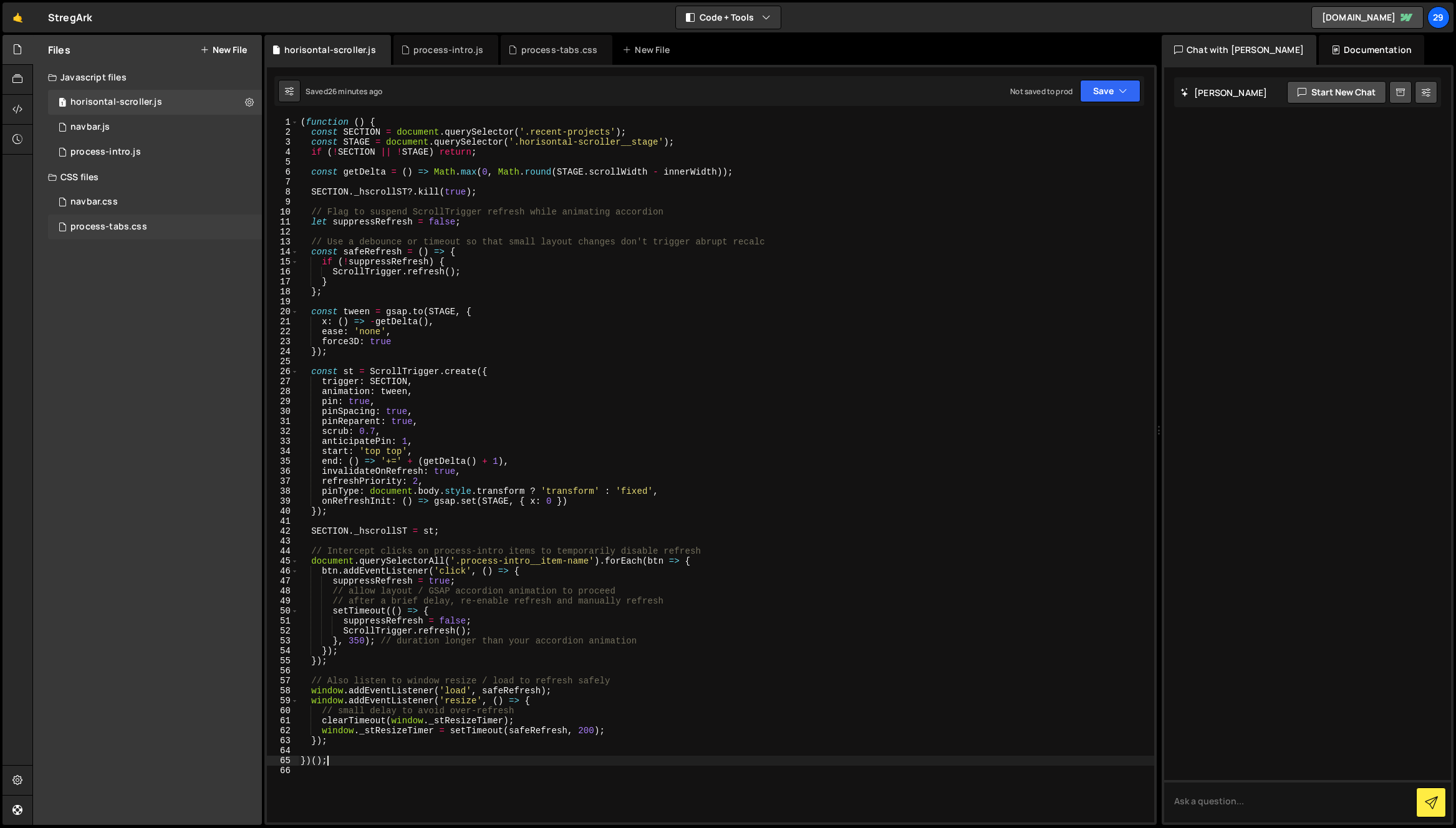
click at [96, 225] on div "process-tabs.css" at bounding box center [108, 226] width 77 height 11
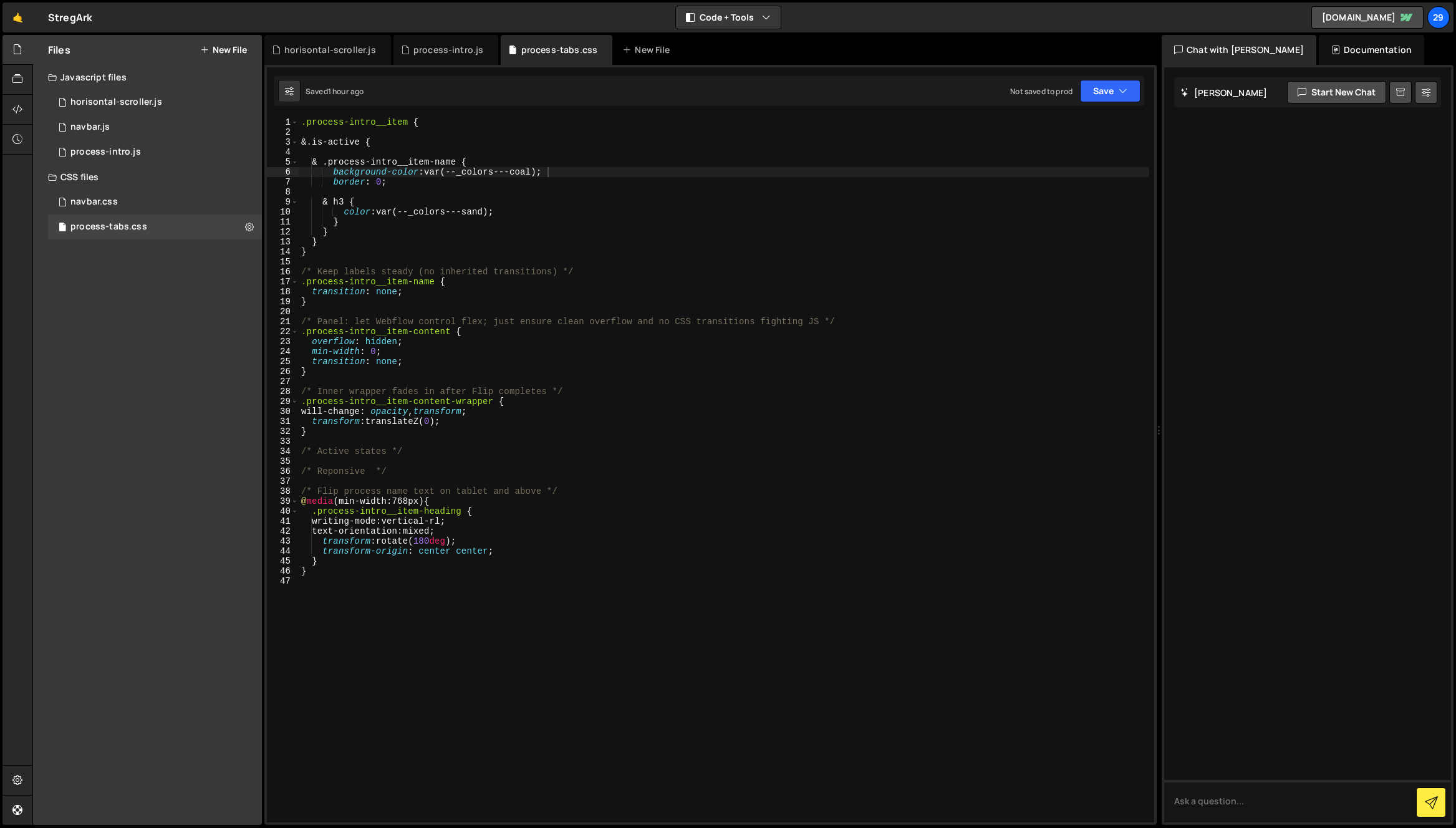
click at [314, 575] on div ".process-intro__item { &.is-active { & .process-intro__item-name { background-c…" at bounding box center [724, 470] width 850 height 705
type textarea "/* Flip process name text on tablet and above */"
click at [446, 498] on div ".process-intro__item { &.is-active { & .process-intro__item-name { background-c…" at bounding box center [724, 479] width 850 height 725
type textarea "@media(min-width:768px) {"
paste textarea "}"
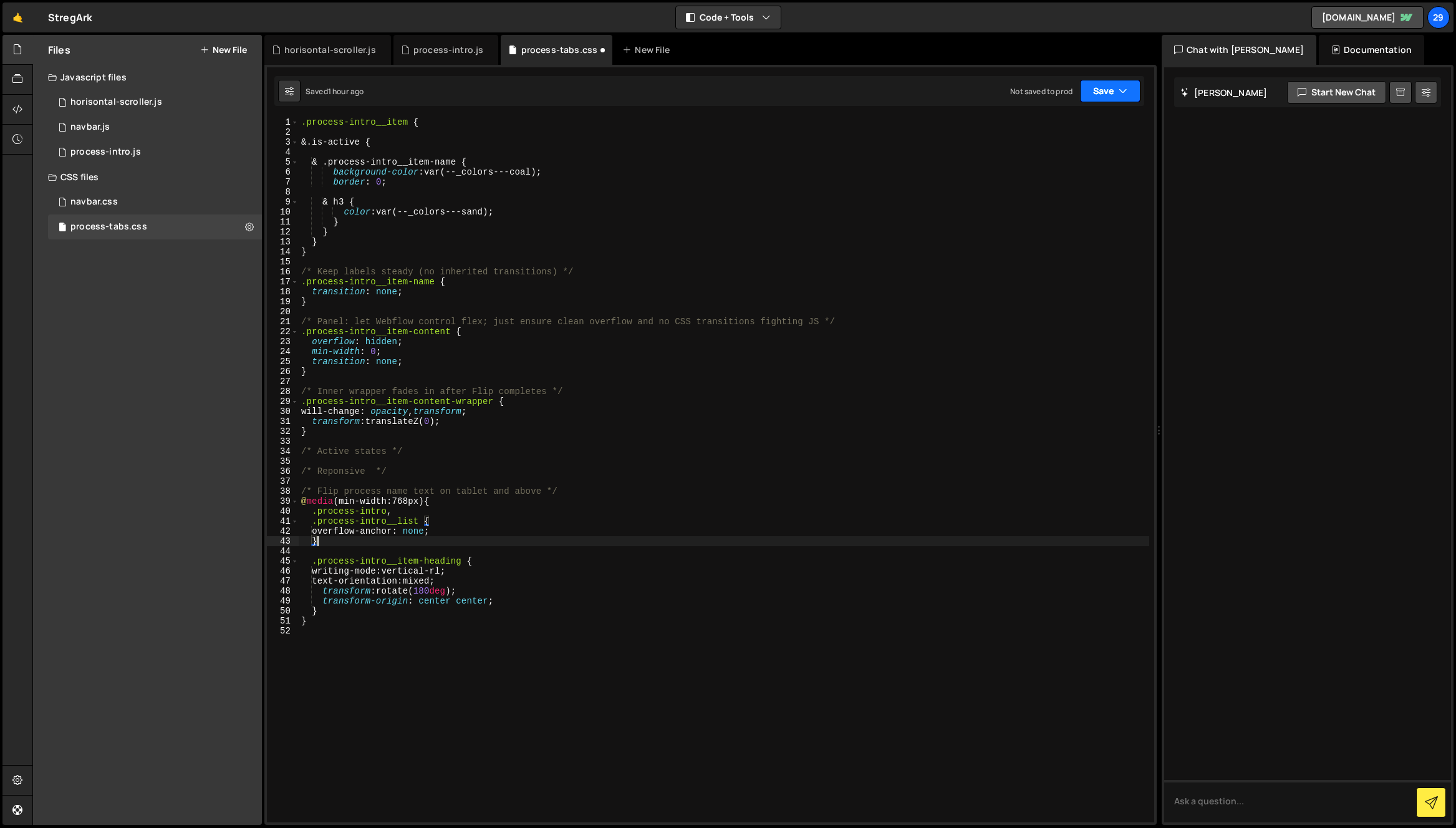
type textarea "}"
click at [1106, 93] on button "Save" at bounding box center [1110, 91] width 60 height 22
click at [1057, 130] on div "1 hour ago" at bounding box center [1043, 135] width 37 height 10
click at [561, 311] on div ".process-intro__item { &.is-active { & .process-intro__item-name { background-c…" at bounding box center [724, 479] width 850 height 725
click at [308, 48] on div "horisontal-scroller.js" at bounding box center [330, 49] width 92 height 13
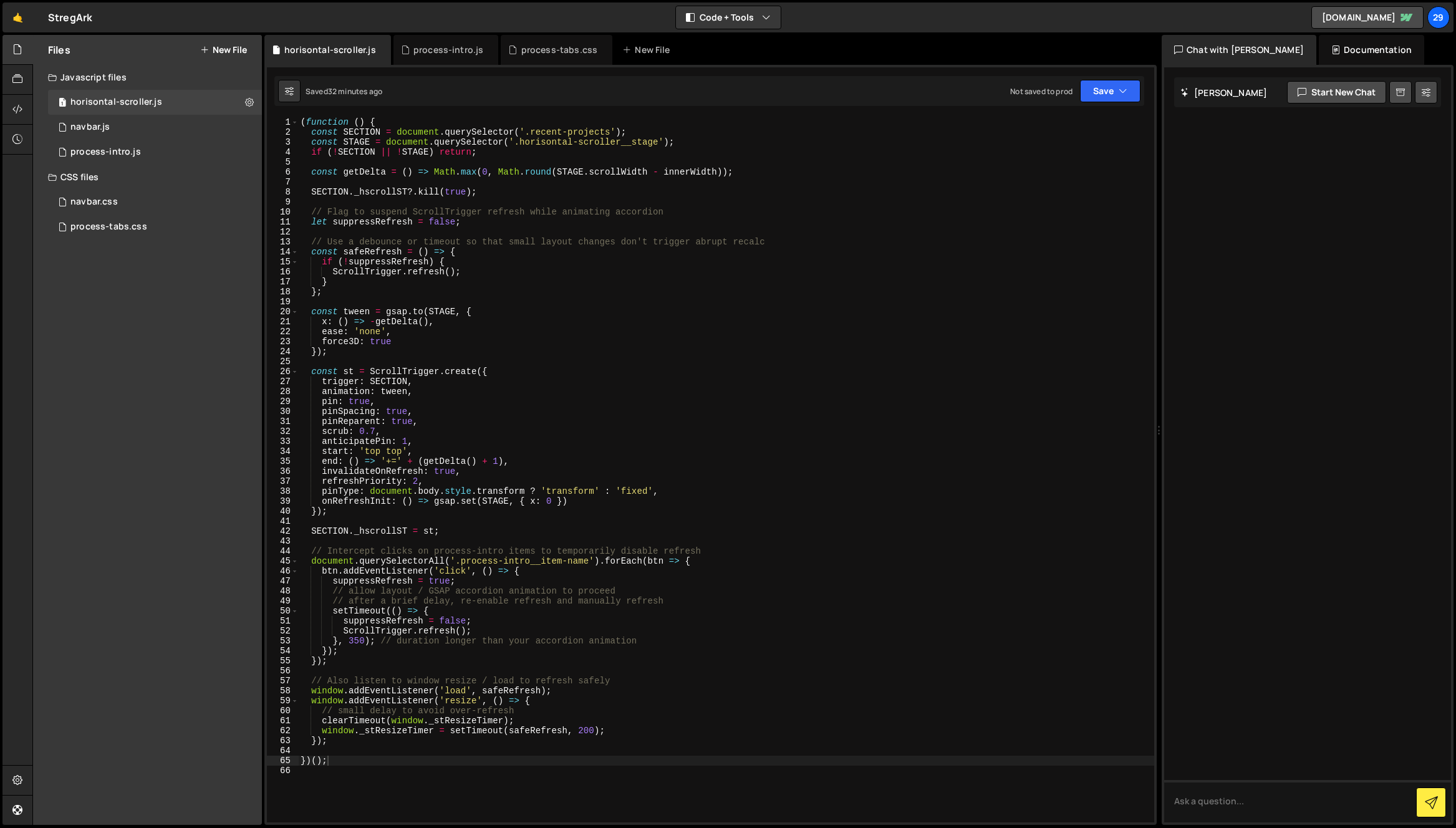
click at [472, 357] on div "( function ( ) { const SECTION = document . querySelector ( '.recent-projects' …" at bounding box center [726, 479] width 856 height 725
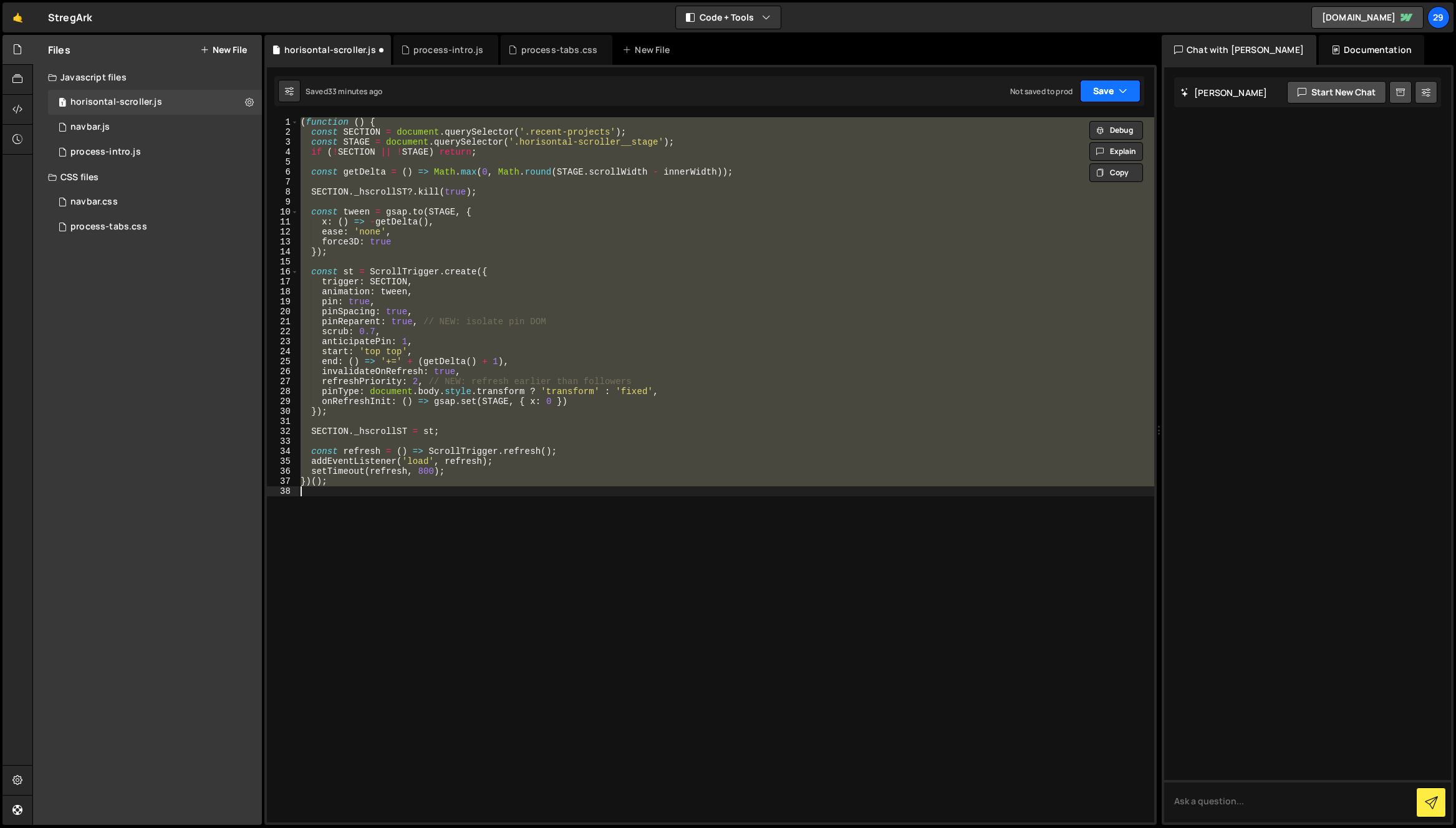
click at [1104, 93] on button "Save" at bounding box center [1110, 91] width 60 height 22
click at [1038, 140] on div "33 minutes ago" at bounding box center [1051, 135] width 53 height 10
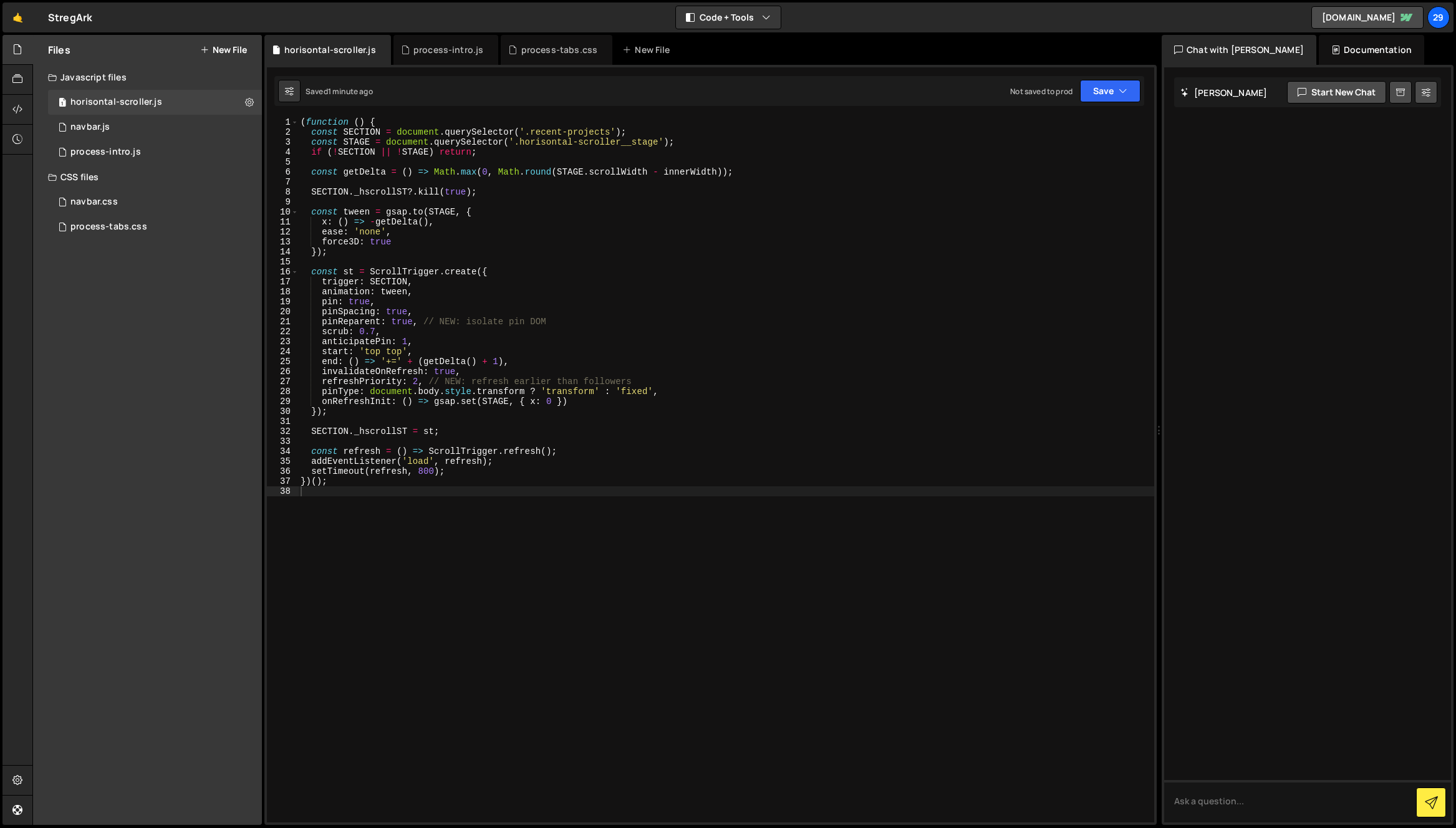
click at [548, 219] on div "( function ( ) { const SECTION = document . querySelector ( '.recent-projects' …" at bounding box center [726, 479] width 856 height 725
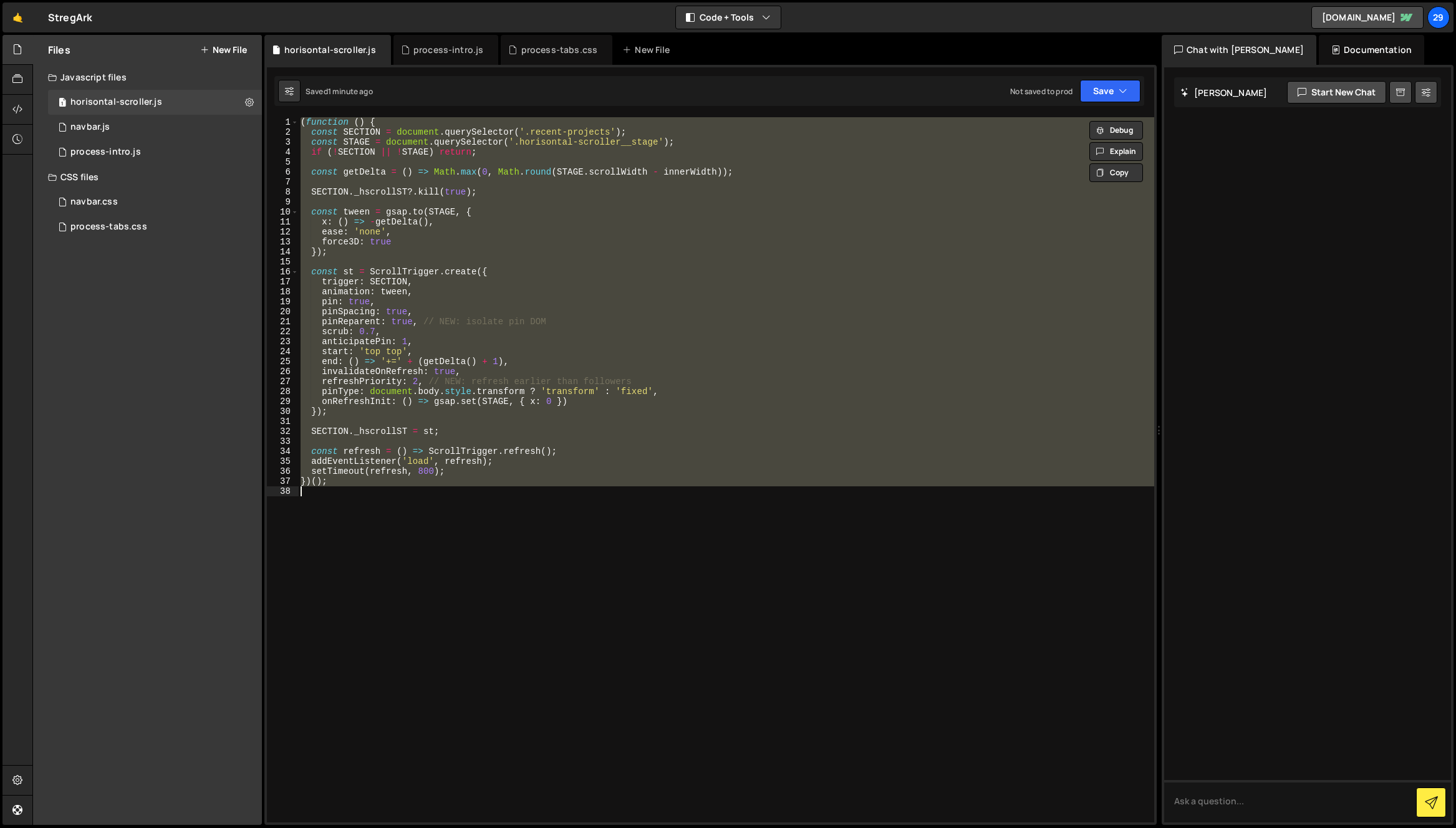
paste textarea
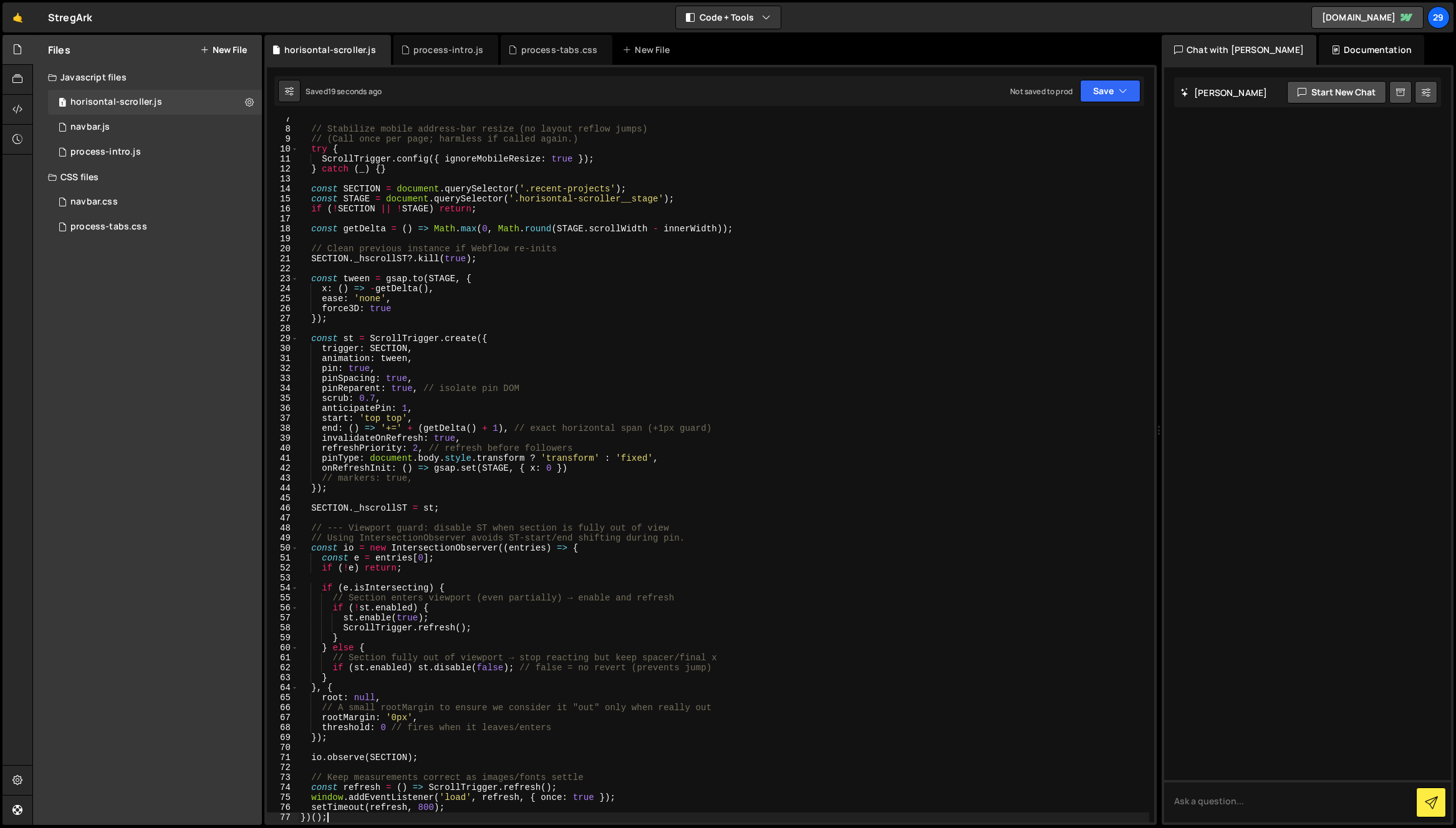
click at [759, 533] on div "// Stabilize mobile address-bar resize (no layout reflow jumps) // (Call once p…" at bounding box center [724, 476] width 851 height 725
click at [759, 533] on div "// Stabilize mobile address-bar resize (no layout reflow jumps) // (Call once p…" at bounding box center [724, 476] width 851 height 725
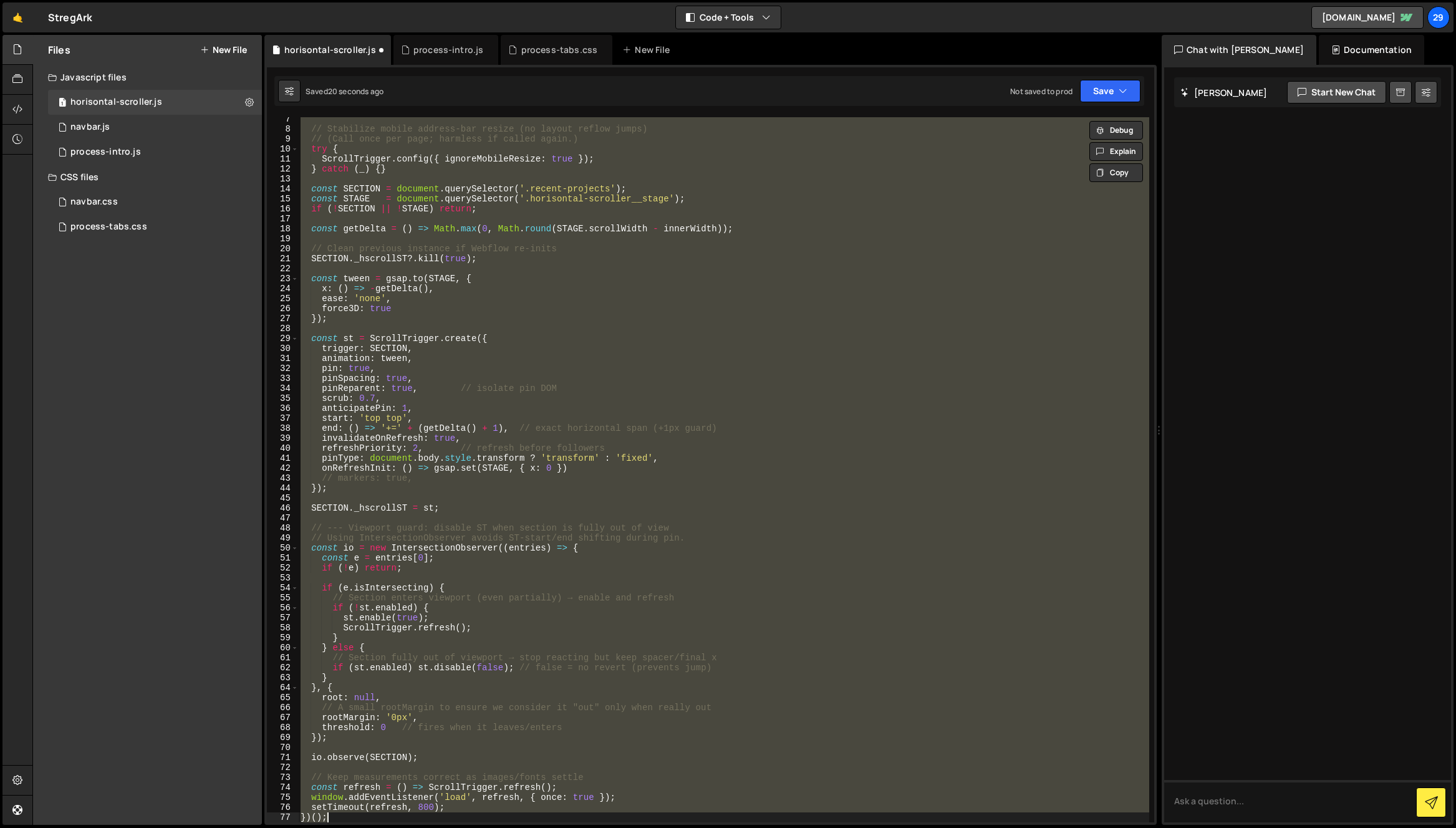
type textarea "})();"
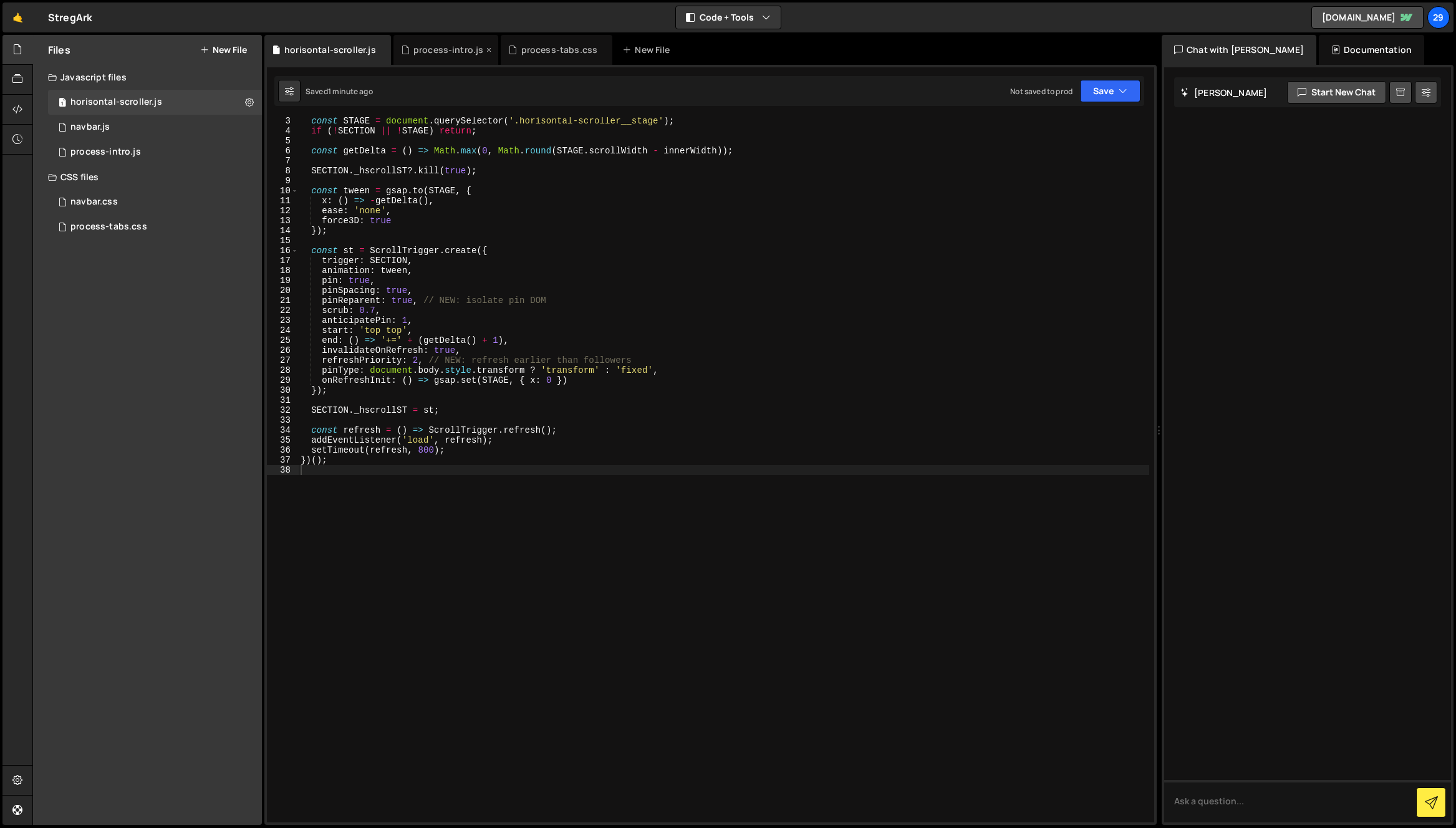
click at [437, 44] on div "process-intro.js" at bounding box center [449, 49] width 70 height 13
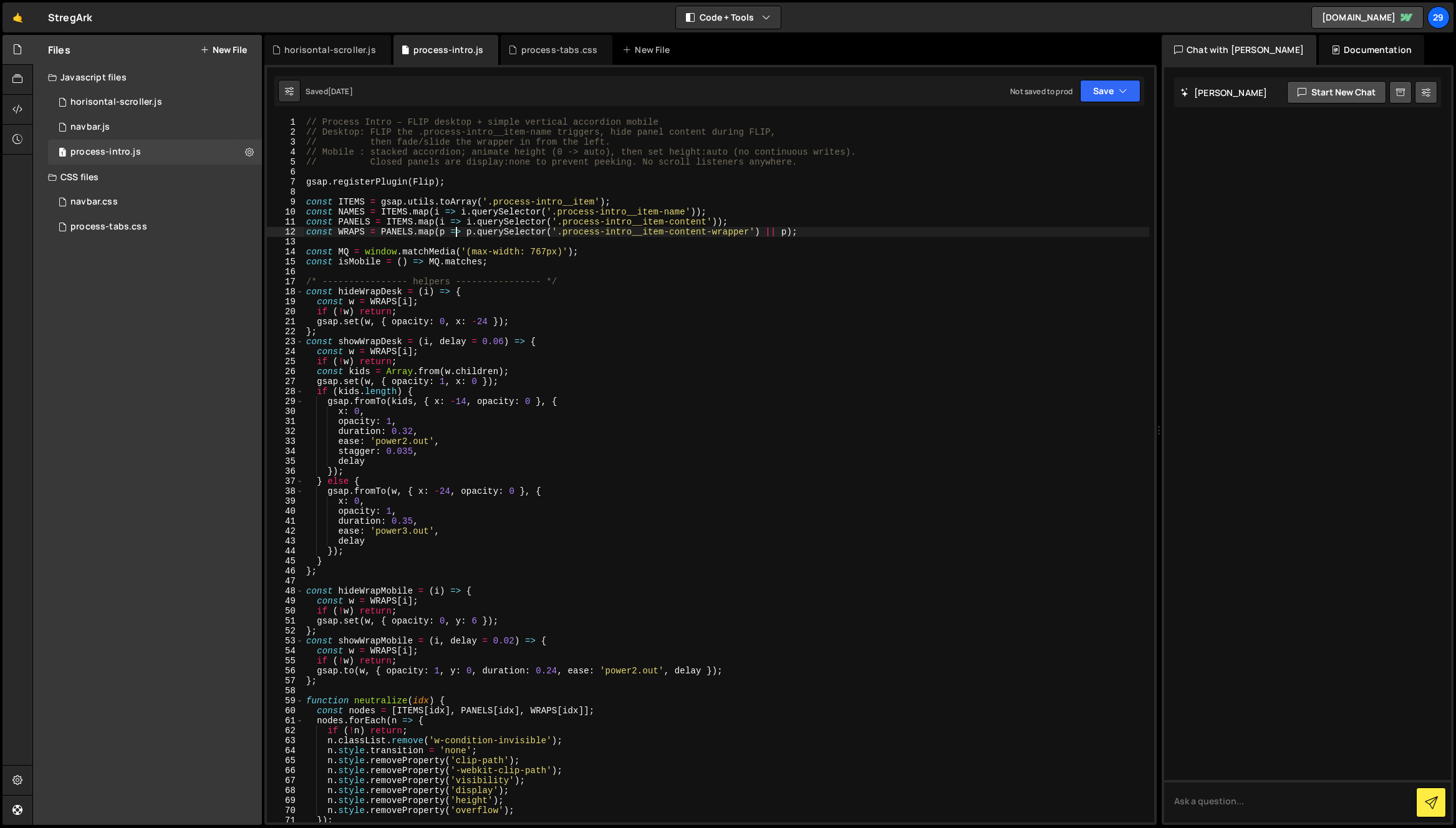
click at [454, 234] on div "// Process Intro – FLIP desktop + simple vertical accordion mobile // Desktop: …" at bounding box center [727, 479] width 845 height 725
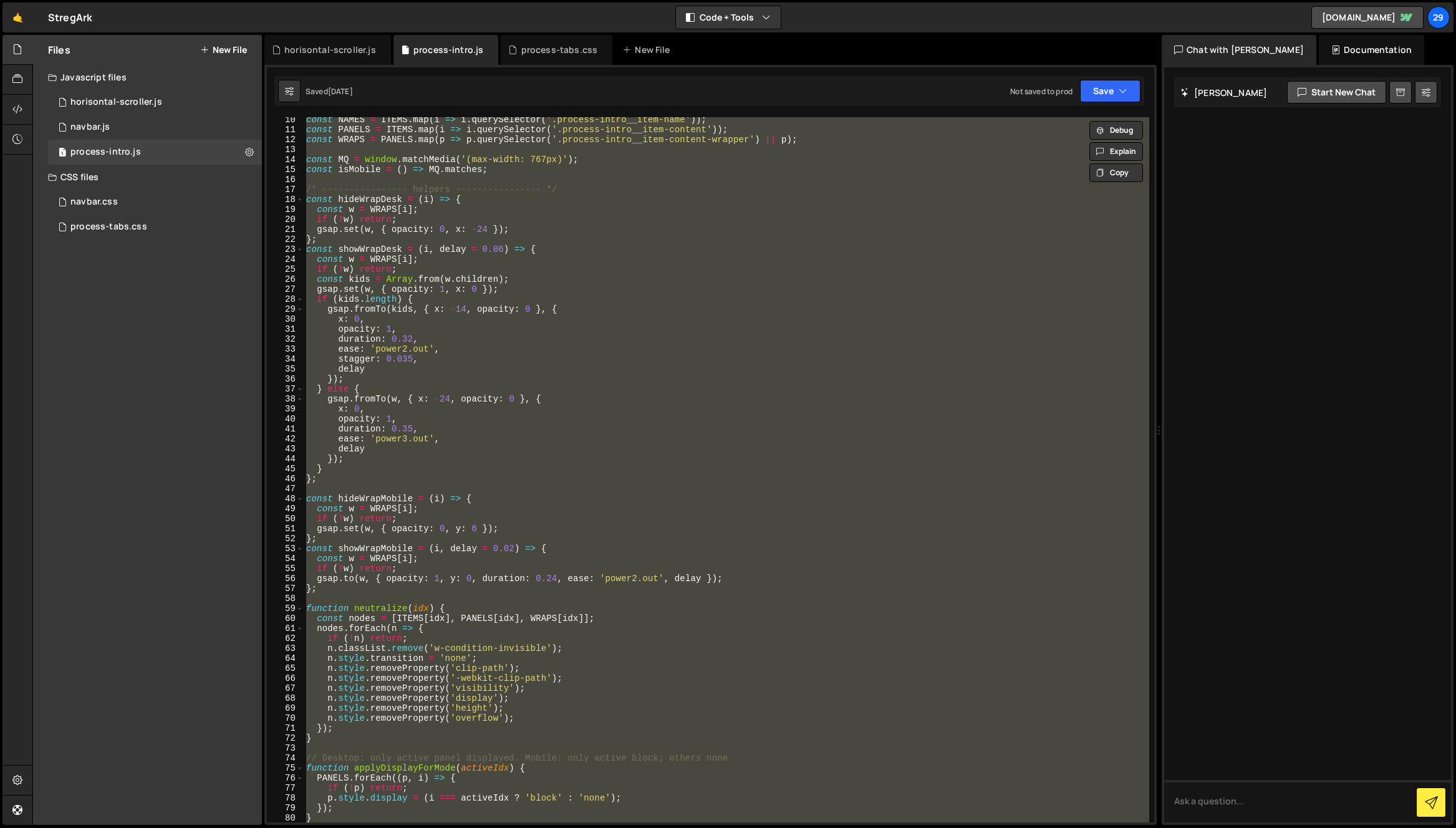
scroll to position [0, 0]
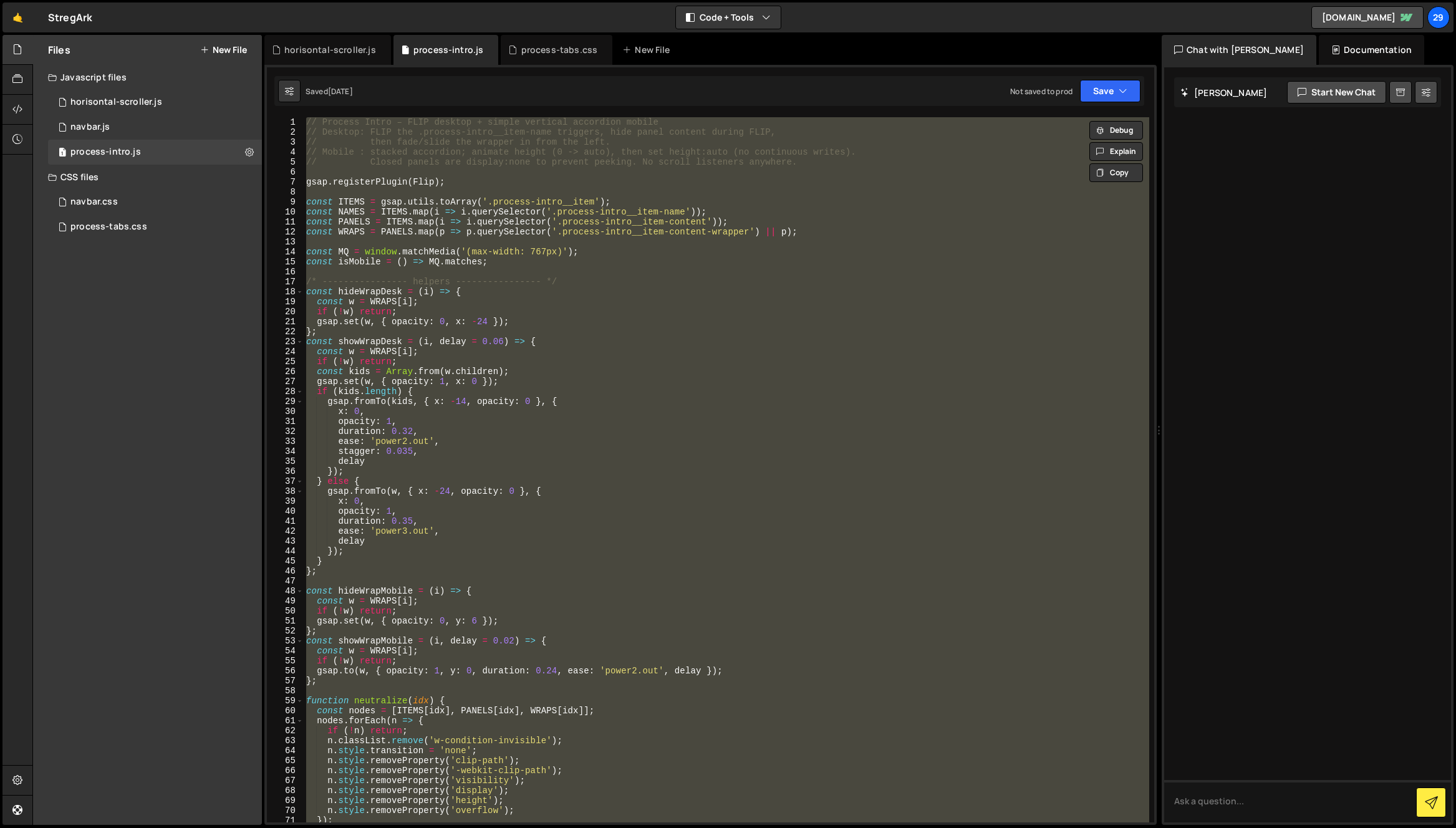
click at [616, 576] on div "// Process Intro – FLIP desktop + simple vertical accordion mobile // Desktop: …" at bounding box center [727, 470] width 845 height 705
type textarea "};"
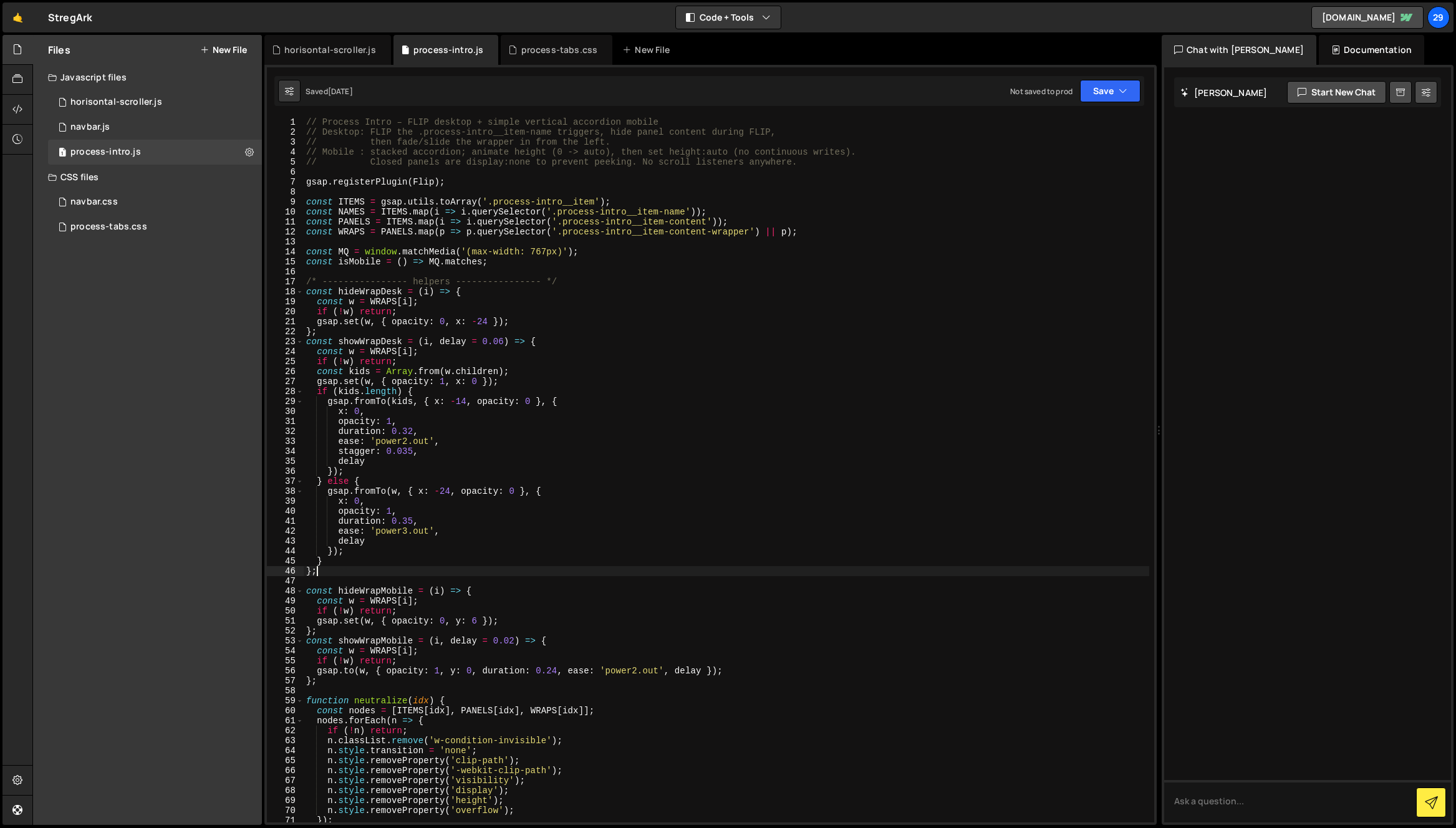
click at [613, 582] on div "// Process Intro – FLIP desktop + simple vertical accordion mobile // Desktop: …" at bounding box center [727, 479] width 845 height 725
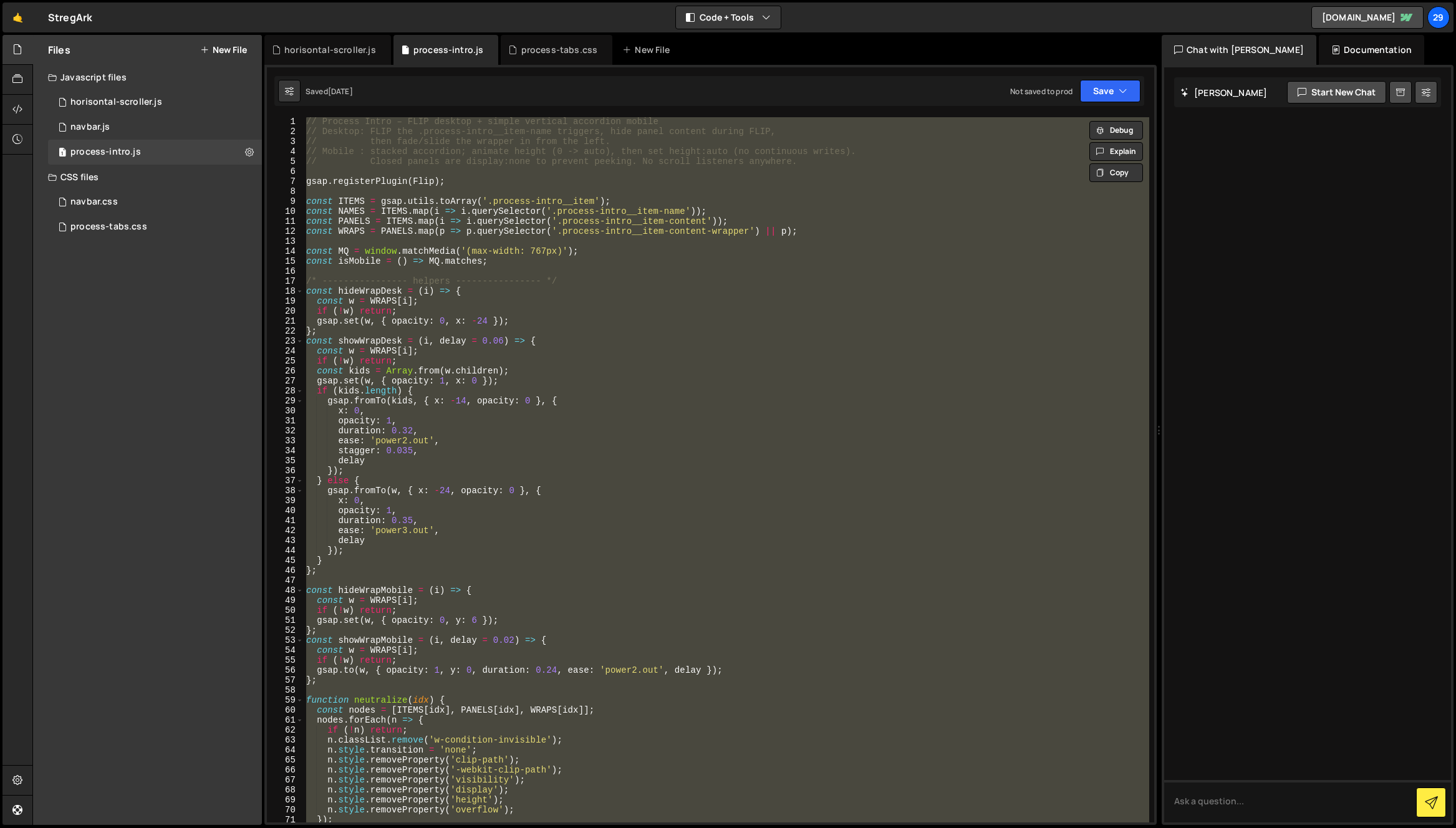
paste textarea
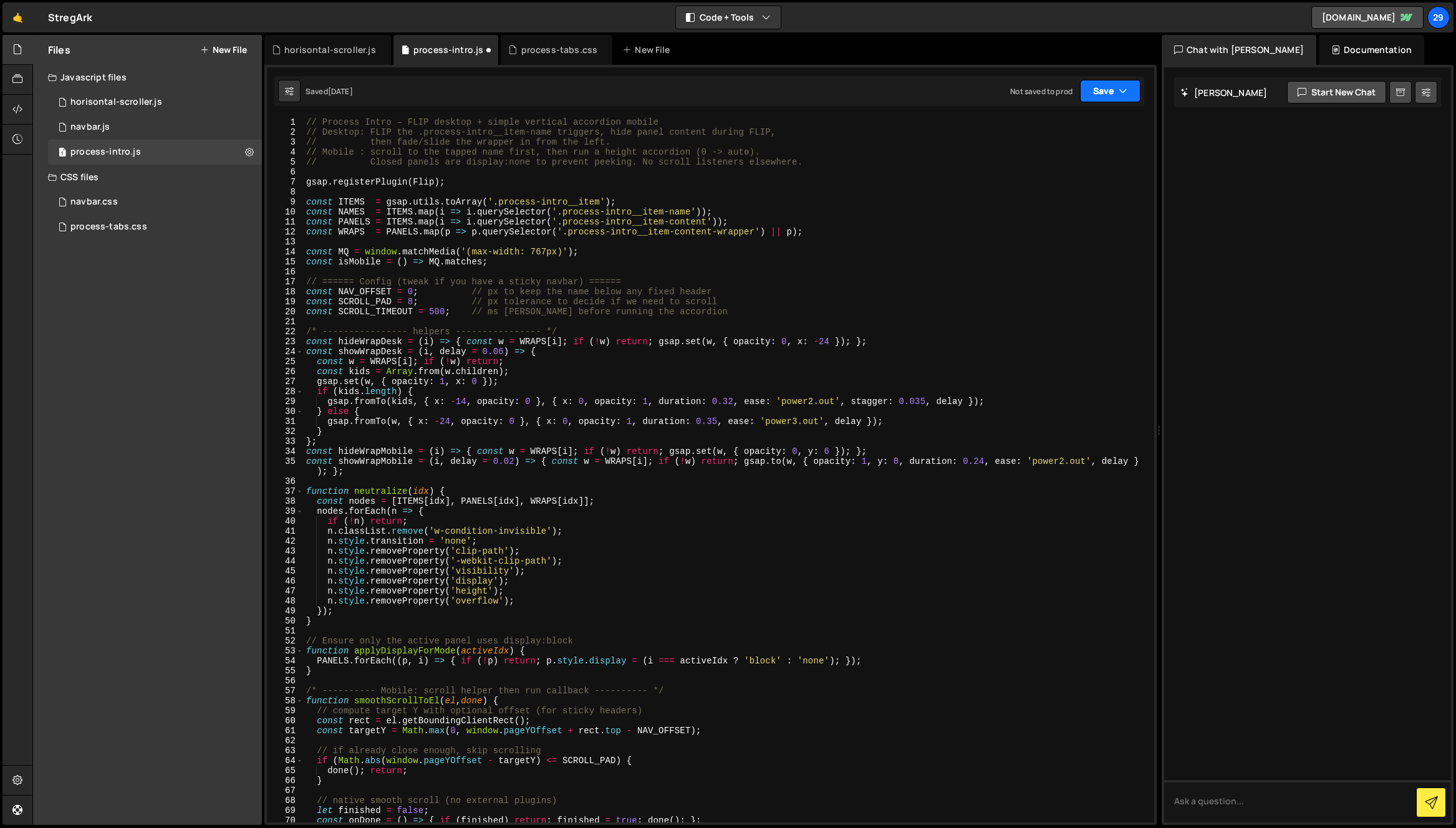
click at [1101, 89] on button "Save" at bounding box center [1110, 91] width 60 height 22
click at [1045, 128] on div "Saved [DATE]" at bounding box center [1068, 135] width 130 height 15
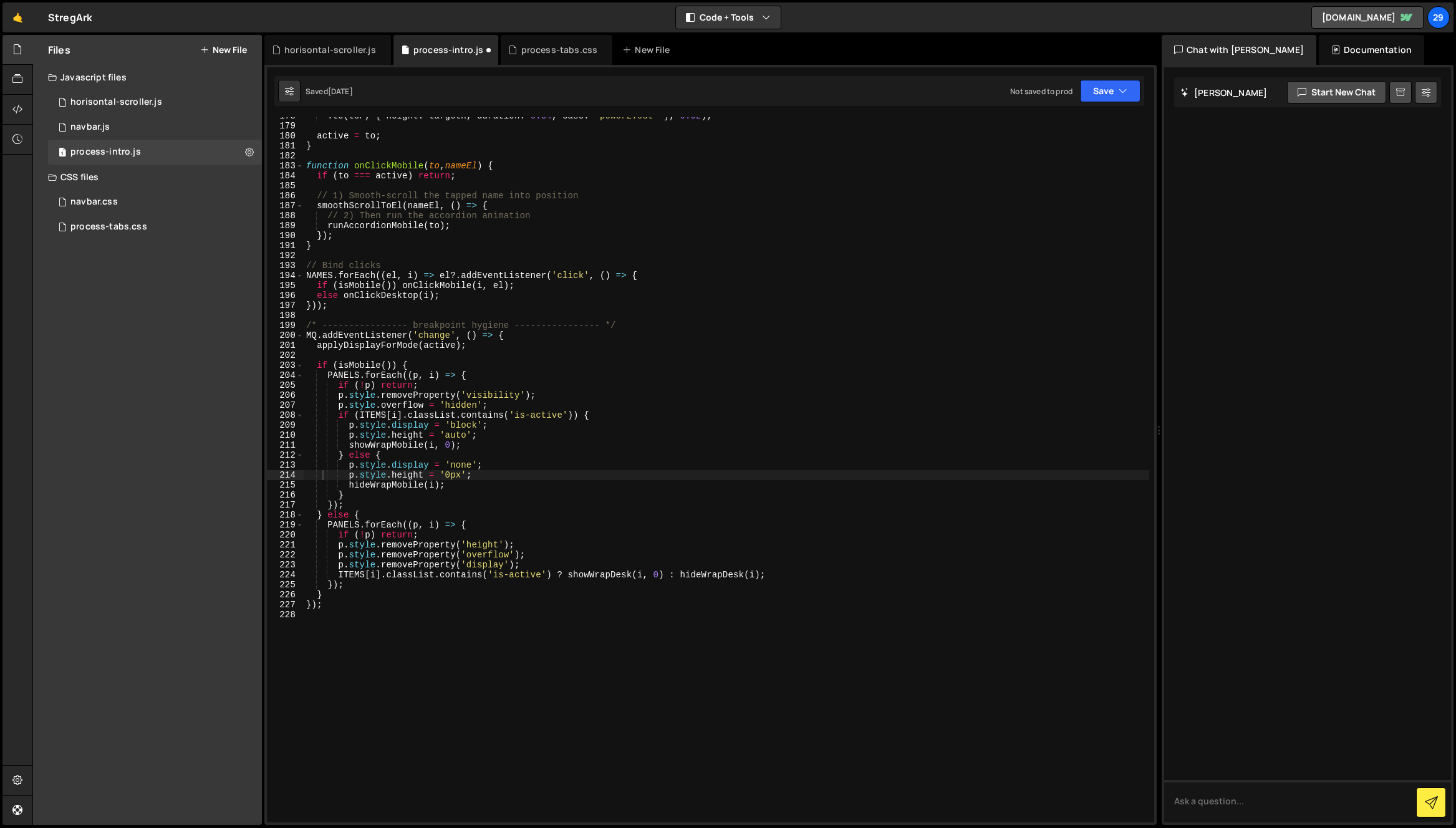
scroll to position [1772, 0]
click at [740, 564] on div ". to ( toP , { height : targetH , duration : 0.34 , ease : 'power2.out' } , 0.0…" at bounding box center [727, 473] width 845 height 725
type textarea "} });"
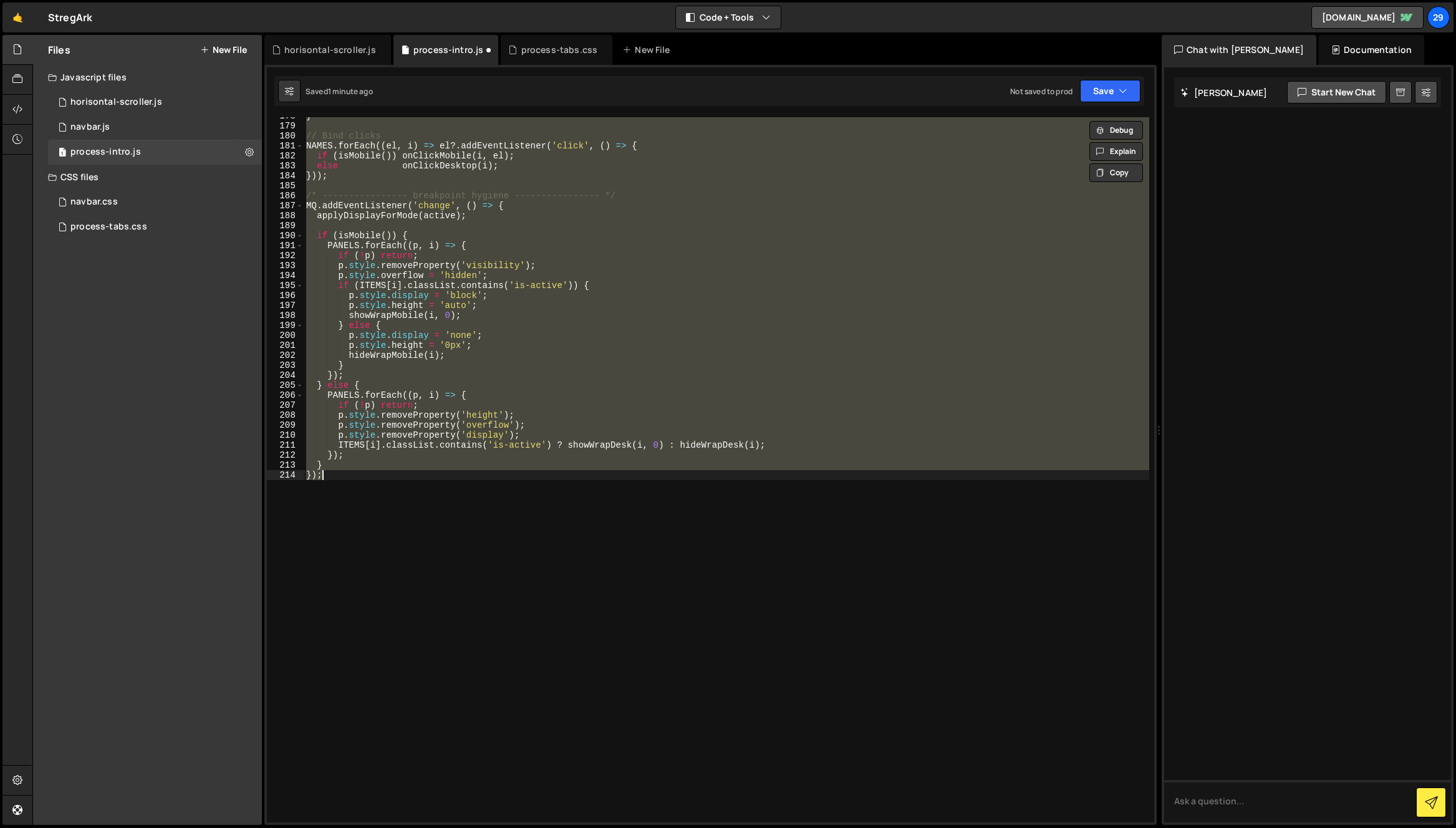
scroll to position [1782, 0]
click at [1106, 84] on button "Save" at bounding box center [1110, 91] width 60 height 22
click at [1045, 121] on div "Save to Staging S" at bounding box center [1068, 121] width 130 height 13
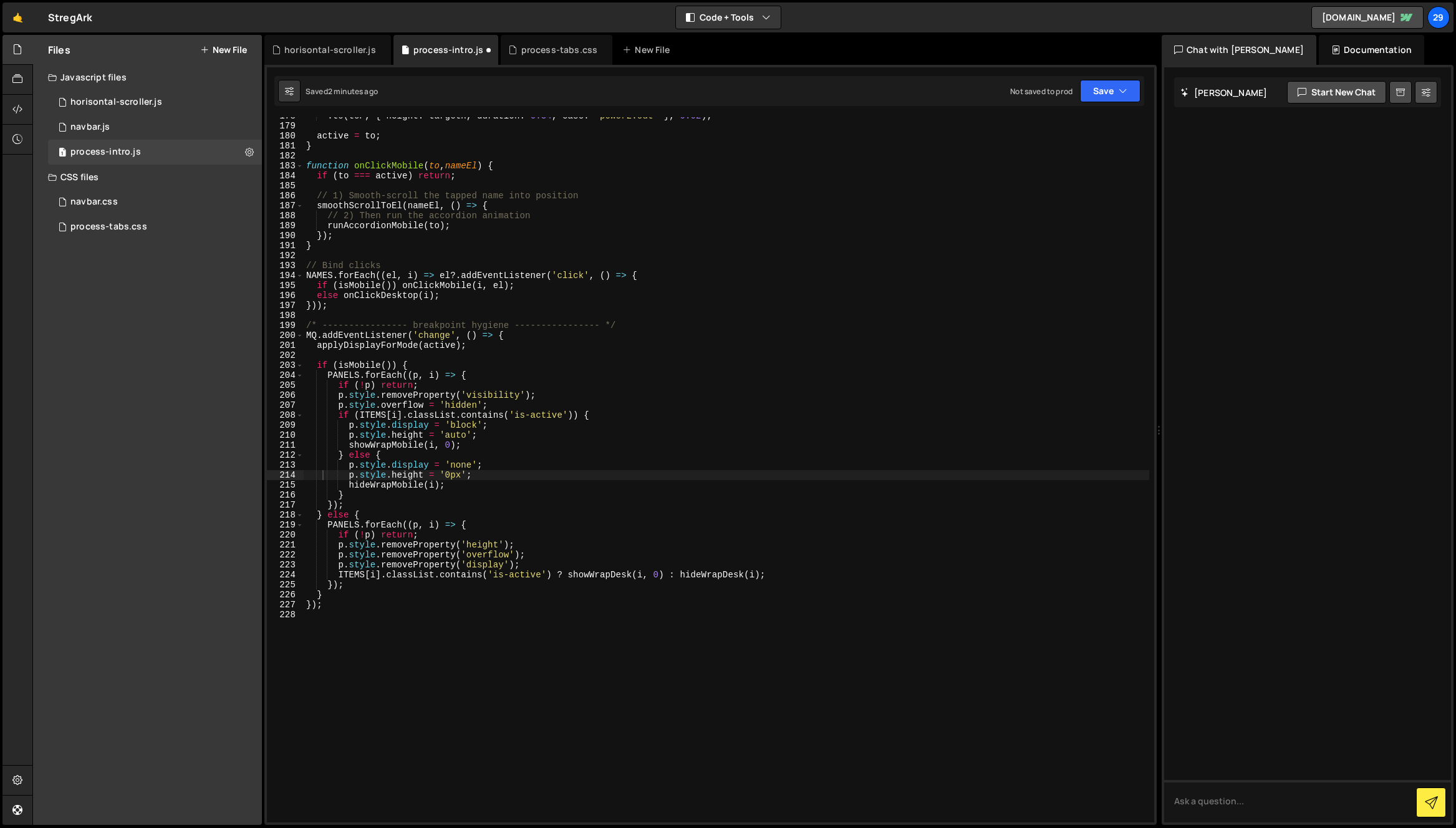
scroll to position [1772, 0]
click at [340, 45] on div "horisontal-scroller.js" at bounding box center [330, 49] width 92 height 13
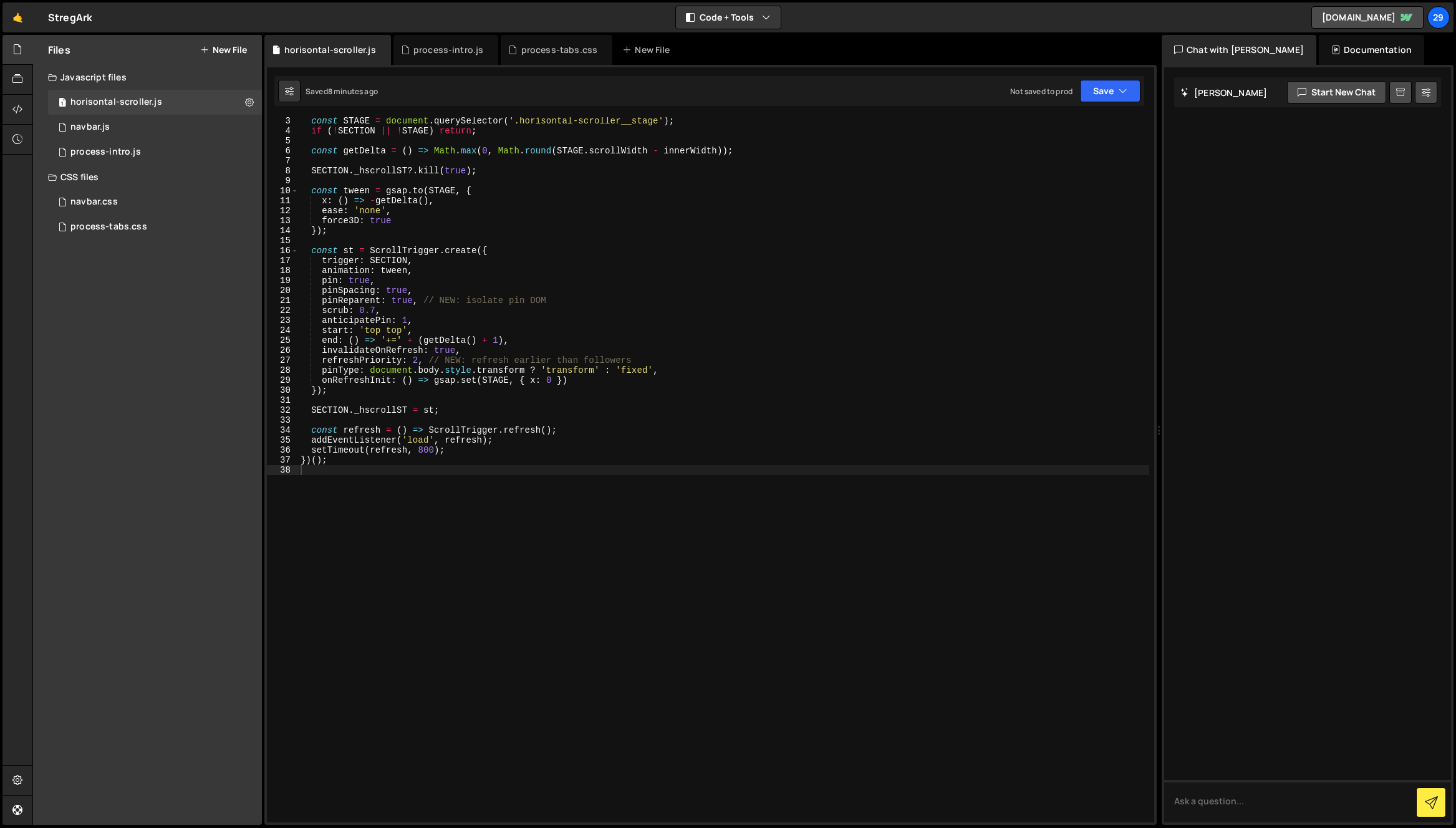
click at [726, 481] on div "const STAGE = document . querySelector ( '.horisontal-scroller__stage' ) ; if (…" at bounding box center [724, 478] width 851 height 725
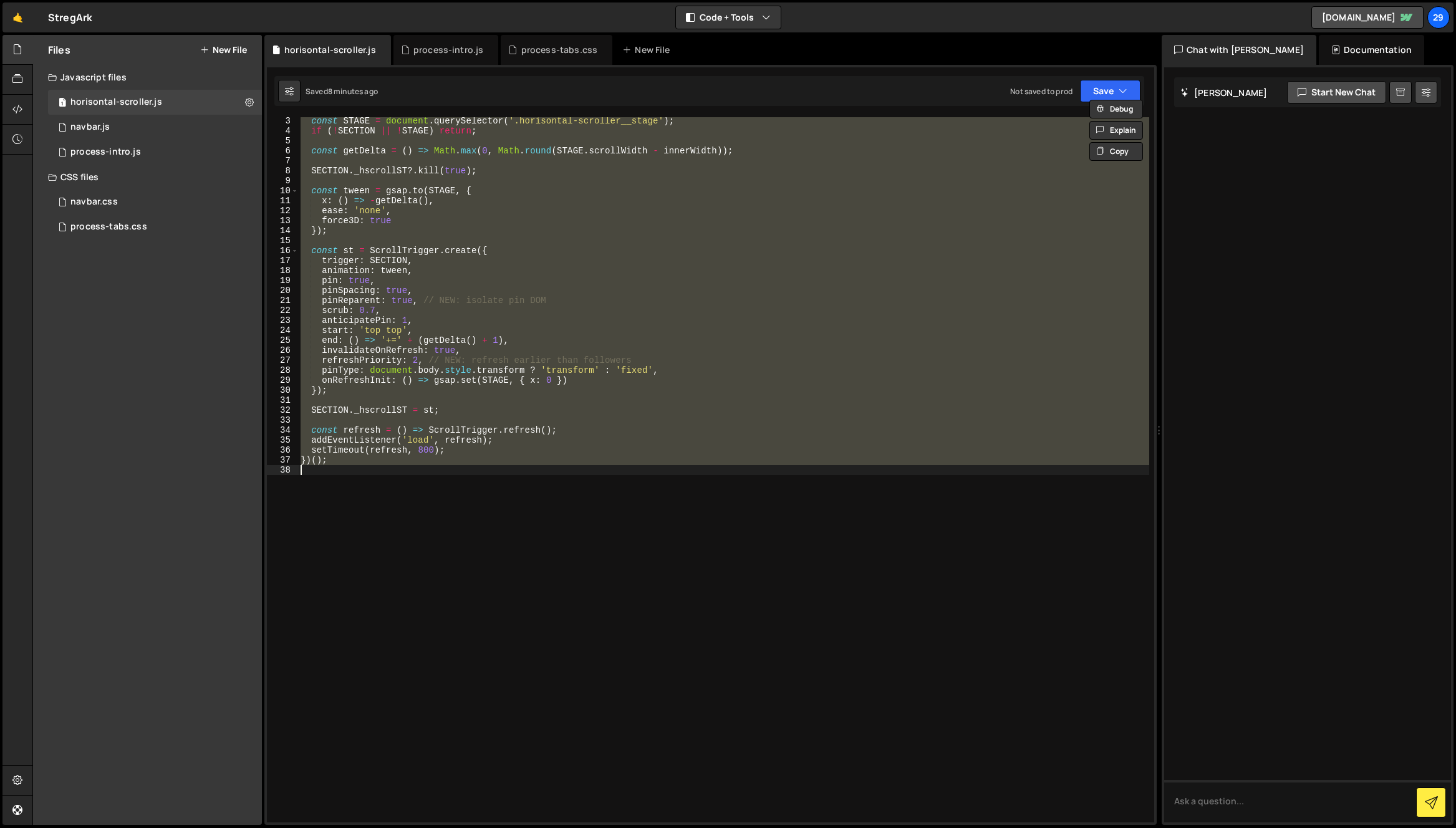
paste textarea
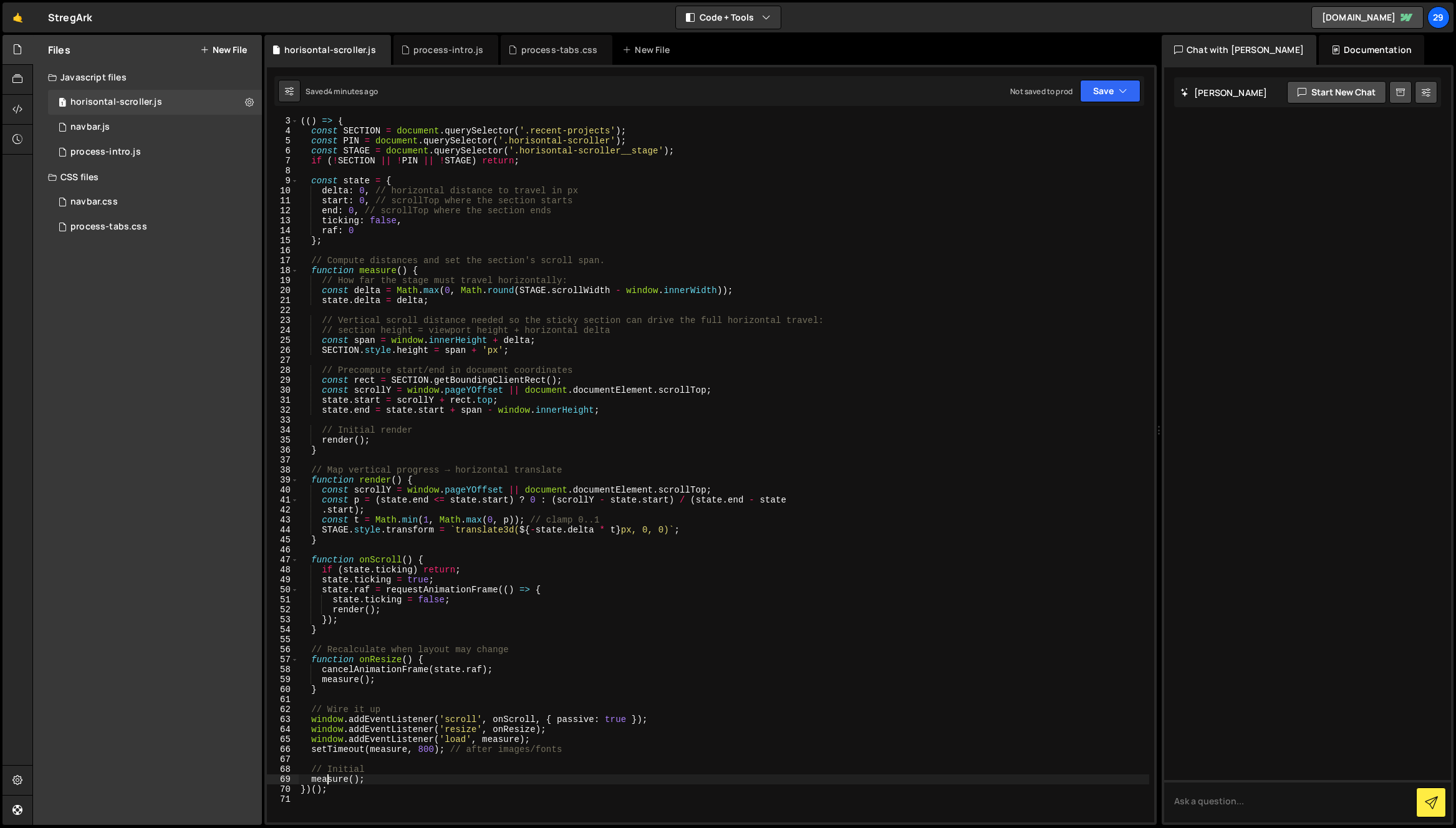
scroll to position [22, 0]
click at [686, 231] on div "(( ) => { const SECTION = document . querySelector ( '.recent-projects' ) ; con…" at bounding box center [724, 477] width 851 height 725
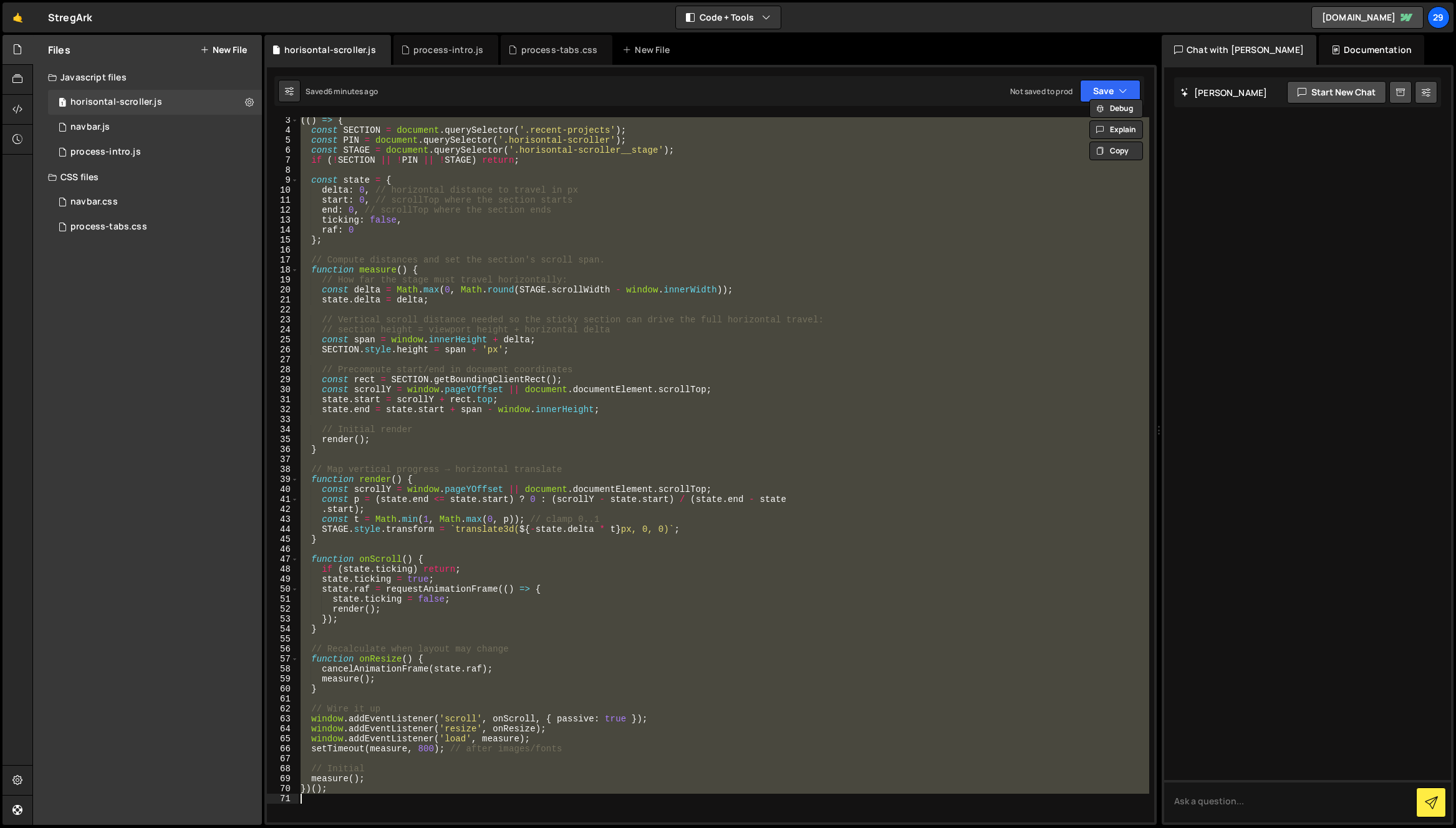
paste textarea
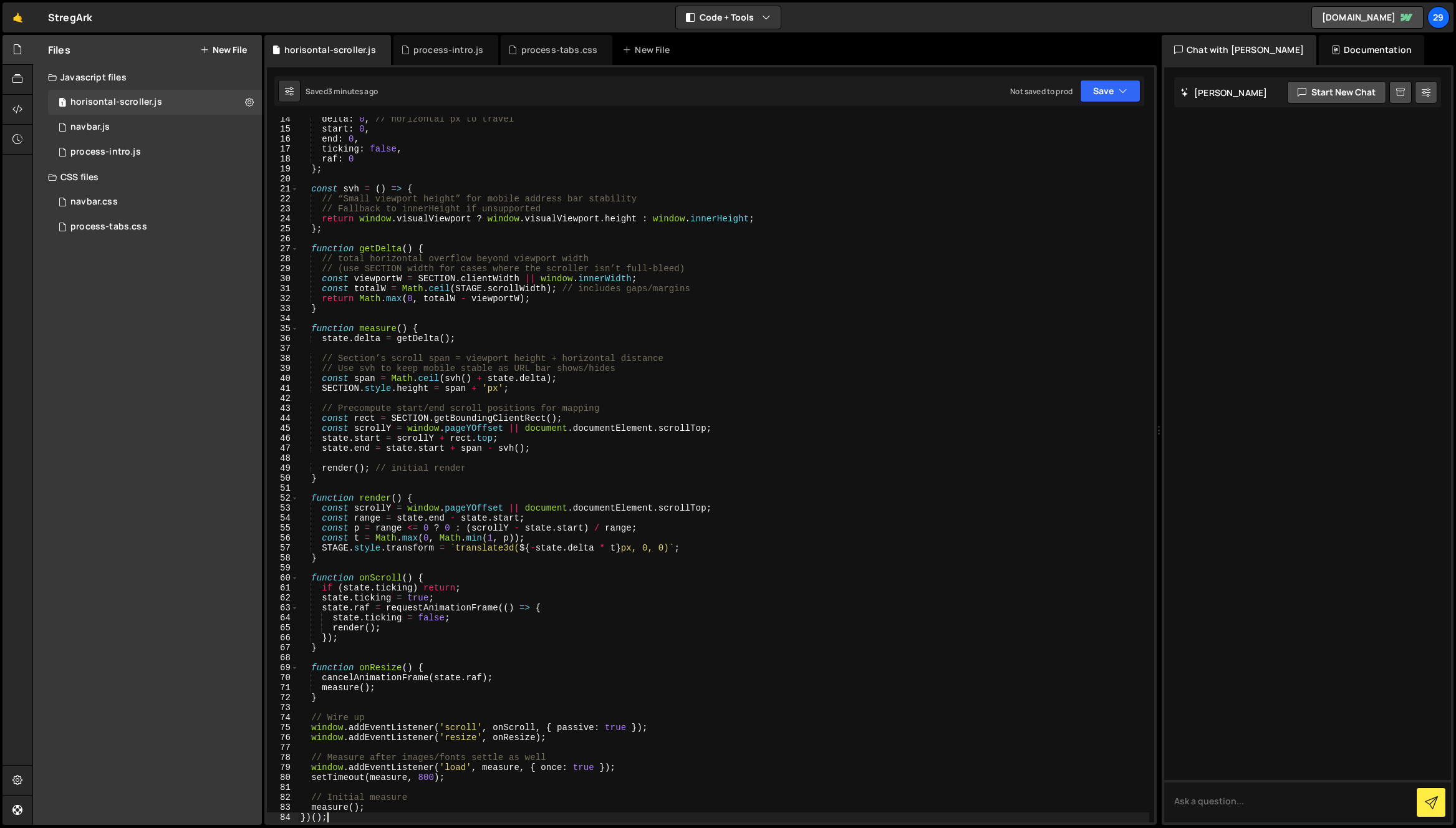
click at [644, 326] on div "delta : 0 , // horizontal px to travel start : 0 , end : 0 , ticking : false , …" at bounding box center [724, 476] width 851 height 725
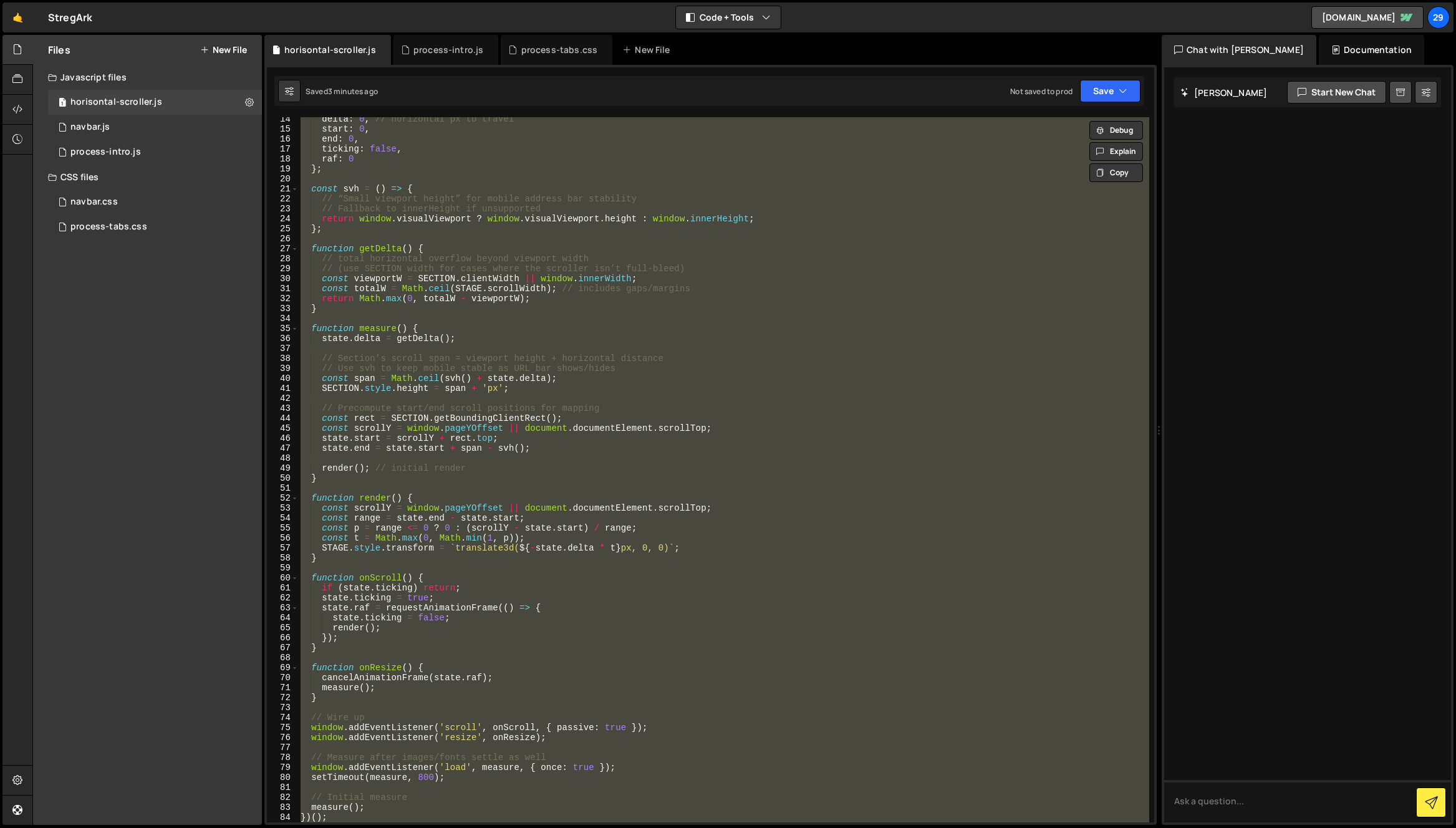
paste textarea
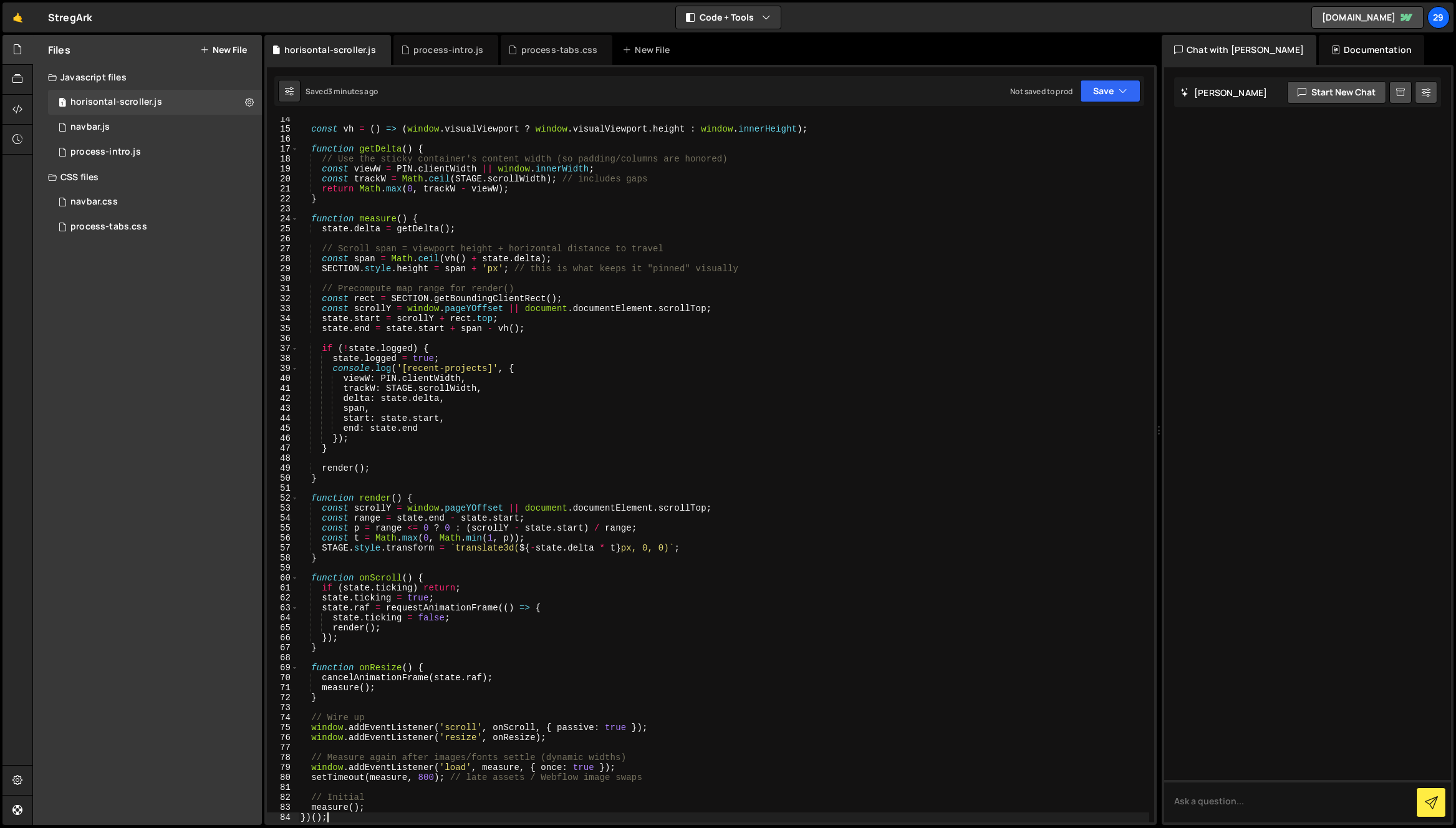
scroll to position [134, 0]
click at [703, 376] on div "const vh = ( ) => ( window . visualViewport ? window . visualViewport . height …" at bounding box center [724, 476] width 851 height 725
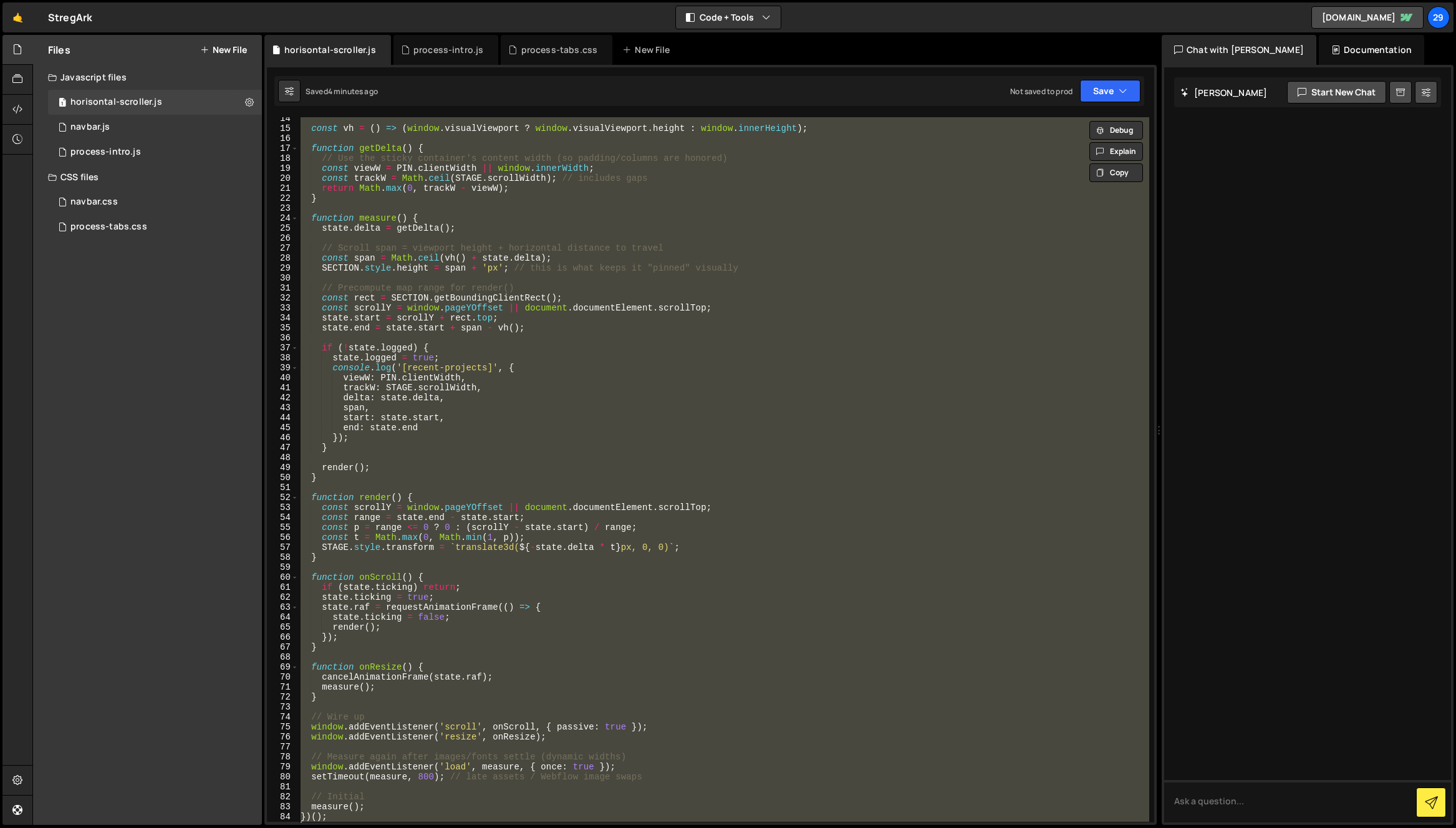
paste textarea
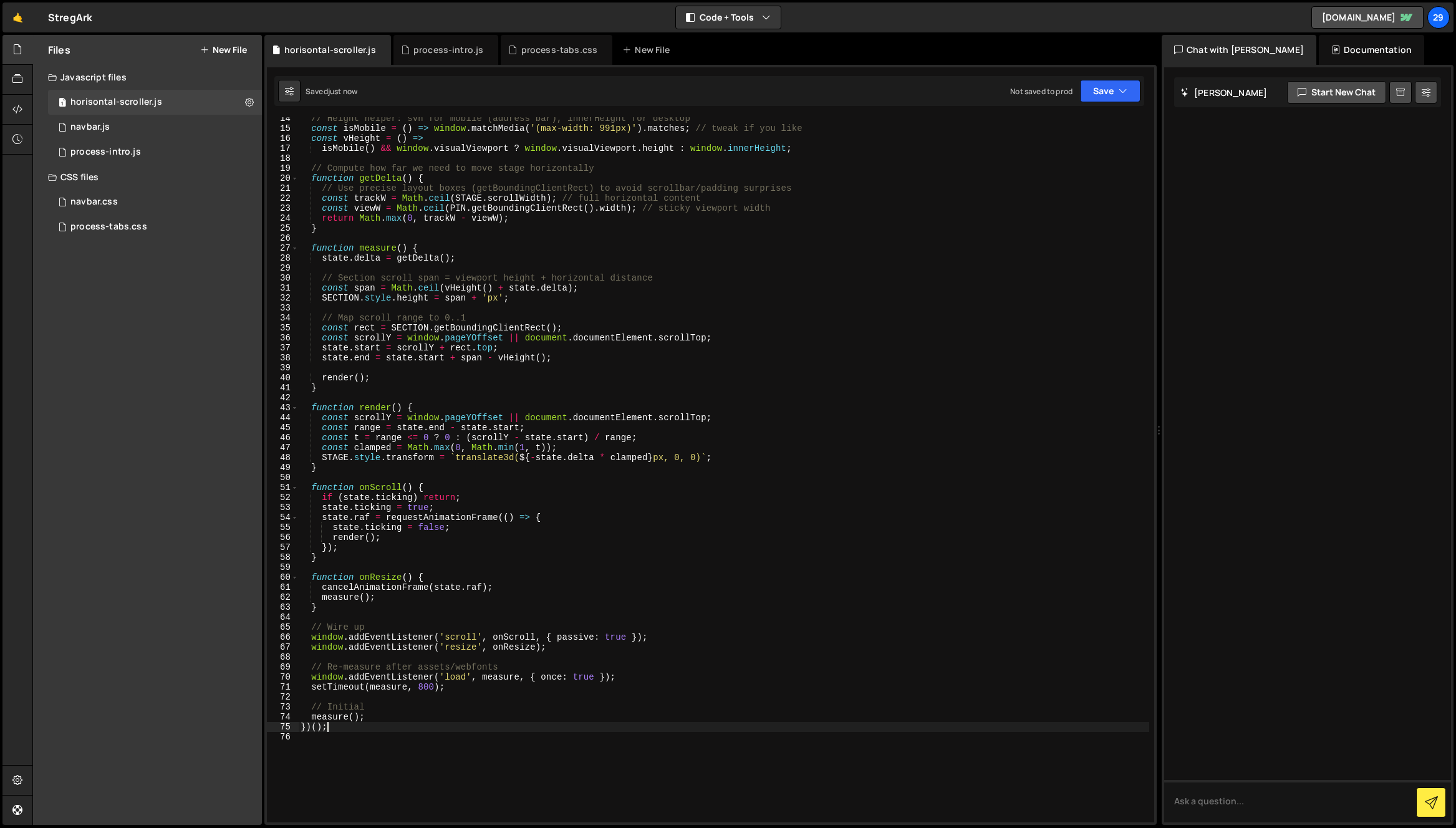
scroll to position [133, 0]
click at [679, 388] on div "// Height helper: svh for mobile (address bar), innerHeight for desktop const i…" at bounding box center [724, 476] width 851 height 725
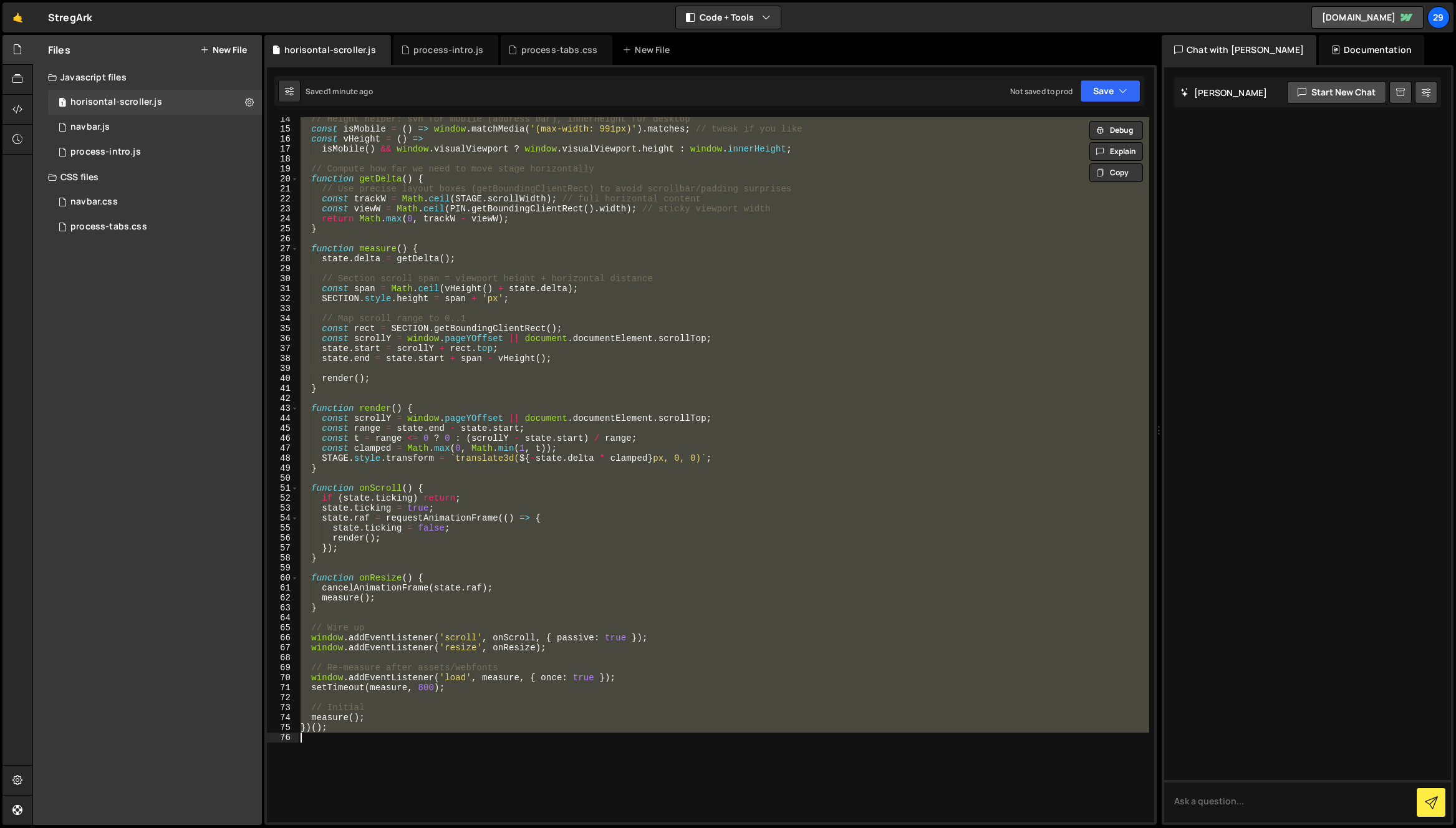
paste textarea
type textarea "})();"
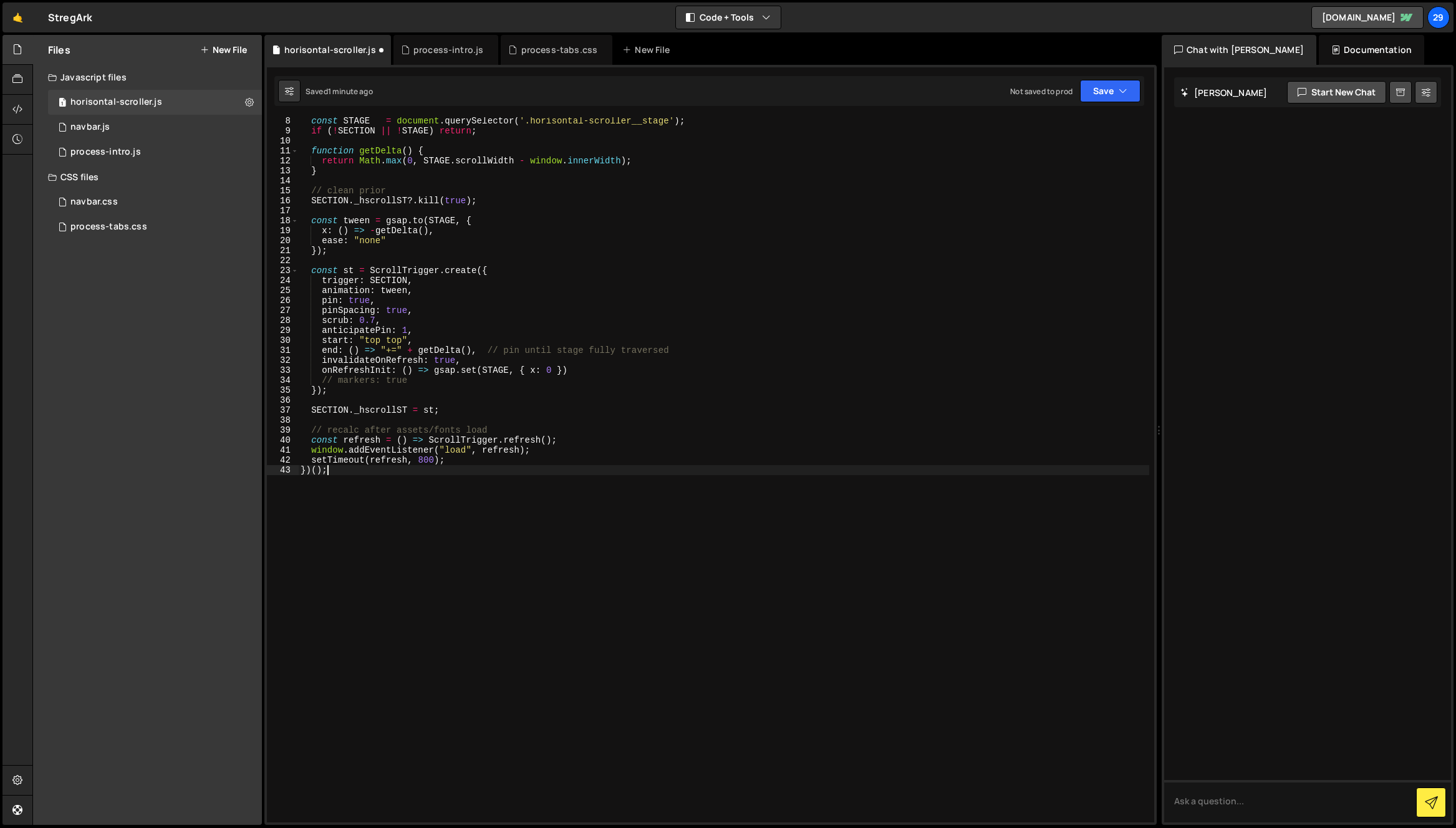
scroll to position [72, 0]
click at [1113, 92] on button "Save" at bounding box center [1110, 91] width 60 height 22
click at [1056, 136] on div "1 minute ago" at bounding box center [1047, 135] width 43 height 10
click at [544, 478] on div "const STAGE = document . querySelector ( '.horisontal-scroller__stage' ) ; if (…" at bounding box center [724, 478] width 851 height 725
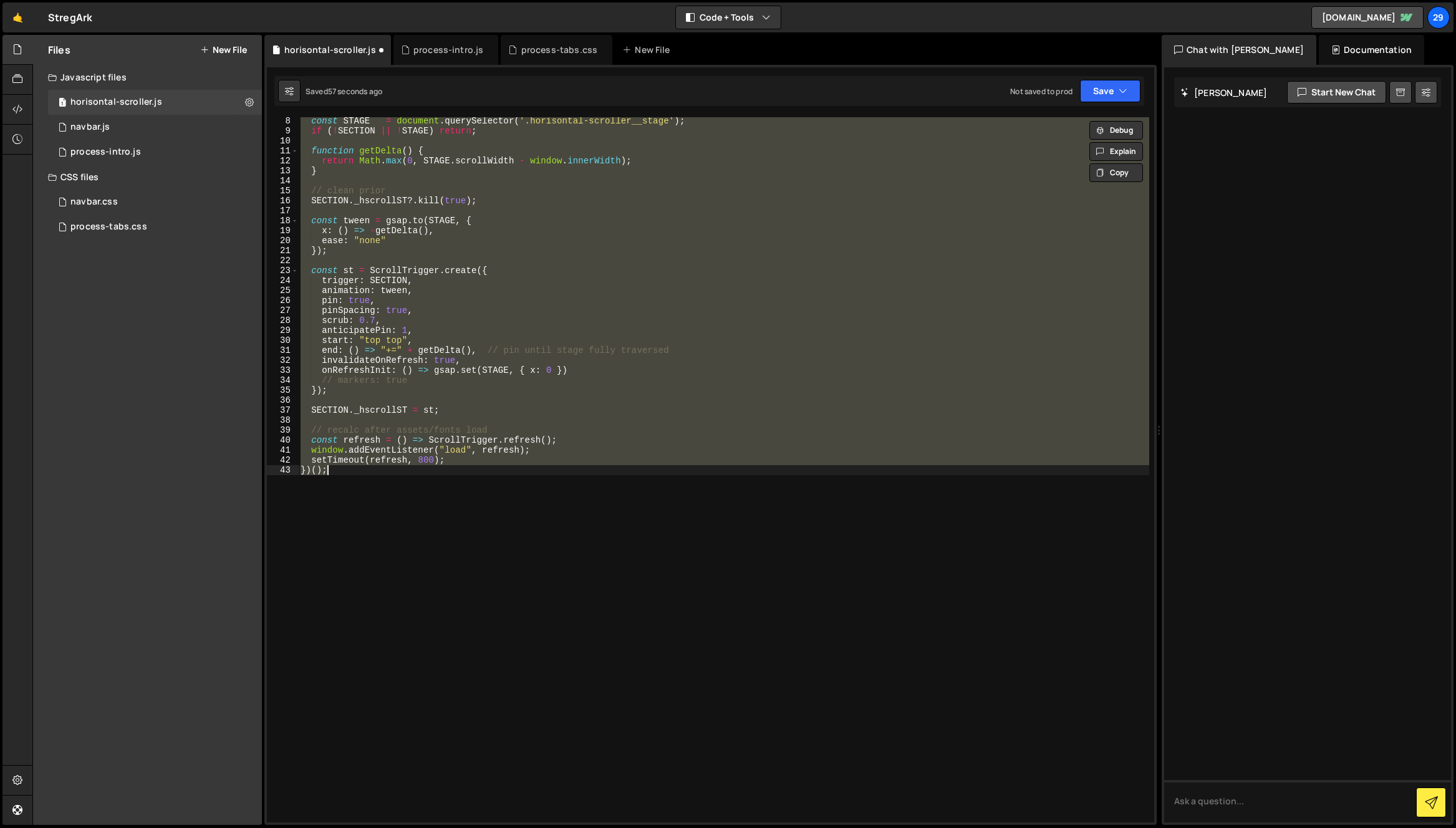
type textarea "})();"
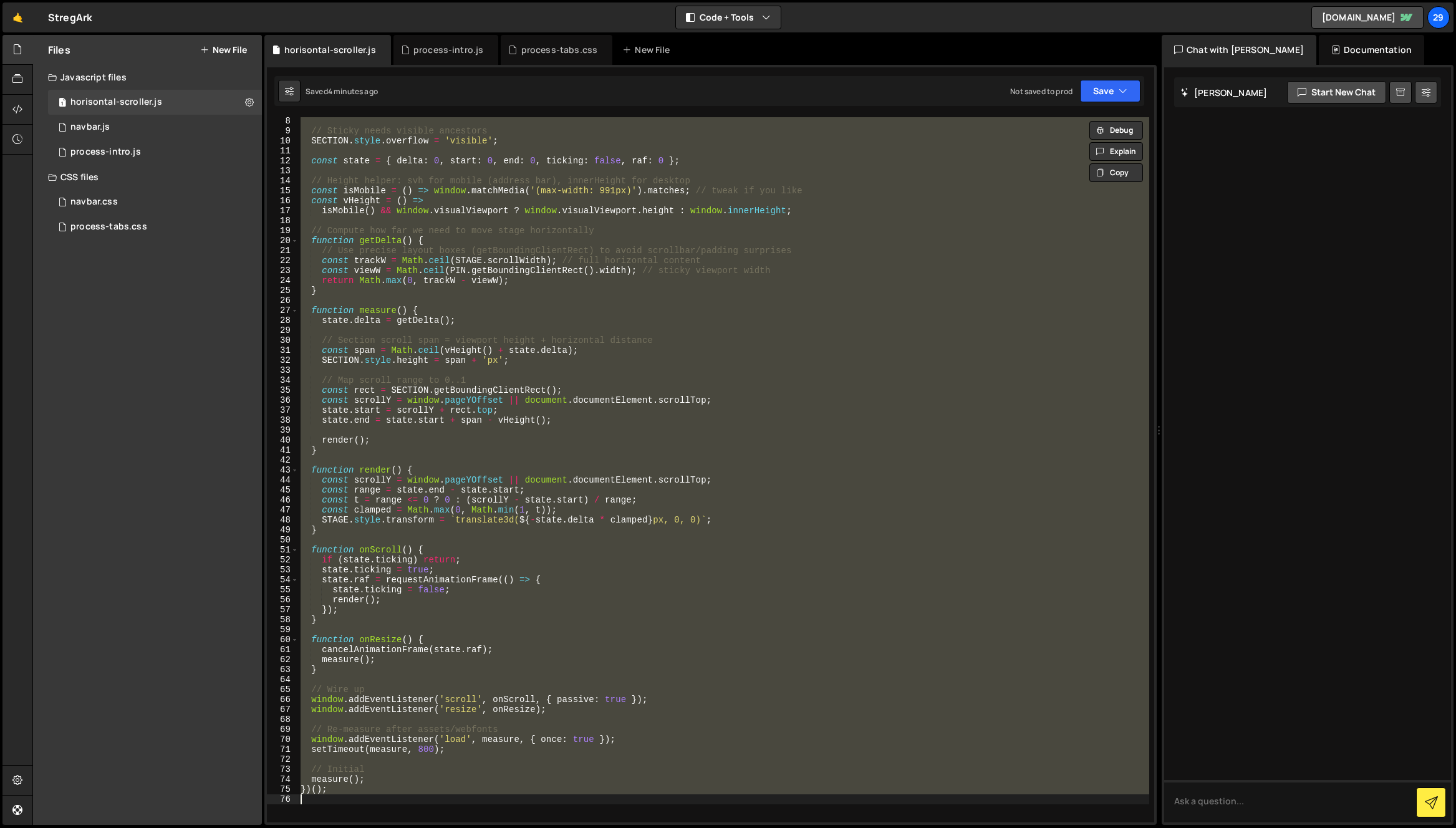
click at [622, 308] on div "// Sticky needs visible ancestors SECTION . style . overflow = 'visible' ; cons…" at bounding box center [724, 470] width 851 height 705
paste textarea
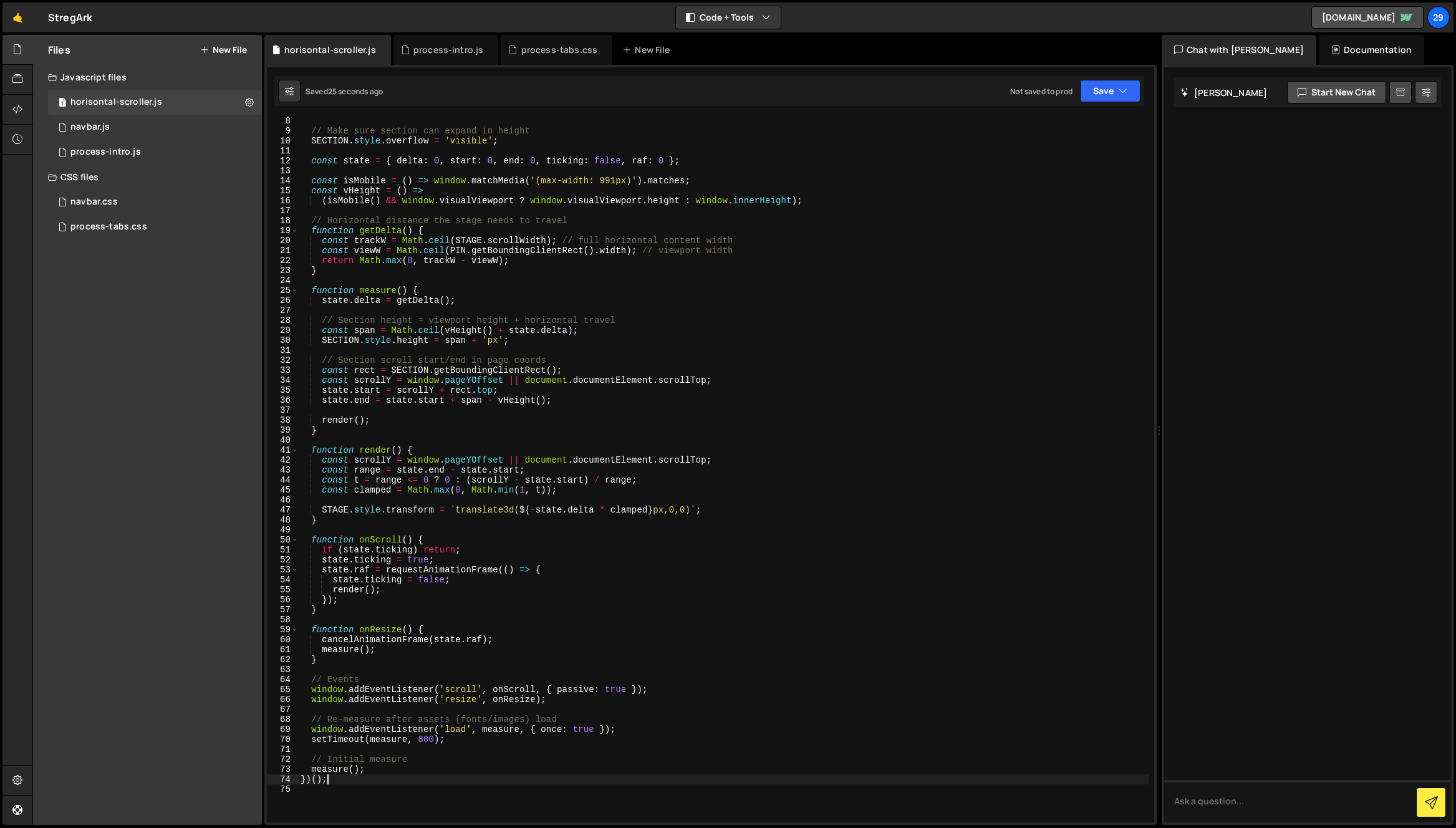
type textarea "measure(); })();"
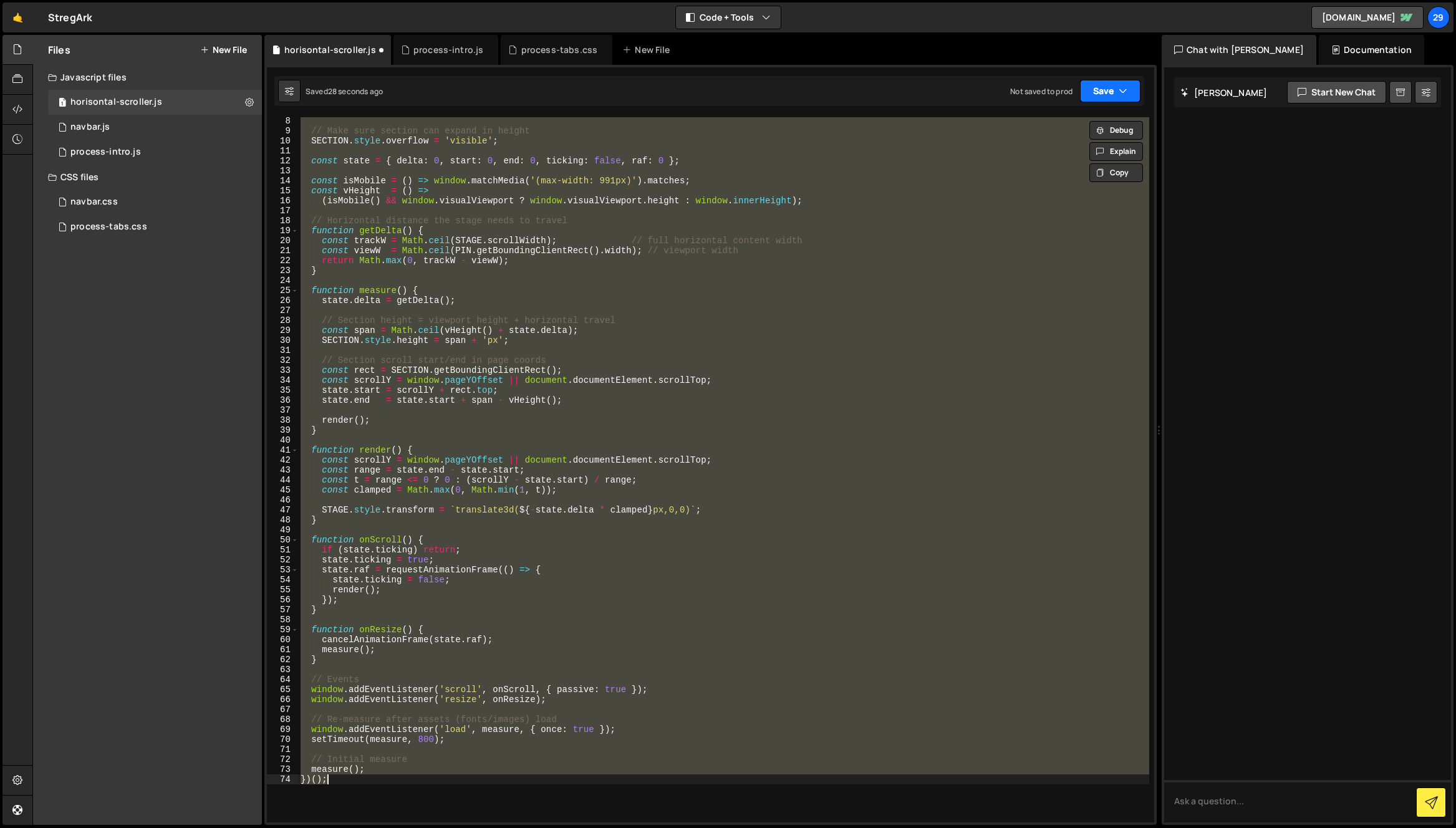
click at [1104, 92] on button "Save" at bounding box center [1110, 91] width 60 height 22
click at [1056, 122] on div "Save to Staging S" at bounding box center [1068, 121] width 130 height 13
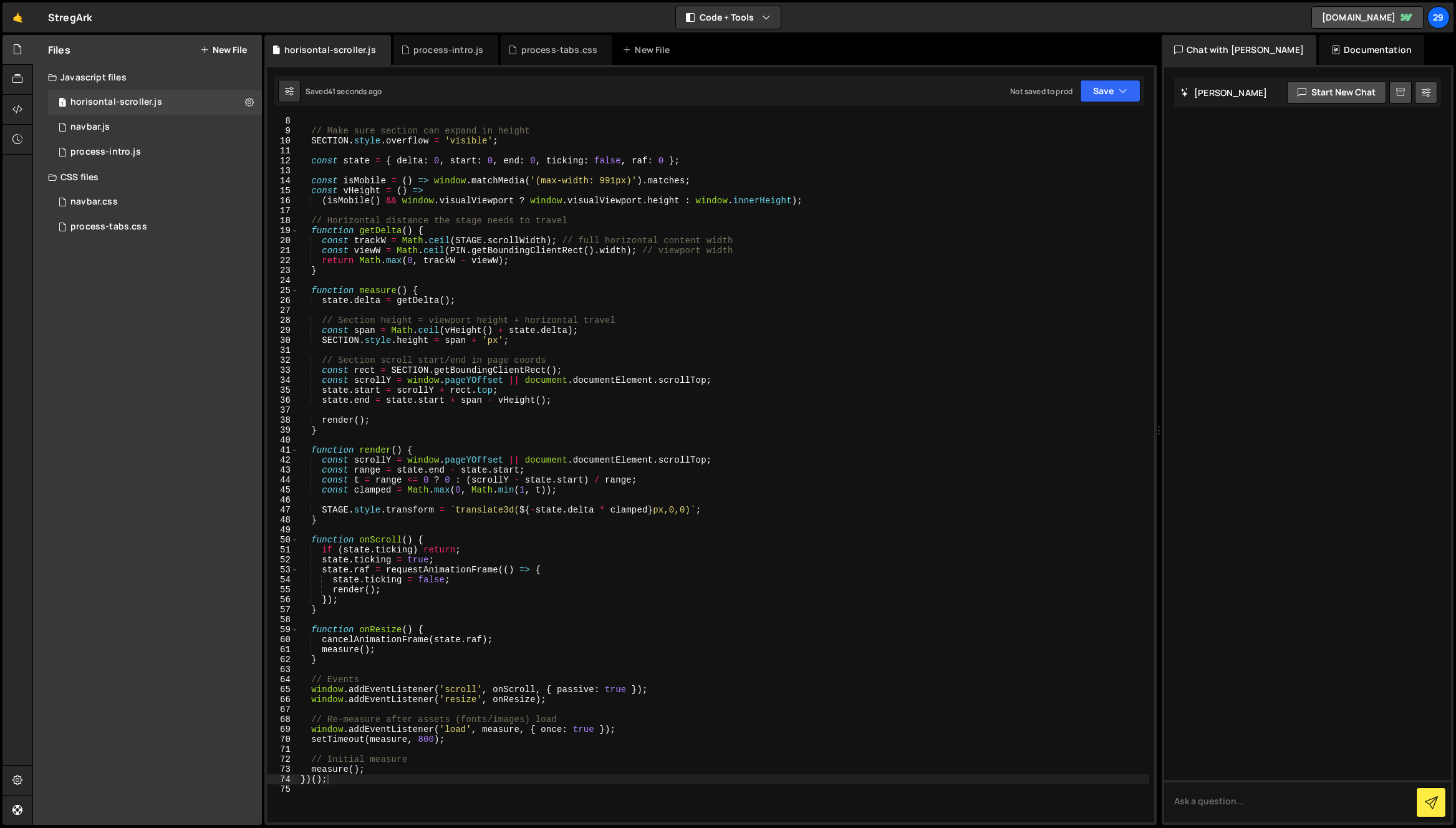
click at [733, 528] on div "// Make sure section can expand in height SECTION . style . overflow = 'visible…" at bounding box center [724, 478] width 851 height 725
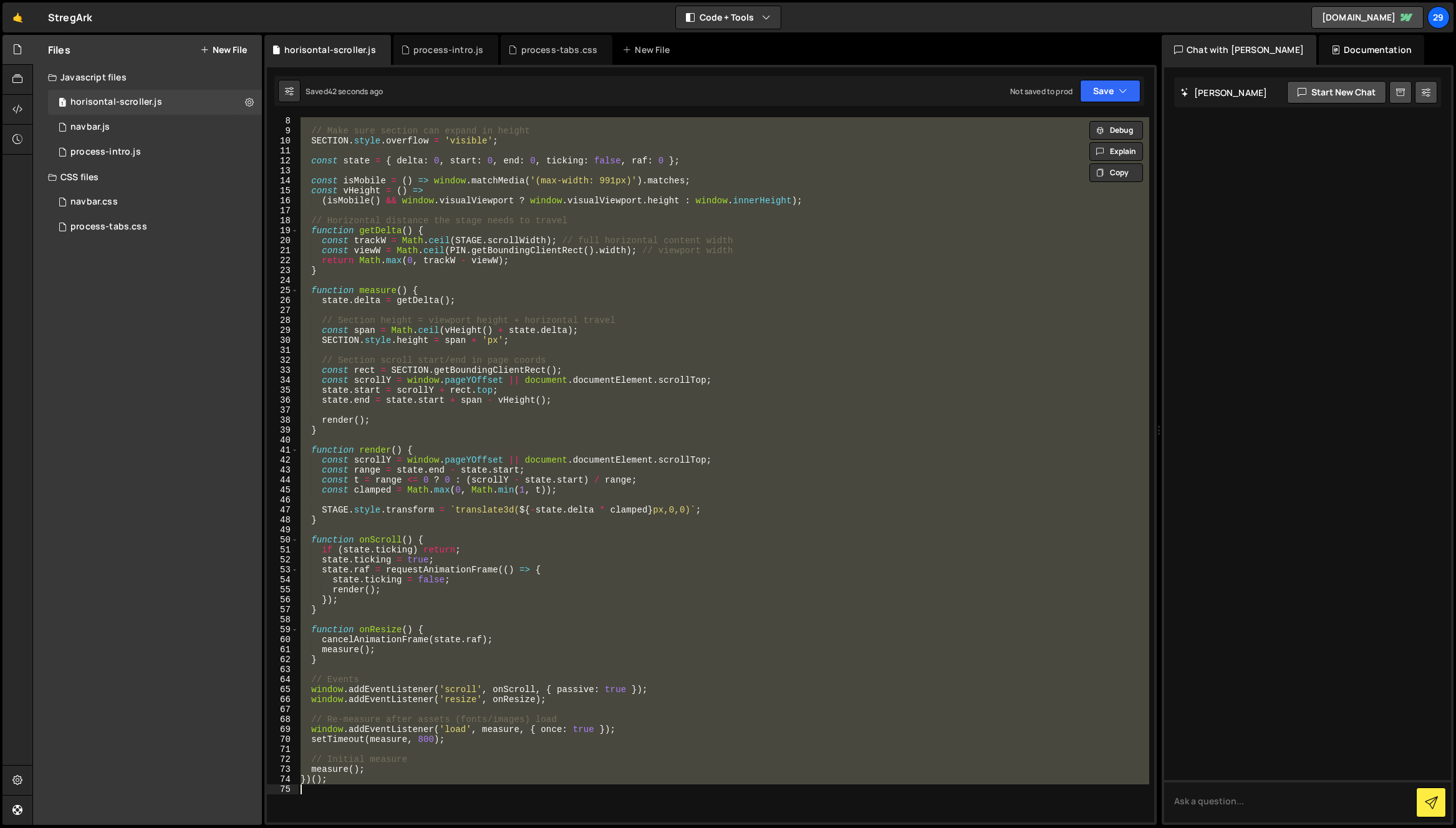
paste textarea
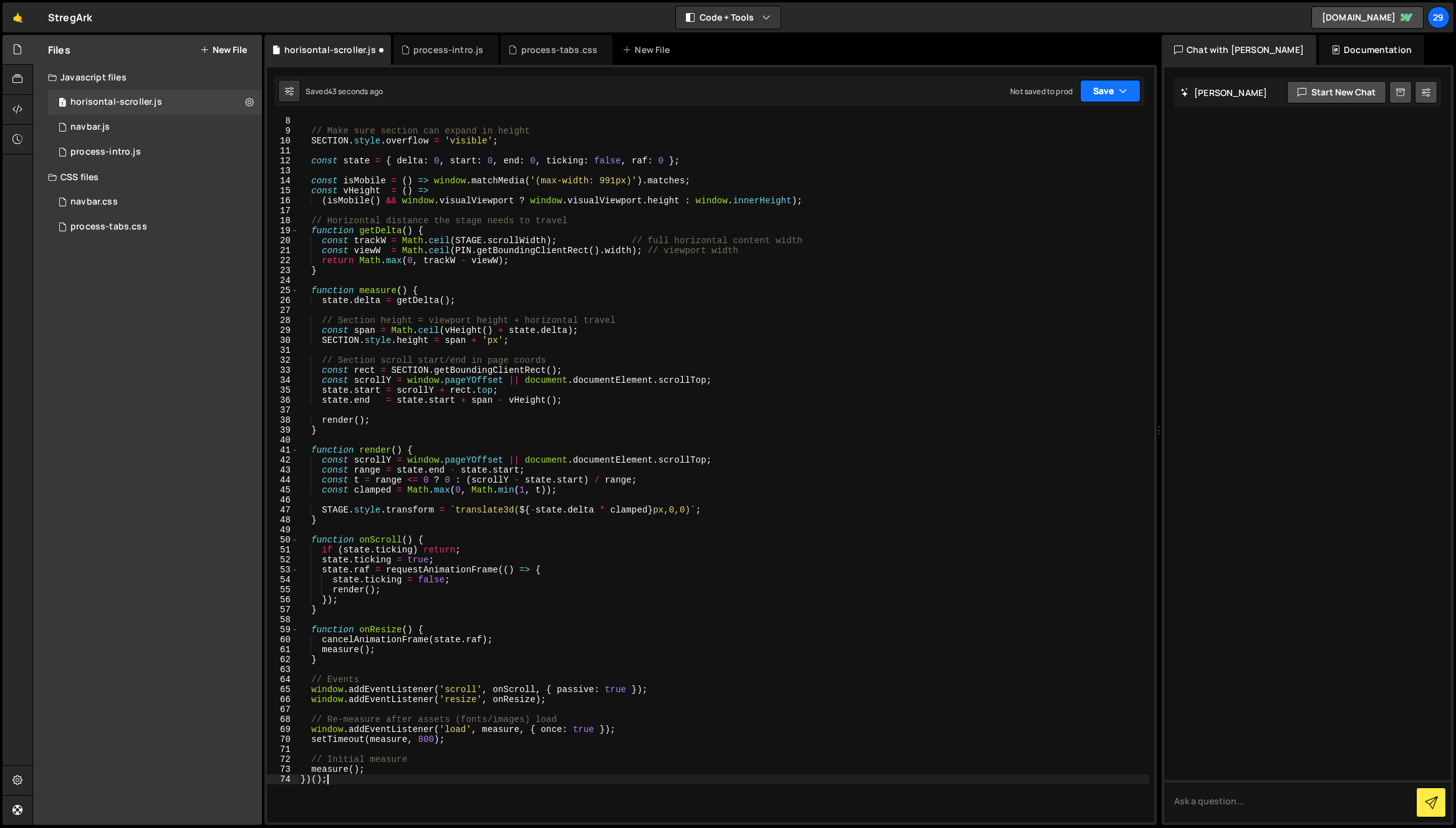
click at [1104, 87] on button "Save" at bounding box center [1110, 91] width 60 height 22
click at [1057, 126] on div "Save to Staging S" at bounding box center [1068, 121] width 130 height 13
click at [722, 494] on div "// Make sure section can expand in height SECTION . style . overflow = 'visible…" at bounding box center [724, 478] width 851 height 725
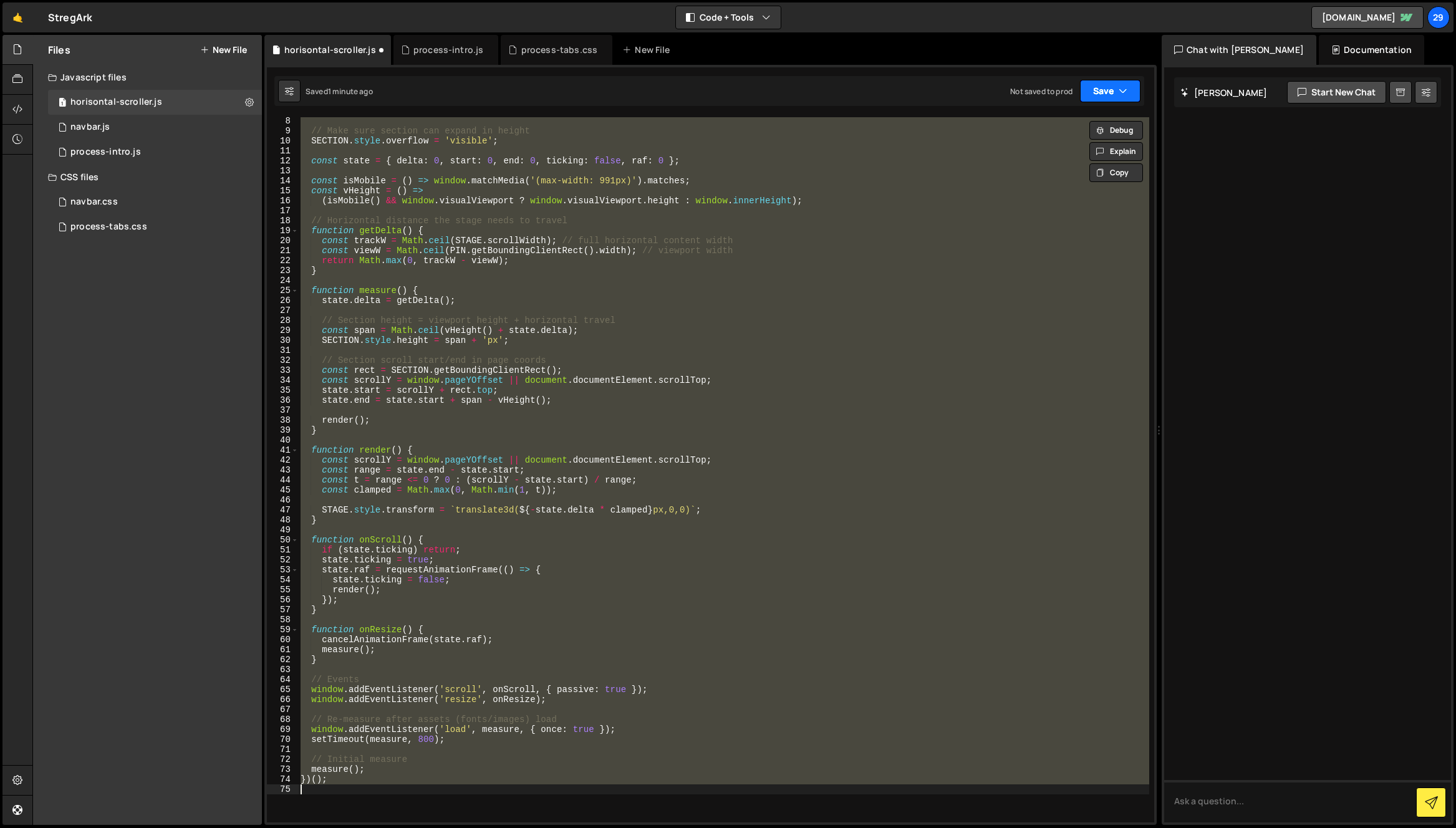
click at [1103, 90] on button "Save" at bounding box center [1110, 91] width 60 height 22
click at [1035, 115] on div "Save to Staging S" at bounding box center [1068, 121] width 130 height 13
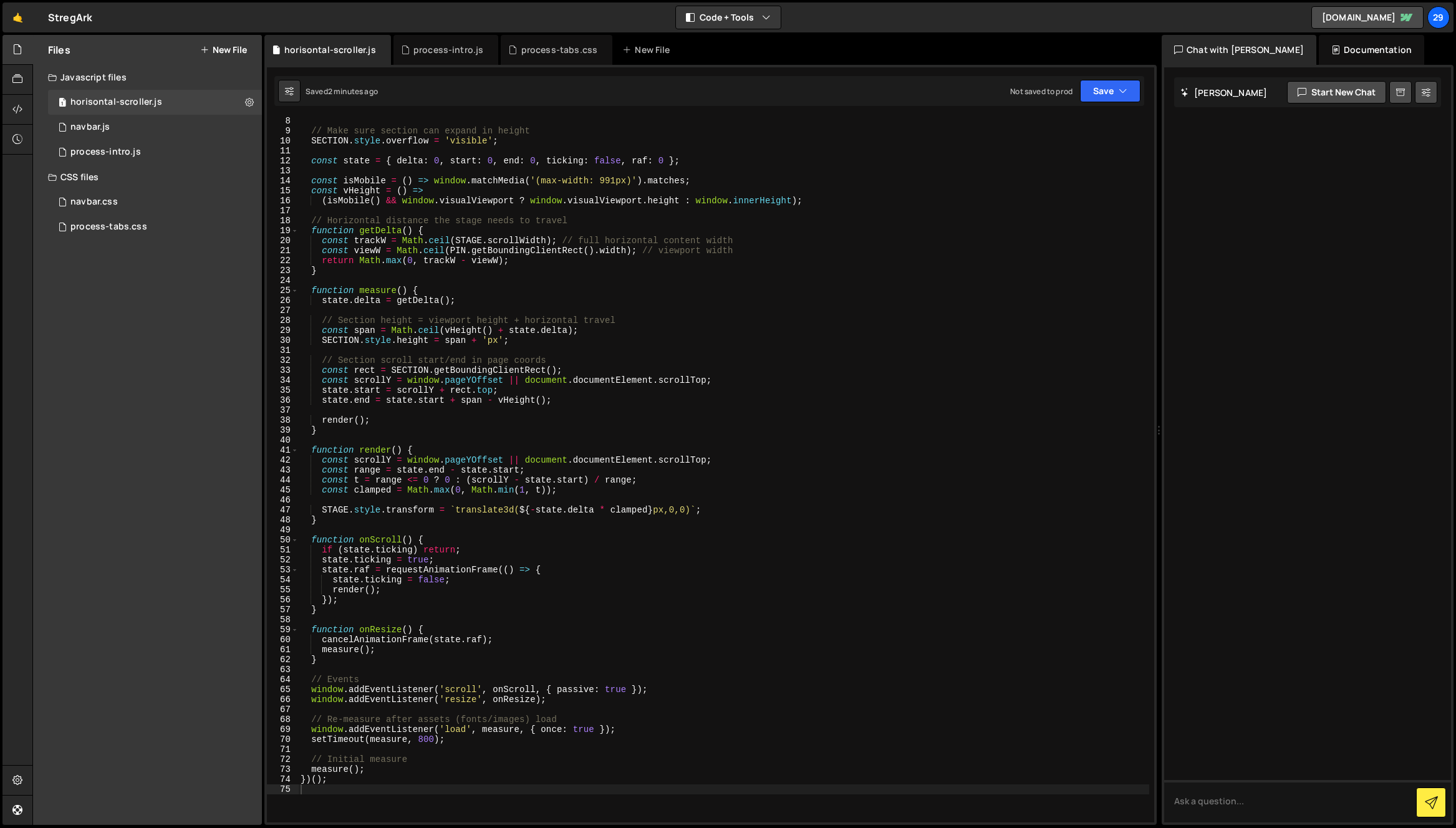
click at [751, 339] on div "// Make sure section can expand in height SECTION . style . overflow = 'visible…" at bounding box center [724, 478] width 851 height 725
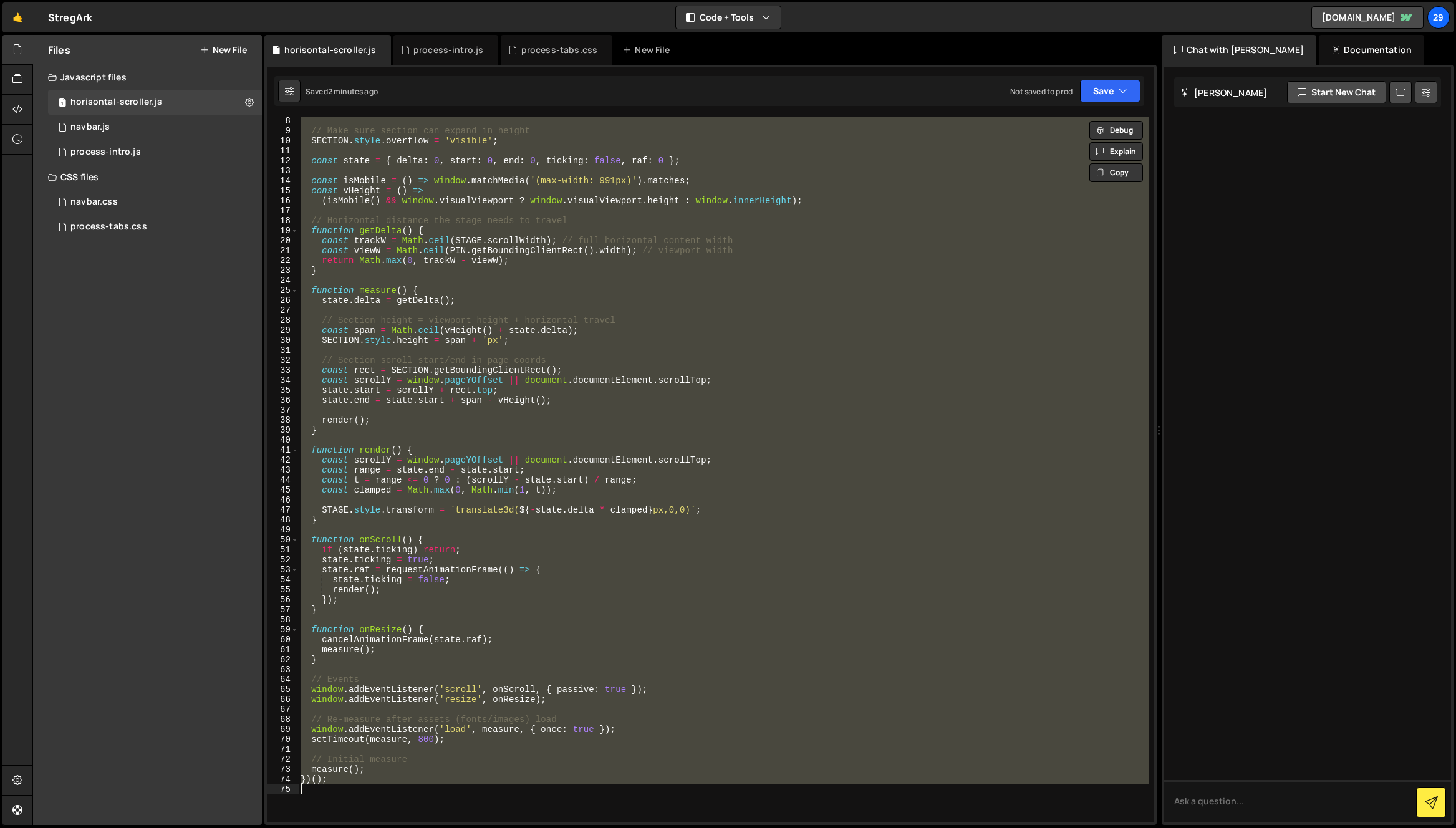
paste textarea
type textarea "})();"
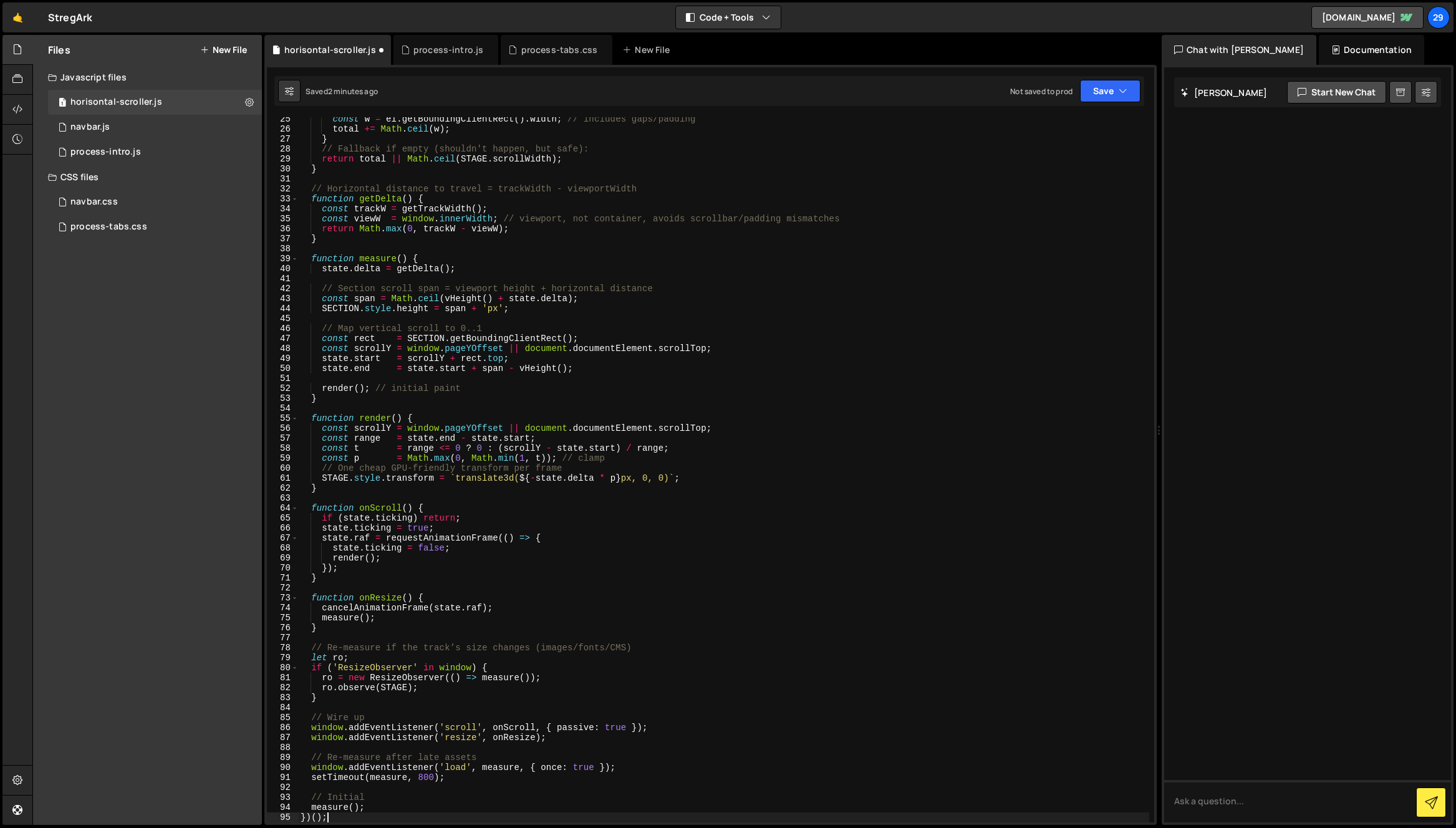
scroll to position [243, 0]
click at [1107, 91] on button "Save" at bounding box center [1110, 91] width 60 height 22
click at [1057, 126] on div "Save to Staging S" at bounding box center [1068, 121] width 130 height 13
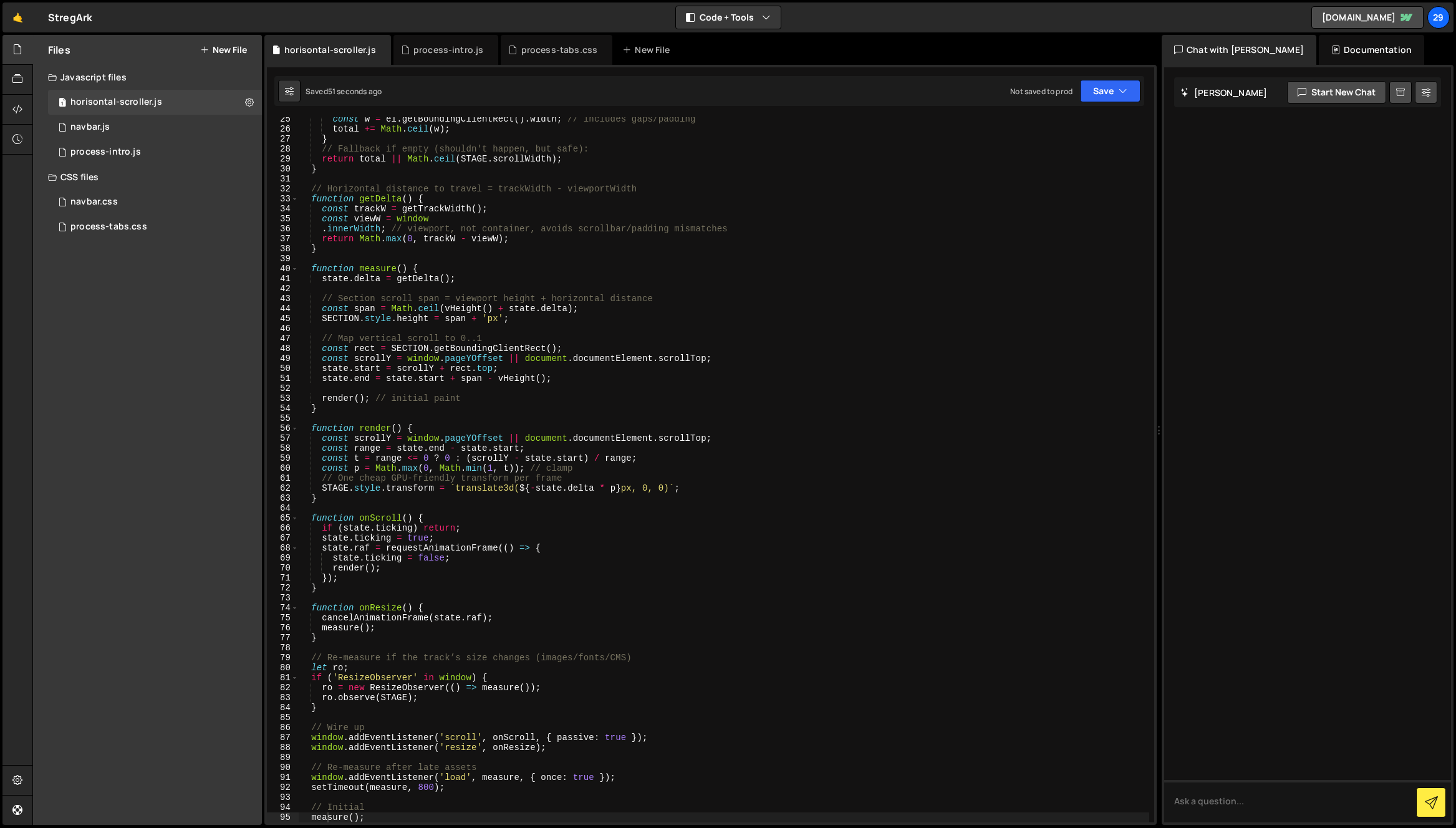
scroll to position [243, 0]
click at [444, 47] on div "process-intro.js" at bounding box center [449, 49] width 70 height 13
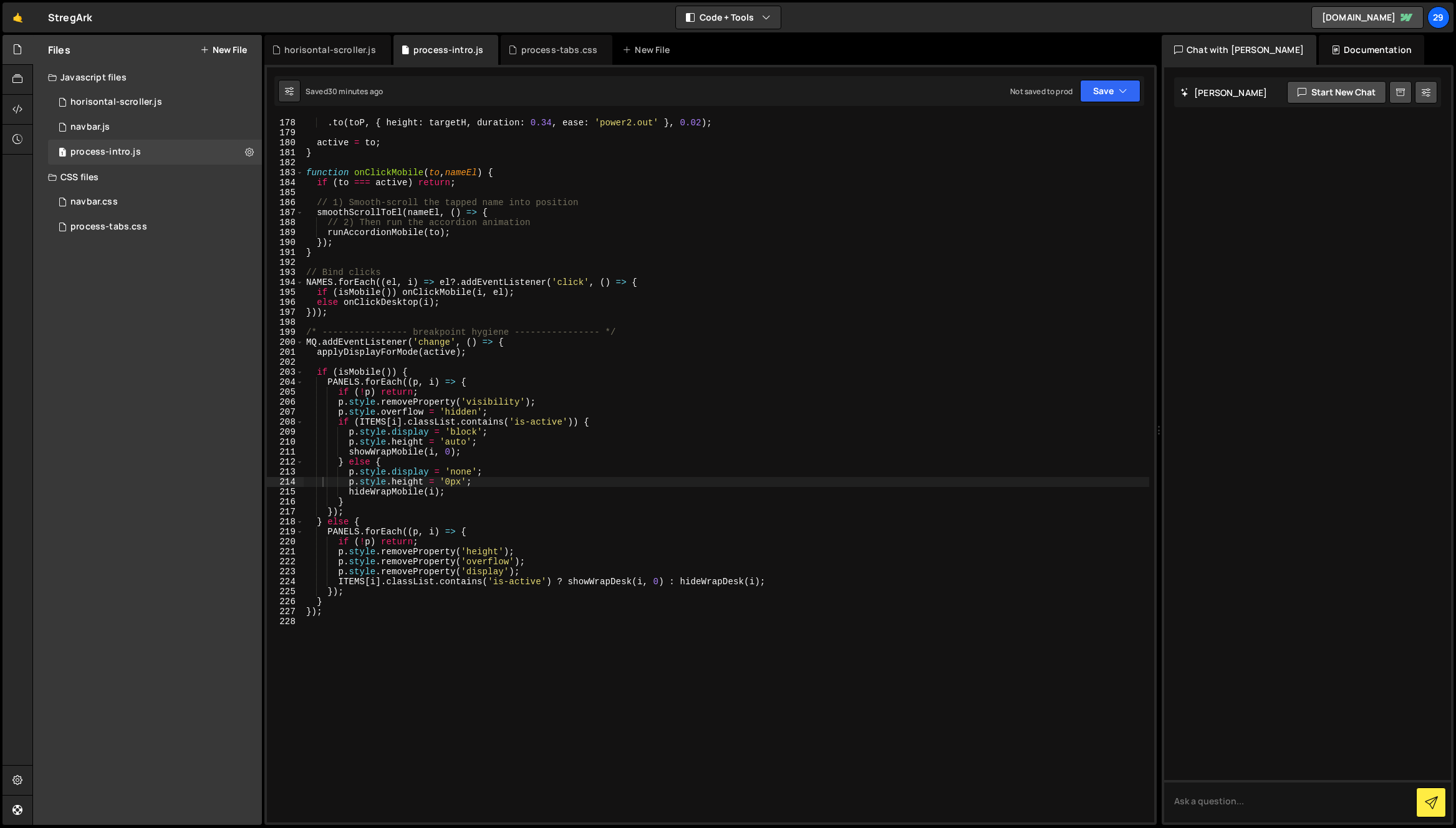
scroll to position [1765, 0]
click at [421, 601] on div ". to ( fromP , { height : 0 , duration : 0.28 , ease : 'power1.out' } , 0 ) . t…" at bounding box center [727, 470] width 845 height 725
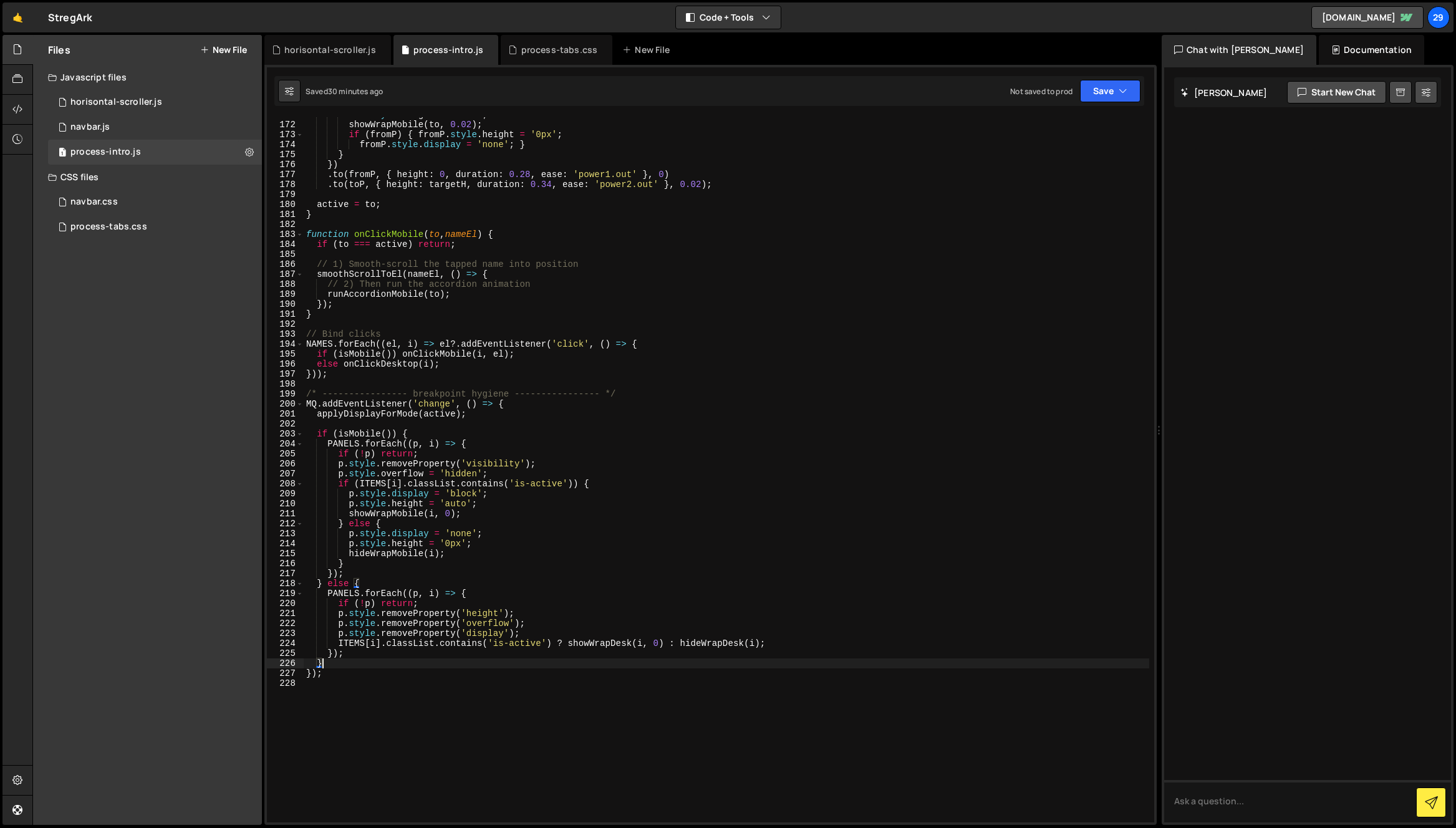
scroll to position [1695, 0]
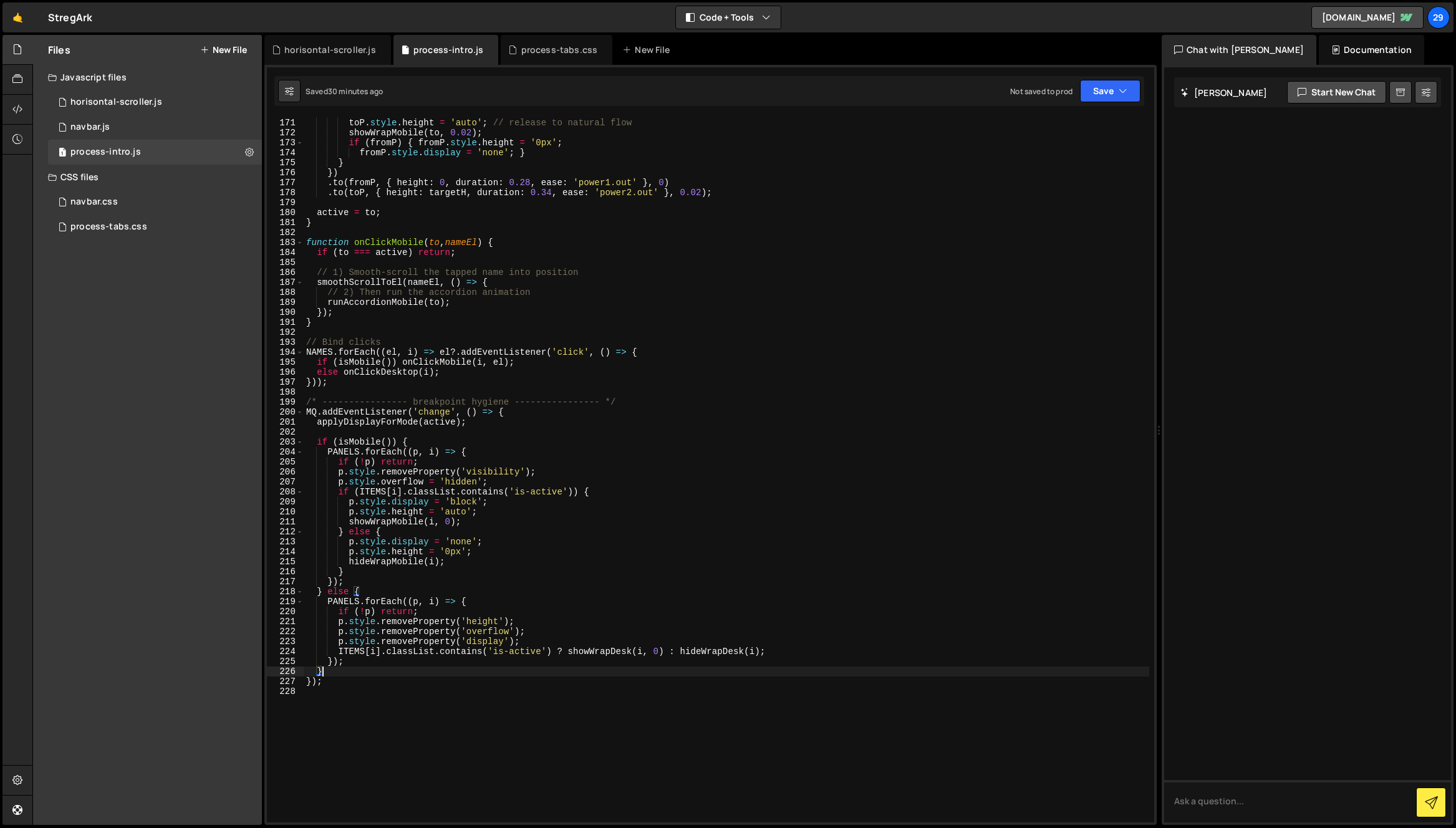
type textarea "} });"
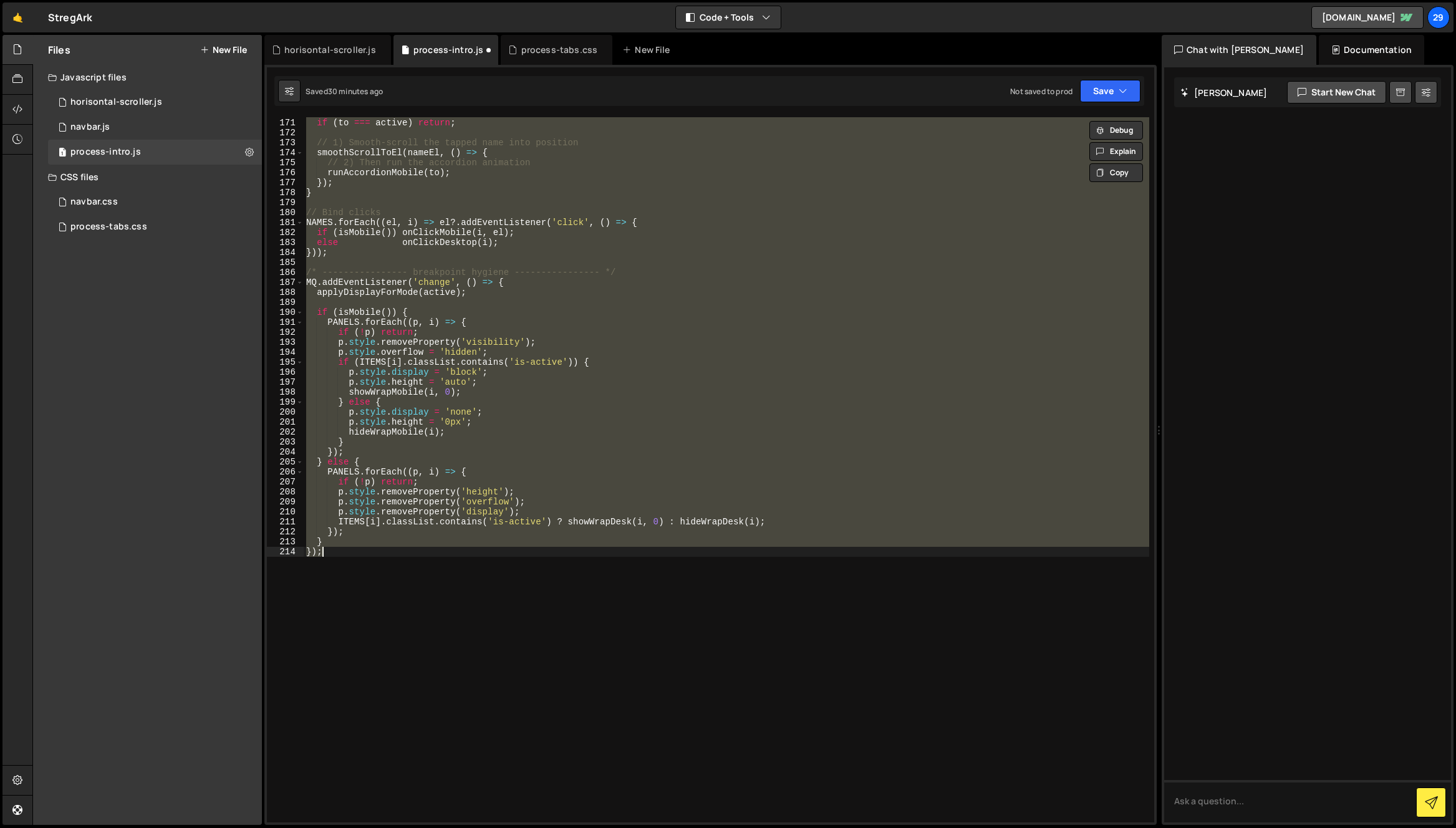
scroll to position [1705, 0]
click at [1109, 90] on button "Save" at bounding box center [1110, 91] width 60 height 22
click at [1061, 121] on div "Save to Staging S" at bounding box center [1068, 121] width 130 height 13
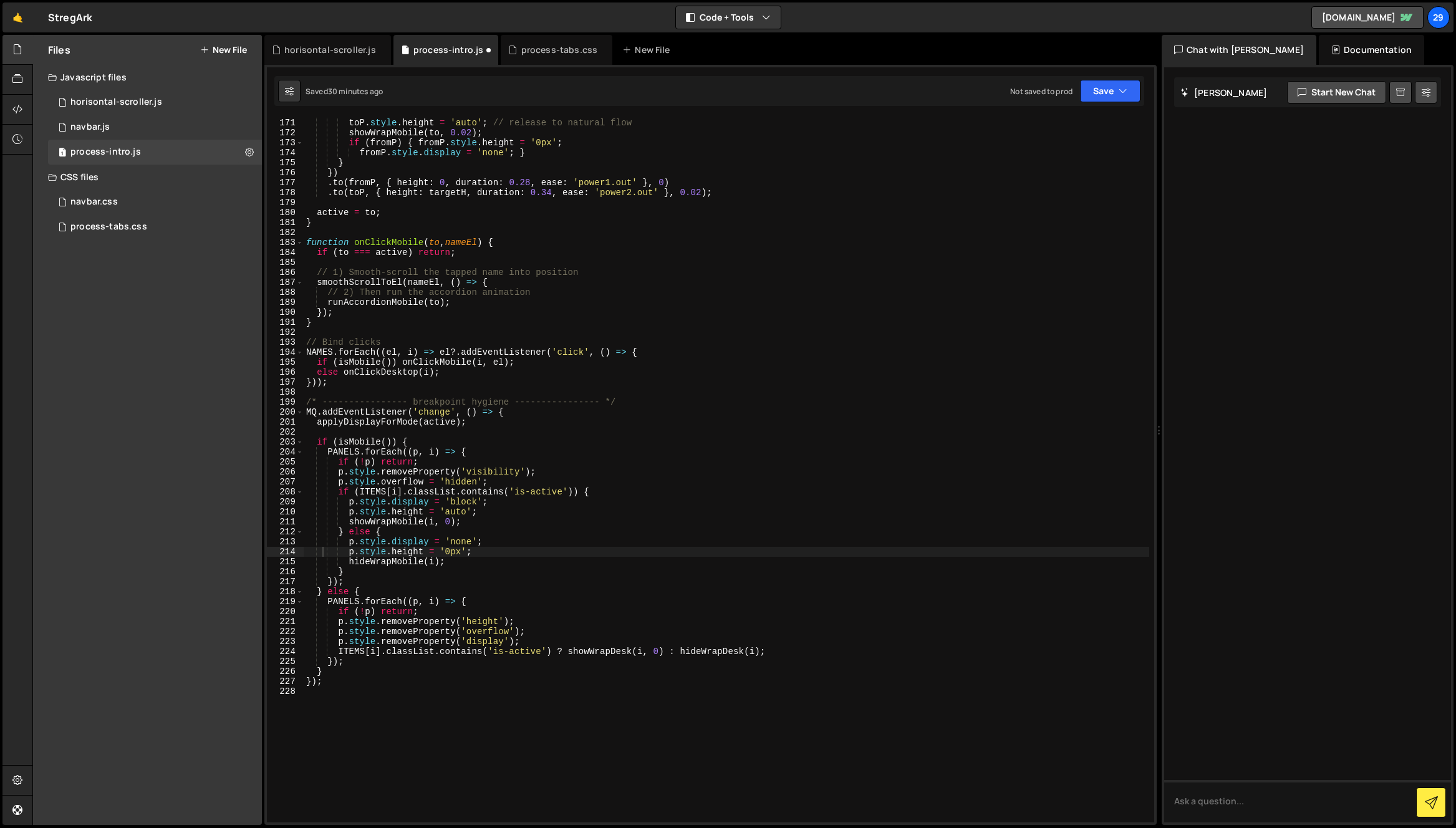
scroll to position [1695, 0]
click at [539, 432] on div "onComplete : ( ) => { toP . style . height = 'auto' ; // release to natural flo…" at bounding box center [727, 470] width 845 height 725
click at [493, 592] on div "onComplete : ( ) => { toP . style . height = 'auto' ; // release to natural flo…" at bounding box center [727, 470] width 845 height 725
type textarea "} });"
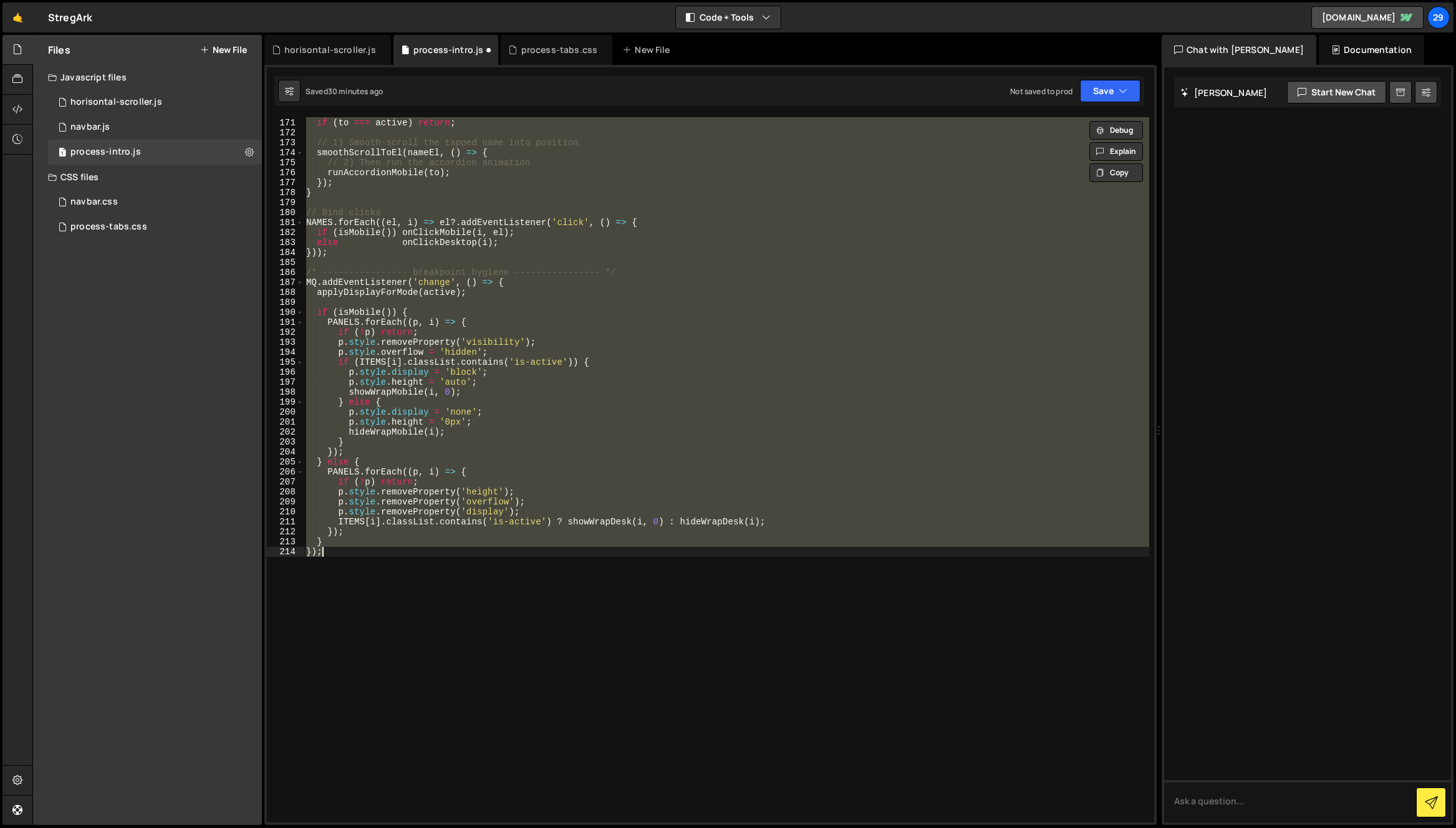
scroll to position [1705, 0]
click at [977, 261] on div "function onClickMobile ( to , nameEl ) { if ( to === active ) return ; // 1) Sm…" at bounding box center [727, 470] width 845 height 705
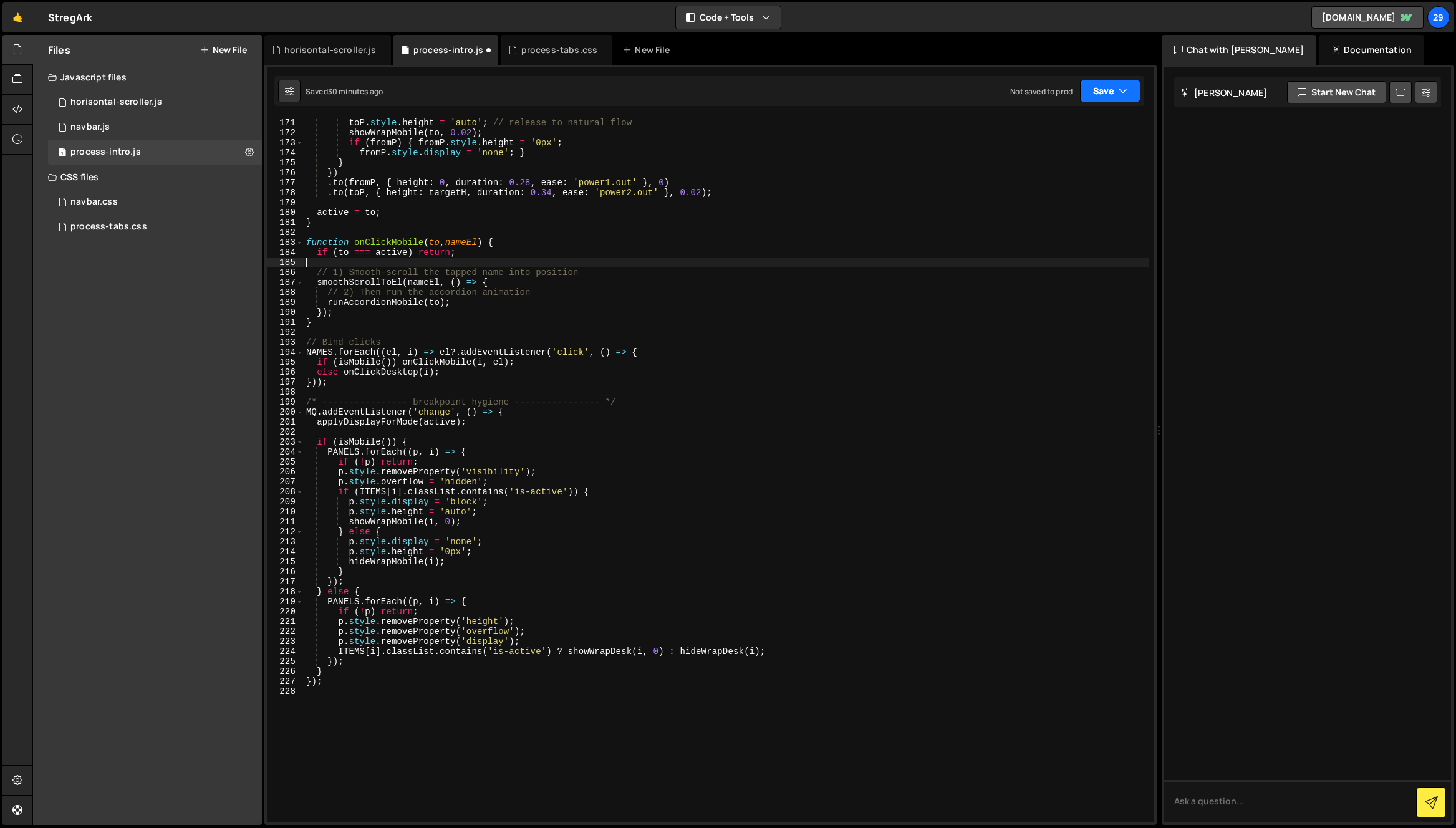
scroll to position [1695, 0]
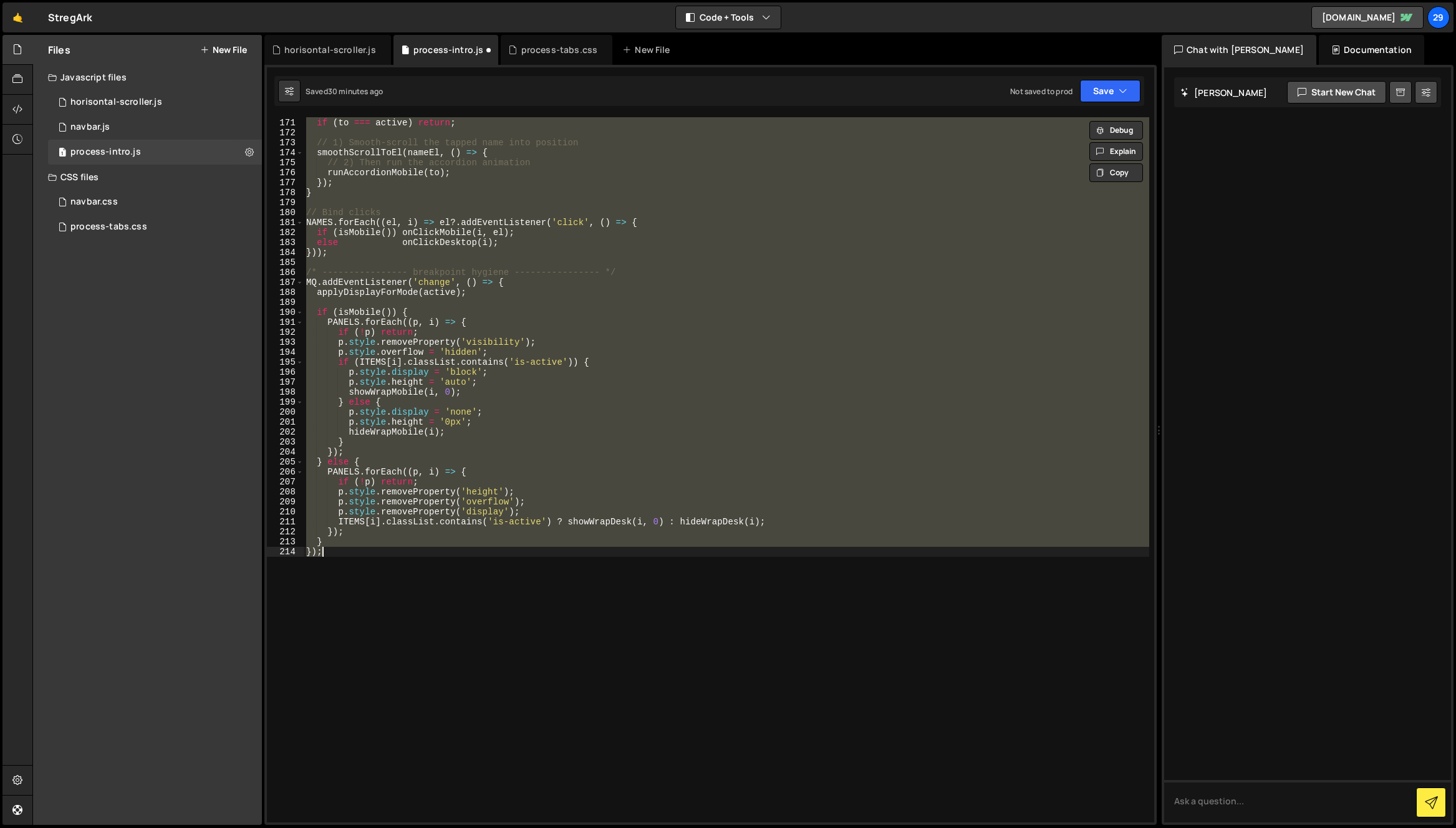
type textarea "});"
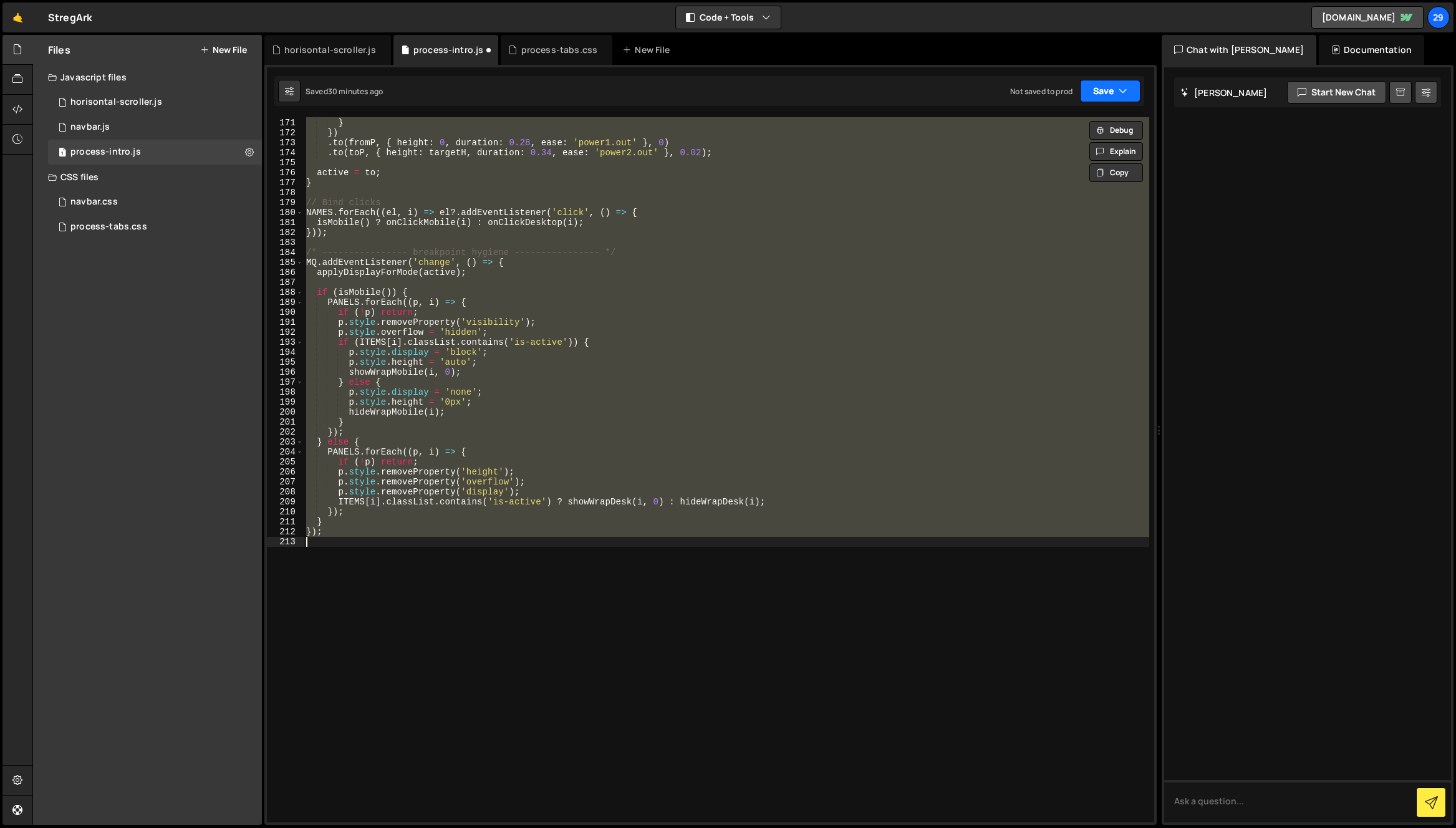
click at [1101, 93] on button "Save" at bounding box center [1110, 91] width 60 height 22
click at [1044, 128] on div "Saved 30 minutes ago" at bounding box center [1068, 135] width 130 height 15
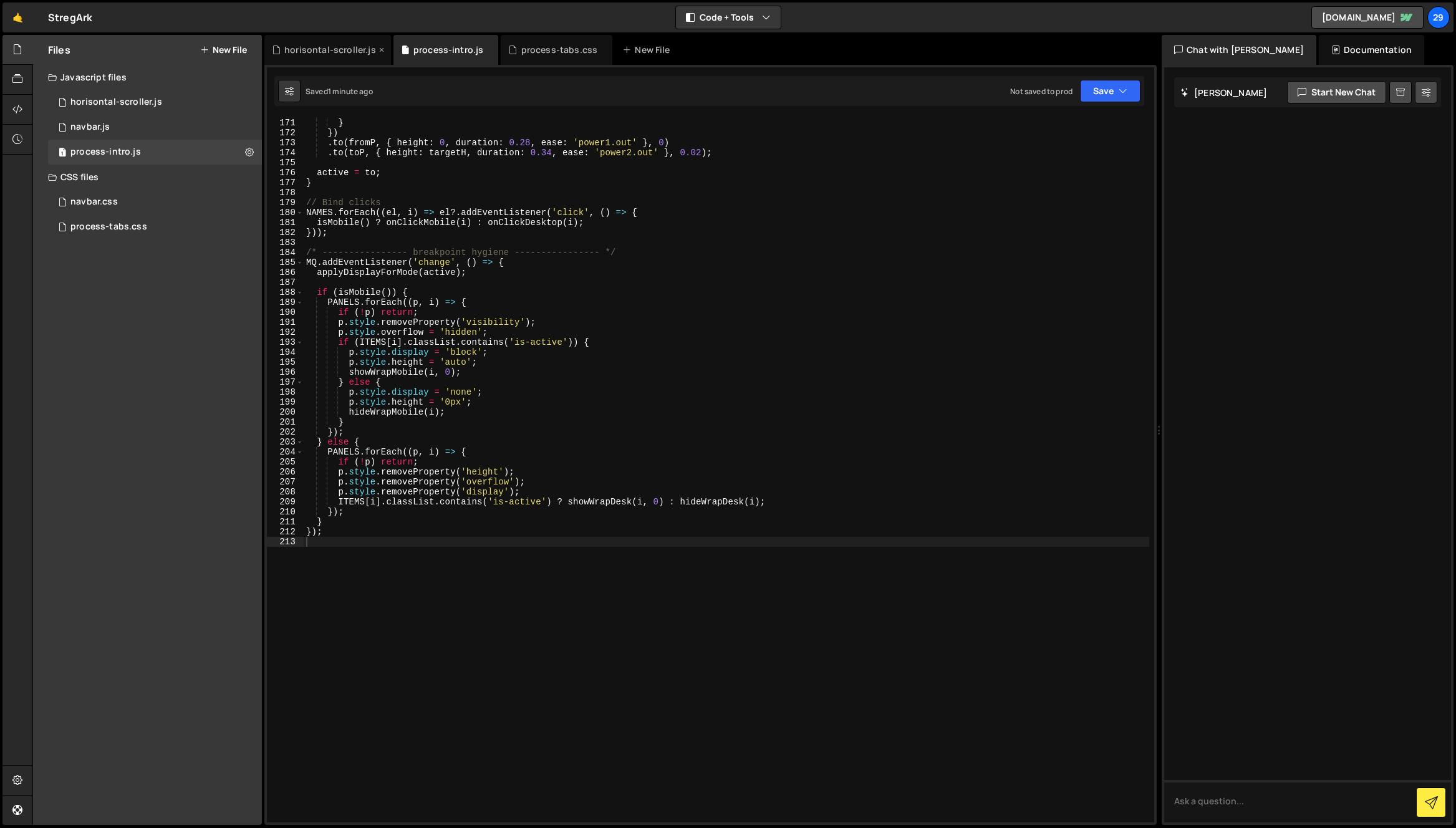
click at [339, 46] on div "horisontal-scroller.js" at bounding box center [330, 49] width 92 height 13
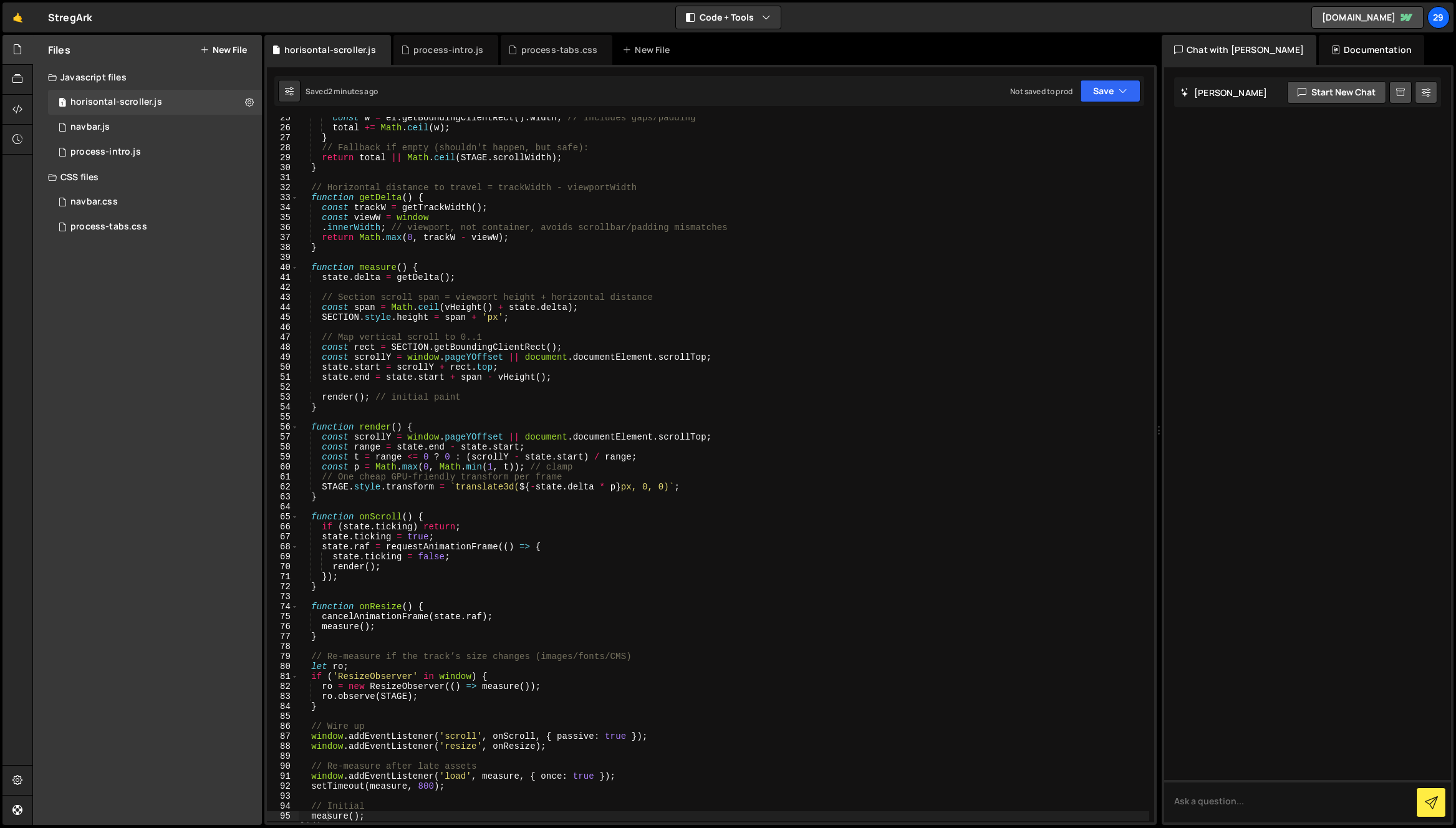
type textarea "SECTION.style.height = span + 'px';"
click at [559, 322] on div "const w = el . getBoundingClientRect ( ) . width ; // includes gaps/padding tot…" at bounding box center [724, 475] width 851 height 725
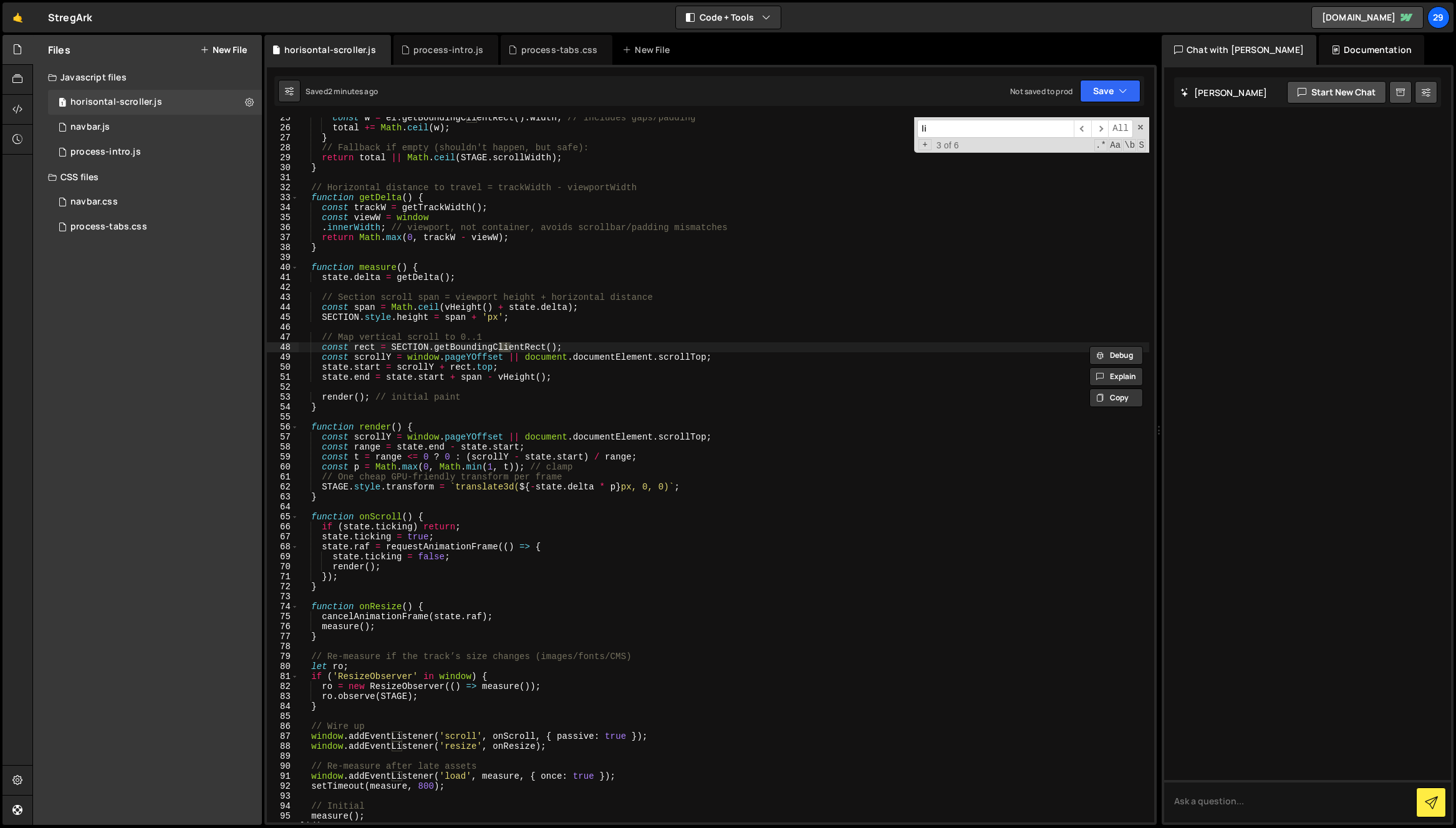
type input "l"
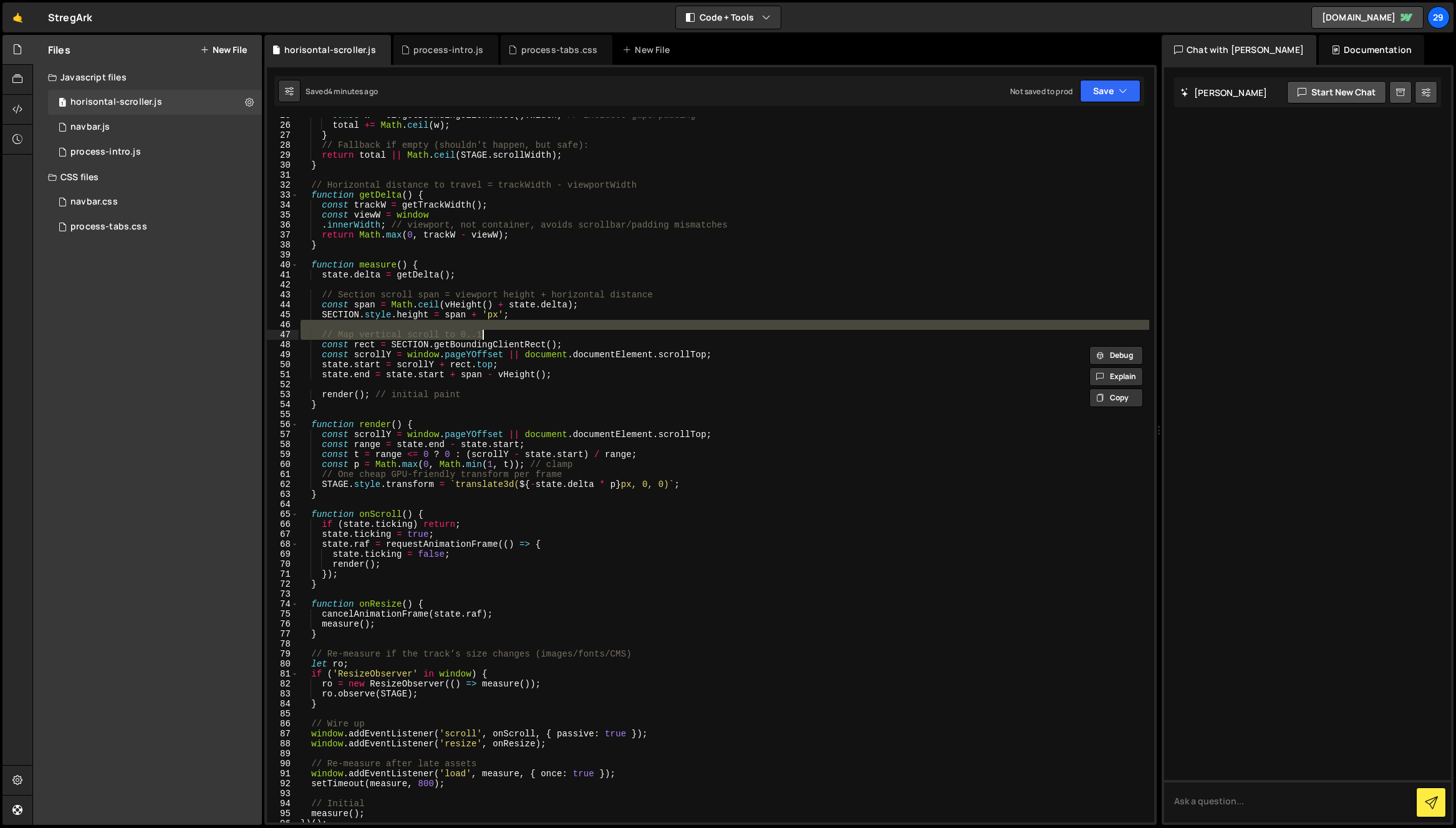
click at [550, 331] on div "const w = el . getBoundingClientRect ( ) . width ; // includes gaps/padding tot…" at bounding box center [724, 473] width 851 height 725
type textarea "// Map vertical scroll to 0..1"
click at [439, 46] on div "process-intro.js" at bounding box center [449, 49] width 70 height 13
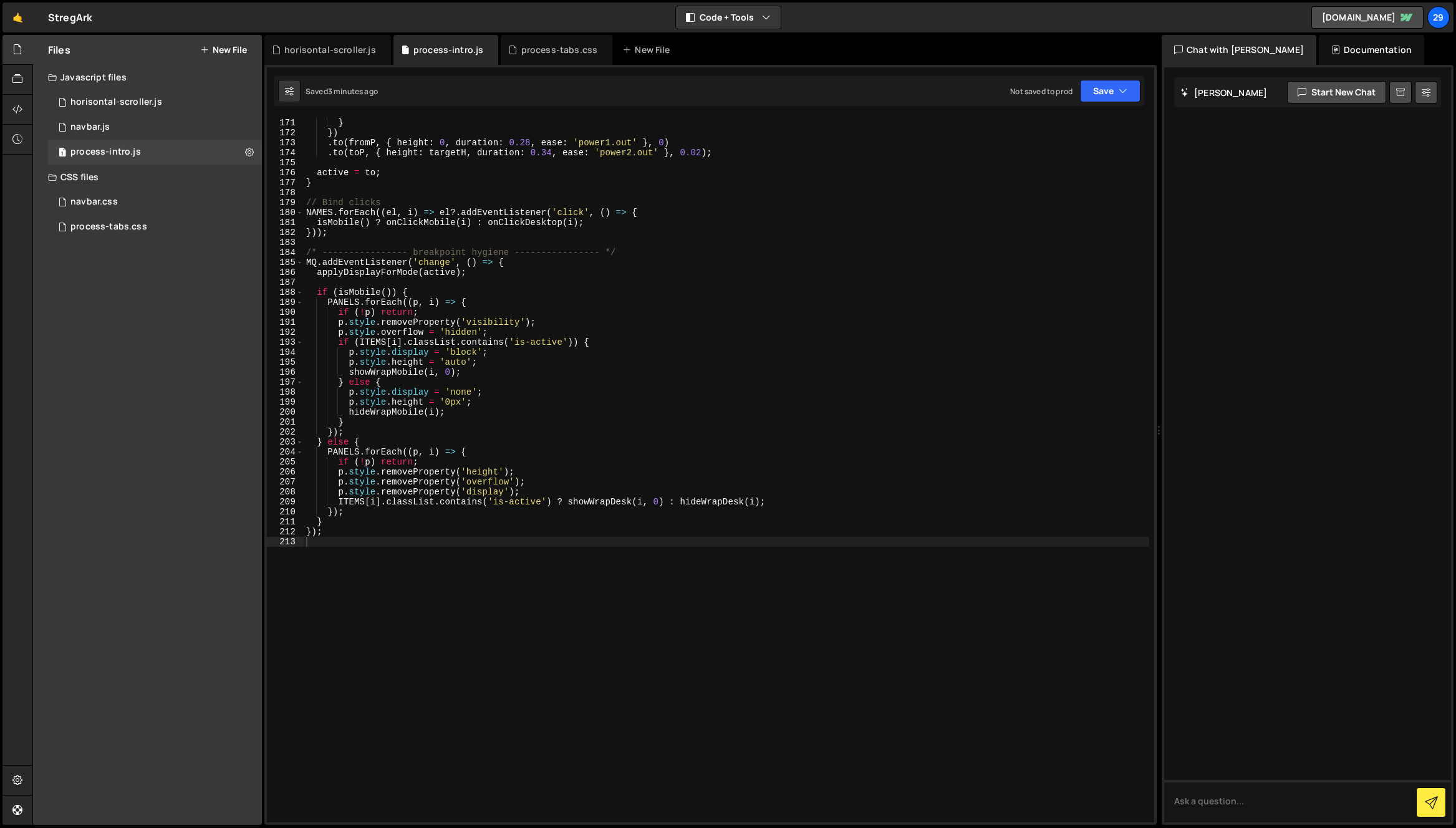
click at [451, 268] on div "} } }) . to ( fromP , { height : 0 , duration : 0.28 , ease : 'power1.out' } , …" at bounding box center [727, 470] width 845 height 725
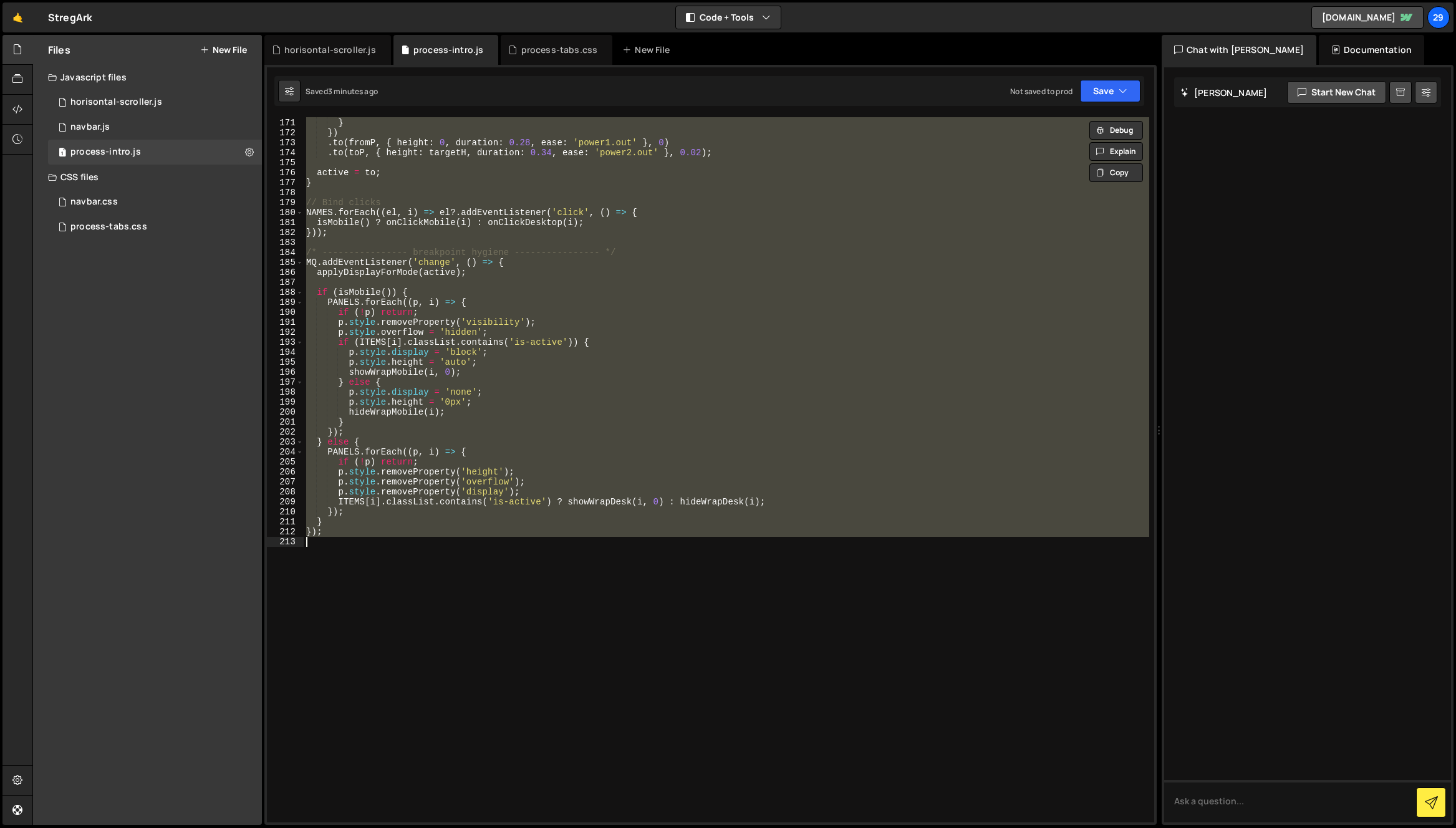
paste textarea
type textarea "});"
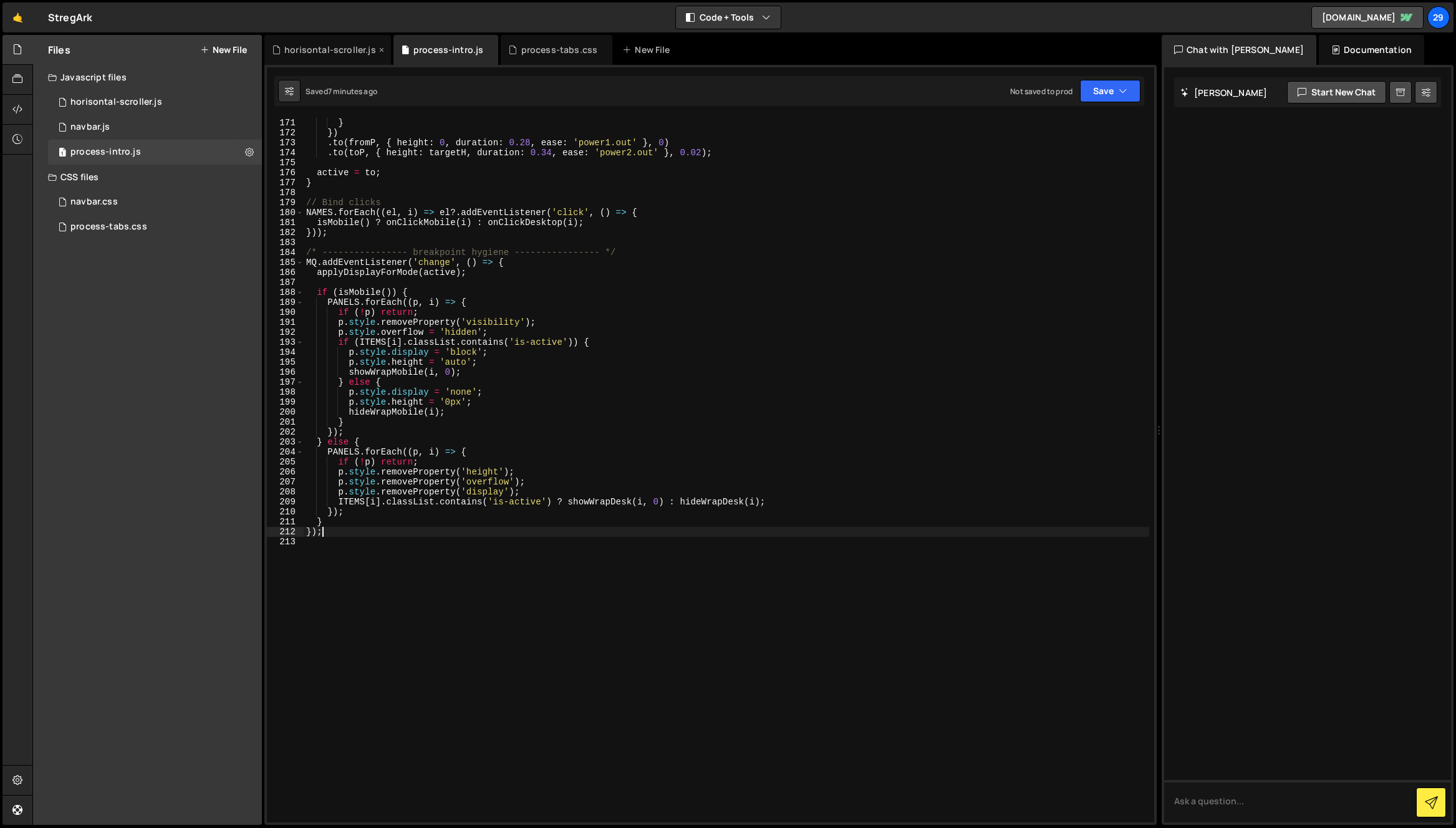
click at [349, 49] on div "horisontal-scroller.js" at bounding box center [330, 49] width 92 height 13
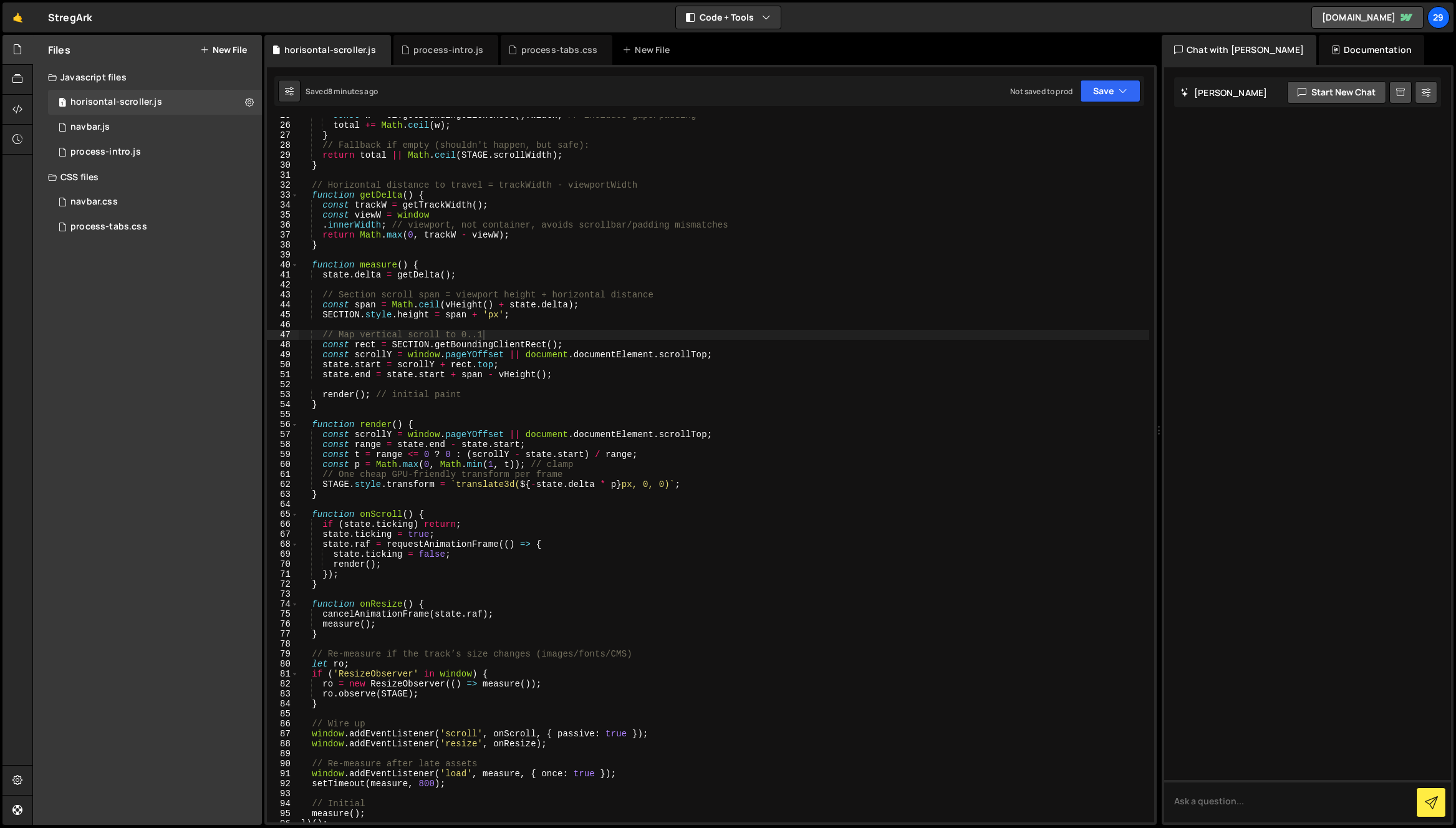
click at [452, 345] on div "const w = el . getBoundingClientRect ( ) . width ; // includes gaps/padding tot…" at bounding box center [724, 473] width 850 height 725
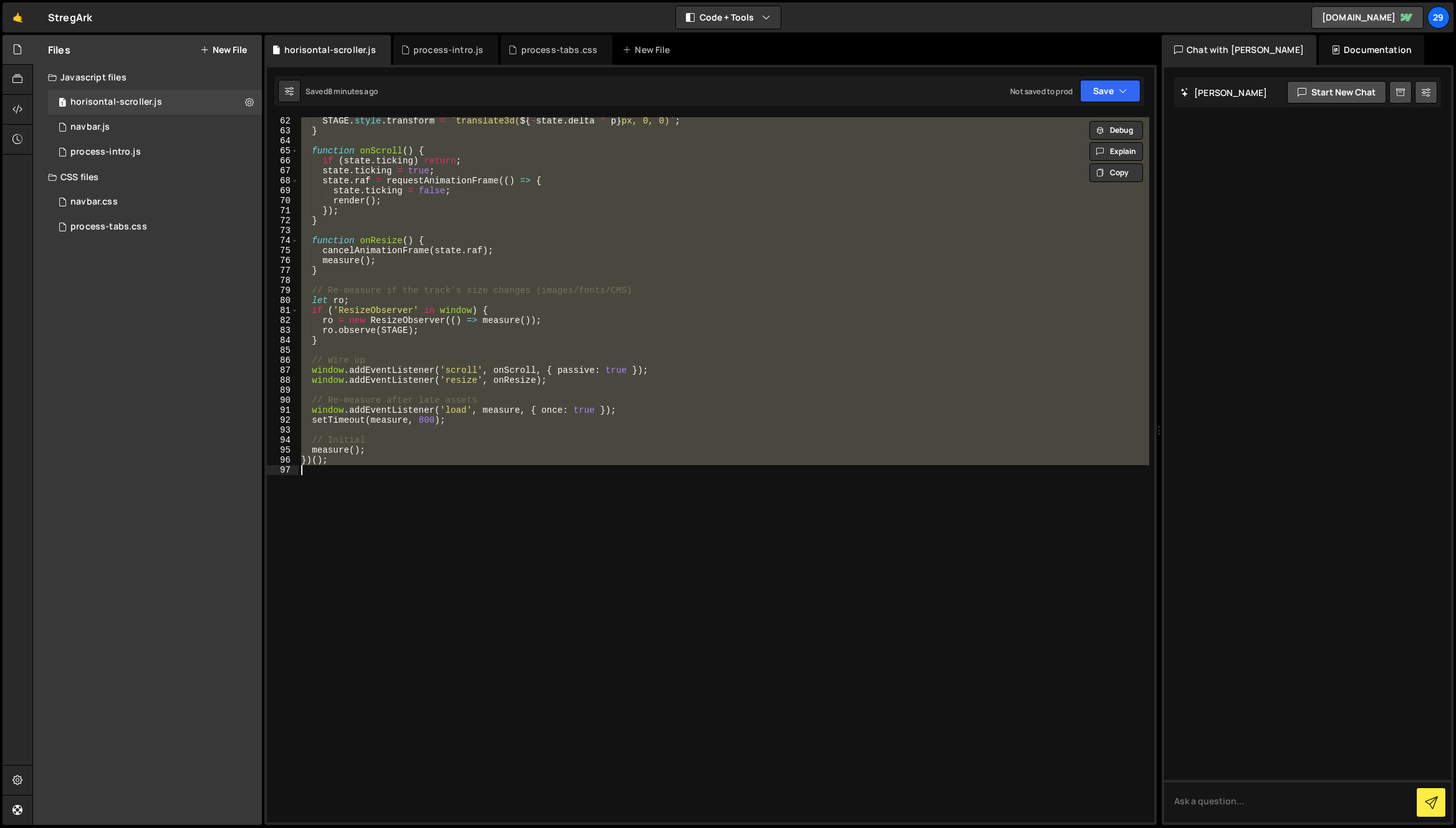
paste textarea
type textarea "})();"
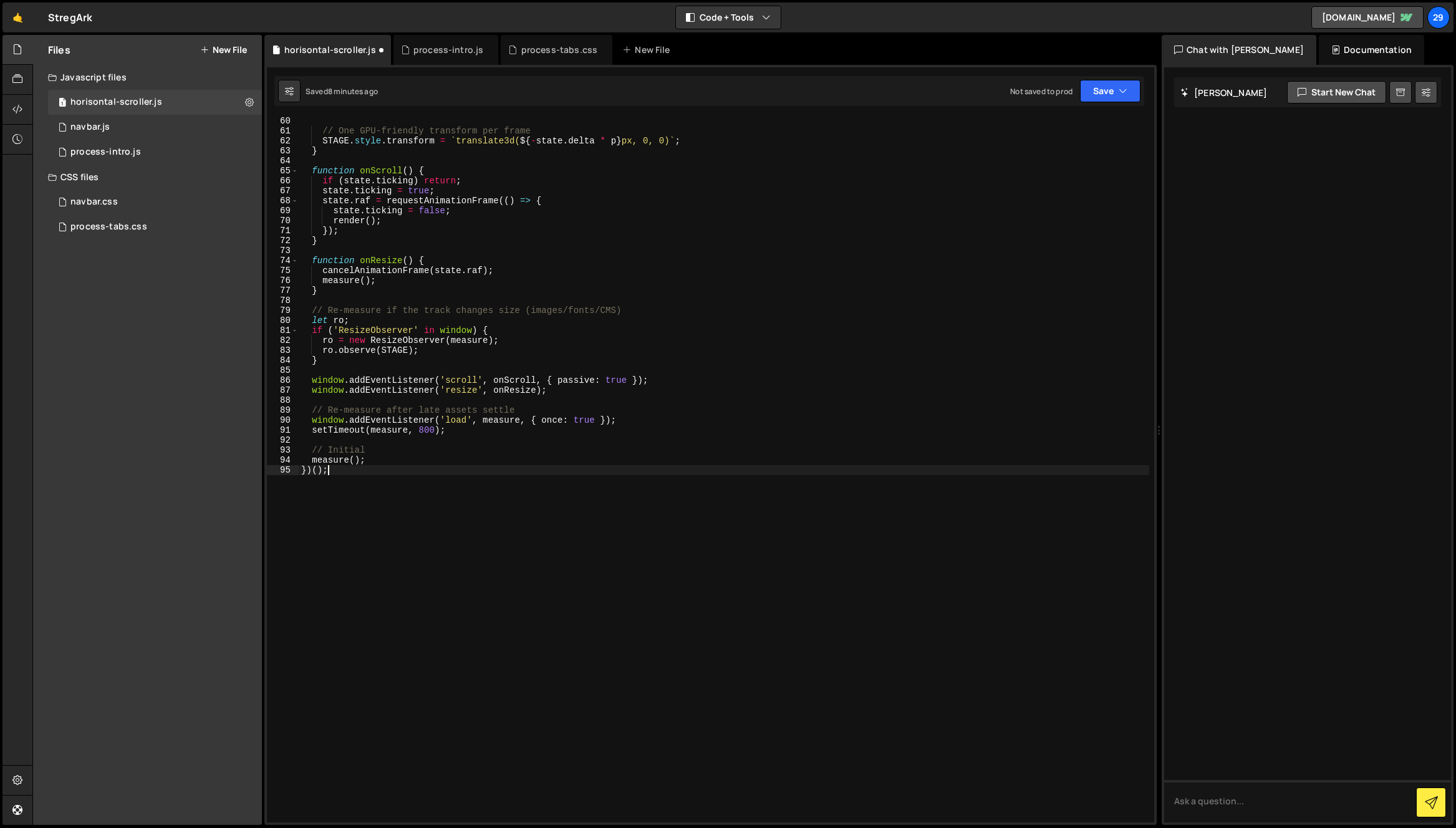
scroll to position [591, 0]
click at [667, 508] on div "// One GPU-friendly transform per frame STAGE . style . transform = ` translate…" at bounding box center [724, 478] width 850 height 725
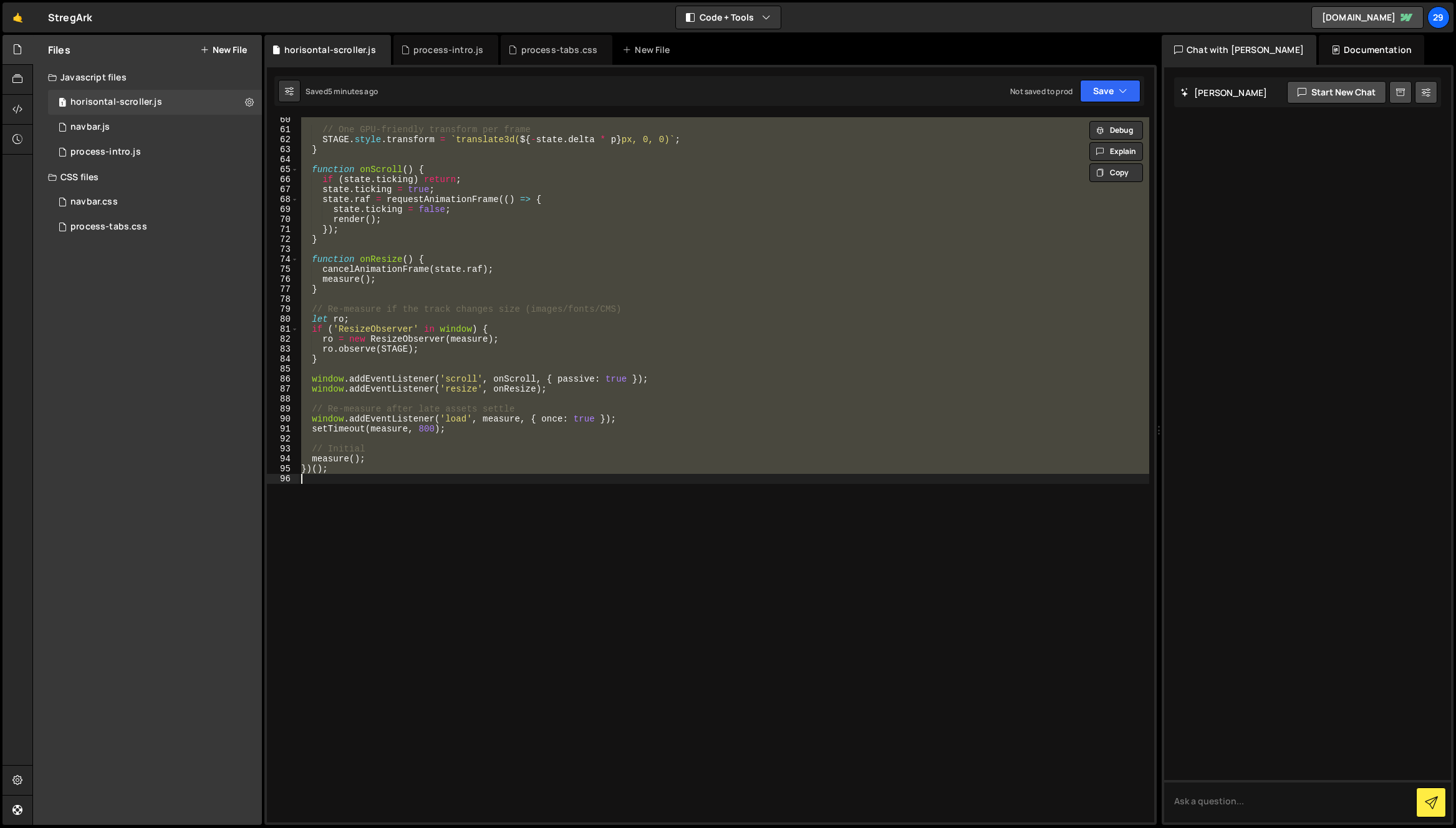
paste textarea
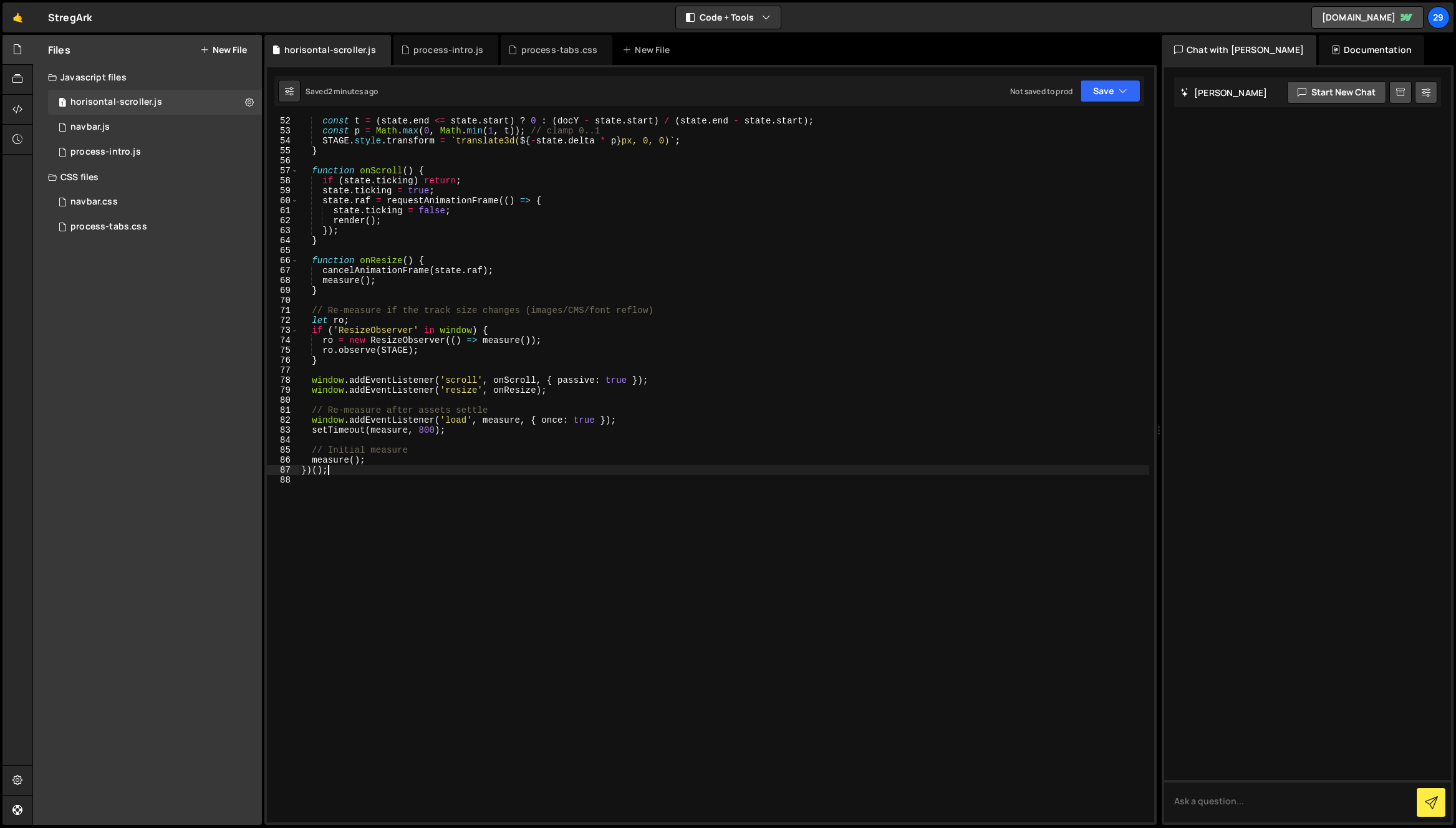
click at [693, 387] on div "const t = ( state . end <= state . start ) ? 0 : ( docY - state . start ) / ( s…" at bounding box center [724, 478] width 850 height 725
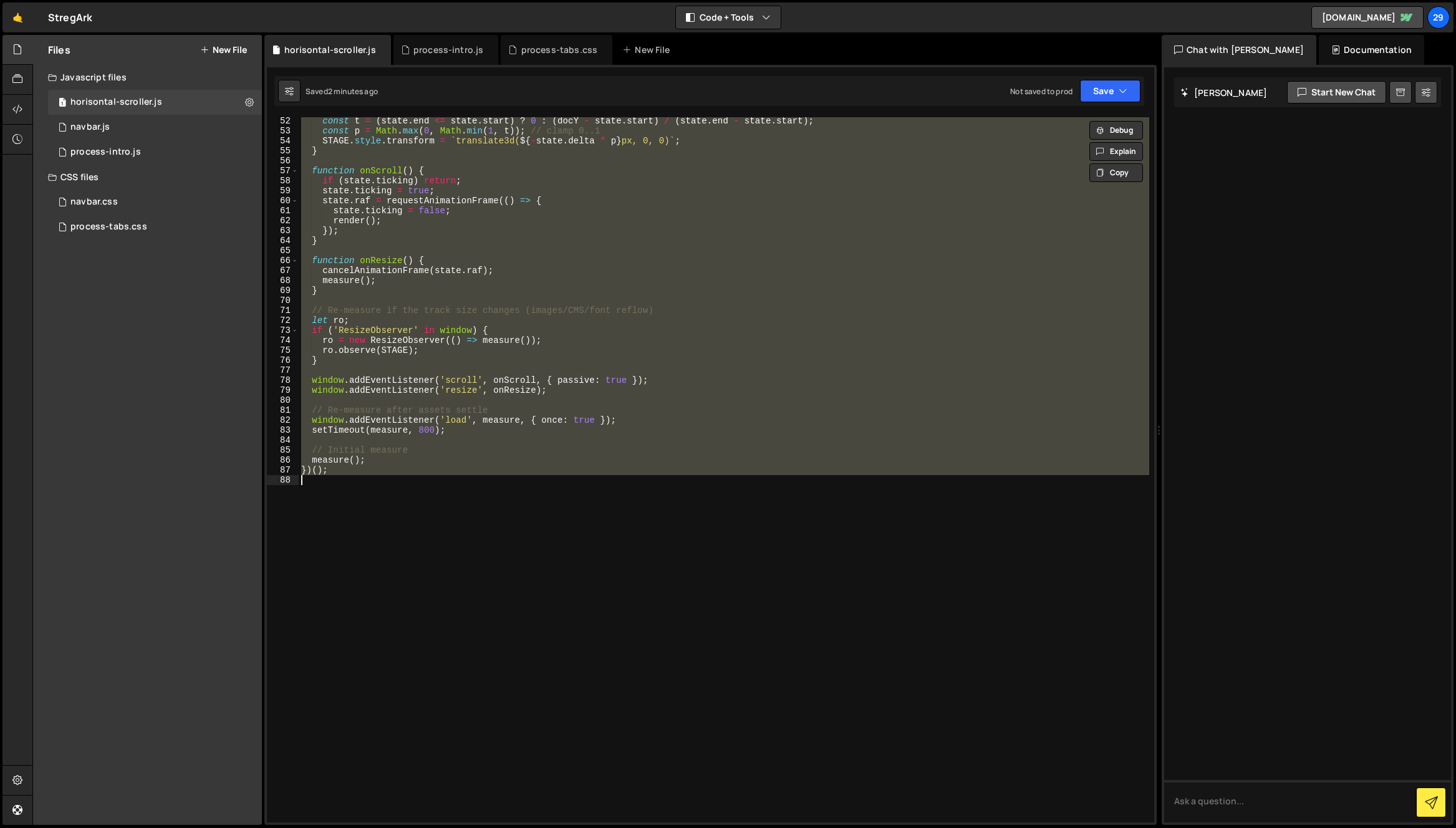
paste textarea
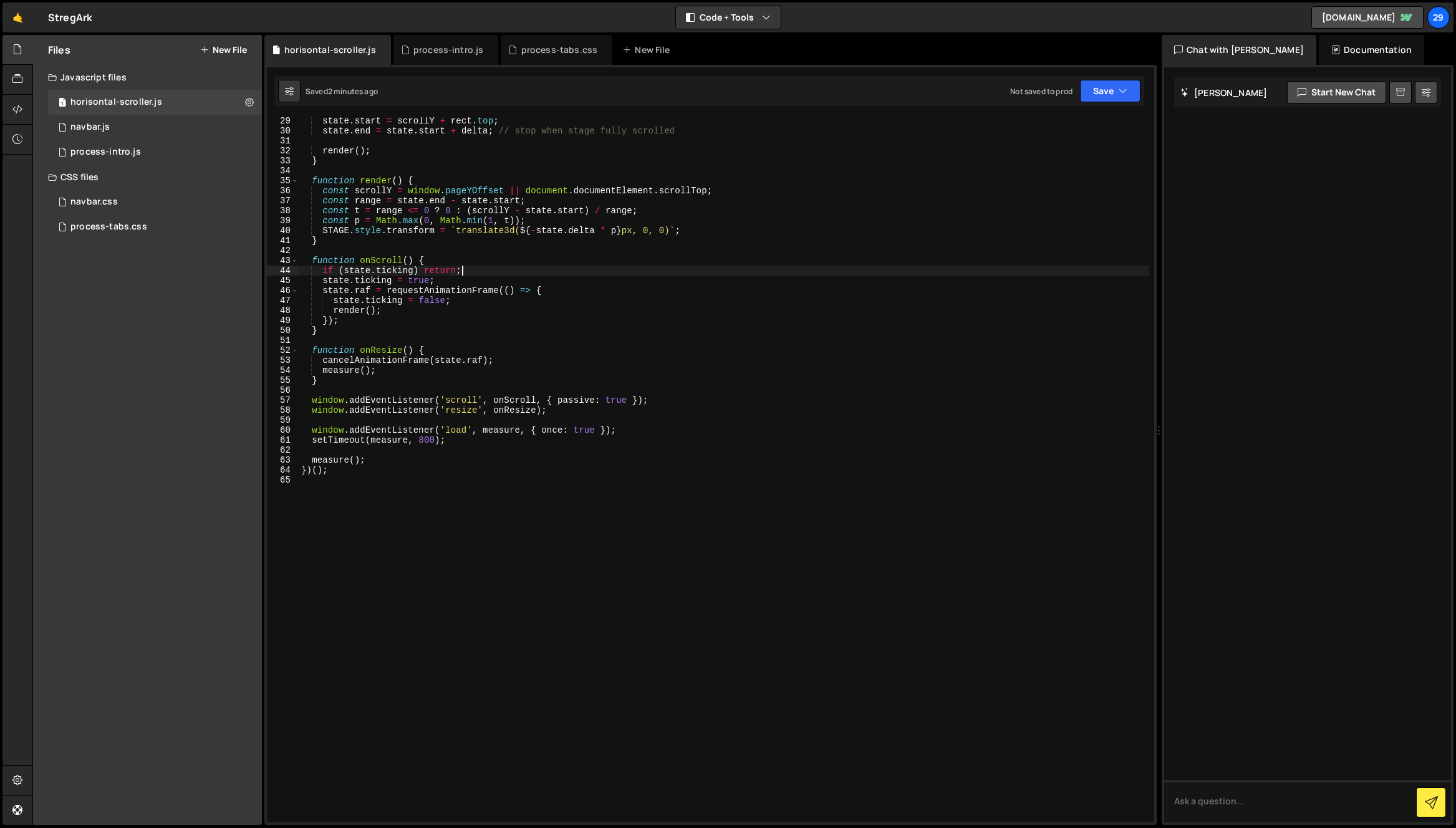
click at [505, 271] on div "state . start = scrollY + rect . top ; state . end = state . start + delta ; //…" at bounding box center [724, 478] width 850 height 725
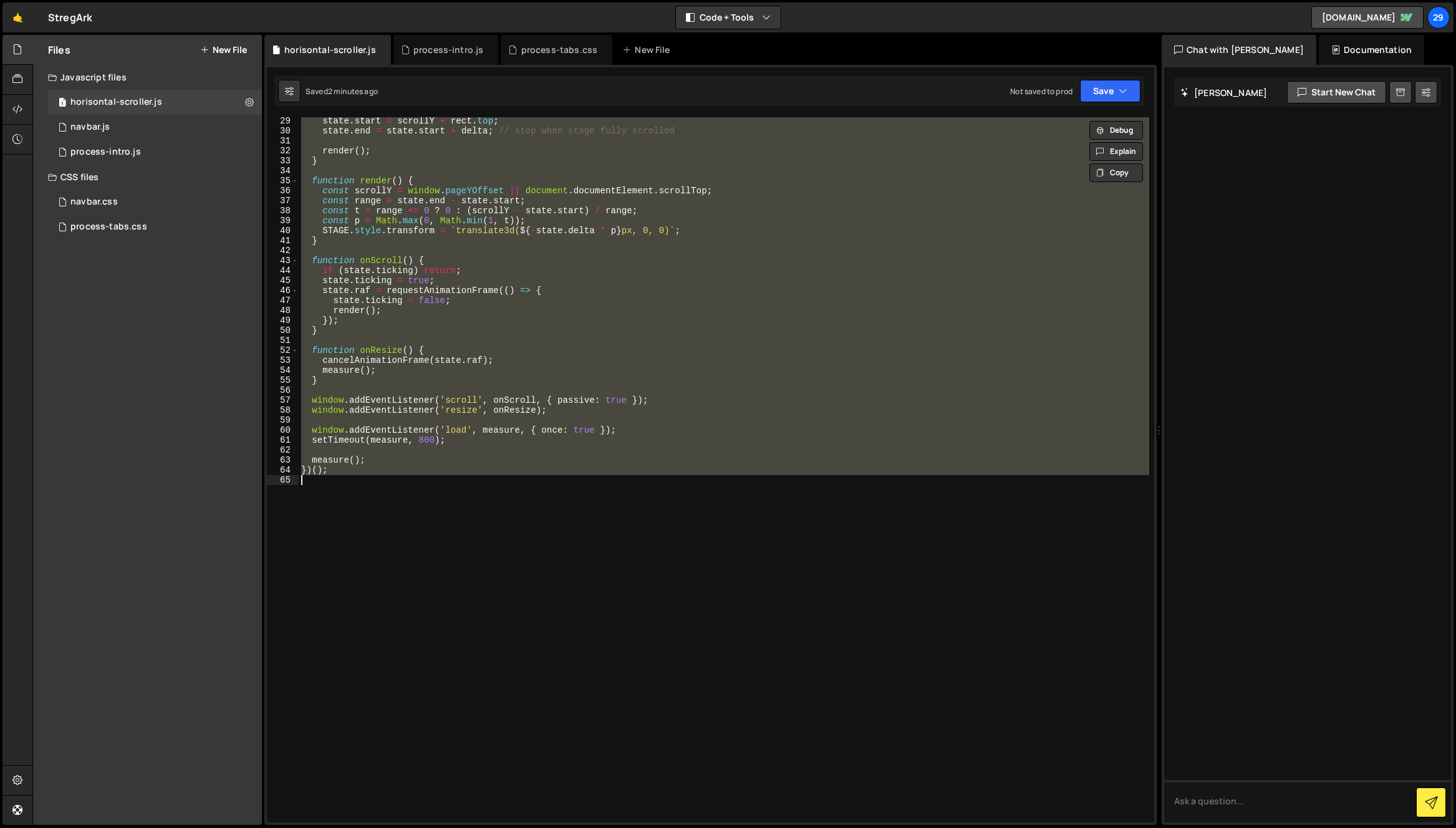
paste textarea
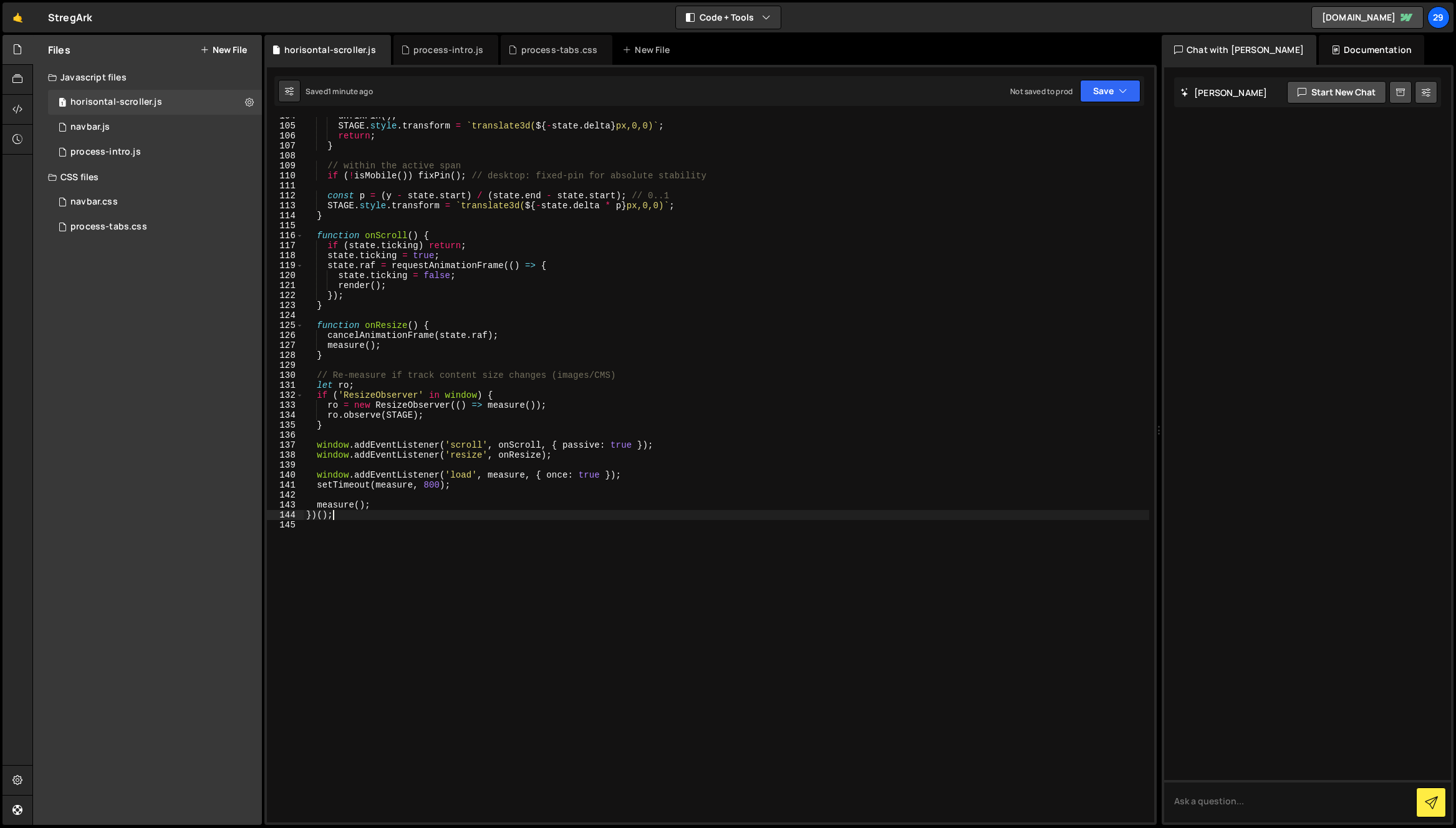
scroll to position [1033, 0]
click at [589, 399] on div "unfixPin ( ) ; STAGE . style . transform = ` translate3d( ${ - state . delta } …" at bounding box center [727, 473] width 845 height 725
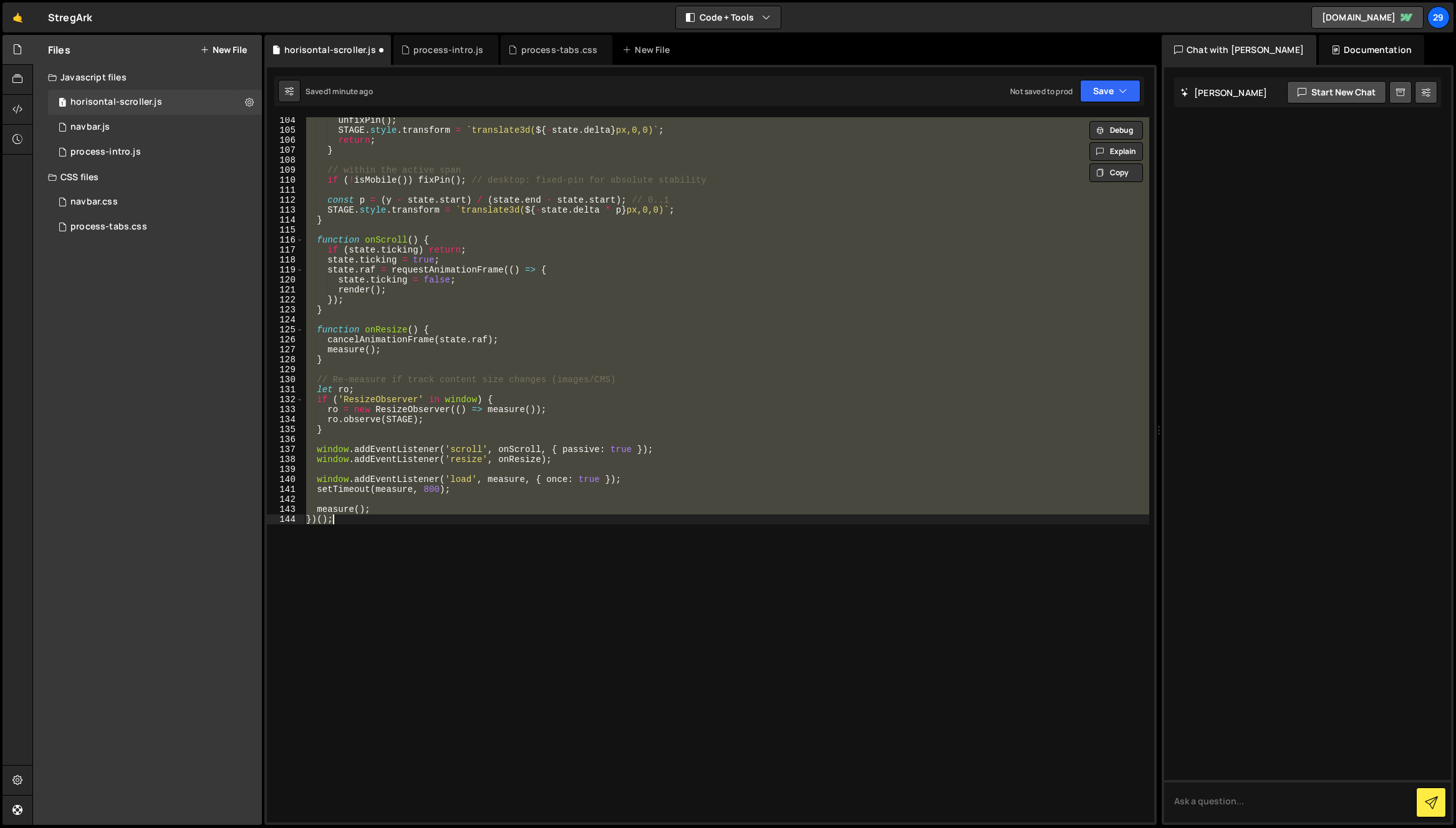
type textarea "})();"
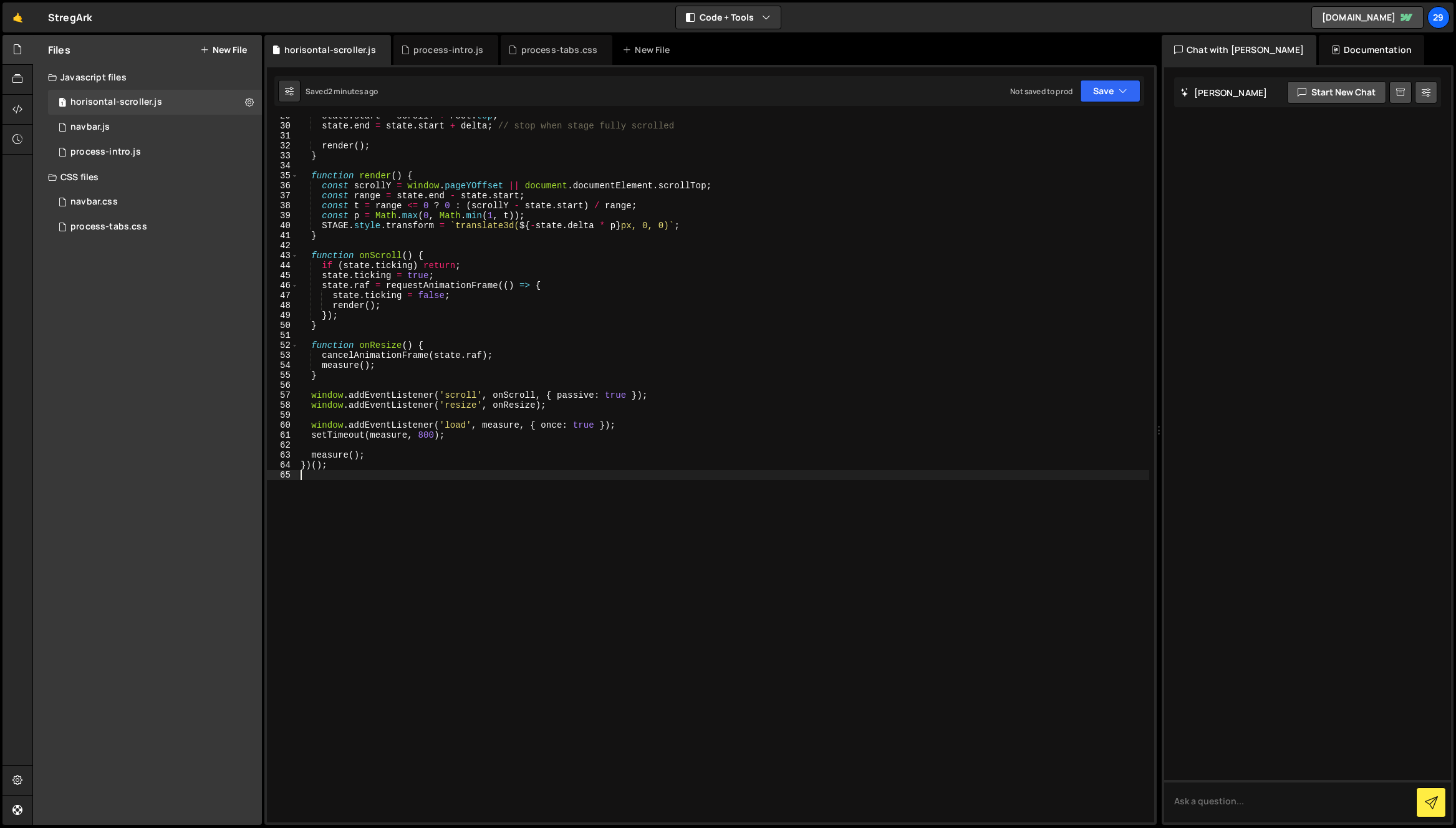
scroll to position [286, 0]
drag, startPoint x: 688, startPoint y: 240, endPoint x: 699, endPoint y: 246, distance: 12.5
click at [689, 240] on div "state . start = scrollY + rect . top ; state . end = state . start + delta ; //…" at bounding box center [724, 473] width 851 height 725
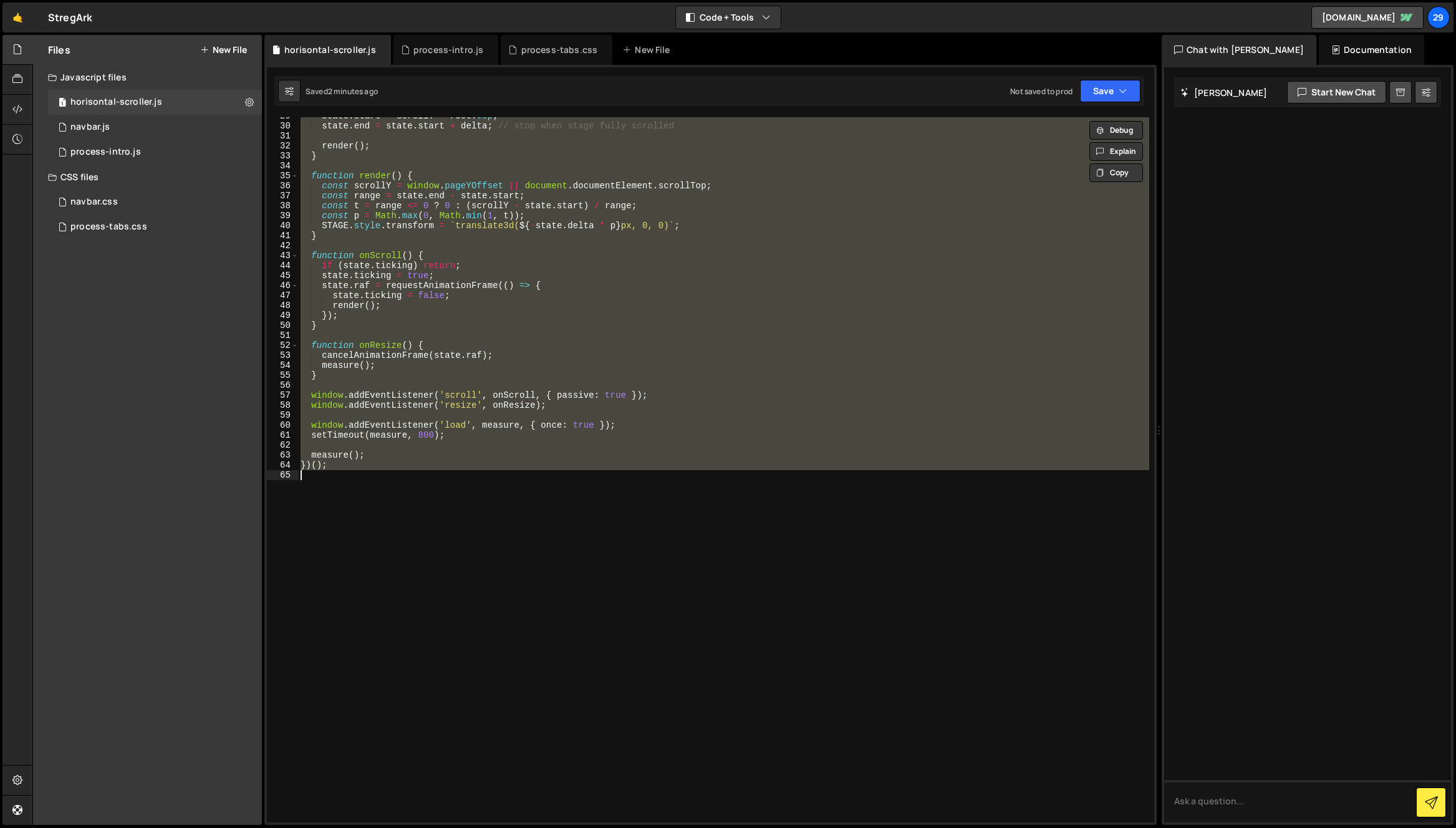
paste textarea
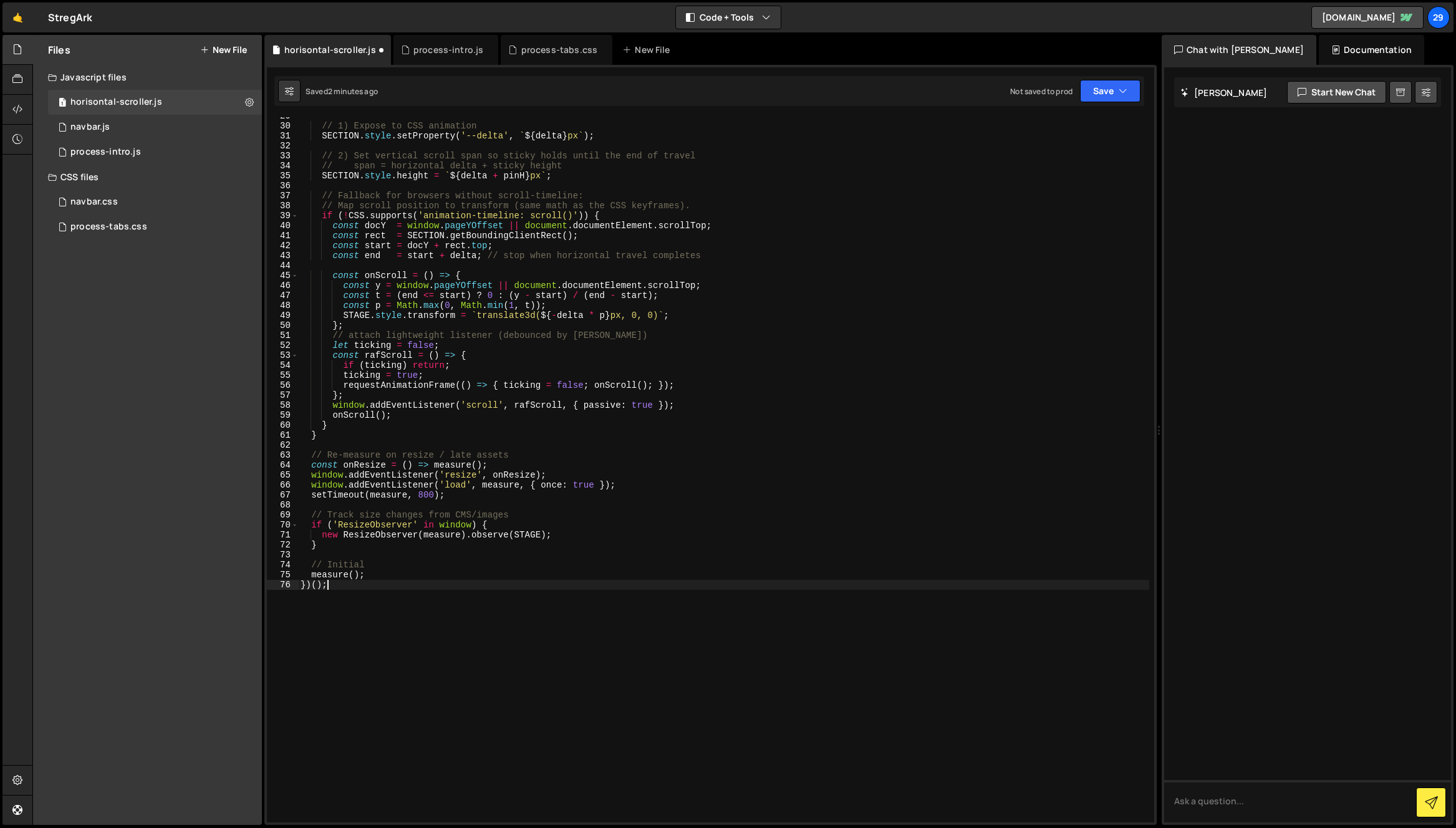
type textarea "measure();"
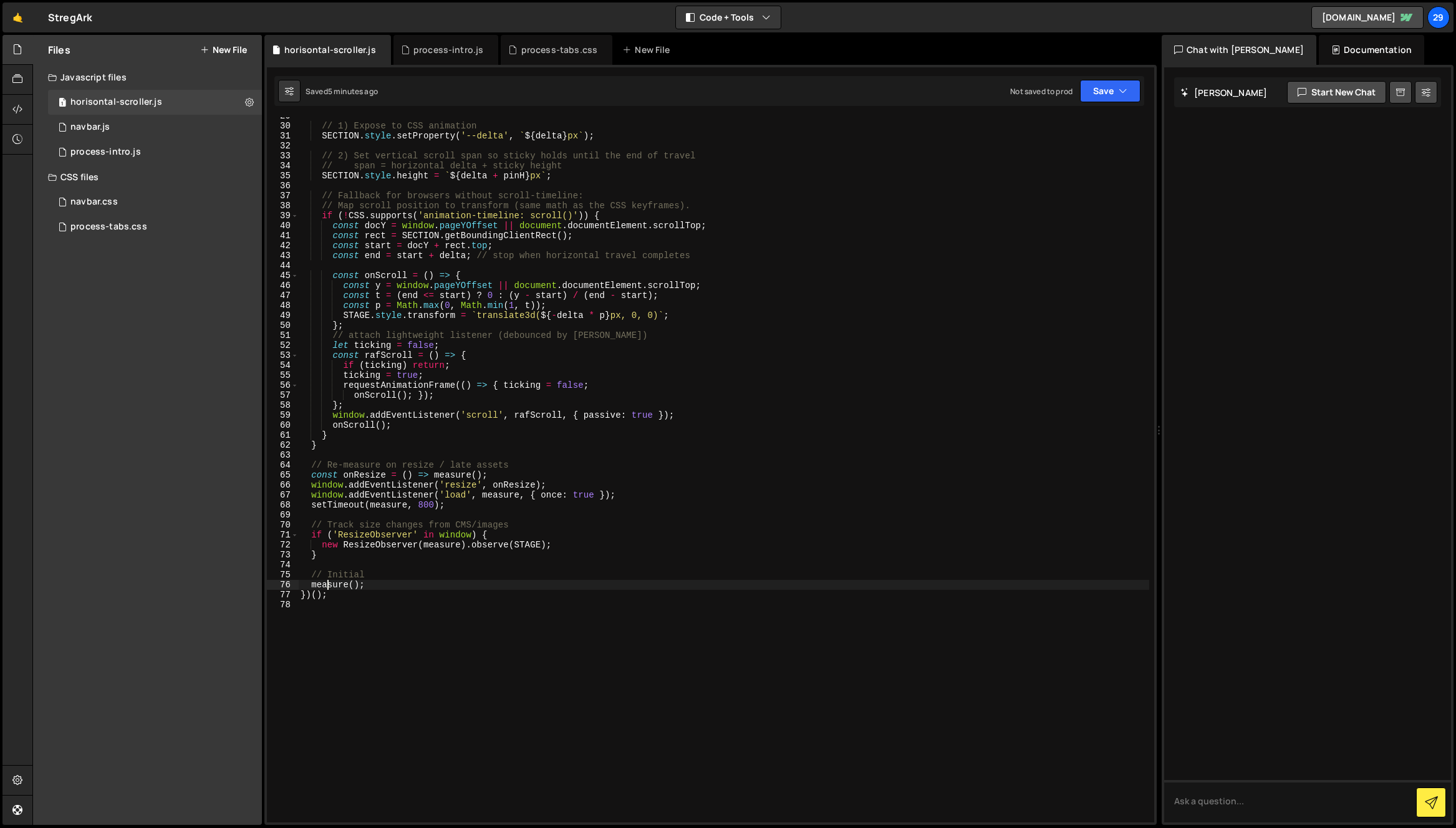
click at [591, 264] on div "// 1) Expose to CSS animation SECTION . style . setProperty ( '--delta' , ` ${ …" at bounding box center [724, 473] width 851 height 725
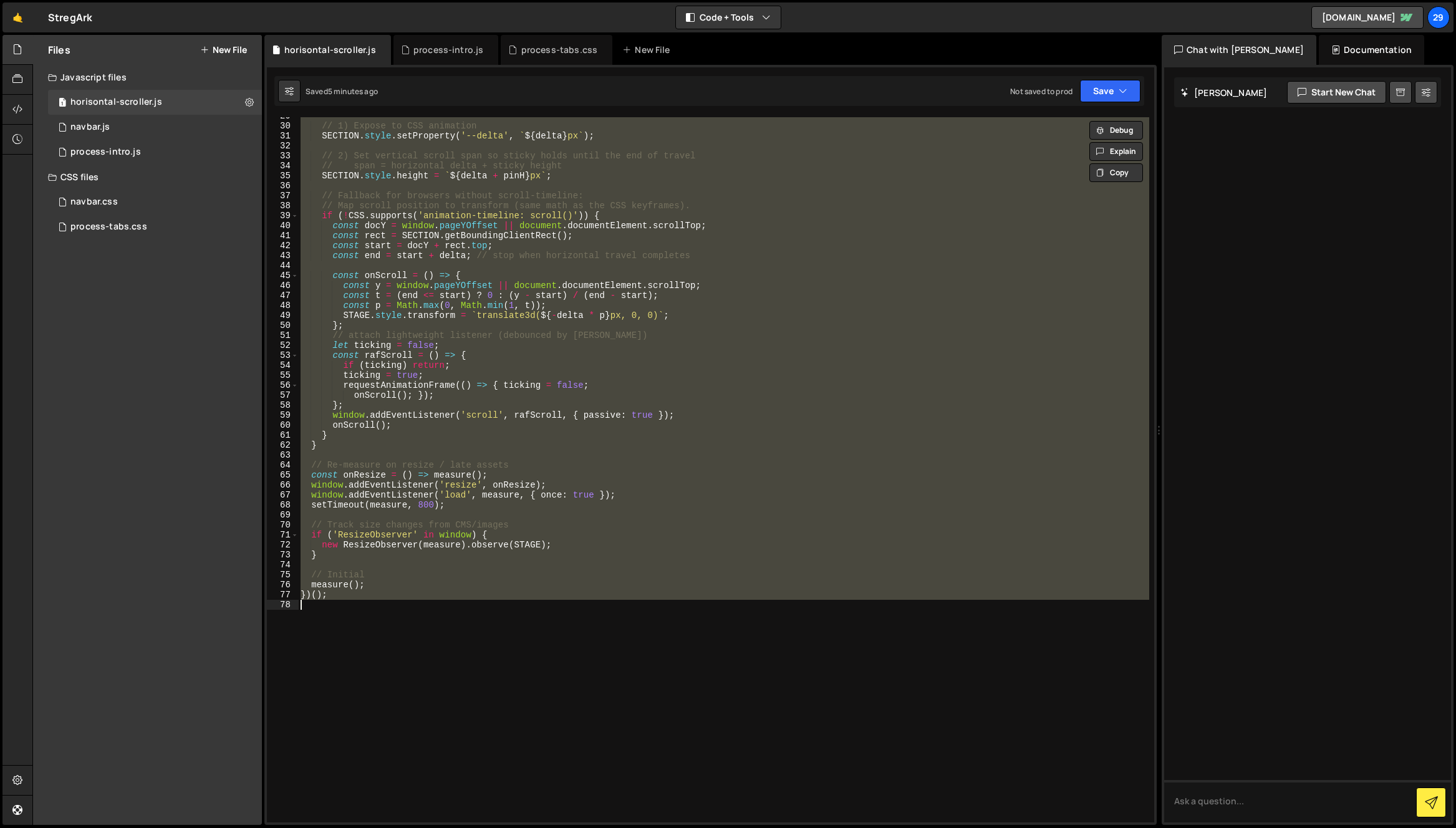
paste textarea
type textarea "})();"
